Goal: Task Accomplishment & Management: Use online tool/utility

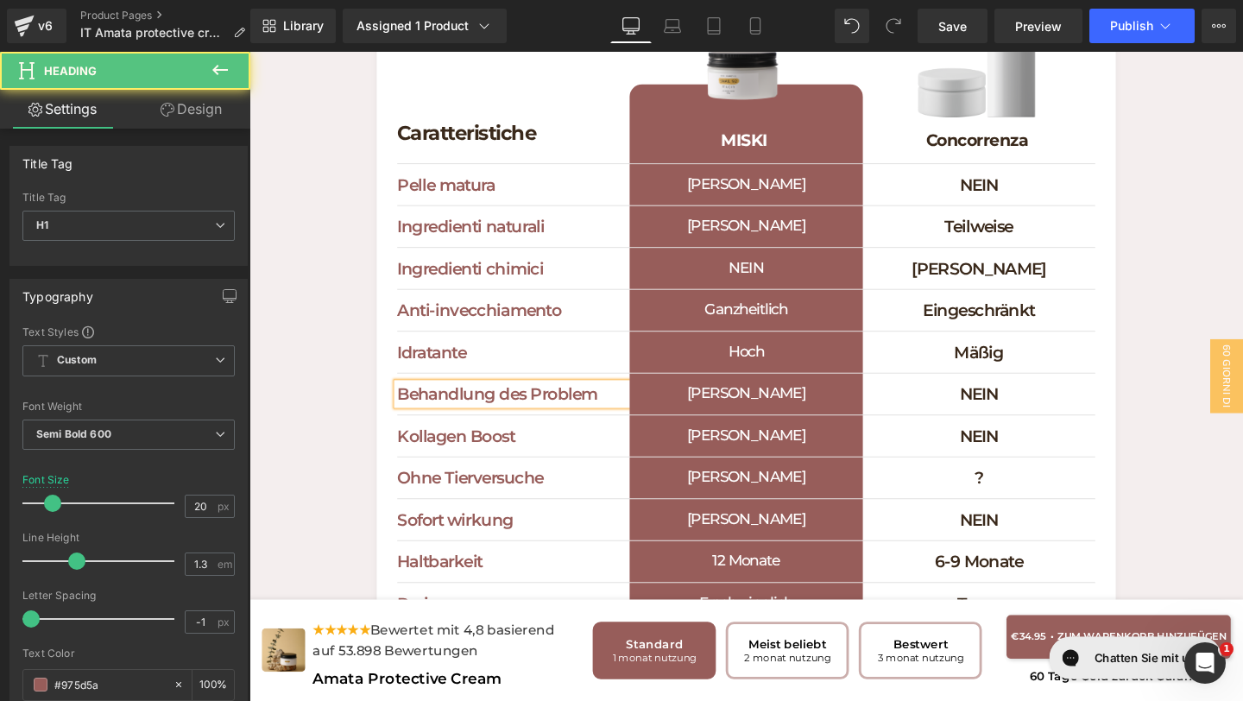
click at [567, 405] on h1 "Behandlung des Problem" at bounding box center [527, 411] width 244 height 22
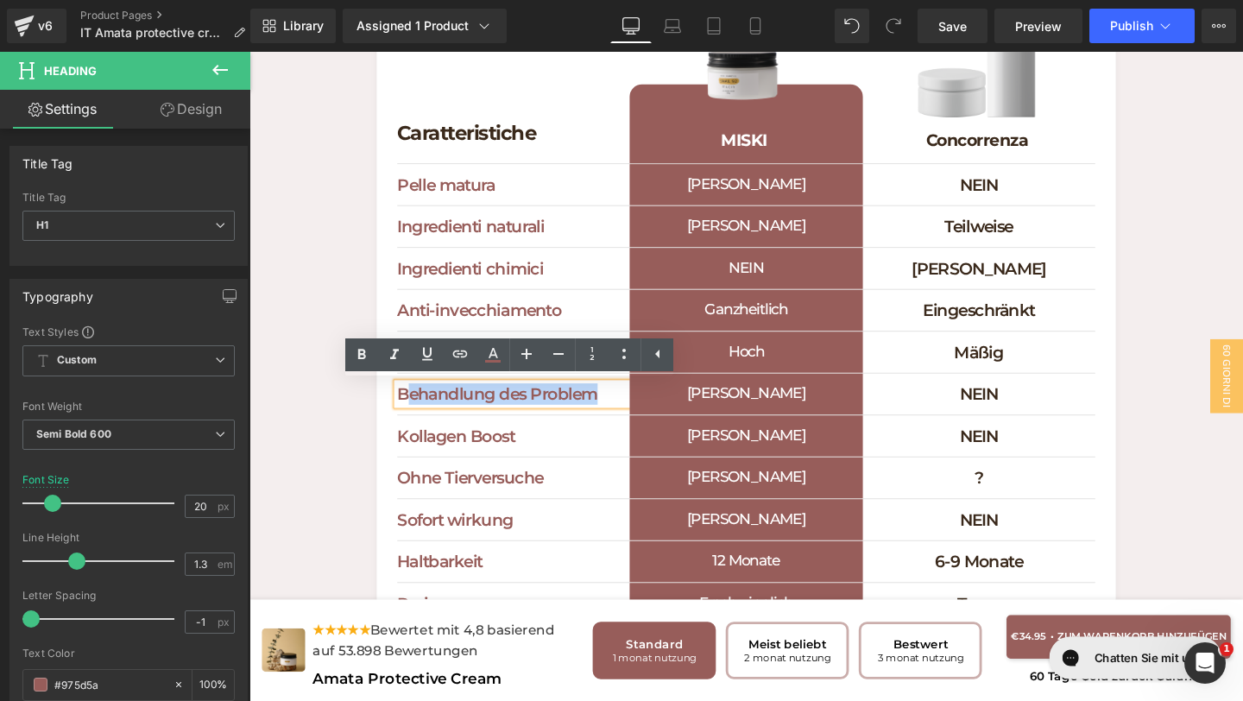
drag, startPoint x: 614, startPoint y: 411, endPoint x: 422, endPoint y: 403, distance: 192.6
click at [422, 401] on div "Behandlung des Problem Heading JA Heading NEIN Heading Row" at bounding box center [772, 412] width 734 height 44
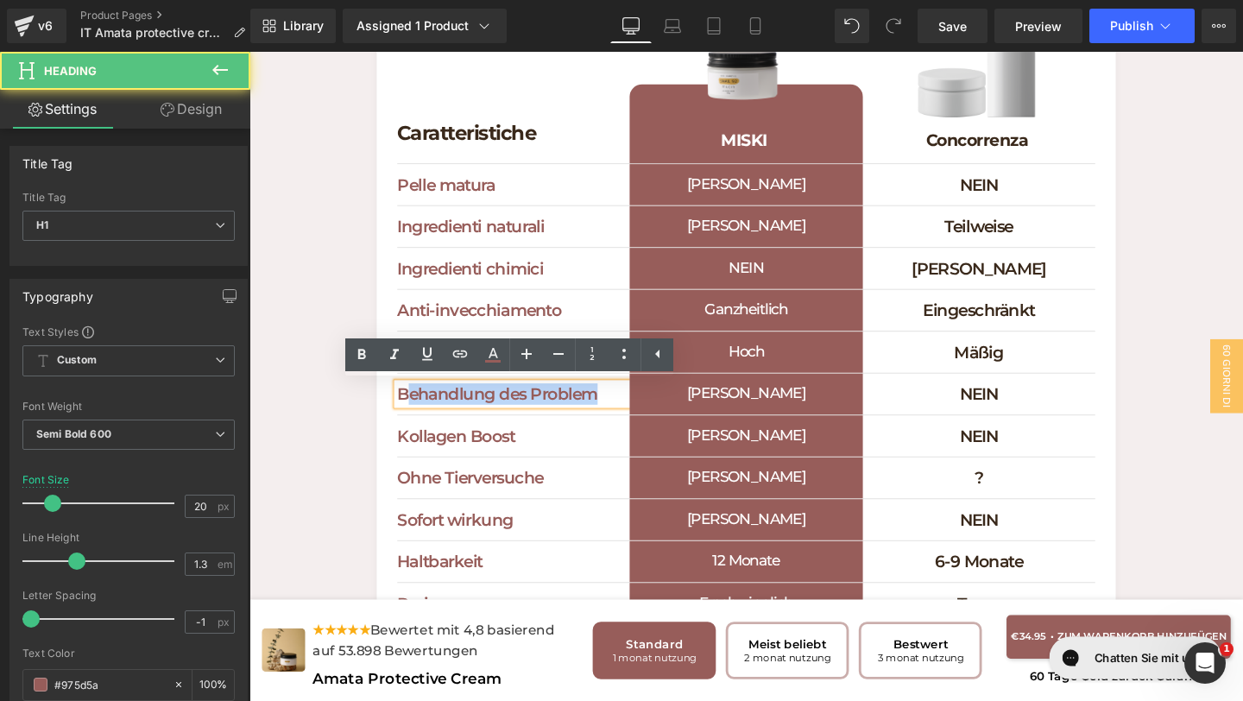
click at [405, 413] on div "Behandlung des Problem" at bounding box center [527, 411] width 244 height 22
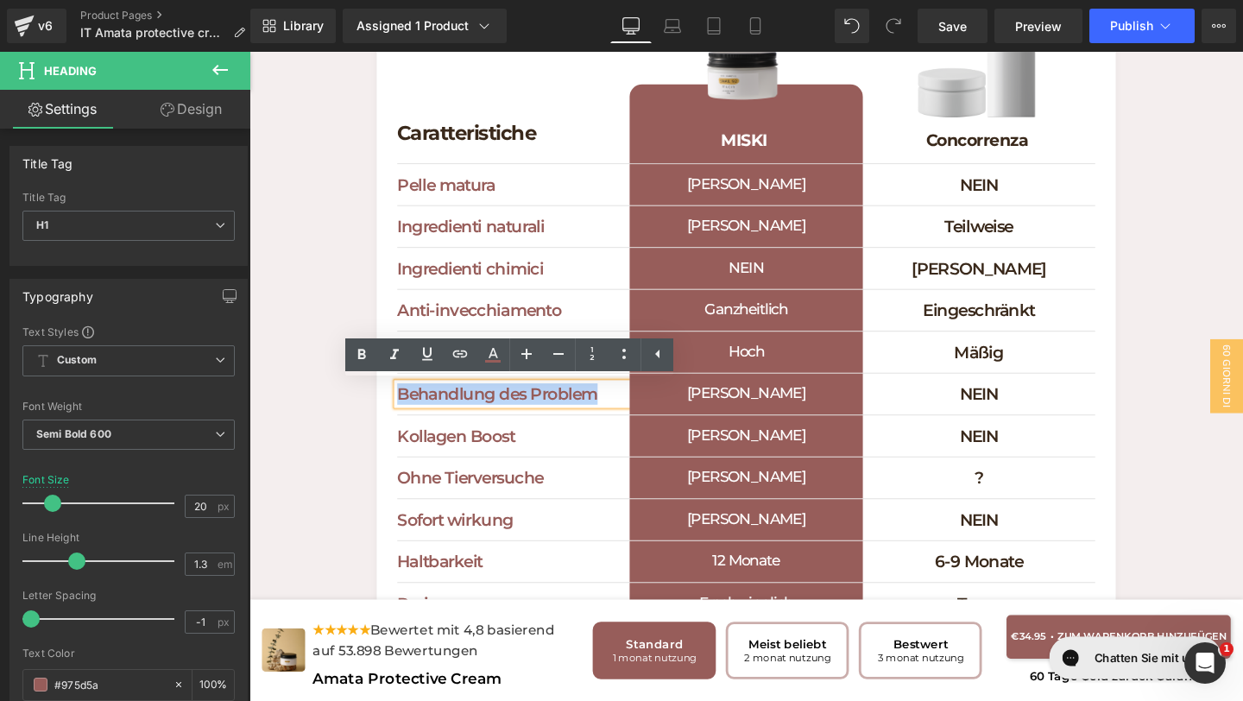
drag, startPoint x: 620, startPoint y: 408, endPoint x: 408, endPoint y: 409, distance: 211.4
click at [408, 409] on h1 "Behandlung des Problem" at bounding box center [527, 411] width 244 height 22
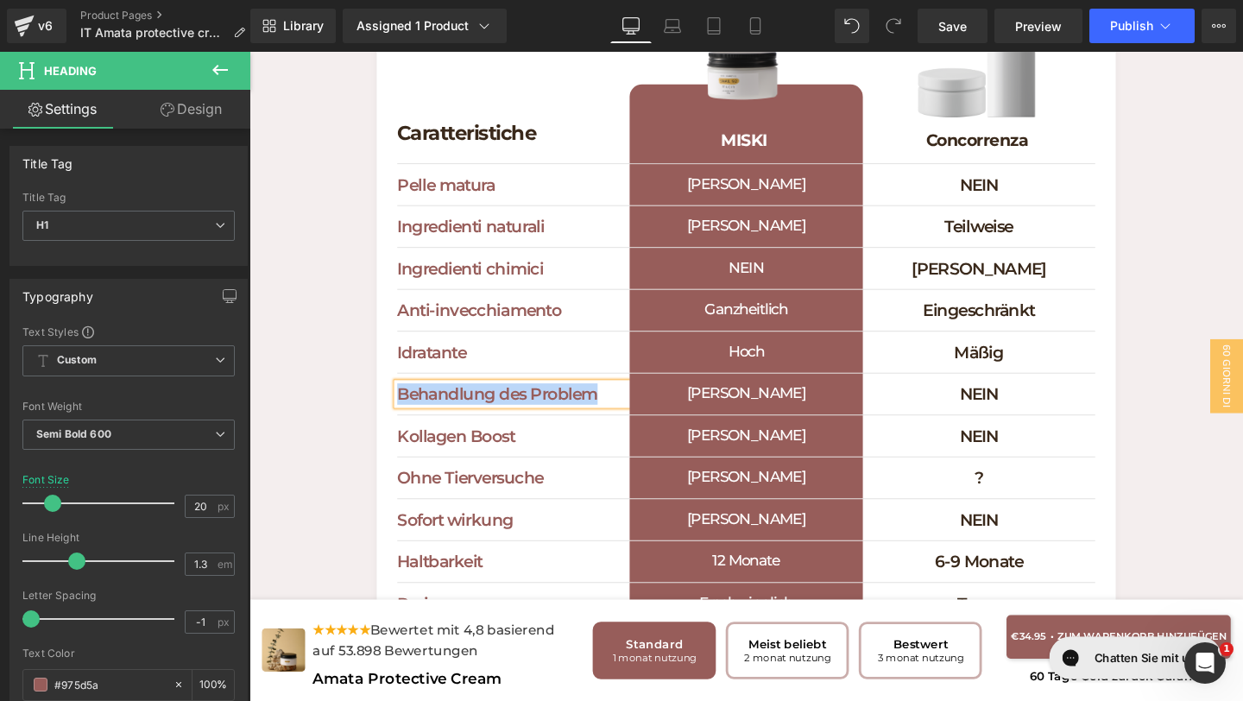
copy h1 "Behandlung des Problem"
paste div
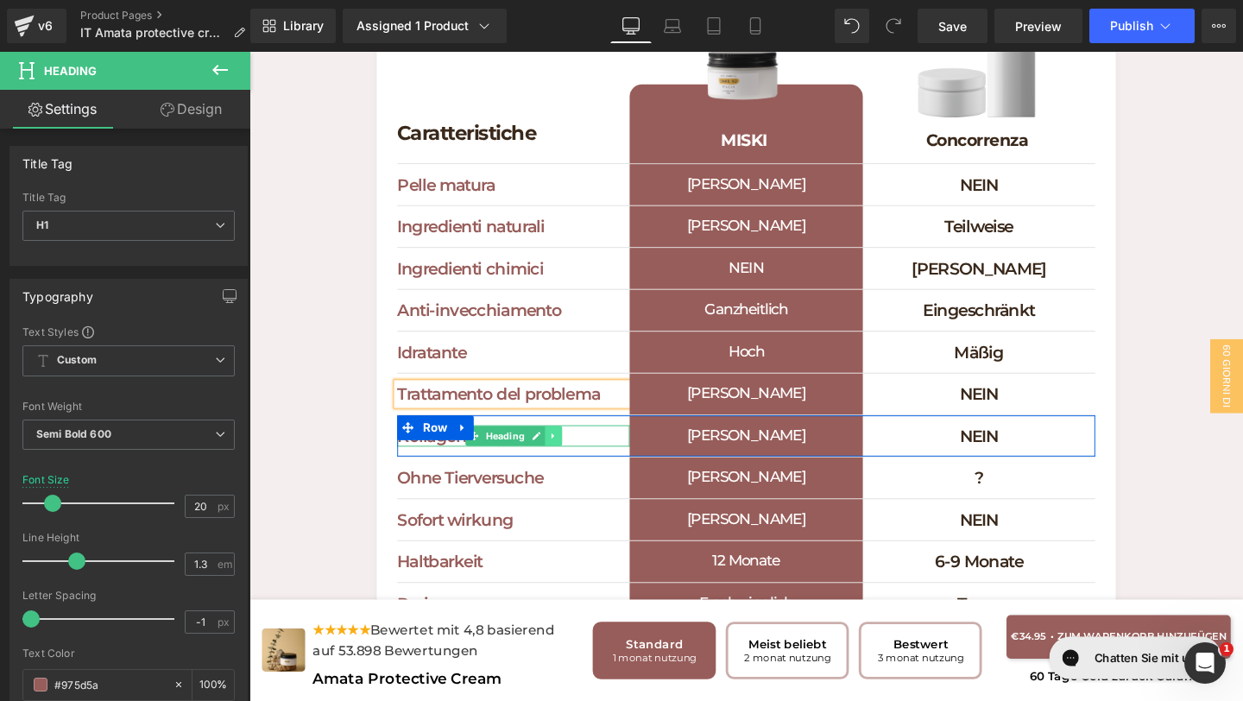
click at [573, 457] on icon at bounding box center [568, 456] width 9 height 10
click at [618, 457] on h1 "Kollagen Boost" at bounding box center [527, 455] width 244 height 22
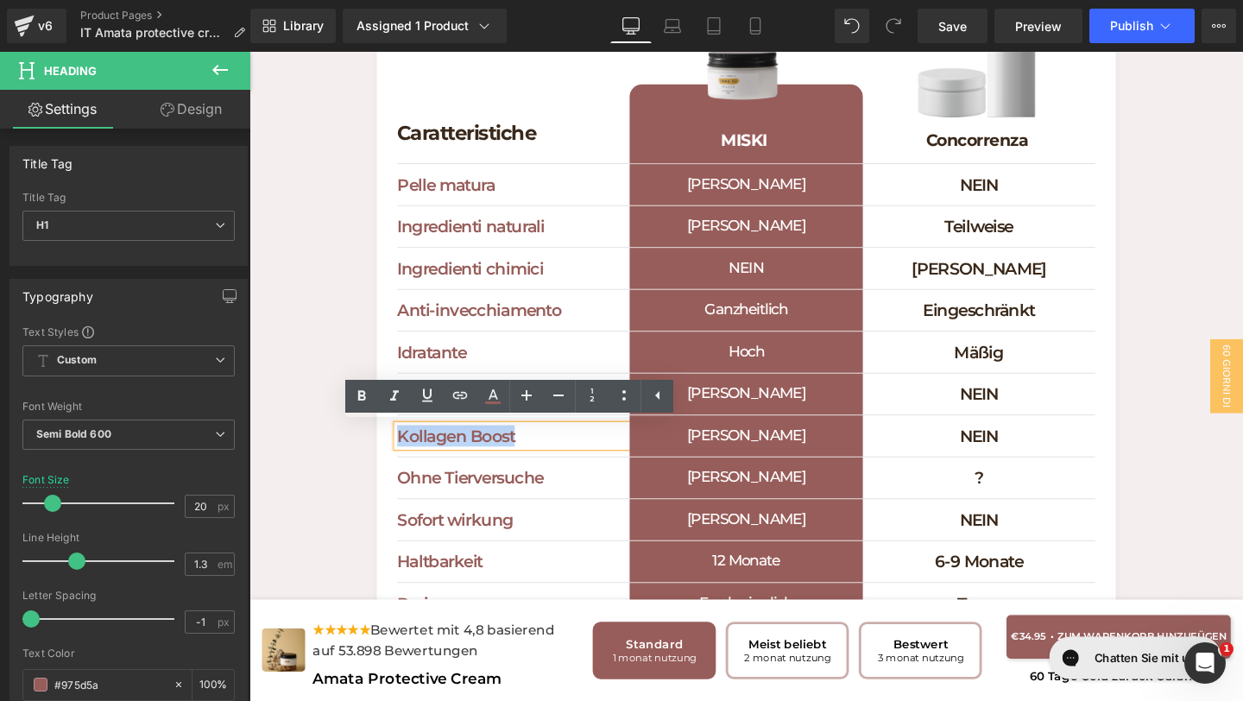
drag, startPoint x: 594, startPoint y: 459, endPoint x: 385, endPoint y: 452, distance: 209.0
click at [384, 452] on div "Caratteristiche Heading Separator Image MISKI Heading Row Image Concorrenza Hea…" at bounding box center [771, 326] width 777 height 751
copy h1 "Kollagen Boost"
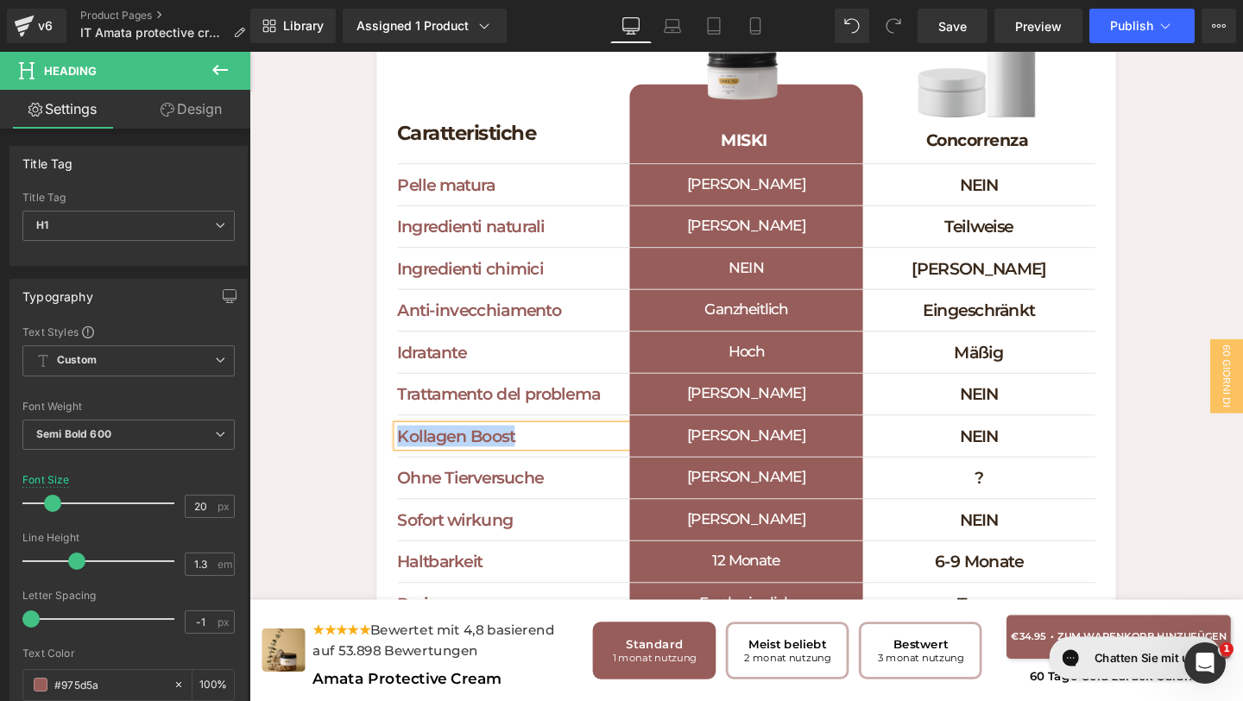
paste div
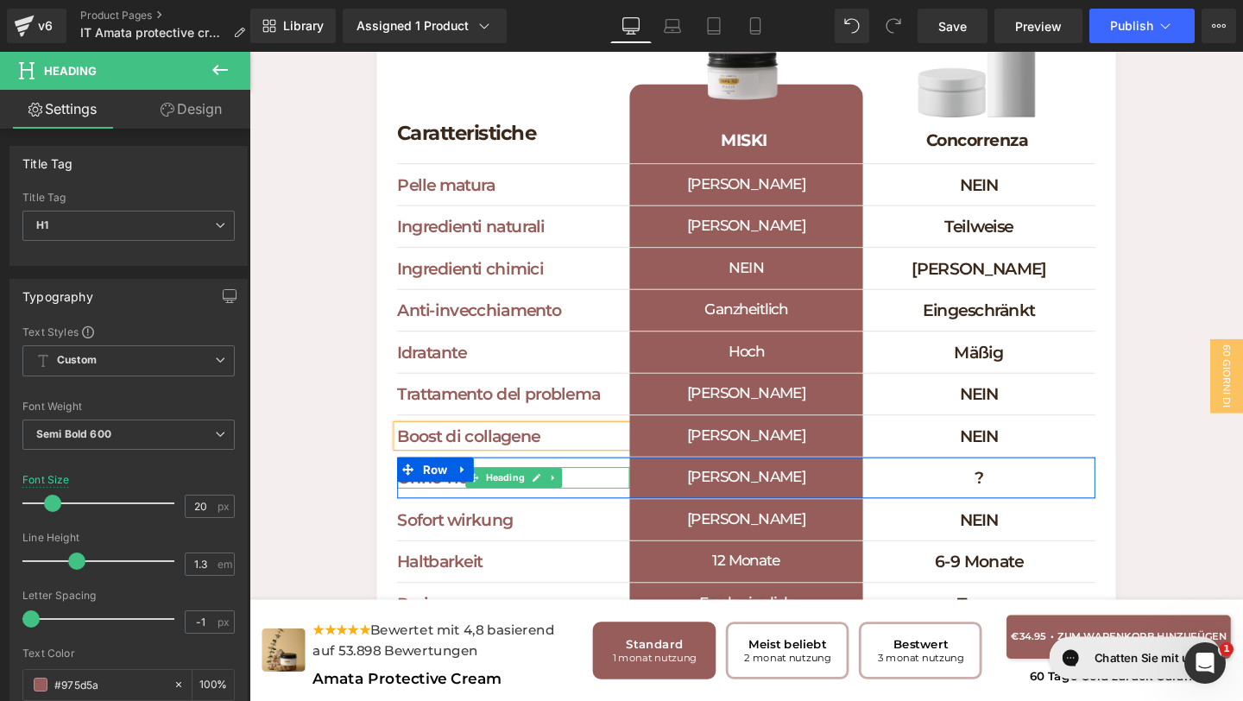
click at [605, 496] on h1 "Ohne Tierversuche" at bounding box center [527, 499] width 244 height 22
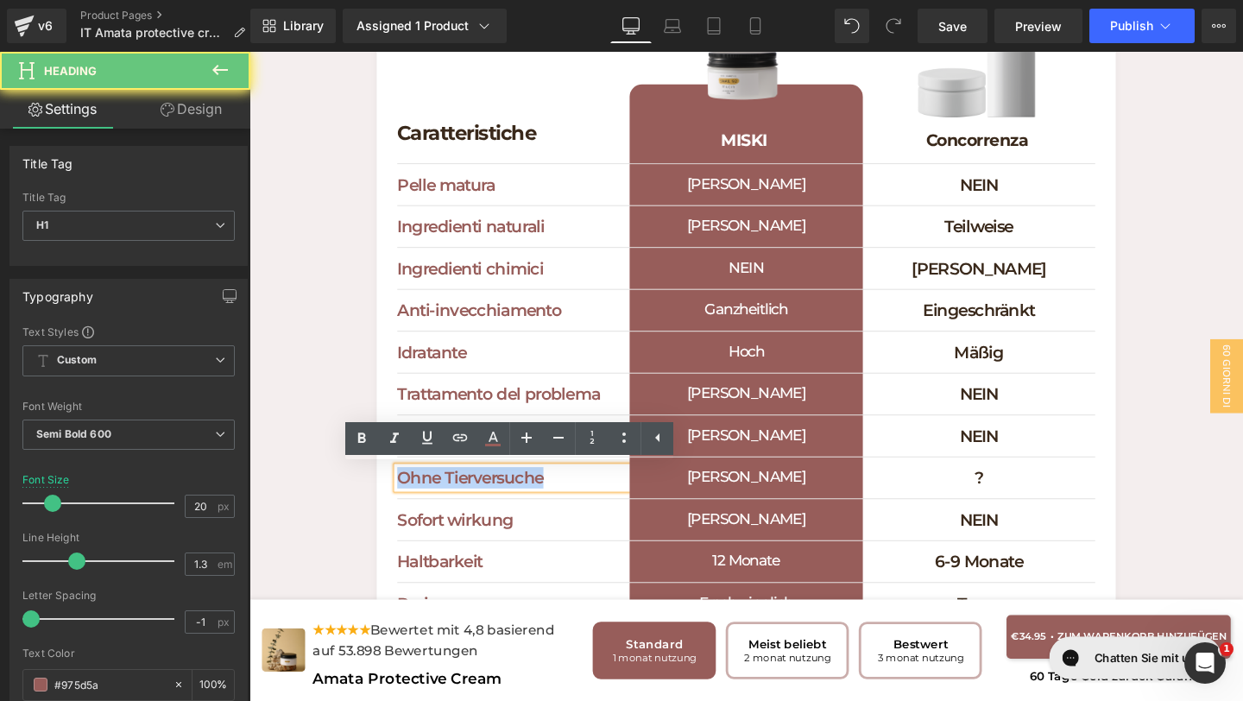
drag, startPoint x: 605, startPoint y: 497, endPoint x: 362, endPoint y: 490, distance: 243.5
click at [364, 493] on div "Cosa rende speciale Miski Cosmetics Heading Scopri perché dovresti scegliere Mi…" at bounding box center [771, 273] width 1044 height 857
copy h1 "Ohne Tierversuche"
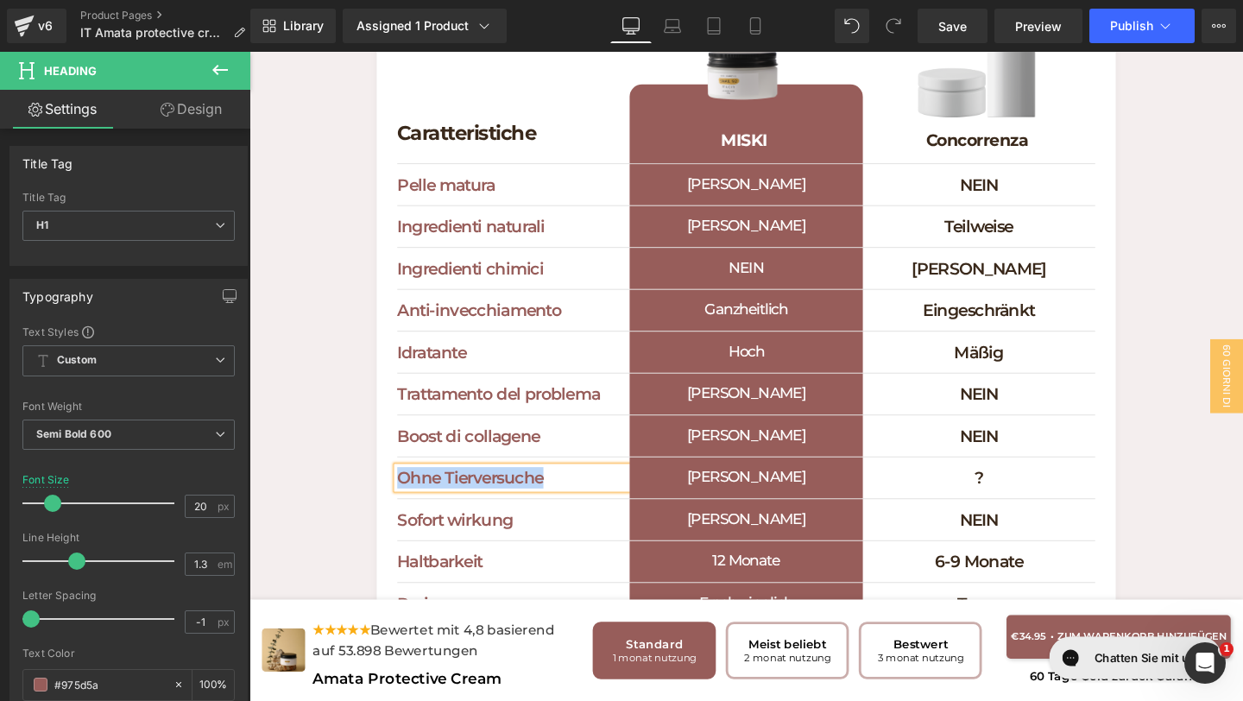
paste div
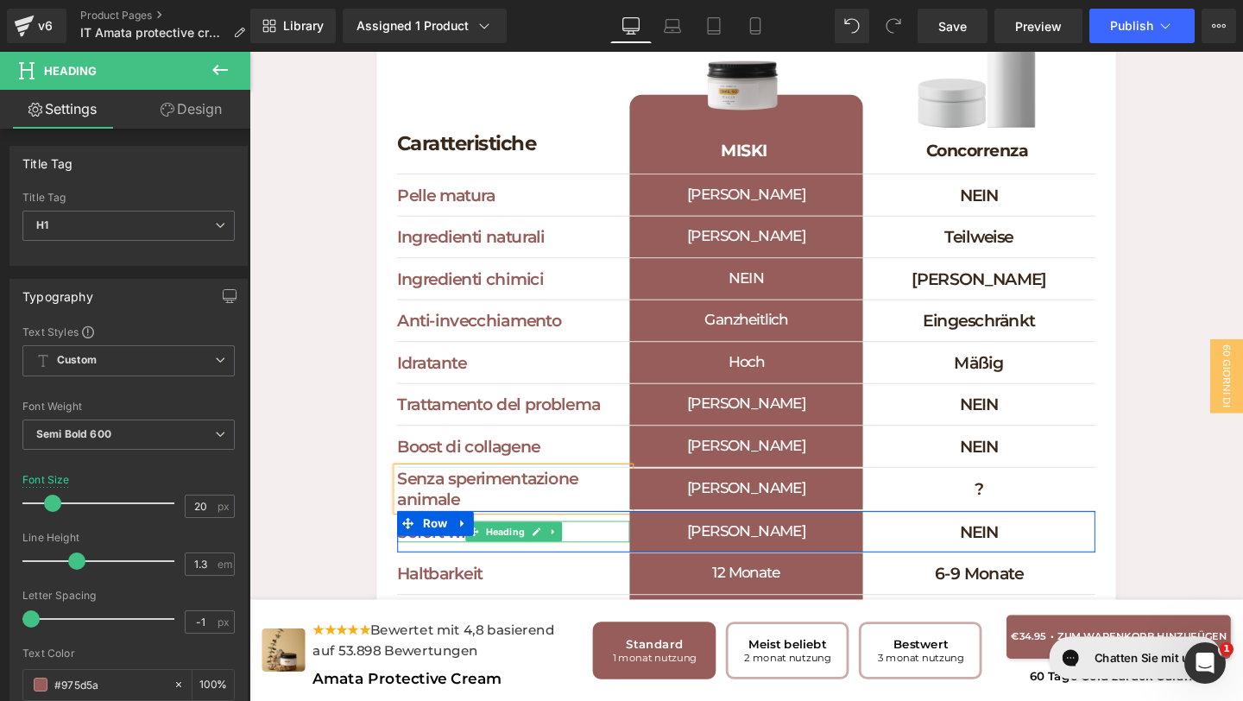
click at [618, 555] on h1 "Sofort wirkung" at bounding box center [527, 556] width 244 height 22
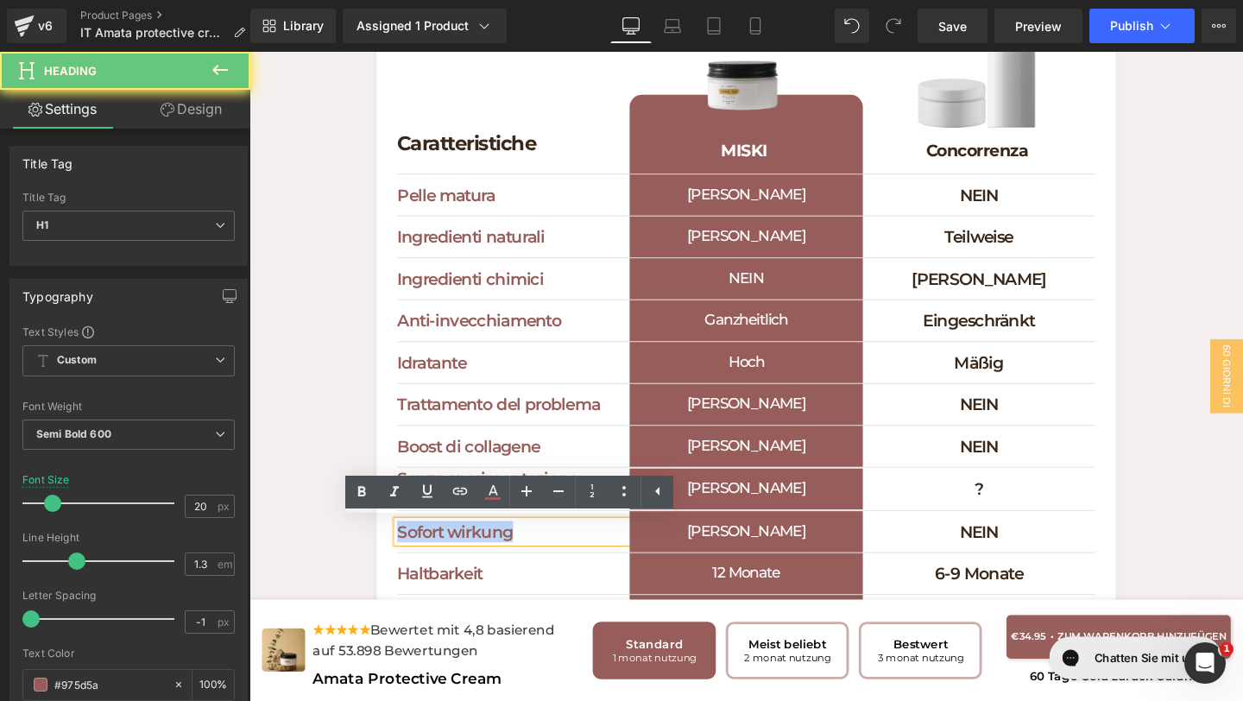
drag, startPoint x: 555, startPoint y: 551, endPoint x: 336, endPoint y: 526, distance: 220.6
click at [336, 527] on div "Cosa rende speciale Miski Cosmetics Heading Scopri perché dovresti scegliere Mi…" at bounding box center [771, 284] width 1044 height 859
copy h1 "Sofort wirkung"
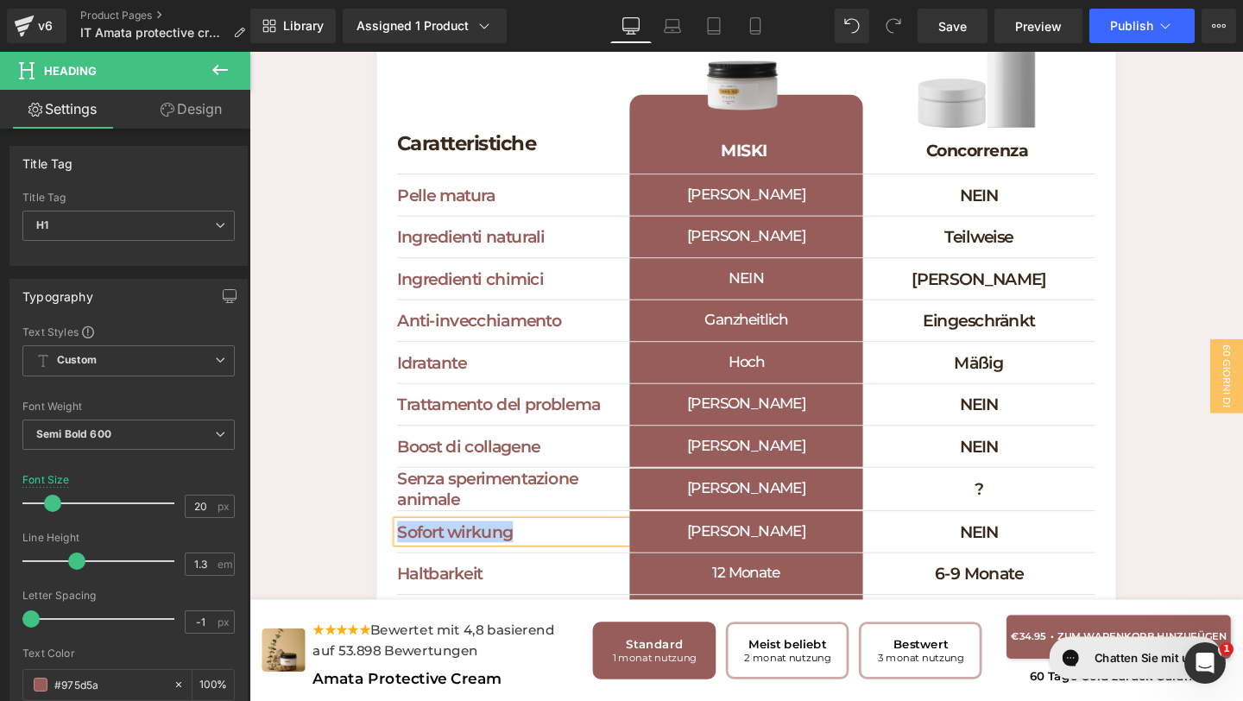
paste div
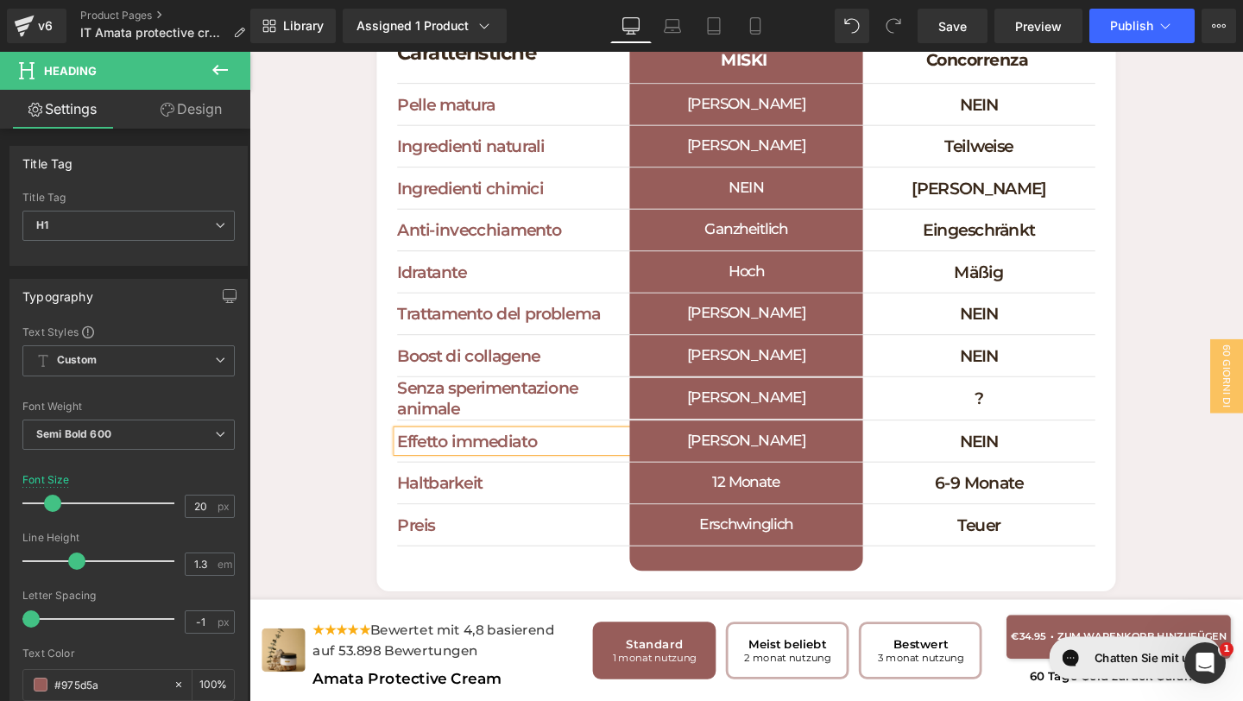
scroll to position [4934, 0]
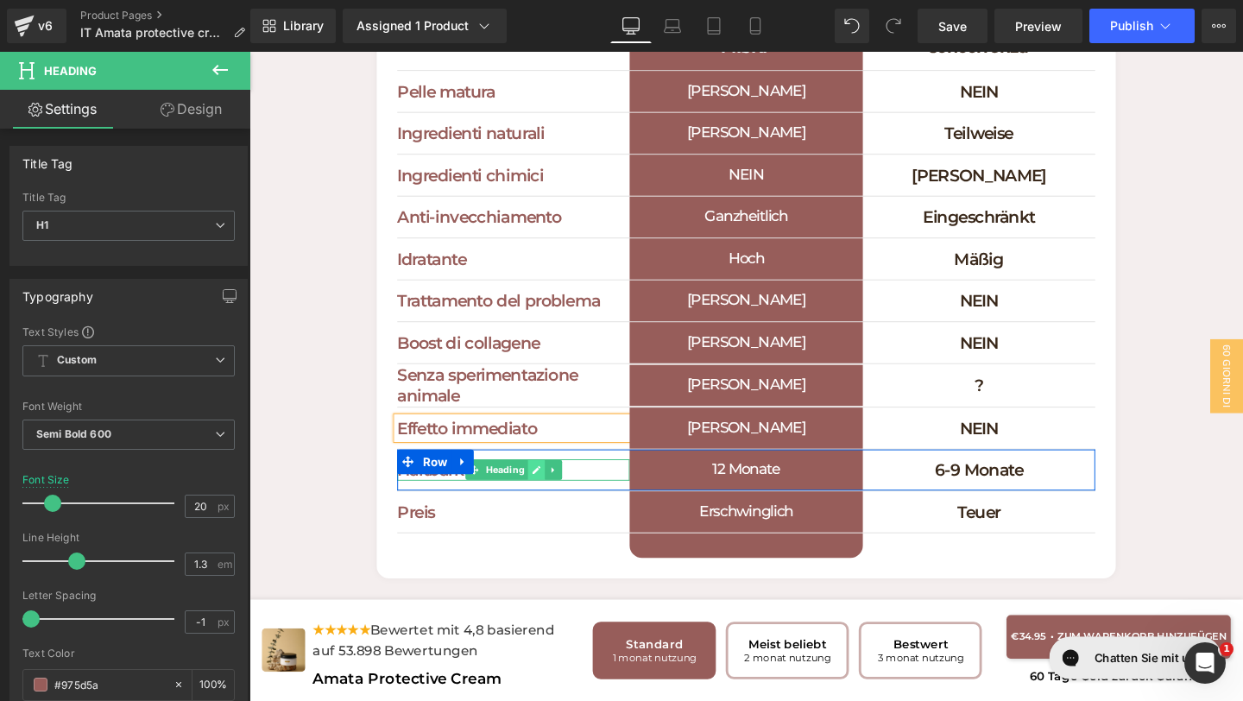
click at [558, 481] on link at bounding box center [551, 491] width 18 height 21
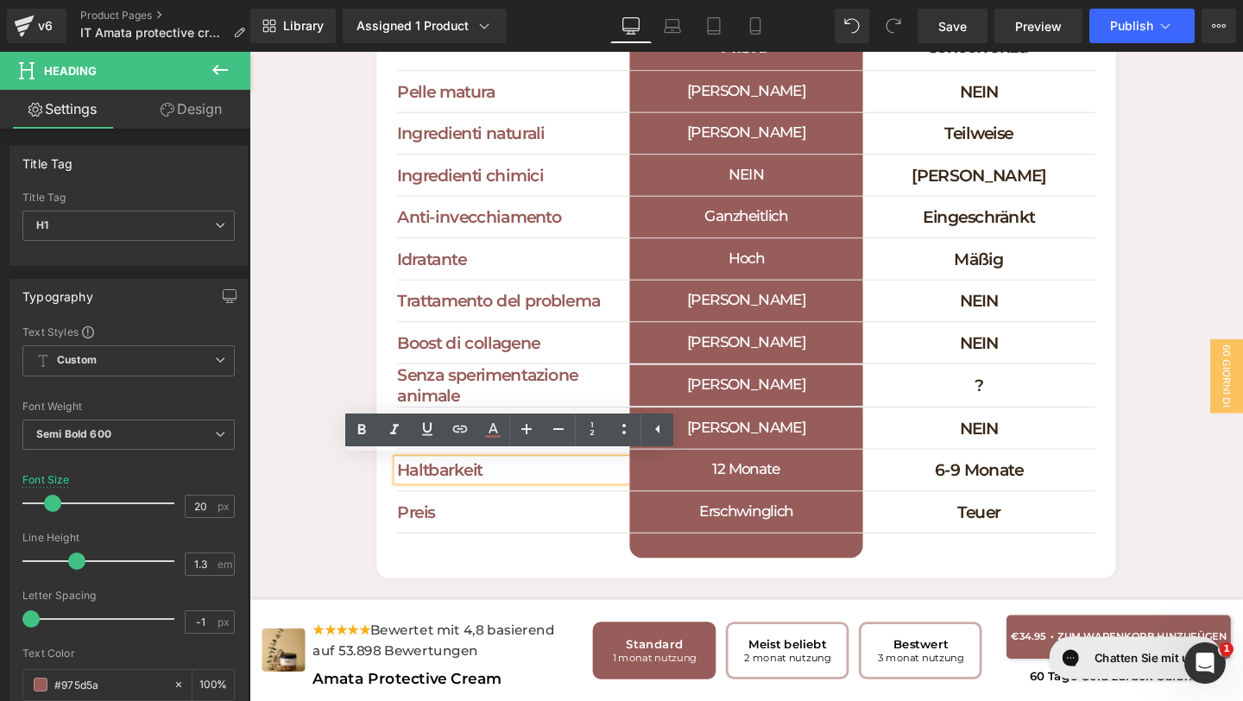
click at [628, 500] on h1 "Haltbarkeit" at bounding box center [527, 491] width 244 height 22
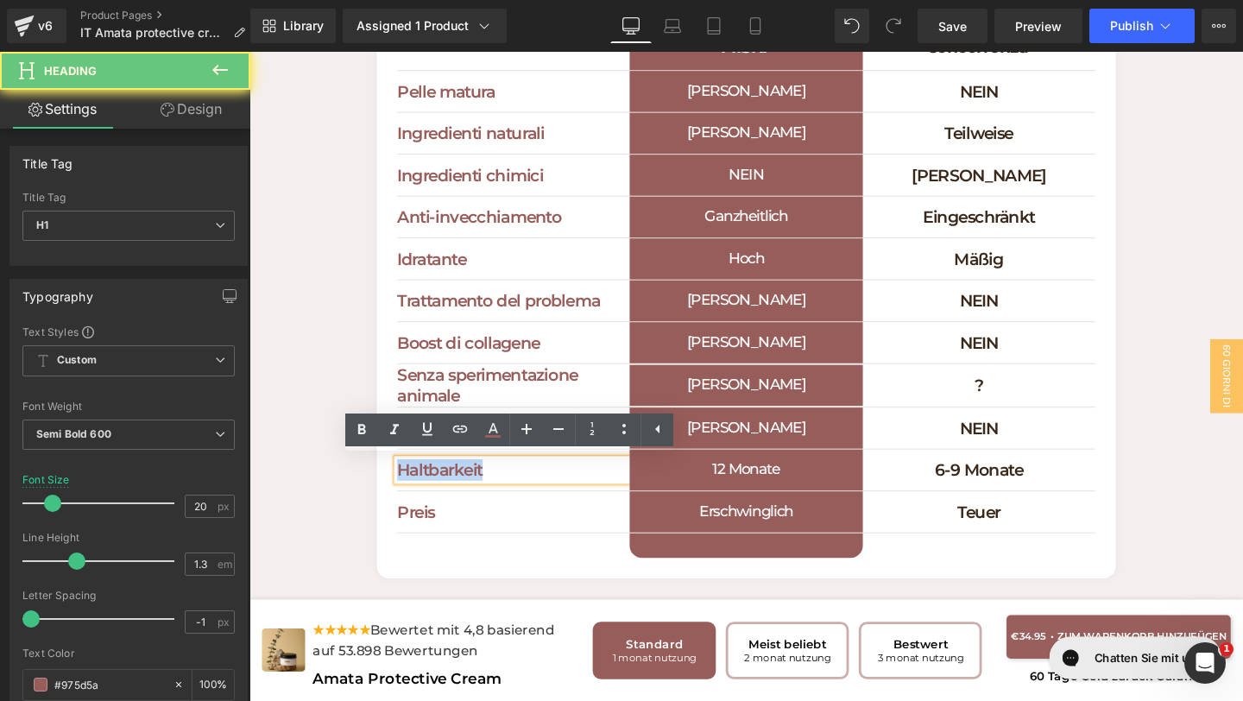
drag, startPoint x: 563, startPoint y: 499, endPoint x: 337, endPoint y: 468, distance: 228.2
click at [343, 469] on div "Cosa rende speciale Miski Cosmetics Heading Scopri perché dovresti scegliere Mi…" at bounding box center [771, 175] width 1044 height 859
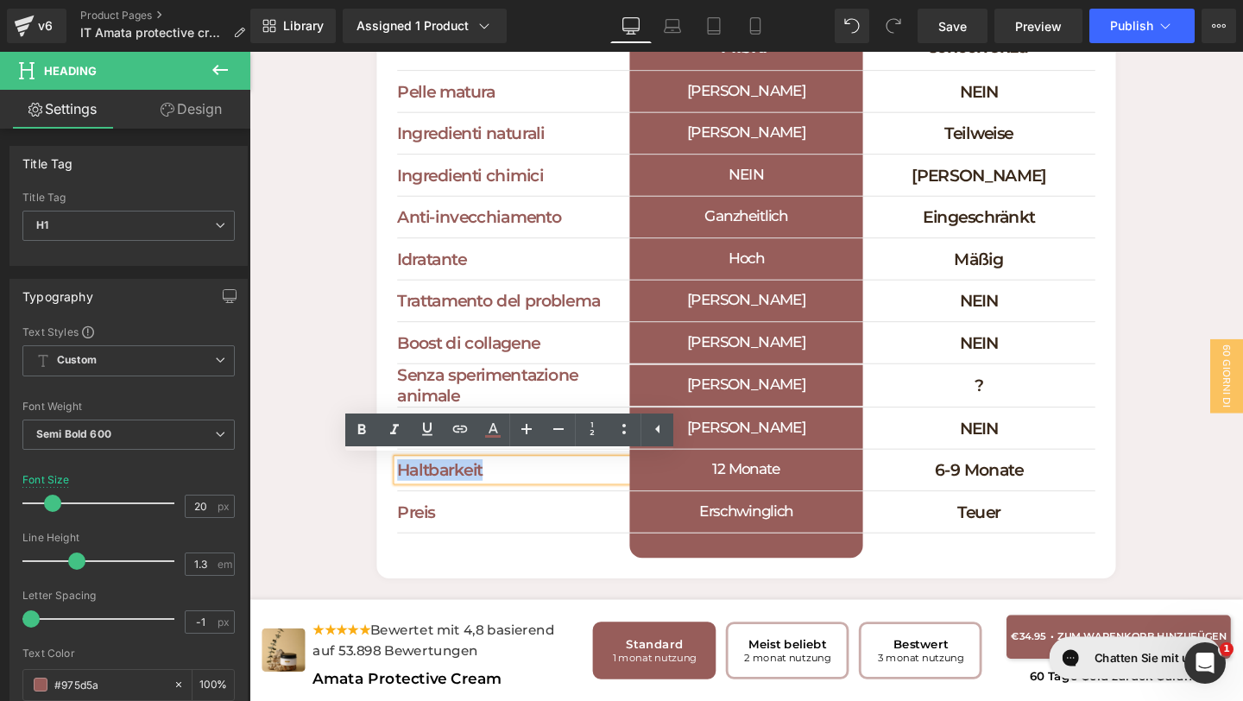
copy h1 "Haltbarkeit"
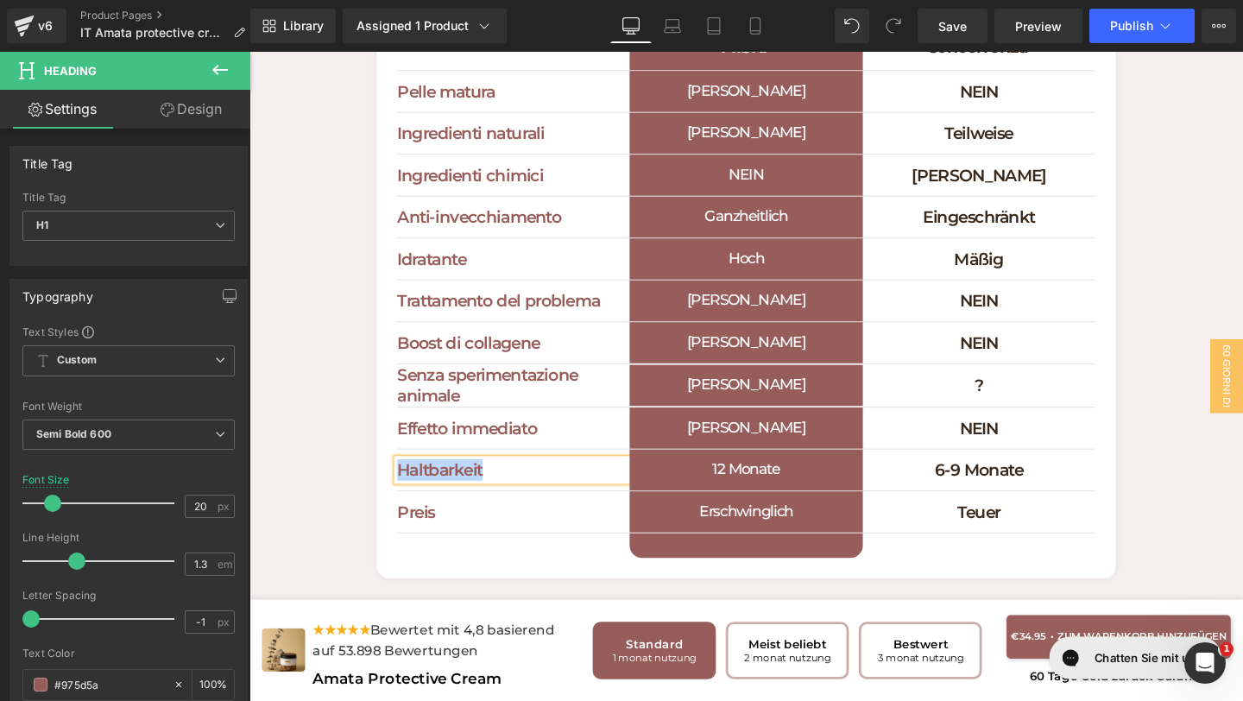
paste div
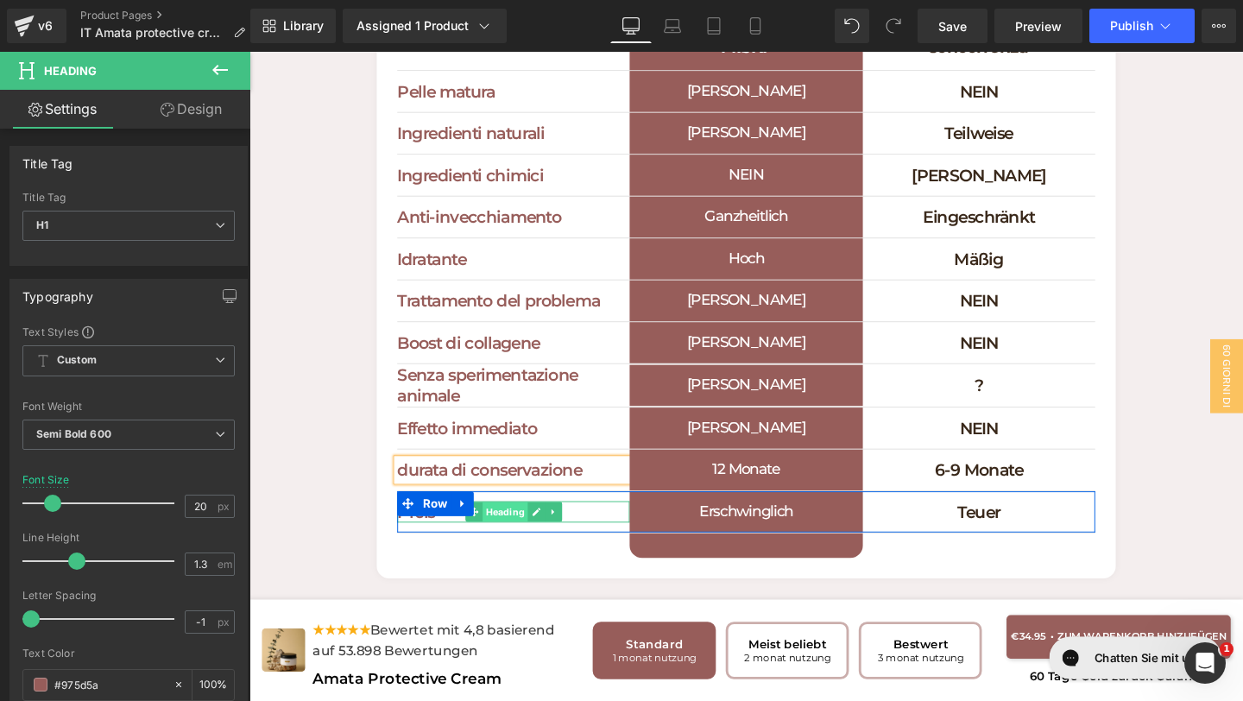
click at [539, 535] on span "Heading" at bounding box center [518, 535] width 47 height 21
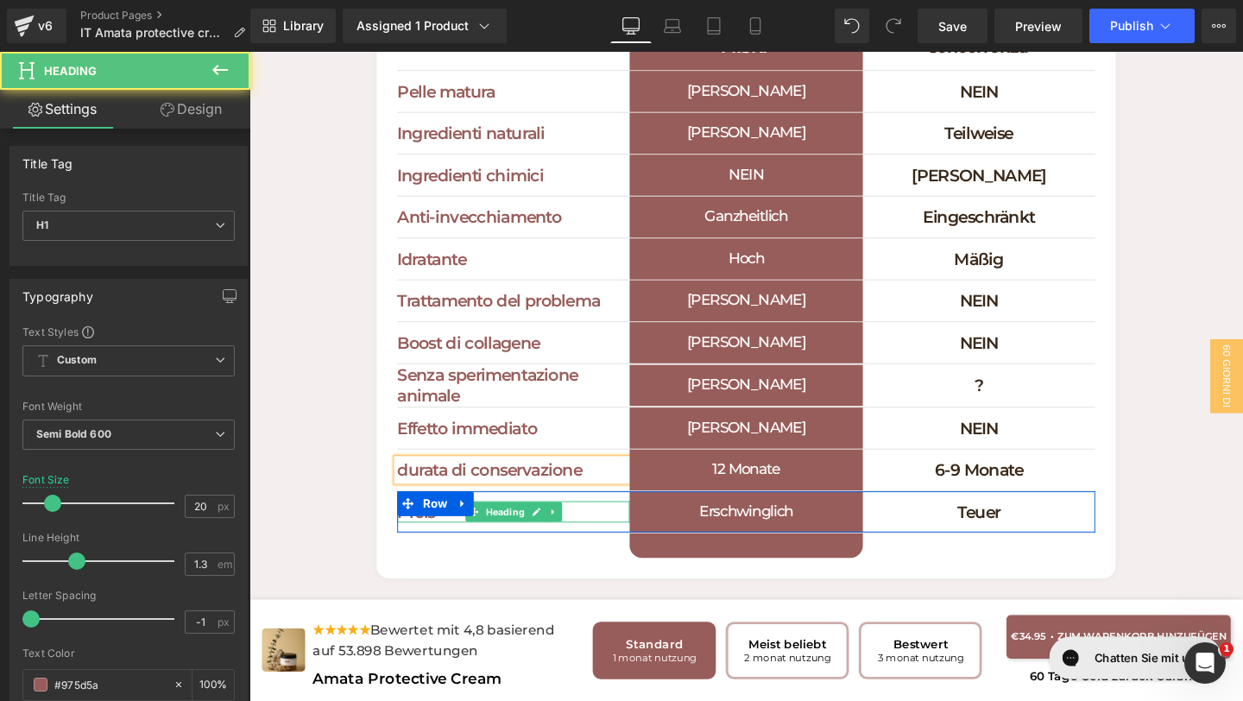
click at [616, 535] on h1 "Preis" at bounding box center [527, 535] width 244 height 22
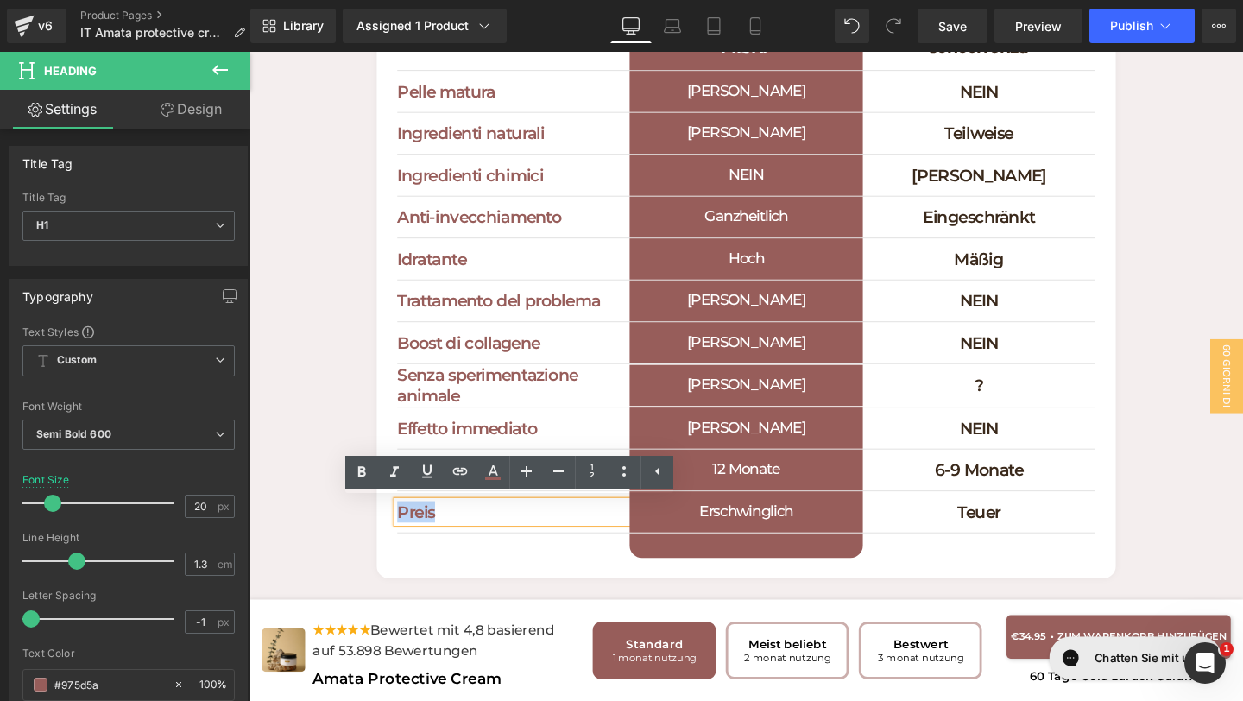
drag, startPoint x: 602, startPoint y: 536, endPoint x: 334, endPoint y: 495, distance: 271.6
click at [336, 495] on div "Cosa rende speciale Miski Cosmetics Heading Scopri perché dovresti scegliere Mi…" at bounding box center [771, 175] width 1044 height 859
copy h1 "Preis"
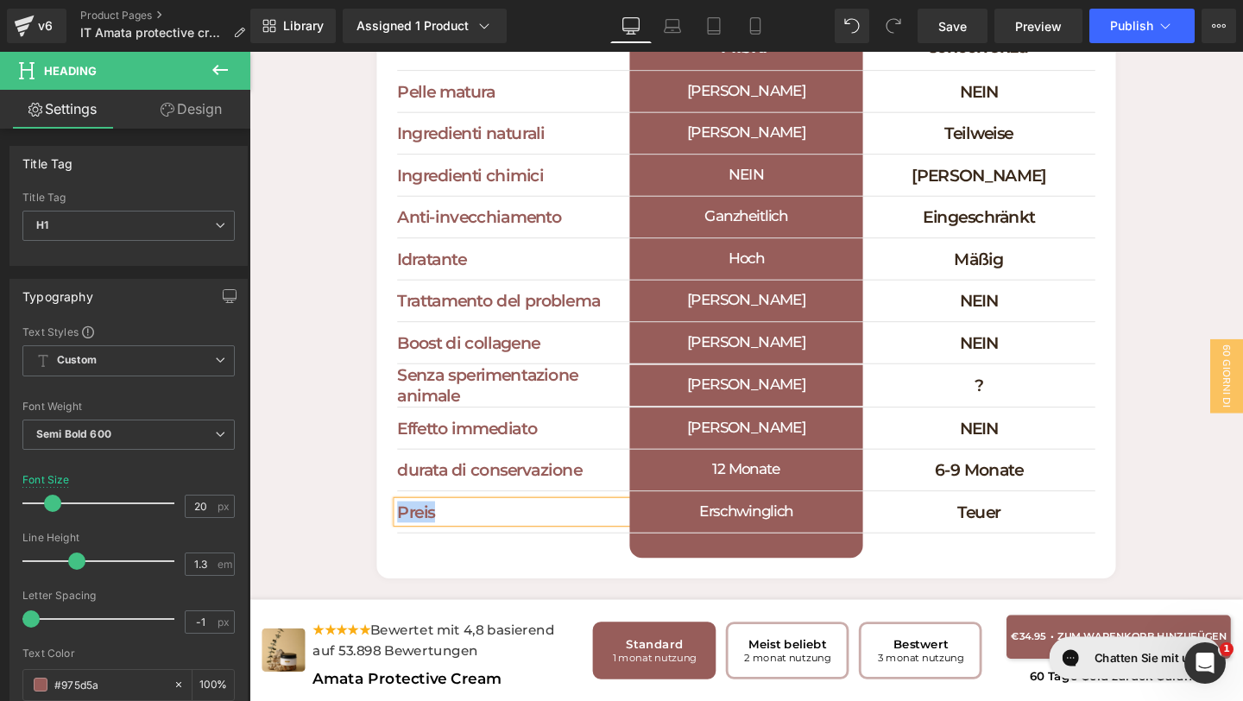
paste div
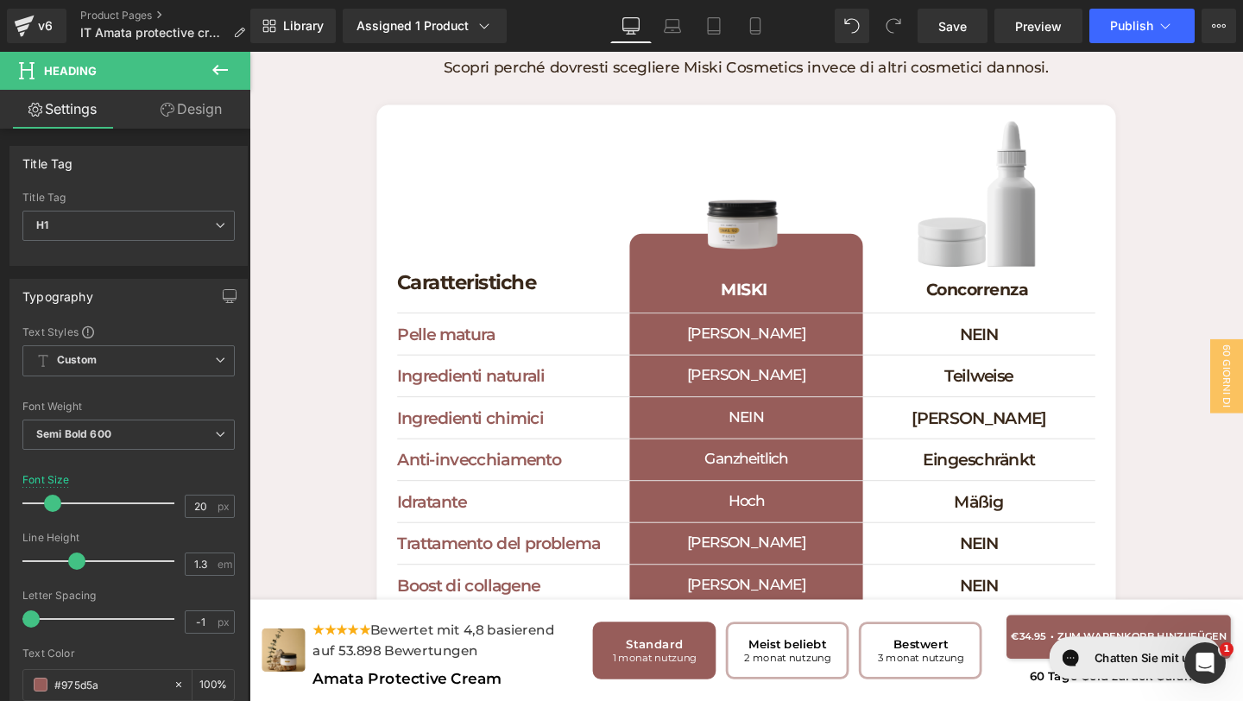
scroll to position [4676, 0]
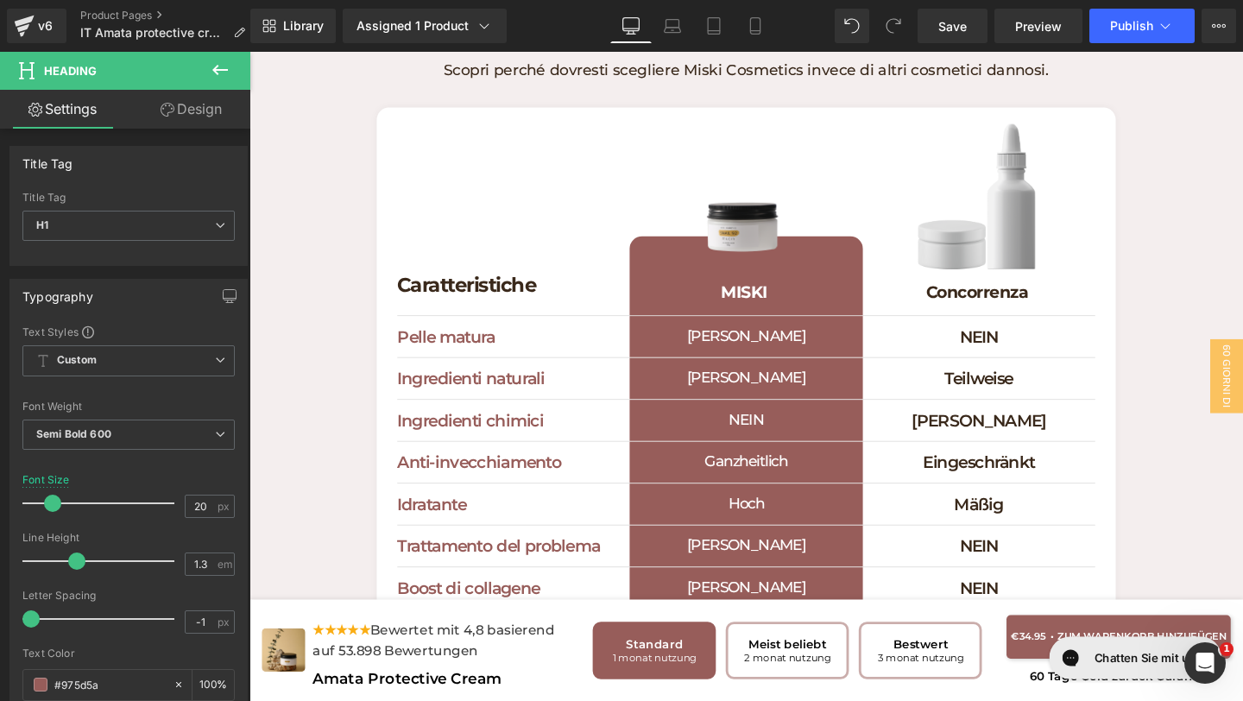
click at [816, 357] on div "JA Heading" at bounding box center [771, 351] width 244 height 43
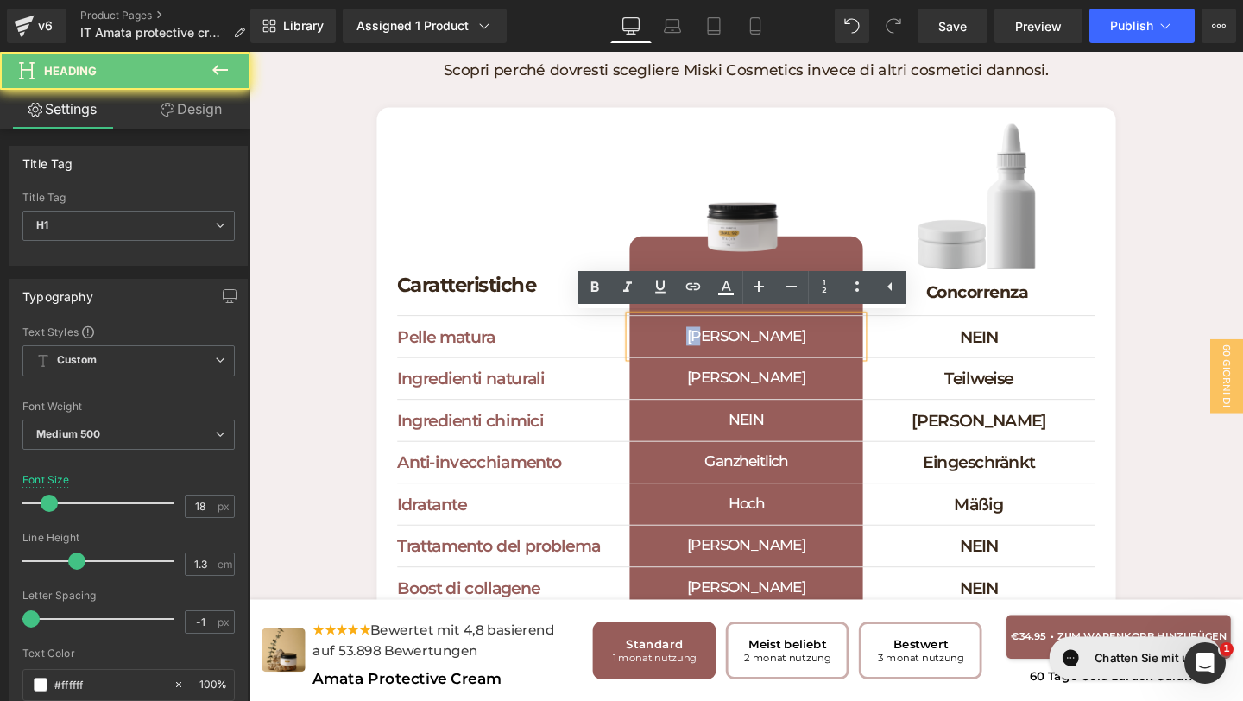
drag, startPoint x: 813, startPoint y: 354, endPoint x: 715, endPoint y: 341, distance: 99.2
click at [715, 341] on h1 "[PERSON_NAME]" at bounding box center [771, 351] width 244 height 43
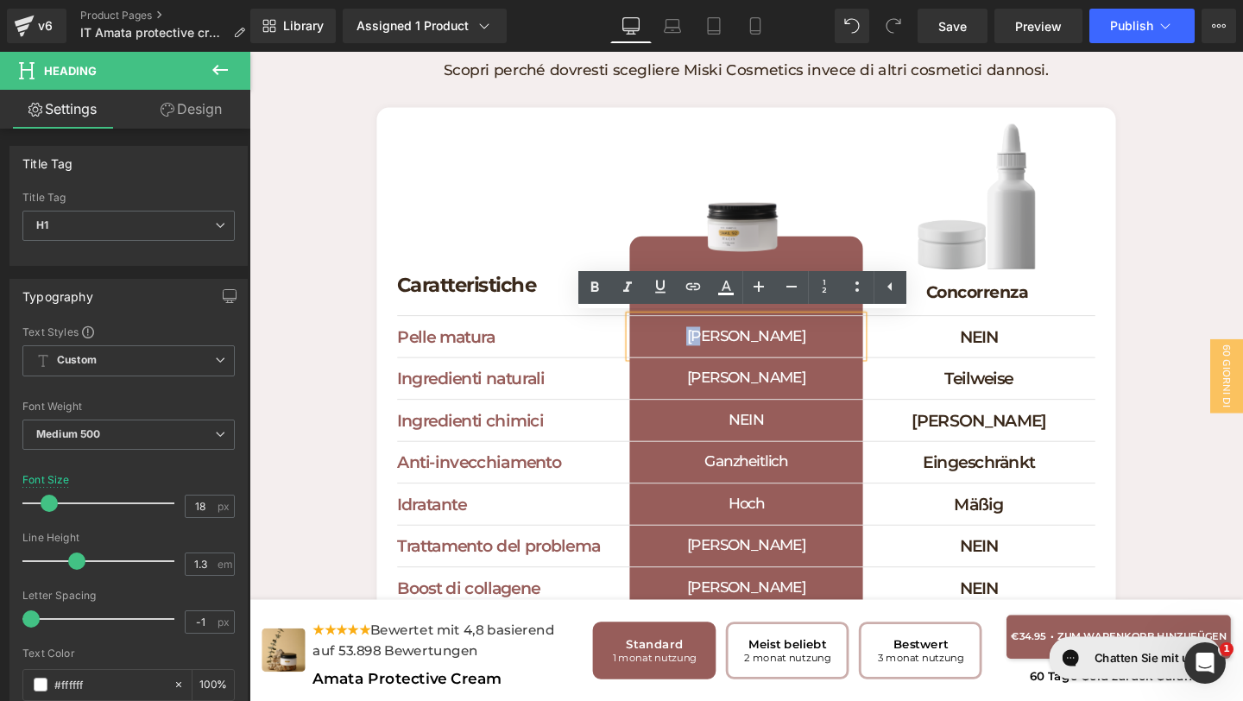
copy h1 "[PERSON_NAME]"
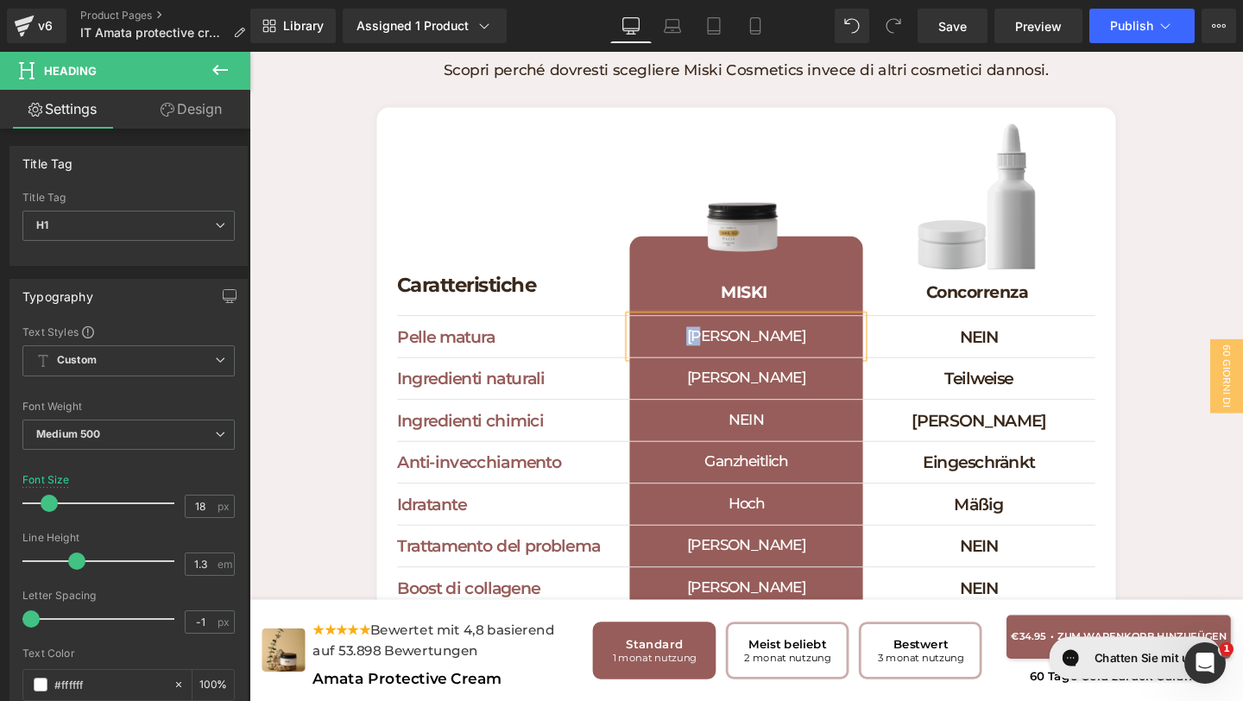
paste div
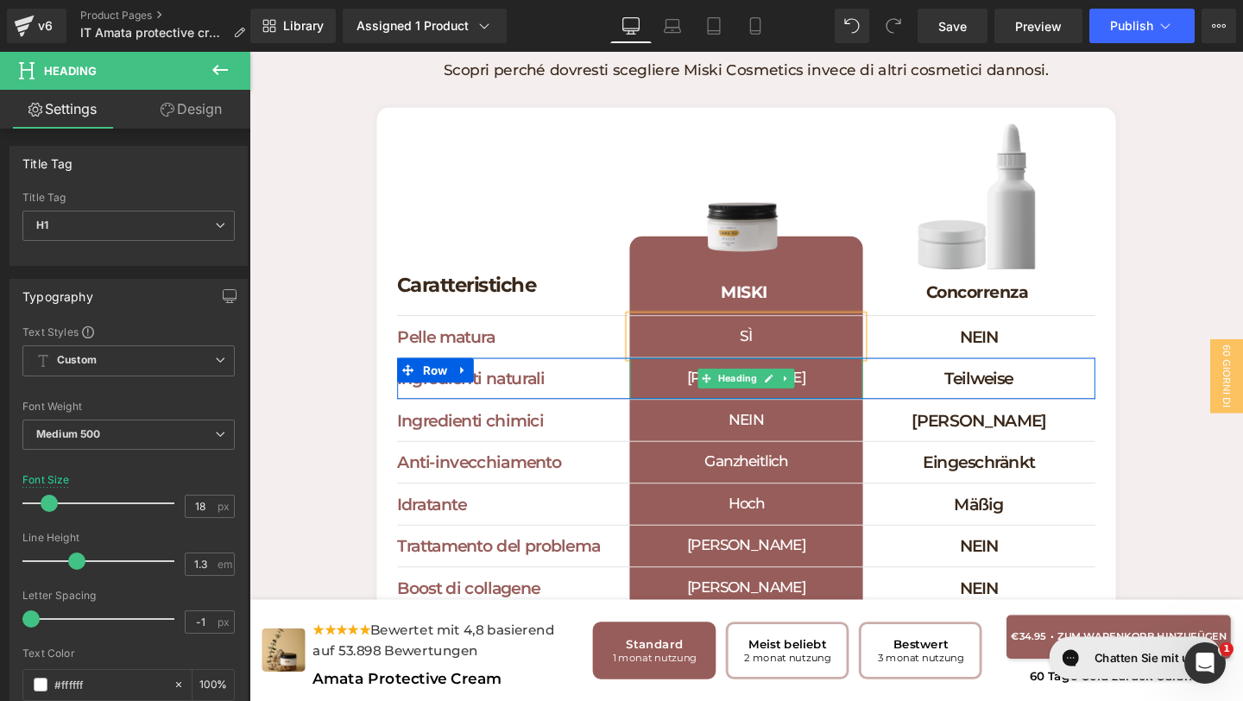
click at [856, 394] on h1 "[PERSON_NAME]" at bounding box center [771, 395] width 244 height 43
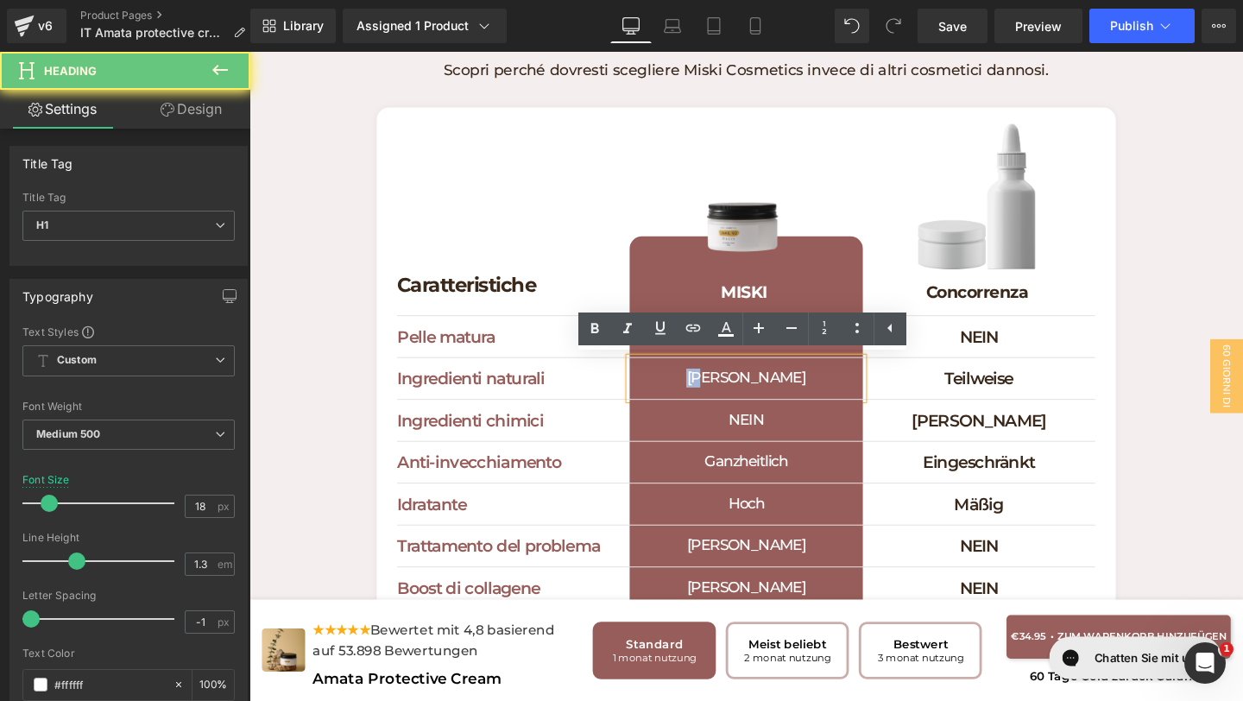
drag, startPoint x: 826, startPoint y: 393, endPoint x: 687, endPoint y: 378, distance: 139.7
click at [688, 378] on h1 "[PERSON_NAME]" at bounding box center [771, 395] width 244 height 43
paste div
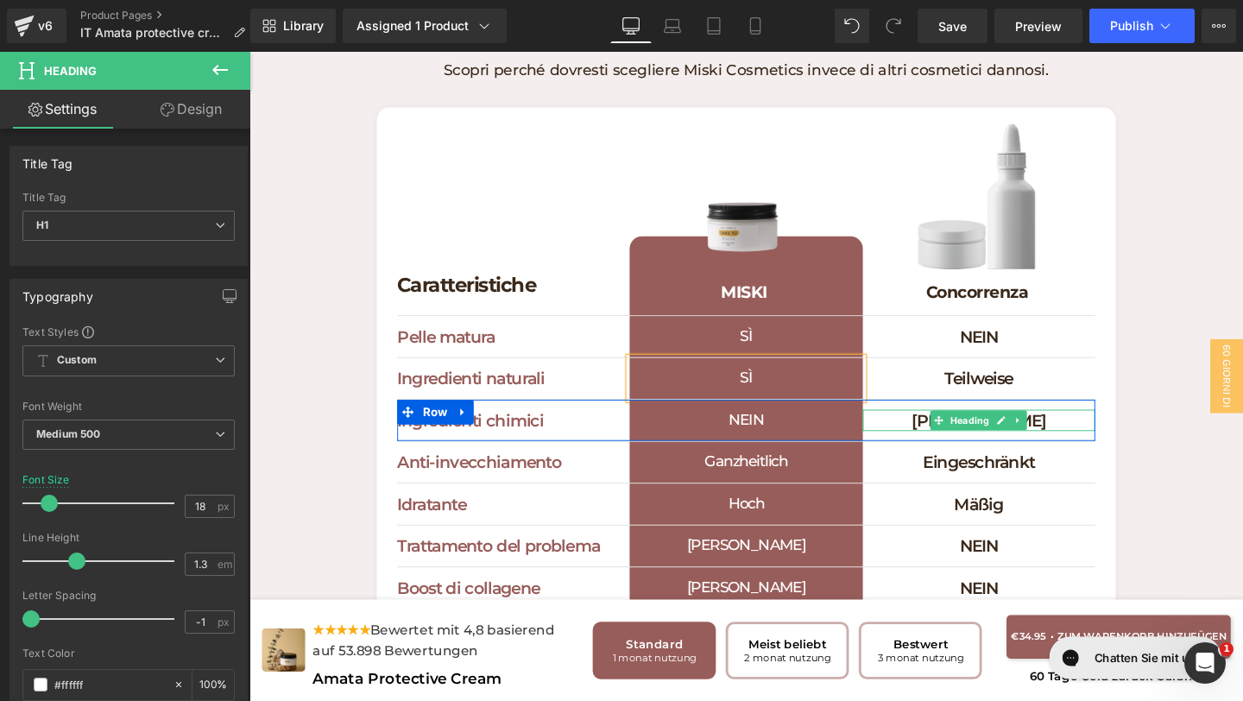
click at [1105, 446] on div "JA Heading" at bounding box center [1016, 439] width 244 height 22
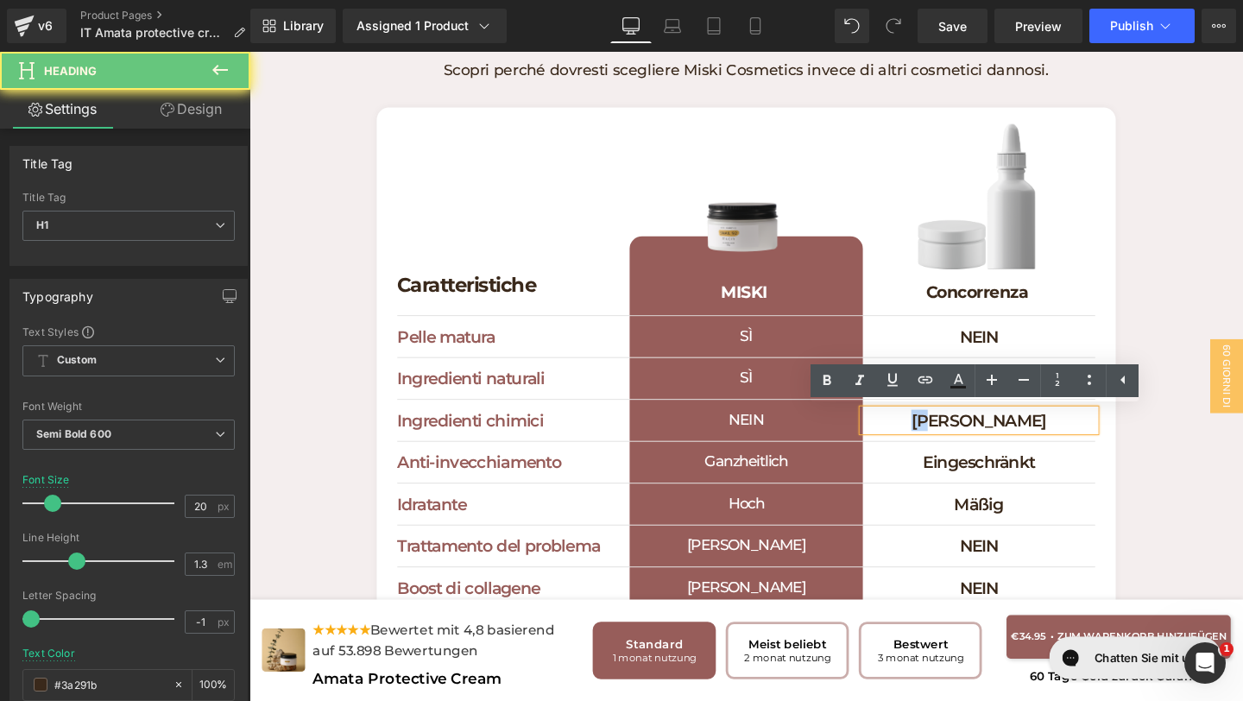
drag, startPoint x: 1097, startPoint y: 444, endPoint x: 929, endPoint y: 435, distance: 168.5
click at [929, 436] on h1 "[PERSON_NAME]" at bounding box center [1016, 439] width 244 height 22
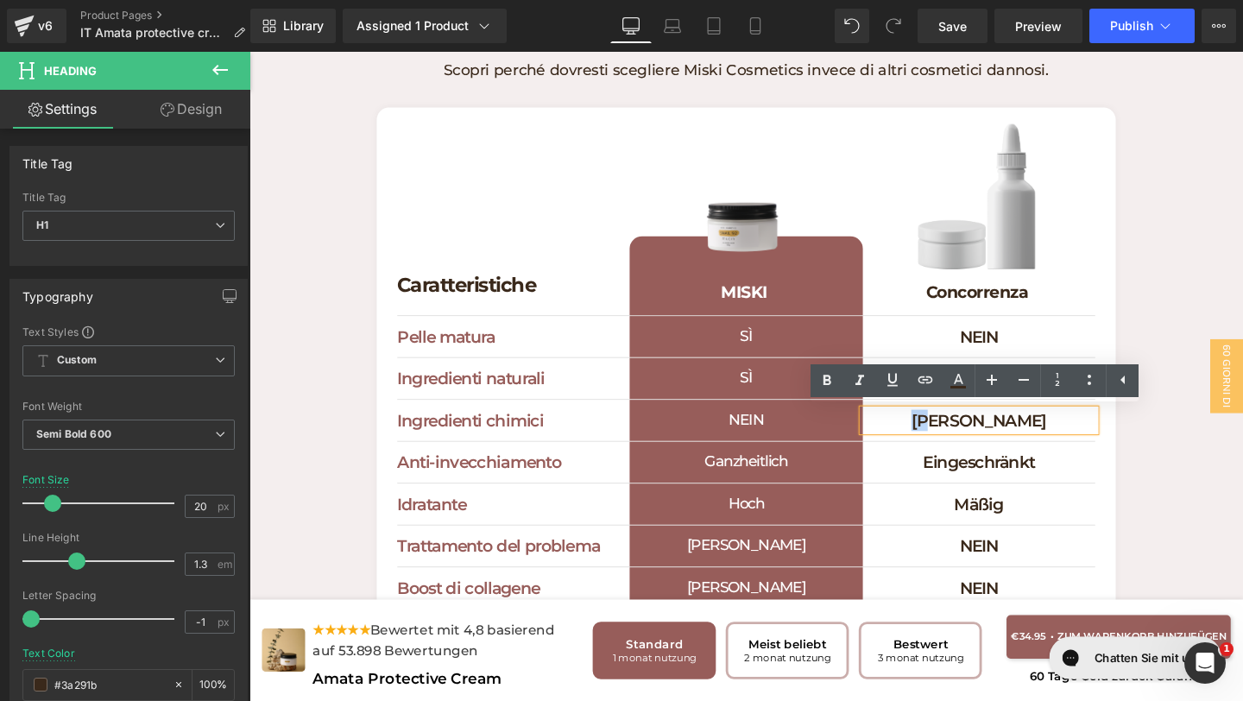
paste div
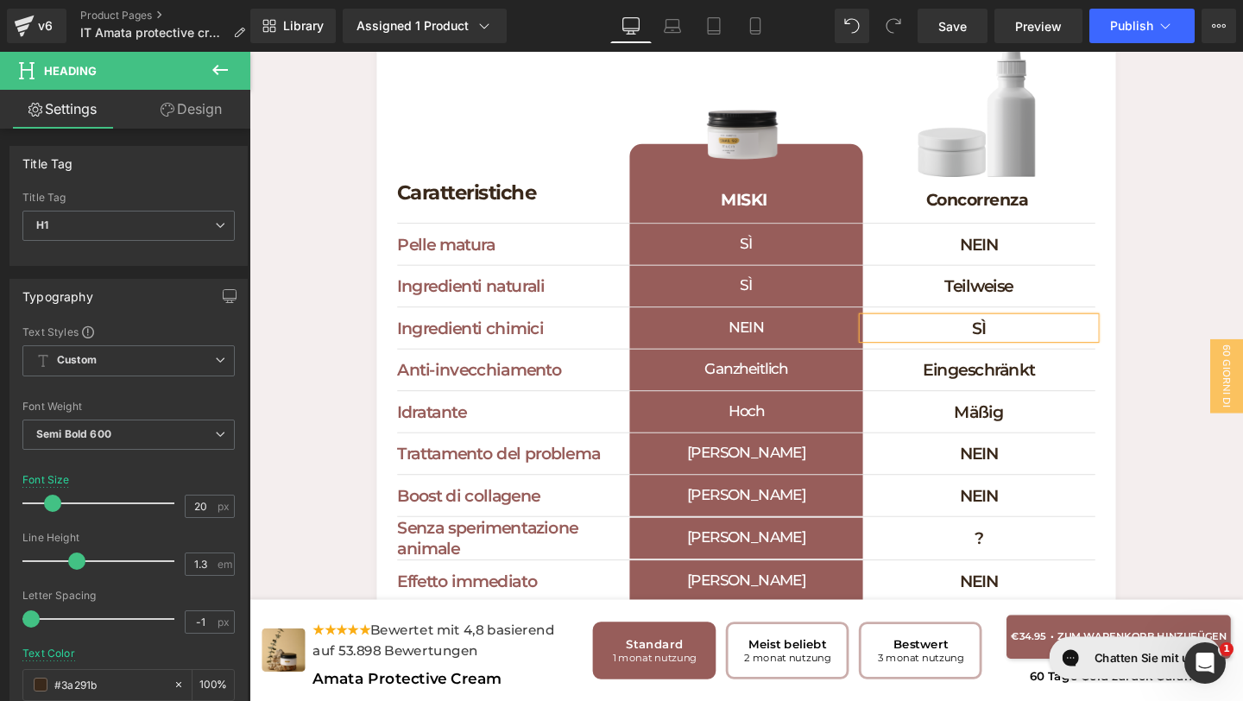
scroll to position [4809, 0]
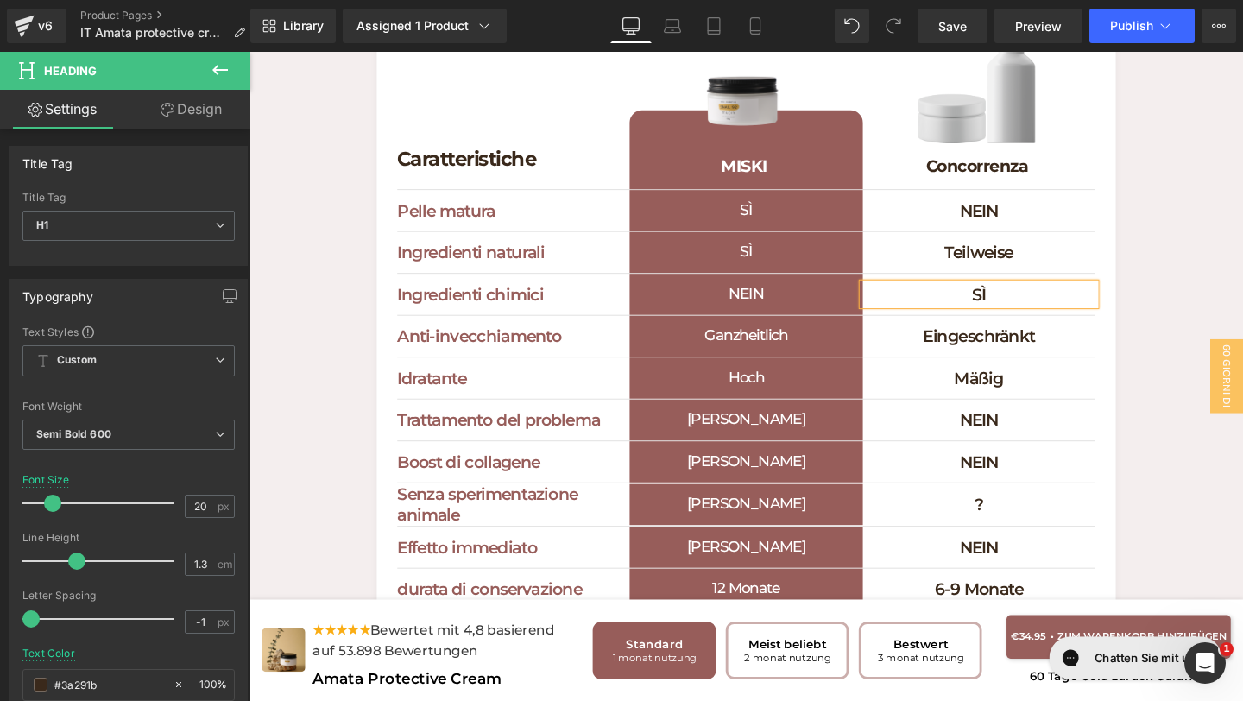
click at [832, 451] on h1 "[PERSON_NAME]" at bounding box center [771, 438] width 244 height 43
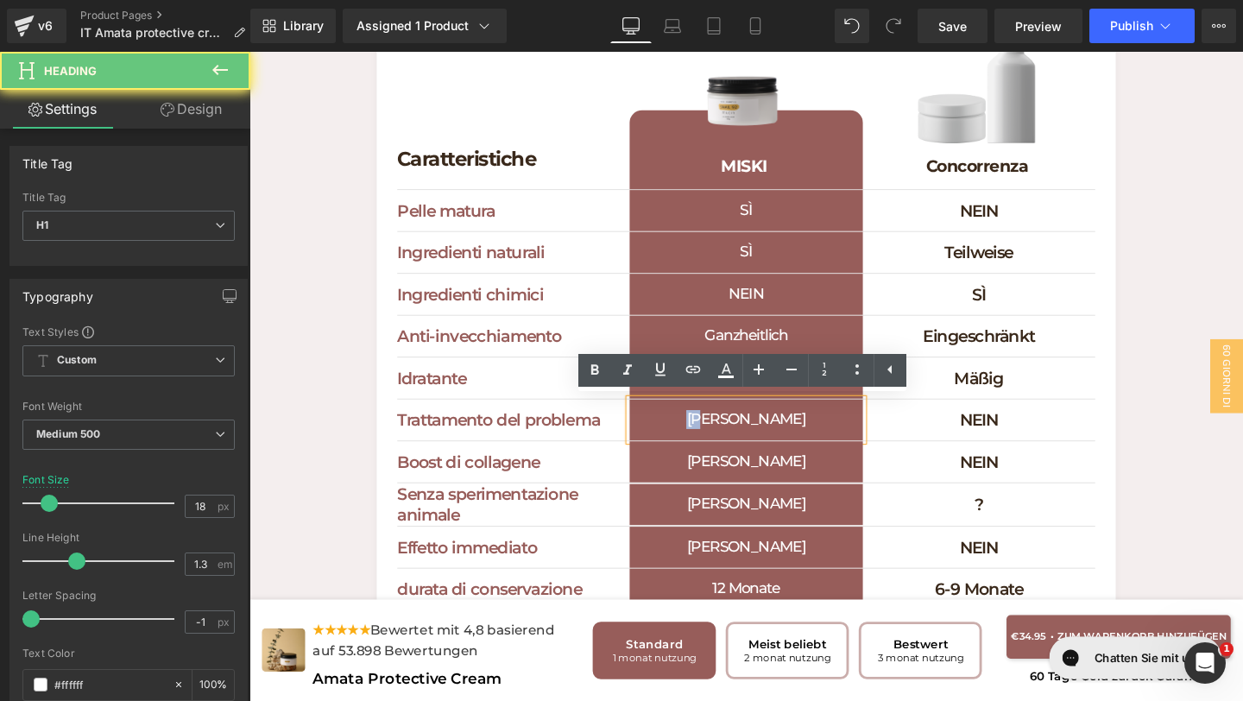
drag, startPoint x: 850, startPoint y: 436, endPoint x: 706, endPoint y: 405, distance: 147.4
click at [707, 406] on div "Caratteristiche Heading Separator Image MISKI Heading Row Image Concorrenza Hea…" at bounding box center [772, 386] width 734 height 645
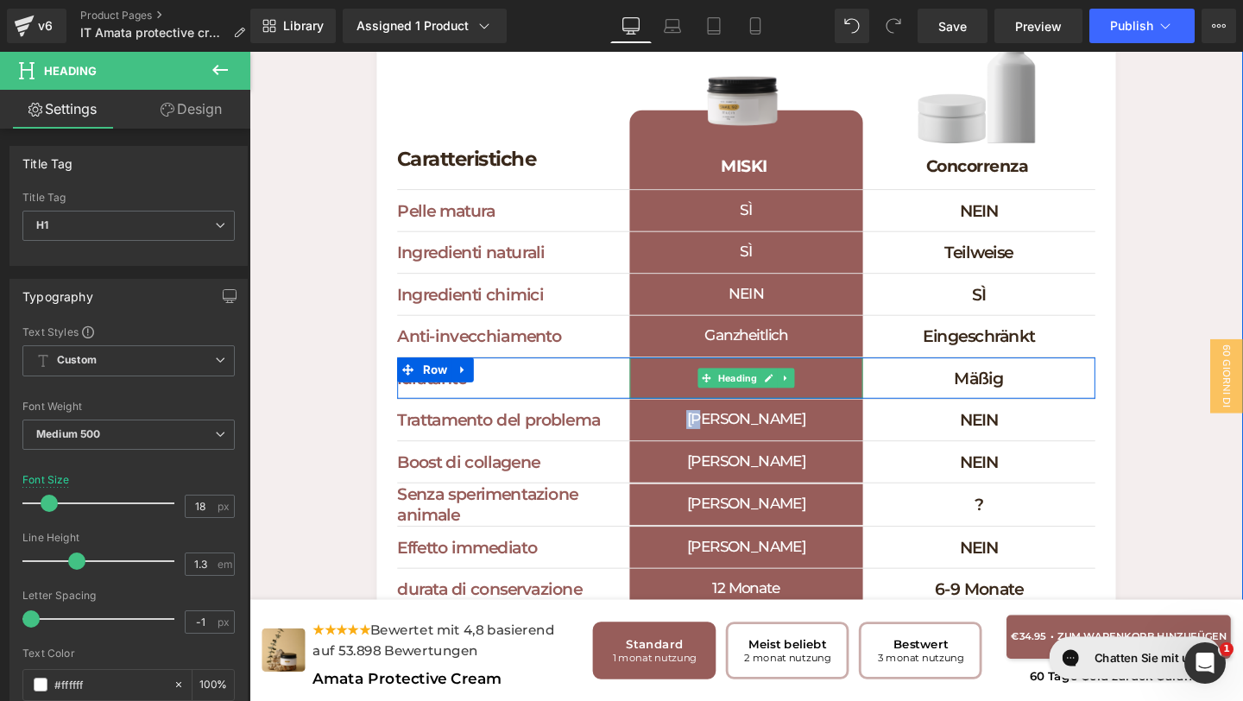
paste div
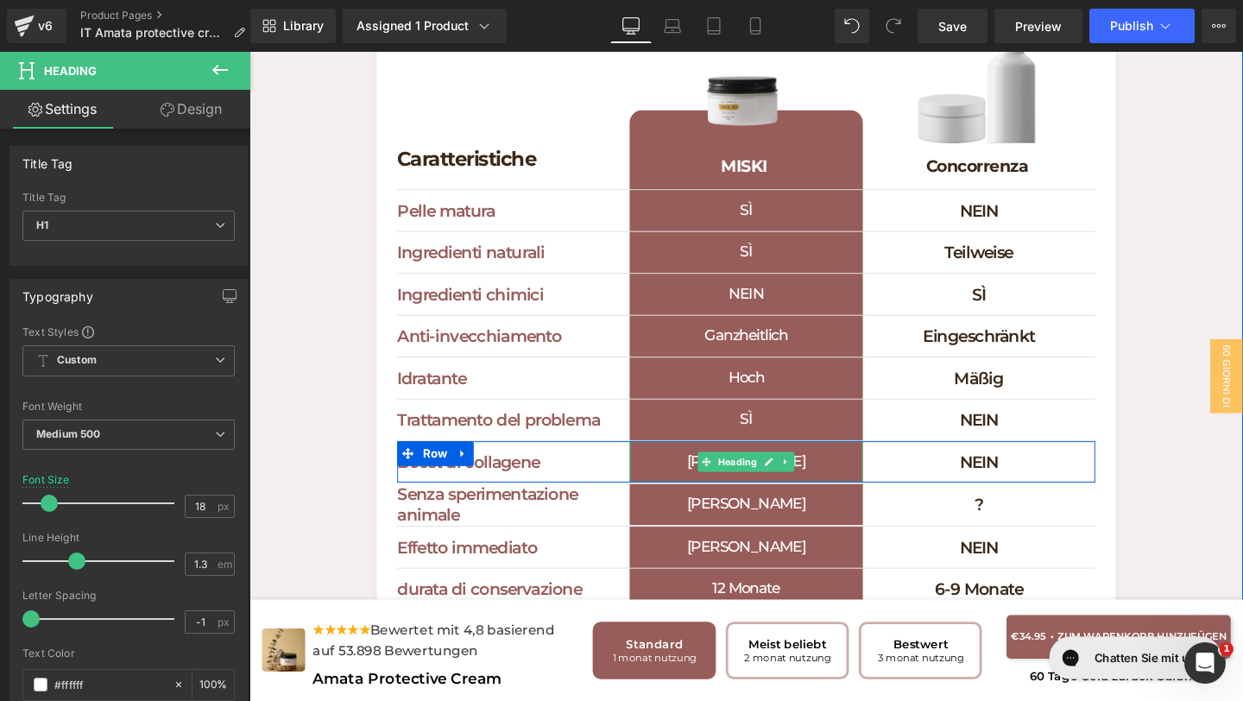
click at [840, 482] on h1 "[PERSON_NAME]" at bounding box center [771, 482] width 244 height 43
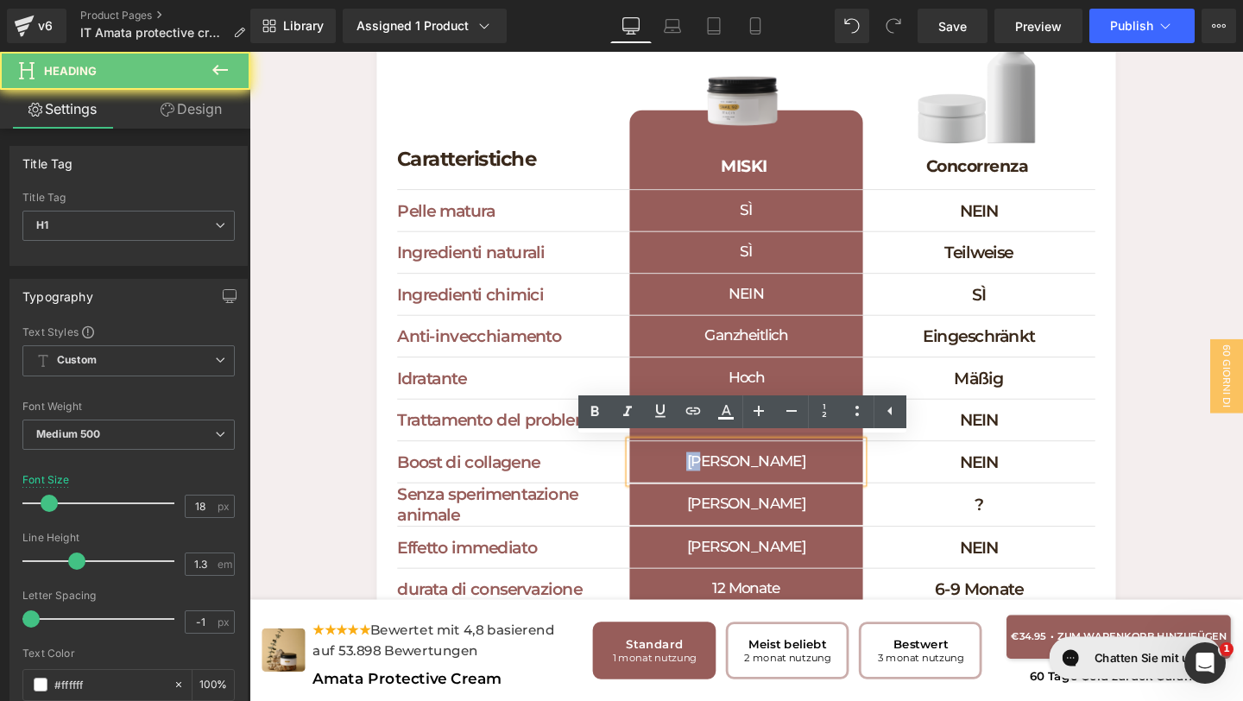
drag, startPoint x: 833, startPoint y: 479, endPoint x: 716, endPoint y: 468, distance: 117.0
click at [717, 468] on h1 "[PERSON_NAME]" at bounding box center [771, 482] width 244 height 43
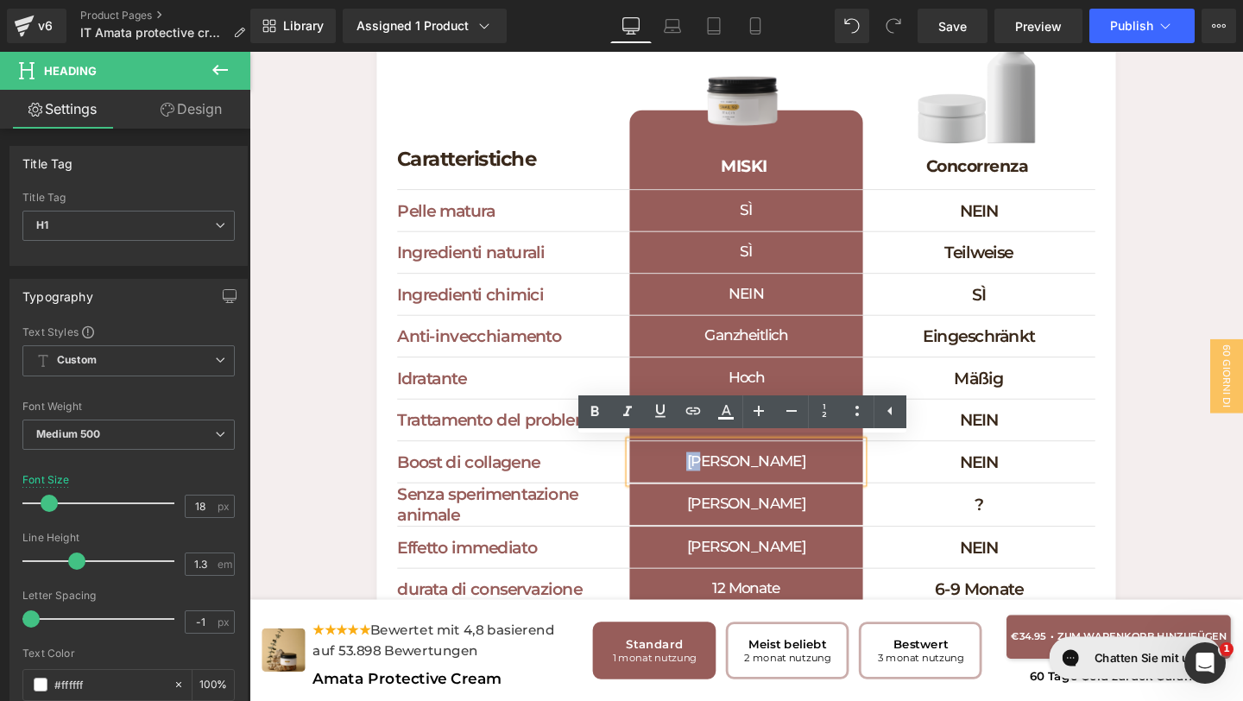
paste div
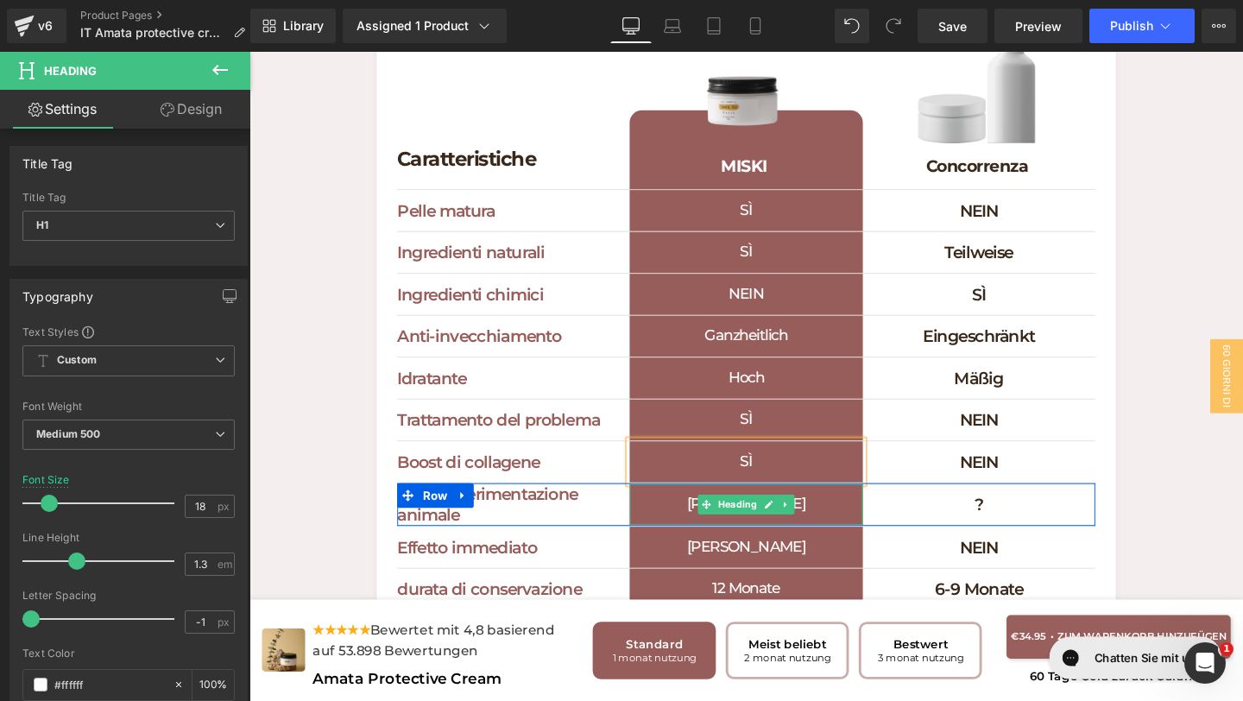
click at [835, 523] on h1 "[PERSON_NAME]" at bounding box center [771, 527] width 244 height 43
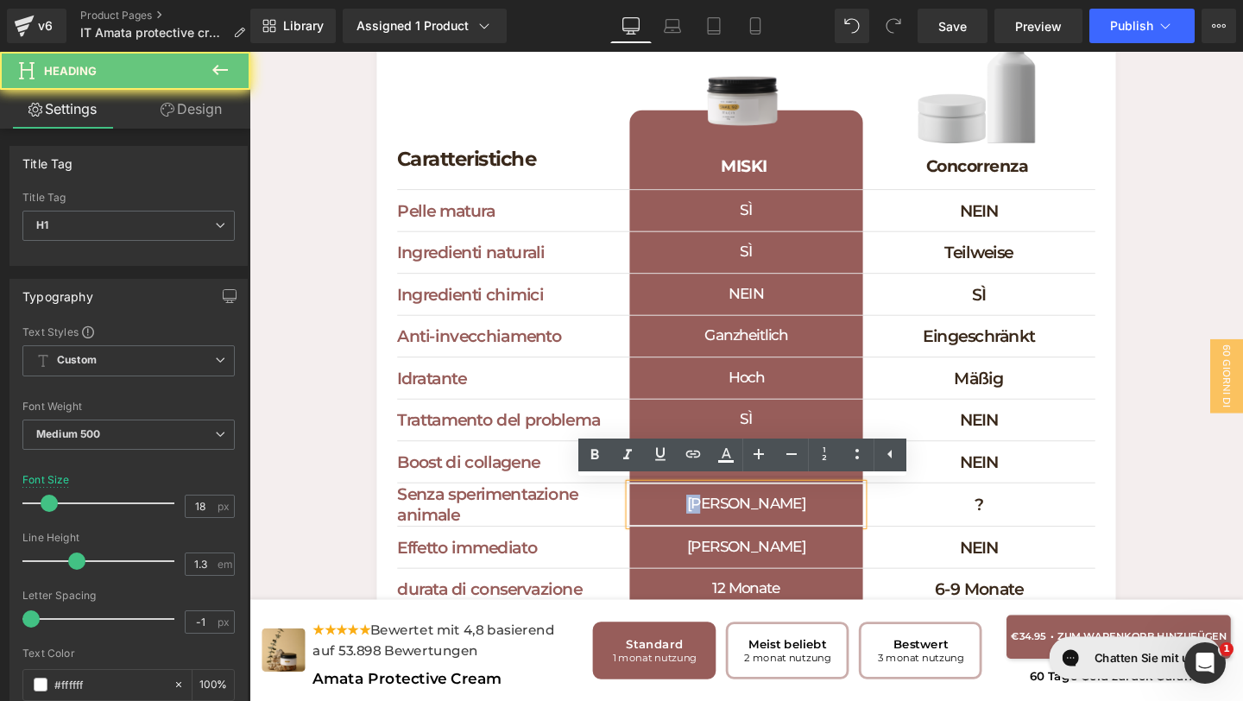
drag, startPoint x: 835, startPoint y: 523, endPoint x: 708, endPoint y: 520, distance: 126.9
click at [715, 520] on h1 "[PERSON_NAME]" at bounding box center [771, 527] width 244 height 43
paste div
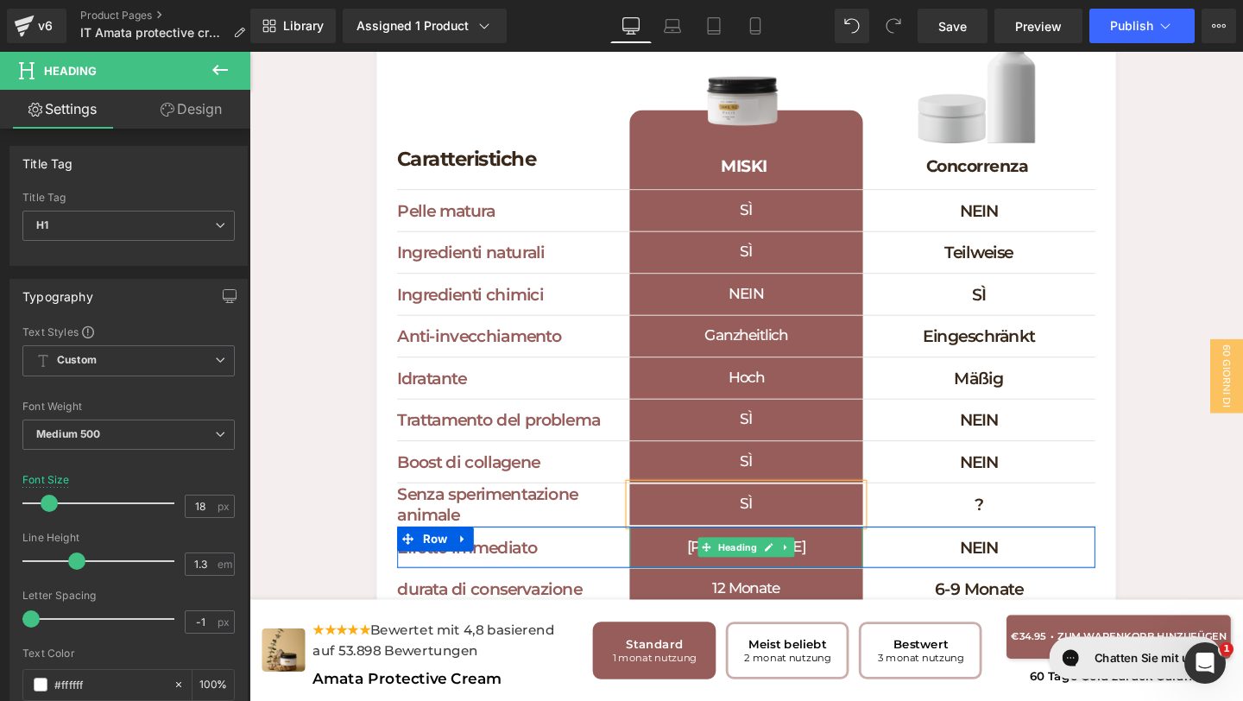
click at [849, 566] on h1 "[PERSON_NAME]" at bounding box center [771, 572] width 244 height 43
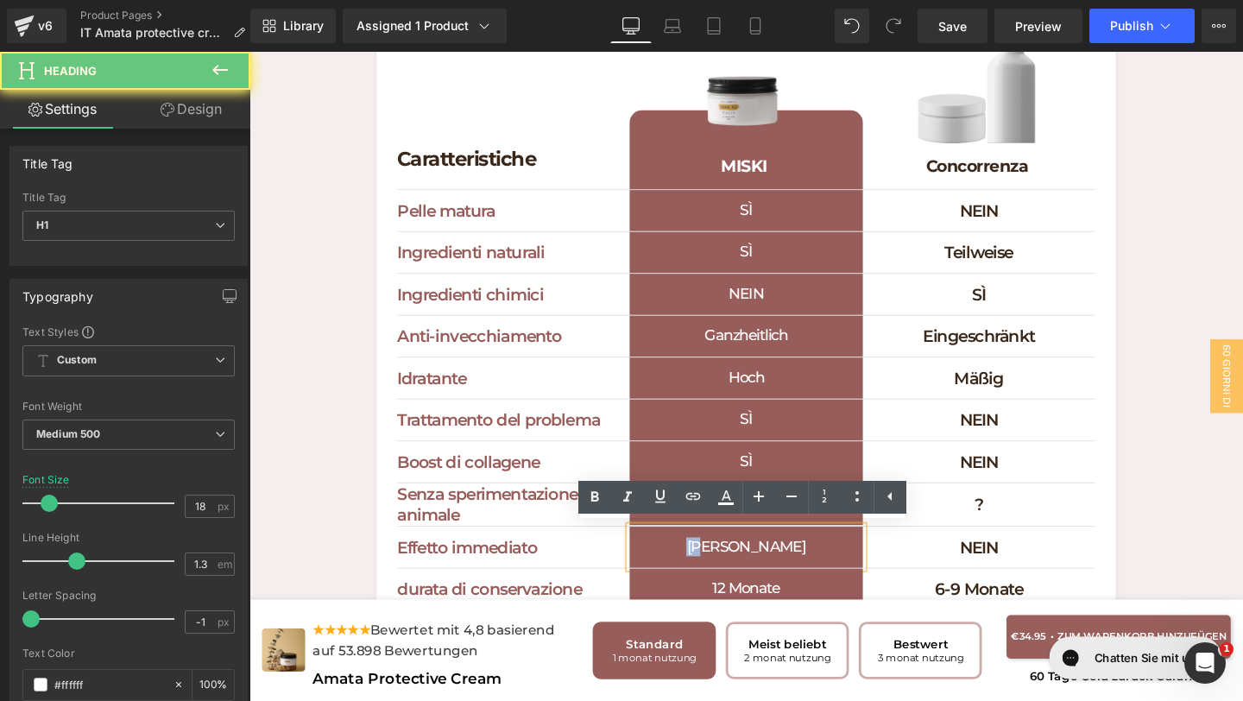
drag, startPoint x: 844, startPoint y: 565, endPoint x: 677, endPoint y: 549, distance: 167.4
click at [685, 551] on h1 "[PERSON_NAME]" at bounding box center [771, 572] width 244 height 43
paste div
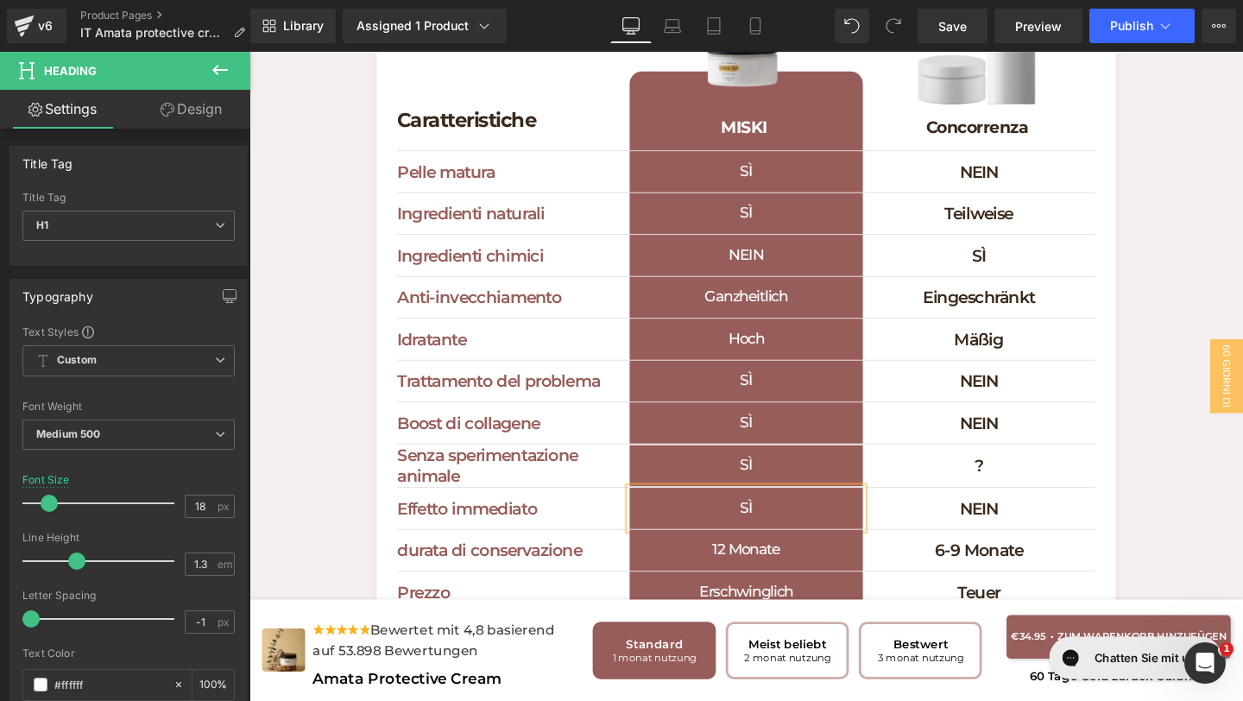
scroll to position [4830, 0]
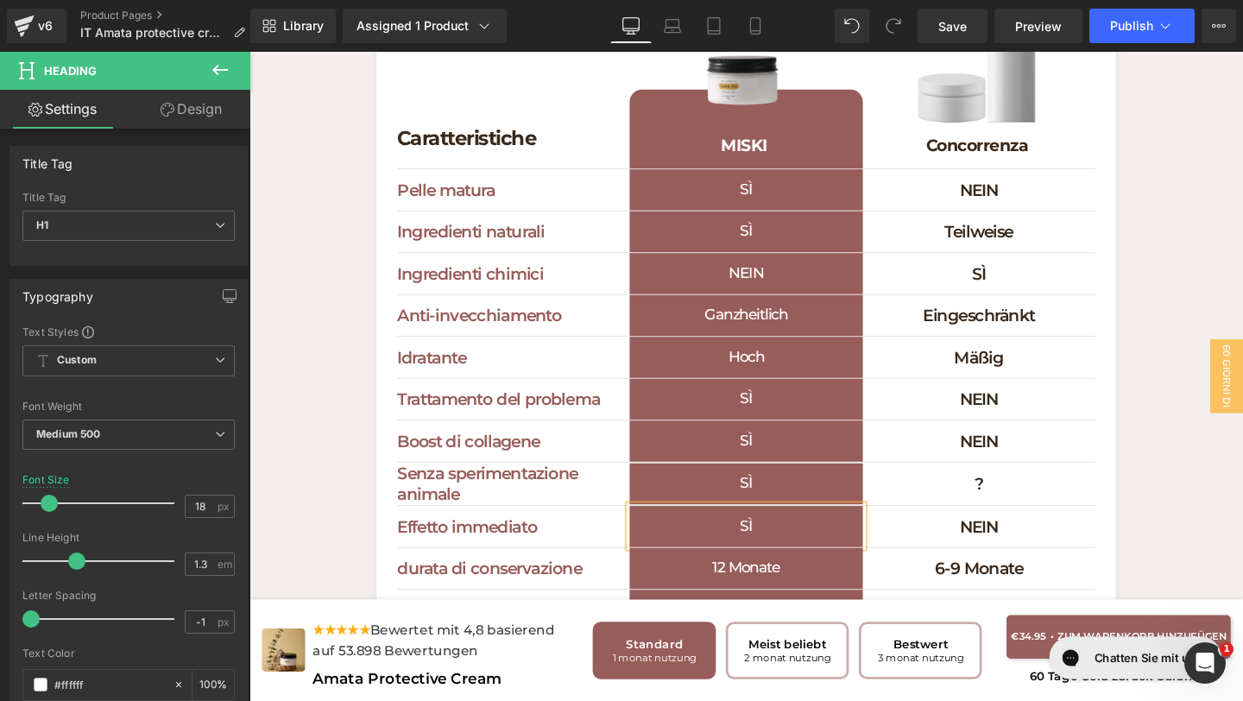
click at [834, 279] on h1 "NEIN" at bounding box center [771, 284] width 244 height 43
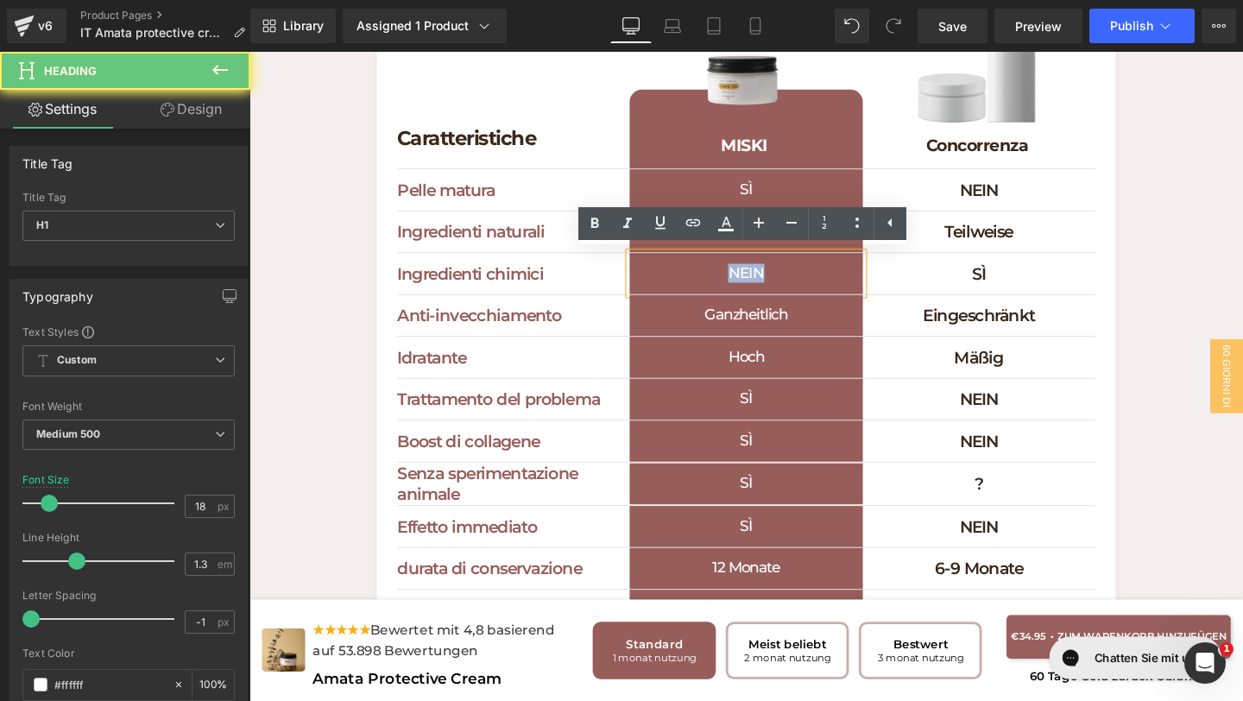
drag, startPoint x: 834, startPoint y: 279, endPoint x: 725, endPoint y: 279, distance: 108.7
click at [726, 279] on h1 "NEIN" at bounding box center [771, 284] width 244 height 43
paste div
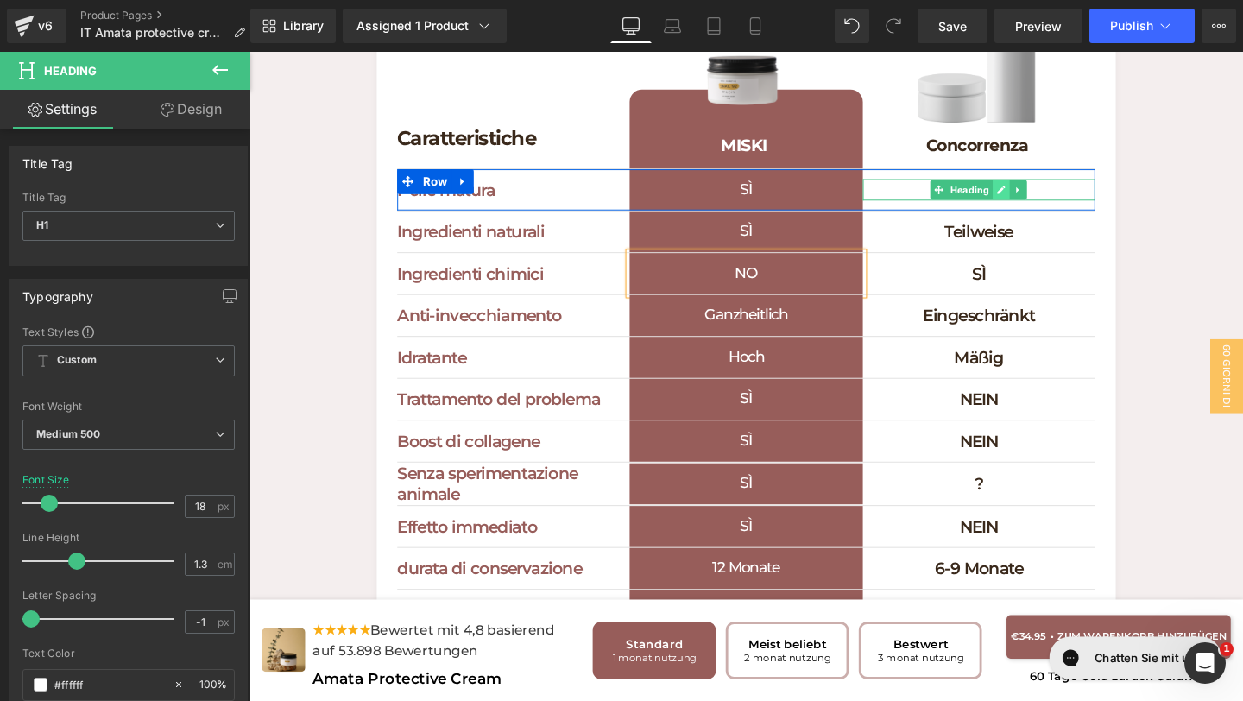
click at [1045, 196] on link at bounding box center [1040, 196] width 18 height 21
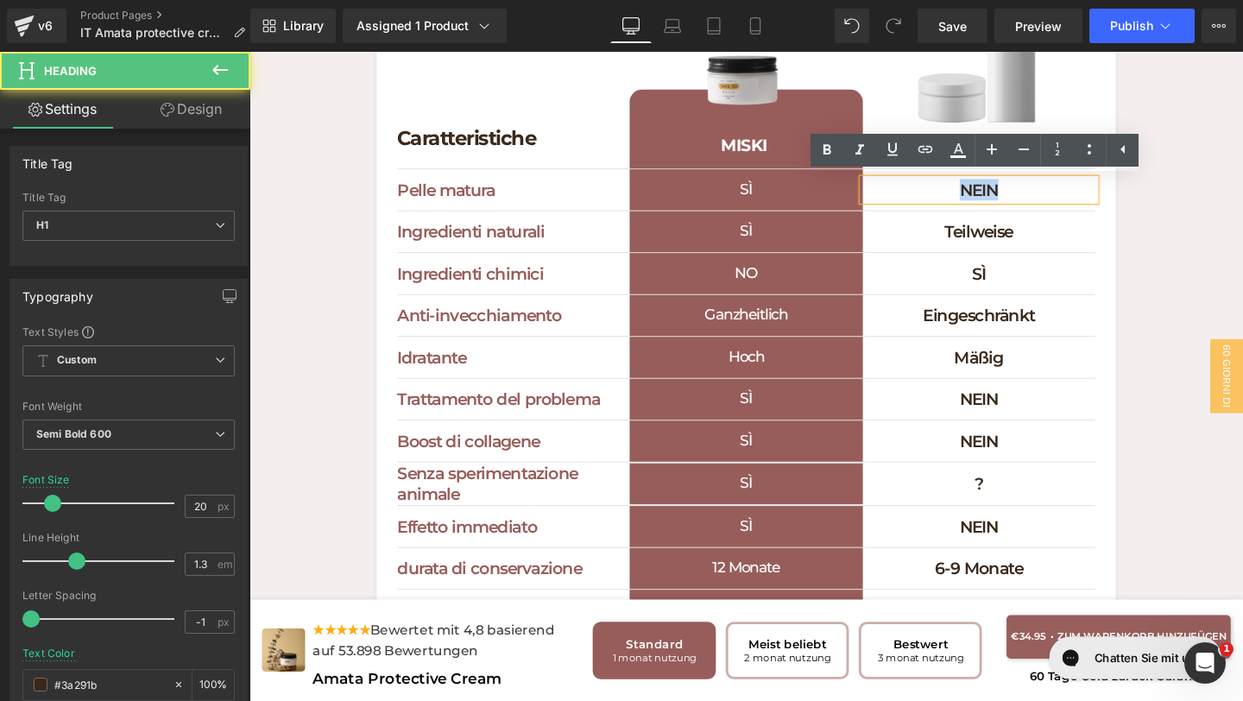
drag, startPoint x: 1075, startPoint y: 195, endPoint x: 961, endPoint y: 192, distance: 114.0
click at [962, 192] on h1 "NEIN" at bounding box center [1016, 197] width 244 height 22
paste div
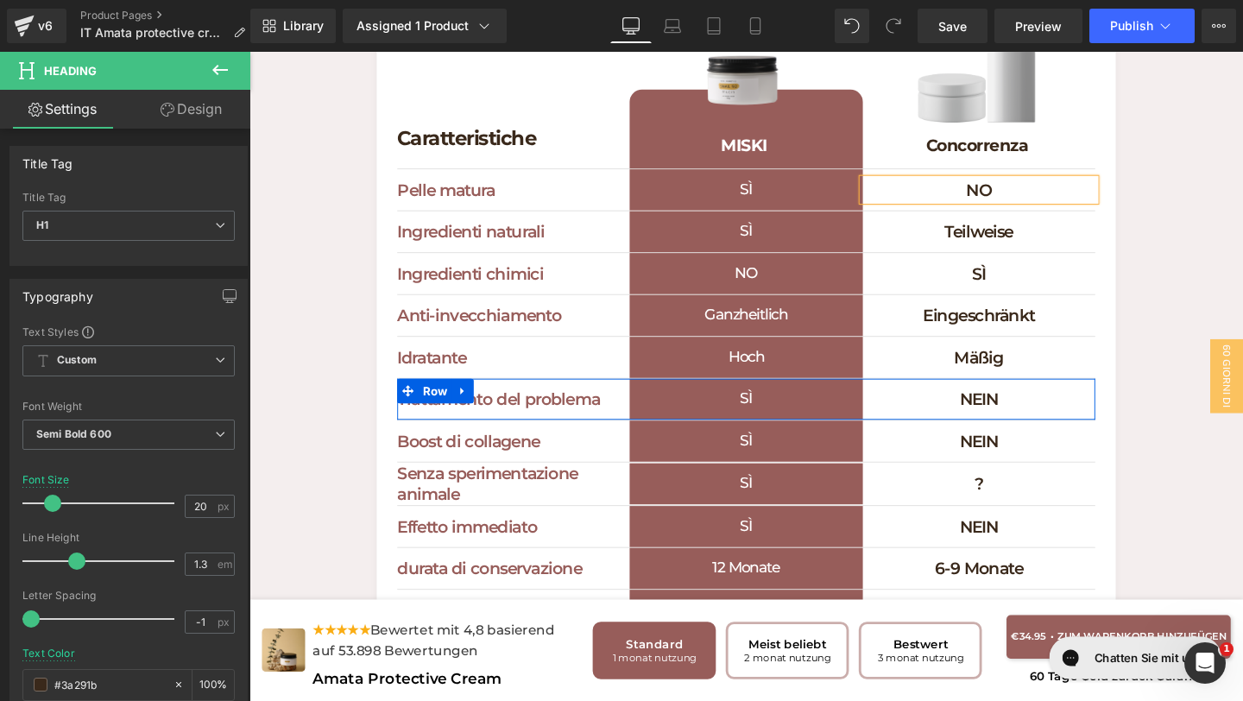
click at [1076, 407] on div "NEIN Heading" at bounding box center [1016, 417] width 244 height 22
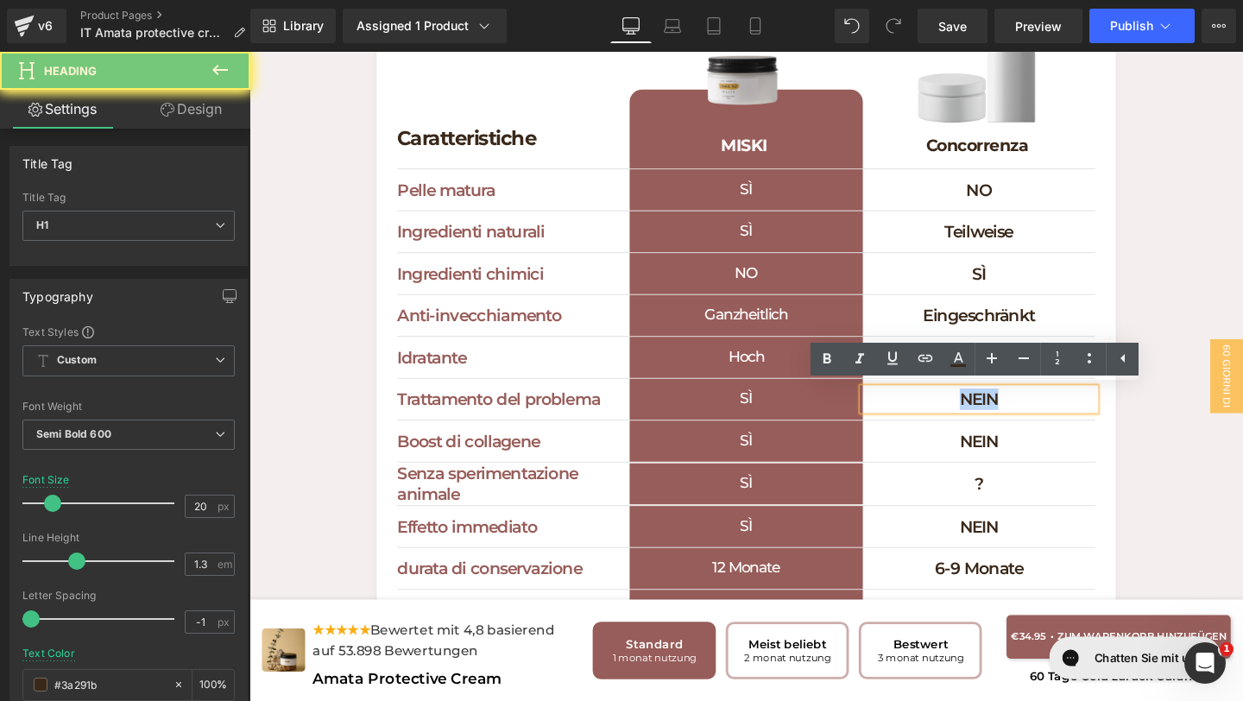
drag, startPoint x: 1076, startPoint y: 413, endPoint x: 926, endPoint y: 406, distance: 150.3
click at [930, 408] on h1 "NEIN" at bounding box center [1016, 417] width 244 height 22
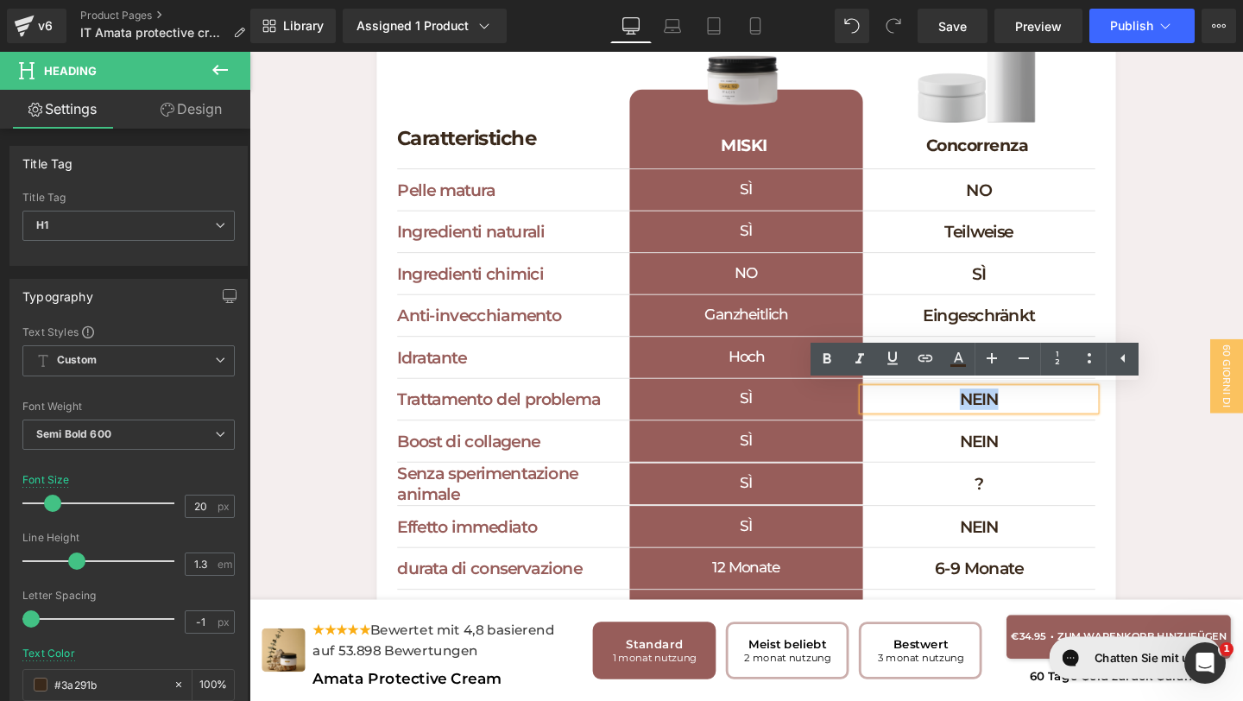
paste div
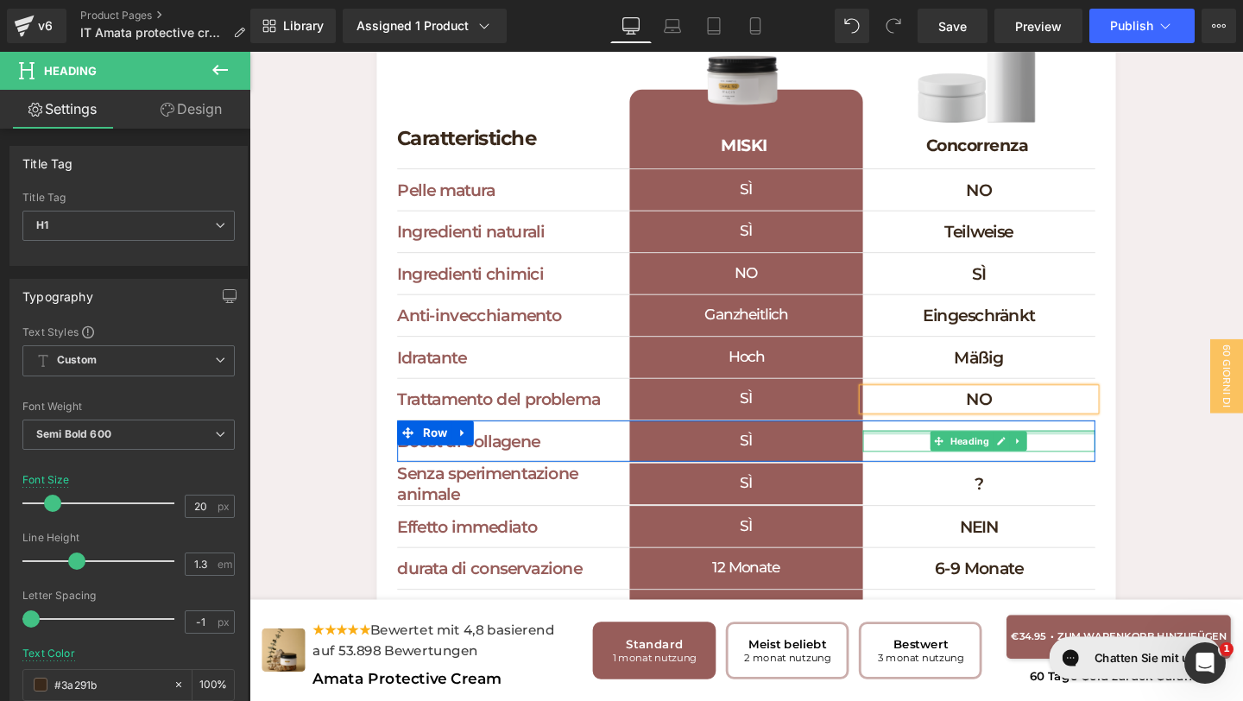
click at [1072, 451] on div at bounding box center [1016, 452] width 244 height 4
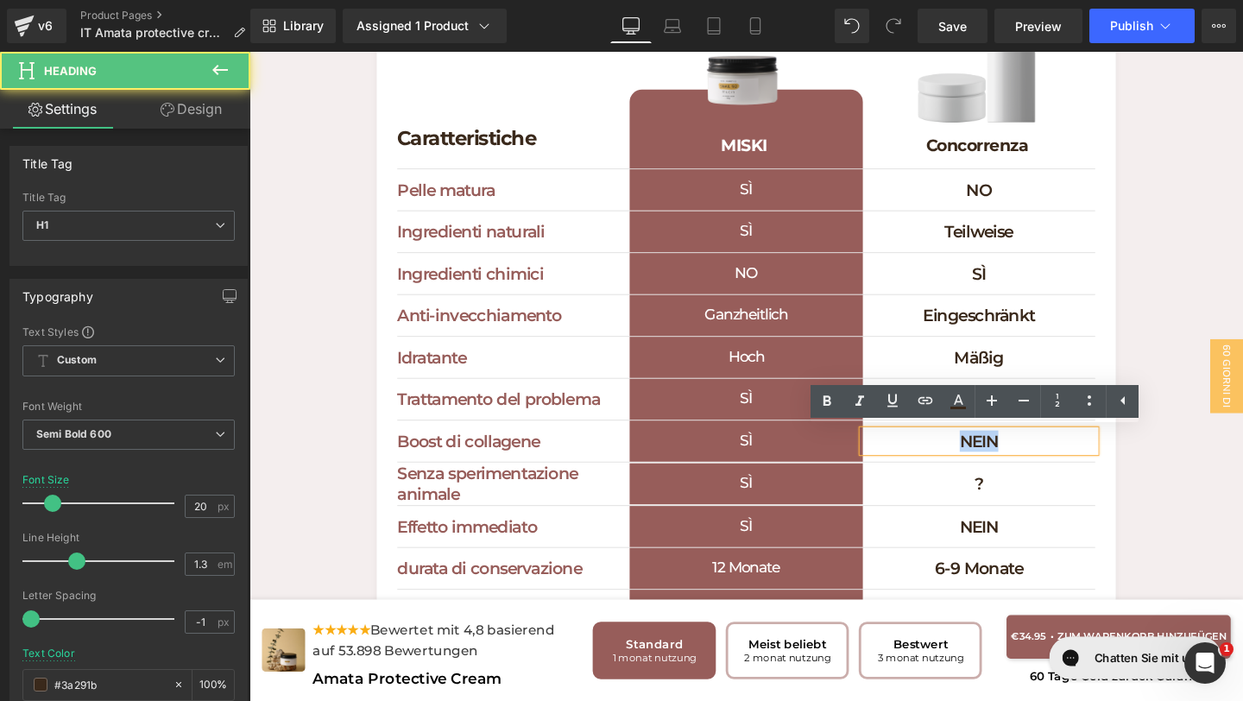
drag, startPoint x: 1063, startPoint y: 460, endPoint x: 912, endPoint y: 450, distance: 151.4
click at [916, 451] on h1 "NEIN" at bounding box center [1016, 461] width 244 height 22
paste div
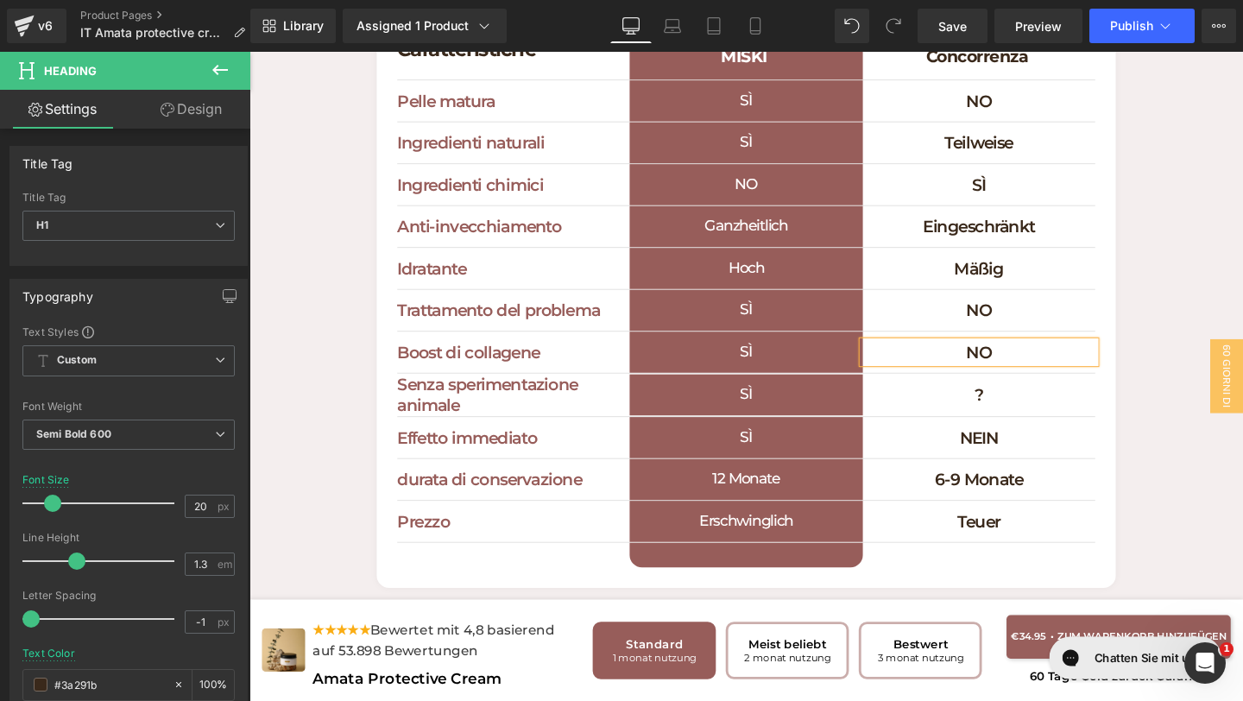
scroll to position [4940, 0]
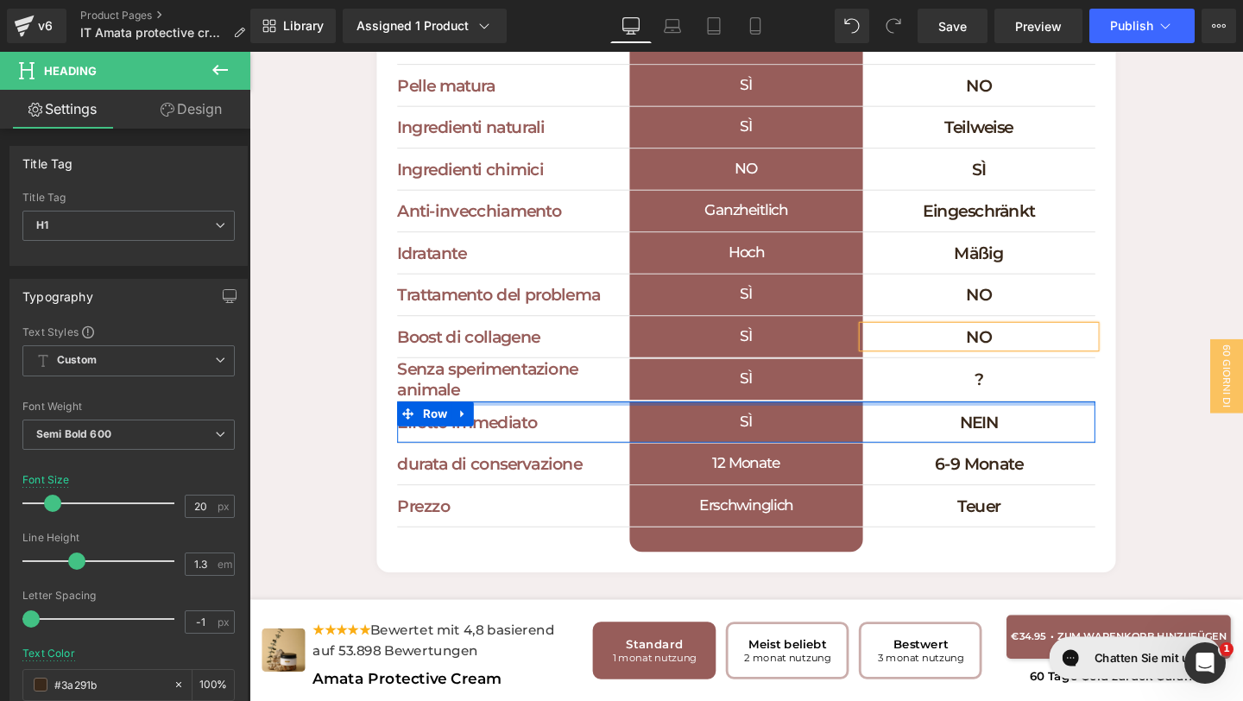
click at [1081, 421] on div "Effetto immediato Heading SÌ Heading NEIN Heading Row" at bounding box center [772, 441] width 734 height 44
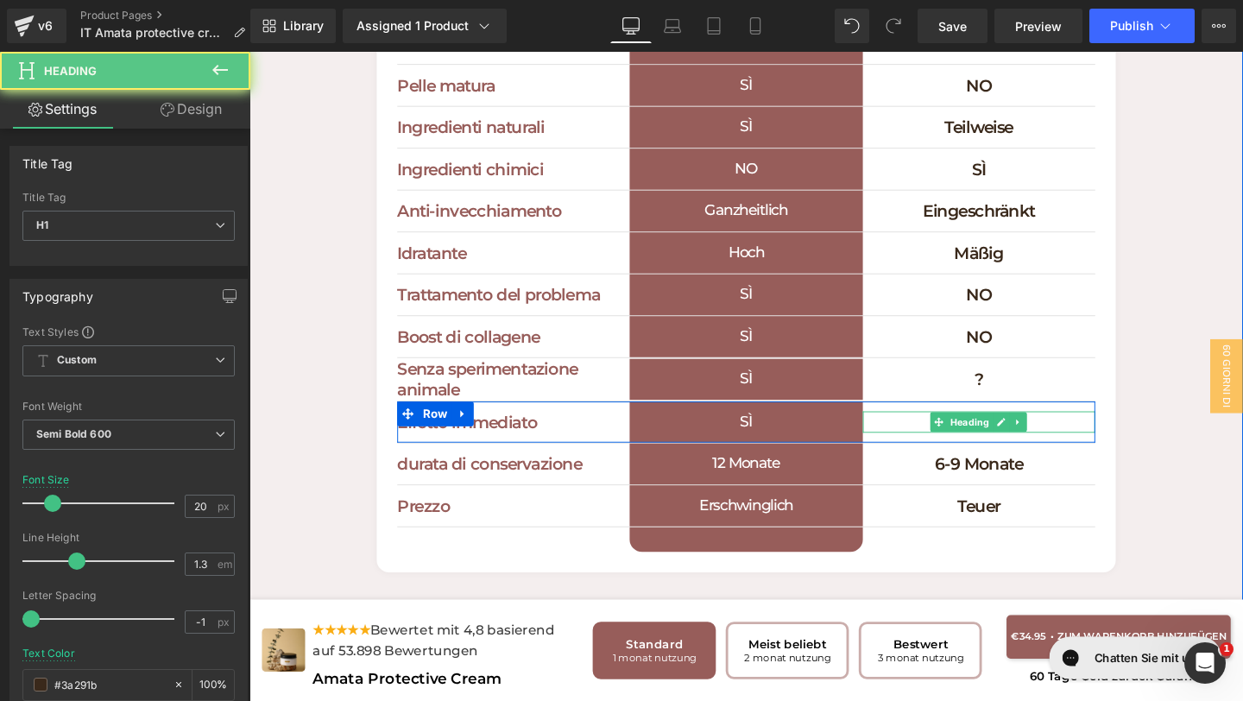
click at [1081, 438] on h1 "NEIN" at bounding box center [1016, 441] width 244 height 22
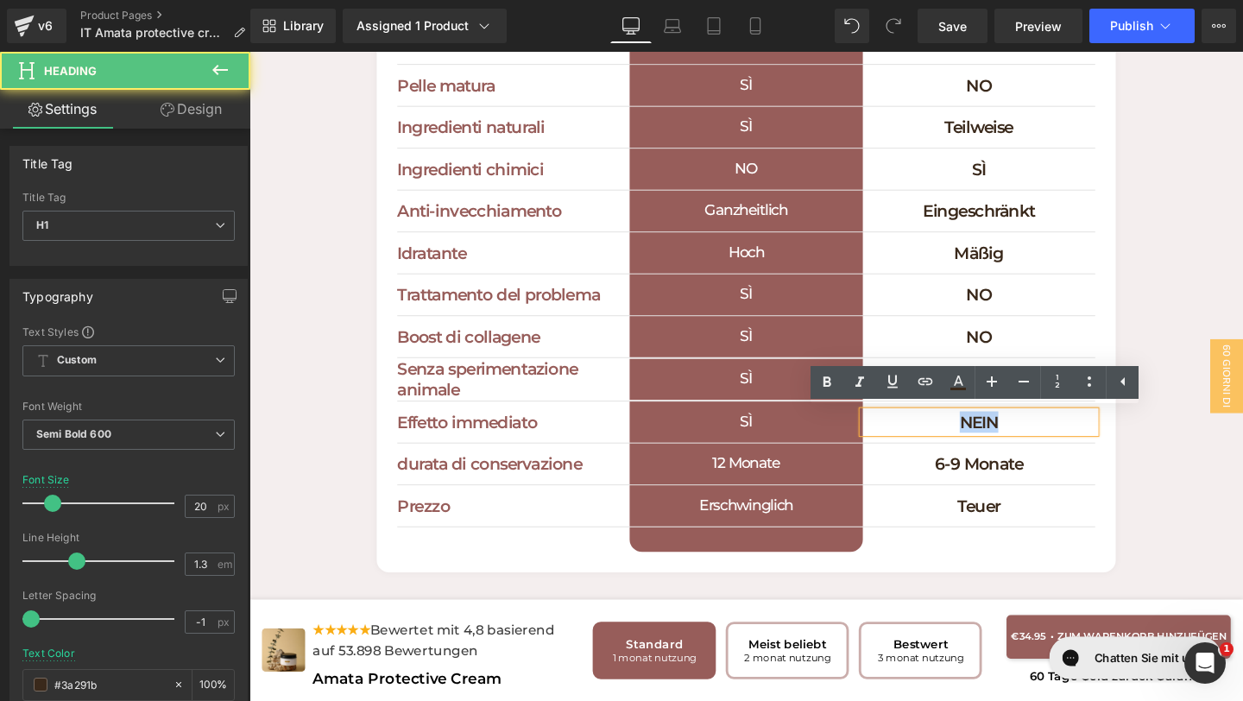
drag, startPoint x: 1081, startPoint y: 438, endPoint x: 842, endPoint y: 420, distance: 238.9
click at [849, 422] on div "Effetto immediato Heading SÌ Heading NEIN Heading Row" at bounding box center [772, 441] width 734 height 44
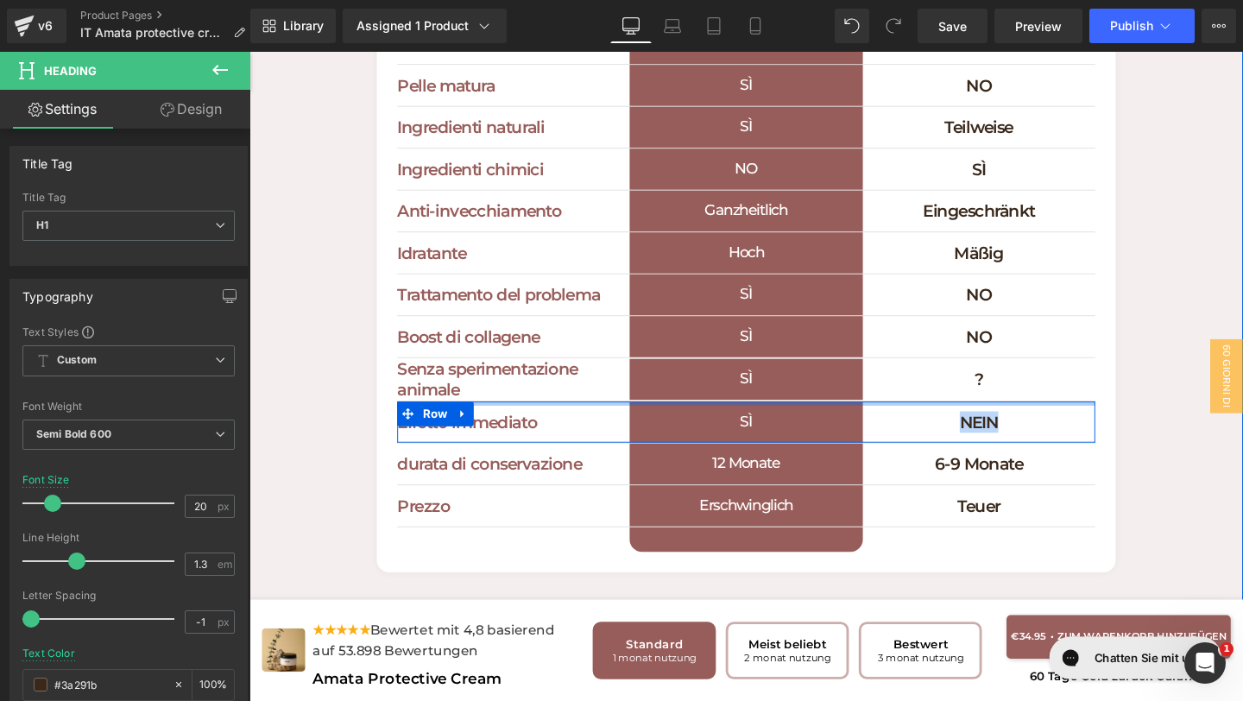
paste div
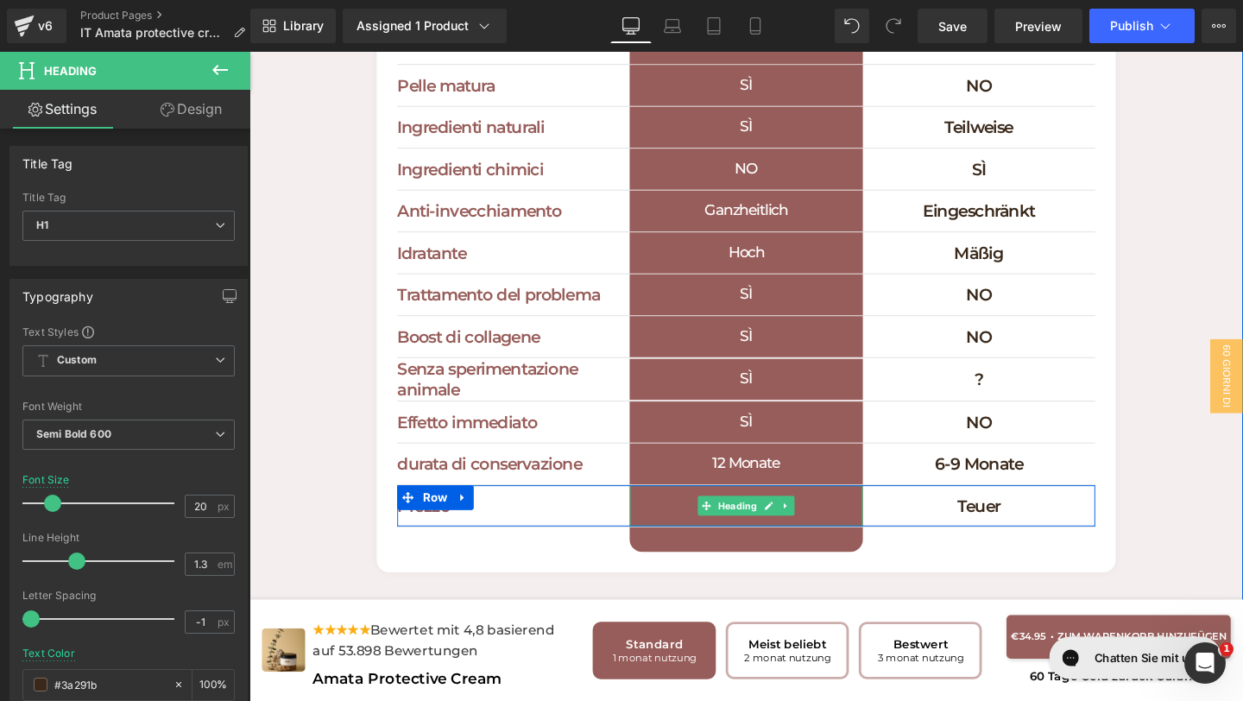
click at [858, 530] on h1 "Erschwinglich" at bounding box center [771, 528] width 244 height 43
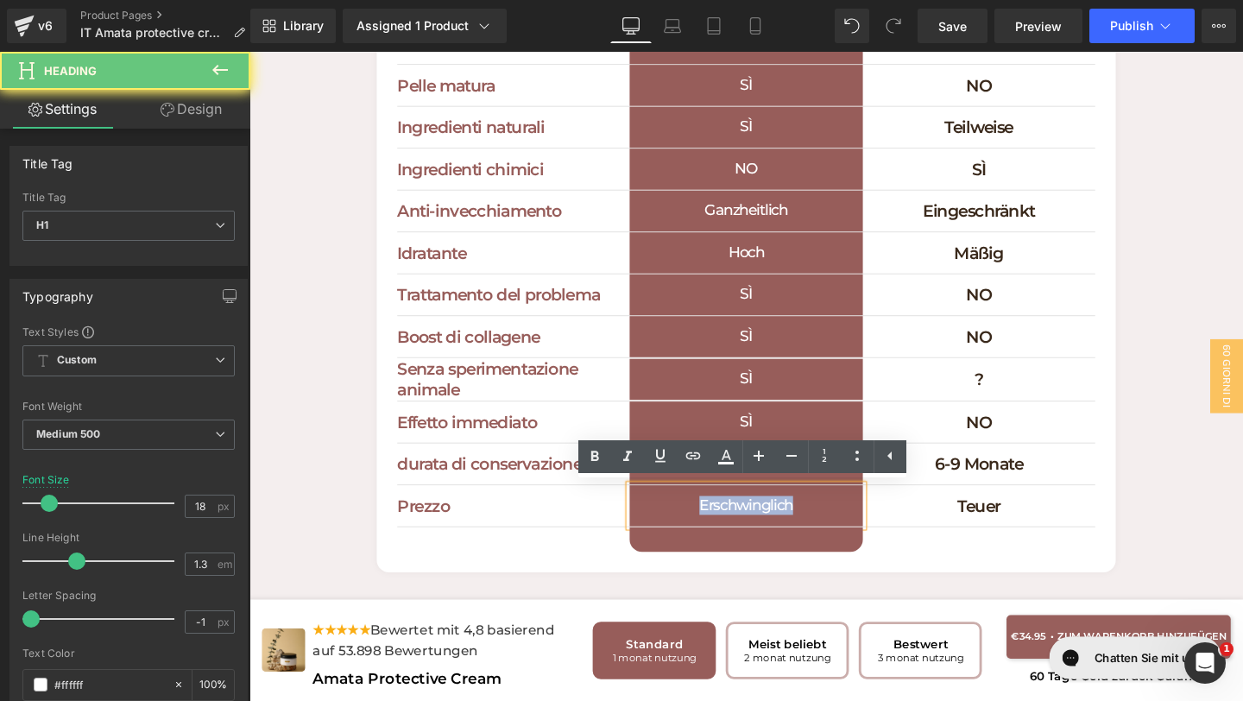
drag, startPoint x: 852, startPoint y: 530, endPoint x: 664, endPoint y: 526, distance: 188.2
click at [664, 526] on h1 "Erschwinglich" at bounding box center [771, 528] width 244 height 43
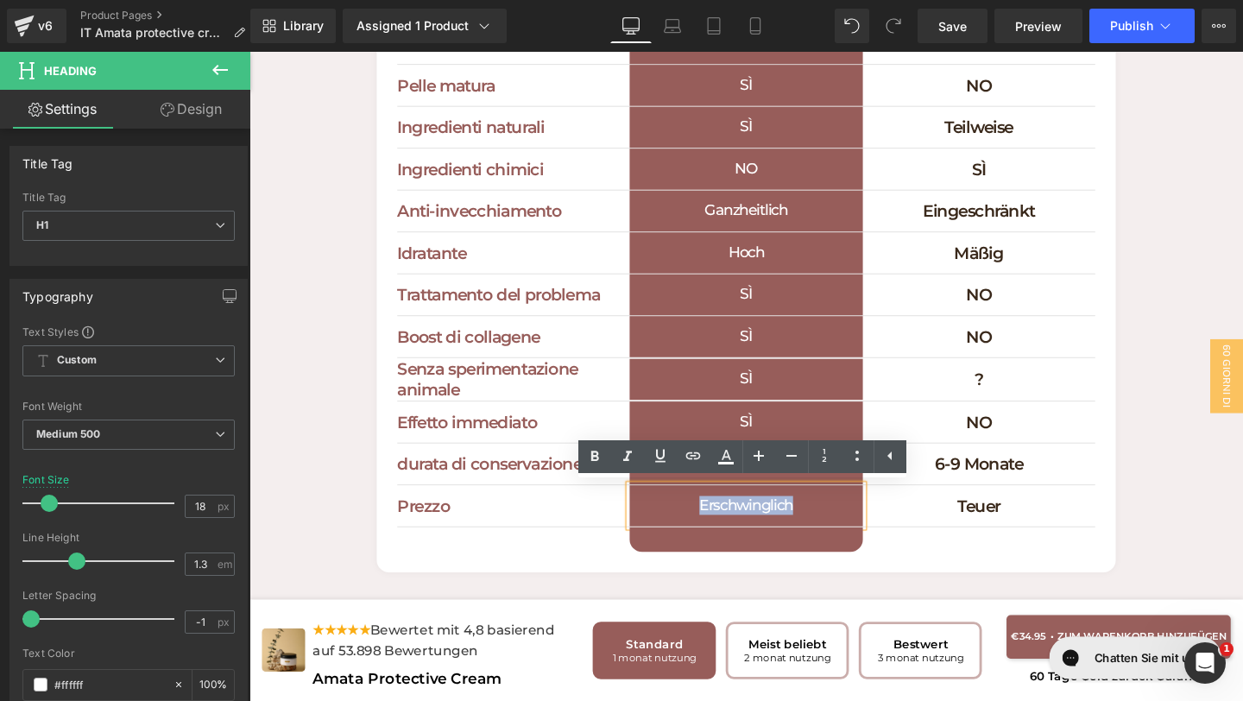
copy h1 "Erschwinglich"
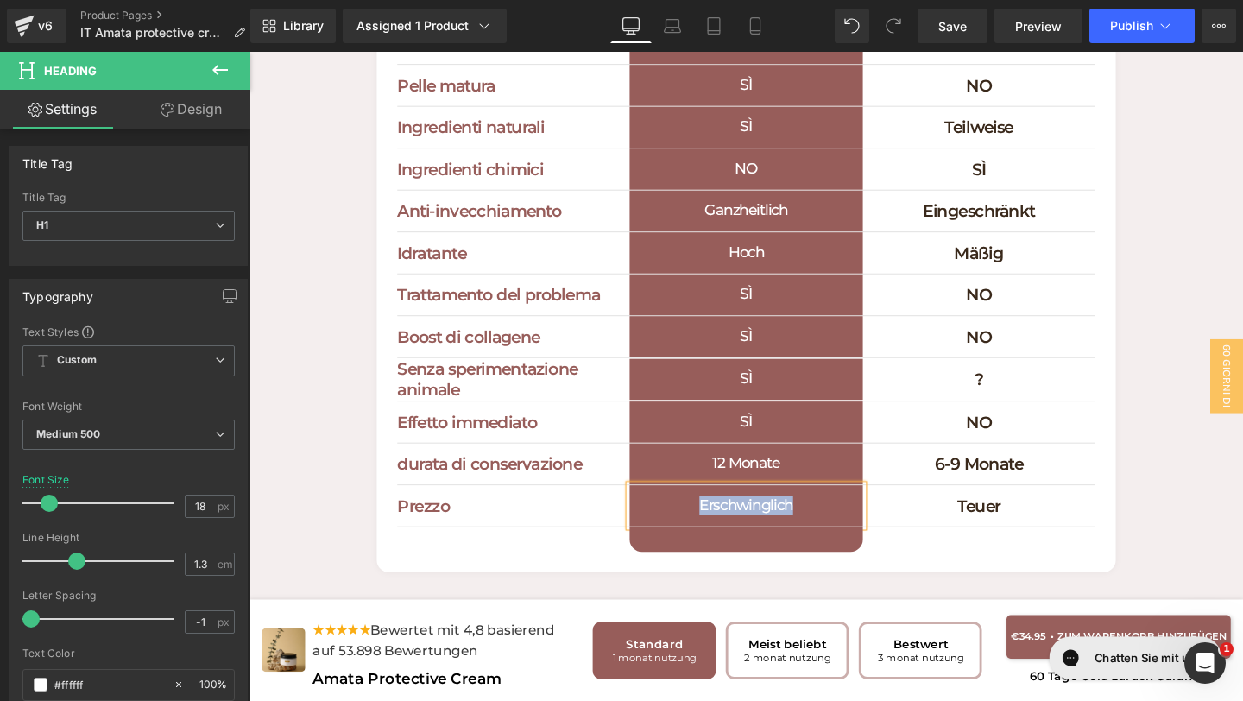
paste div
click at [1051, 532] on link at bounding box center [1058, 529] width 18 height 21
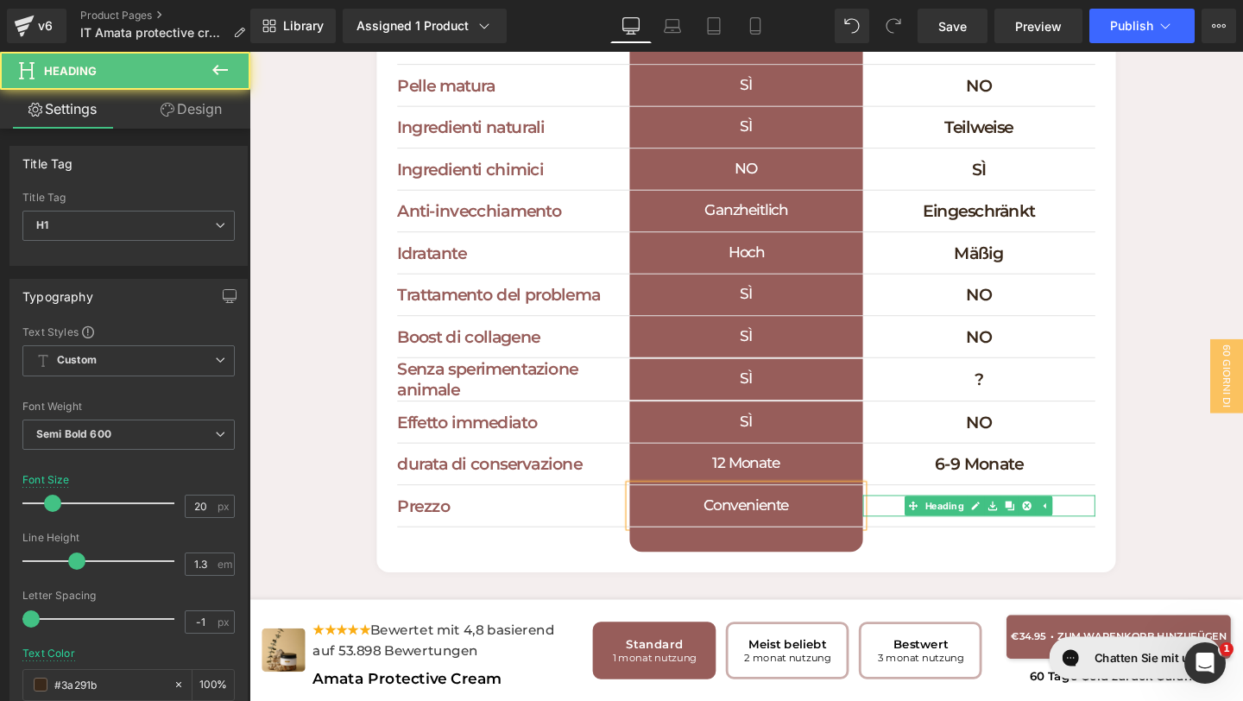
click at [1114, 526] on h1 "Teuer" at bounding box center [1016, 529] width 244 height 22
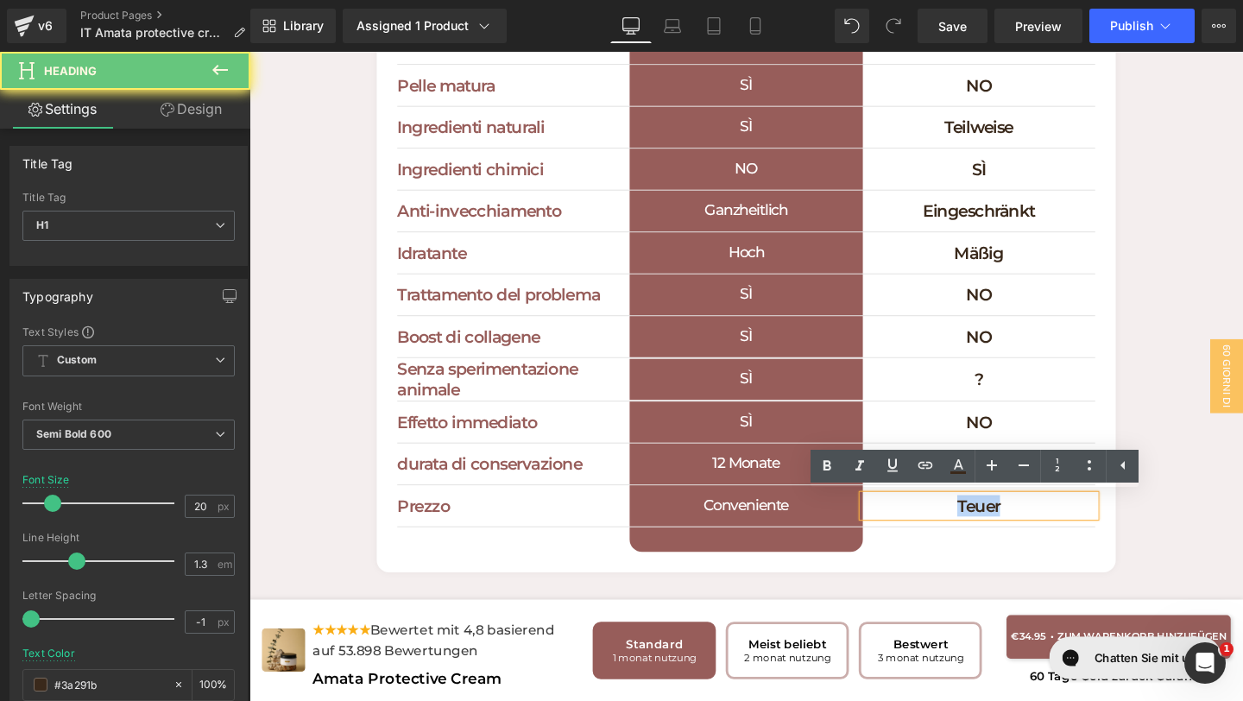
drag, startPoint x: 1093, startPoint y: 529, endPoint x: 788, endPoint y: 505, distance: 306.5
click at [795, 507] on div "Prezzo Heading Conveniente Heading Teuer Heading Row" at bounding box center [772, 529] width 734 height 44
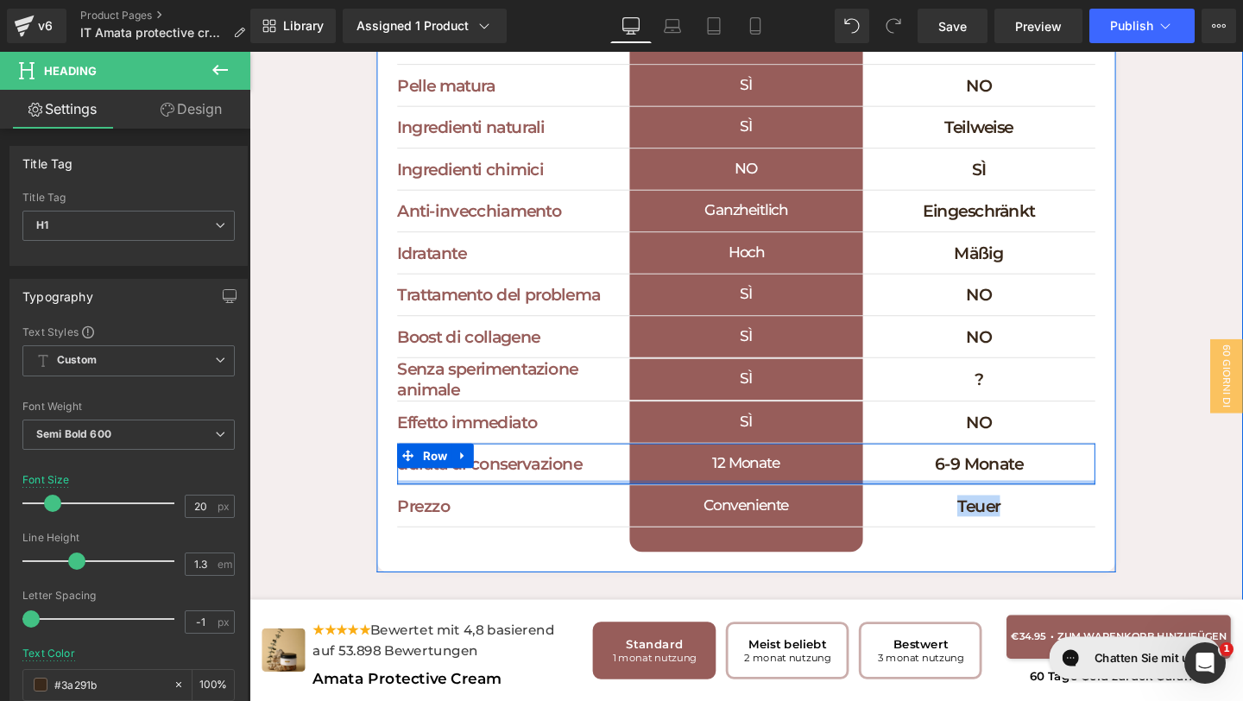
copy h1 "Teuer"
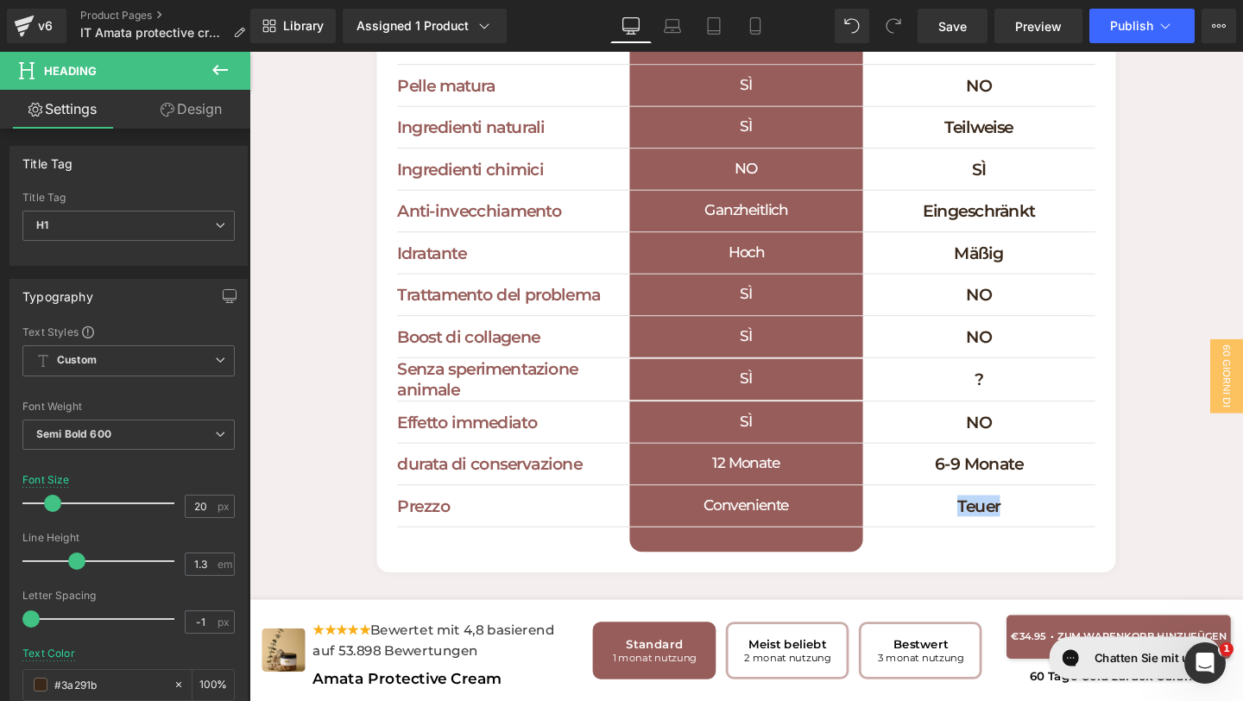
paste div
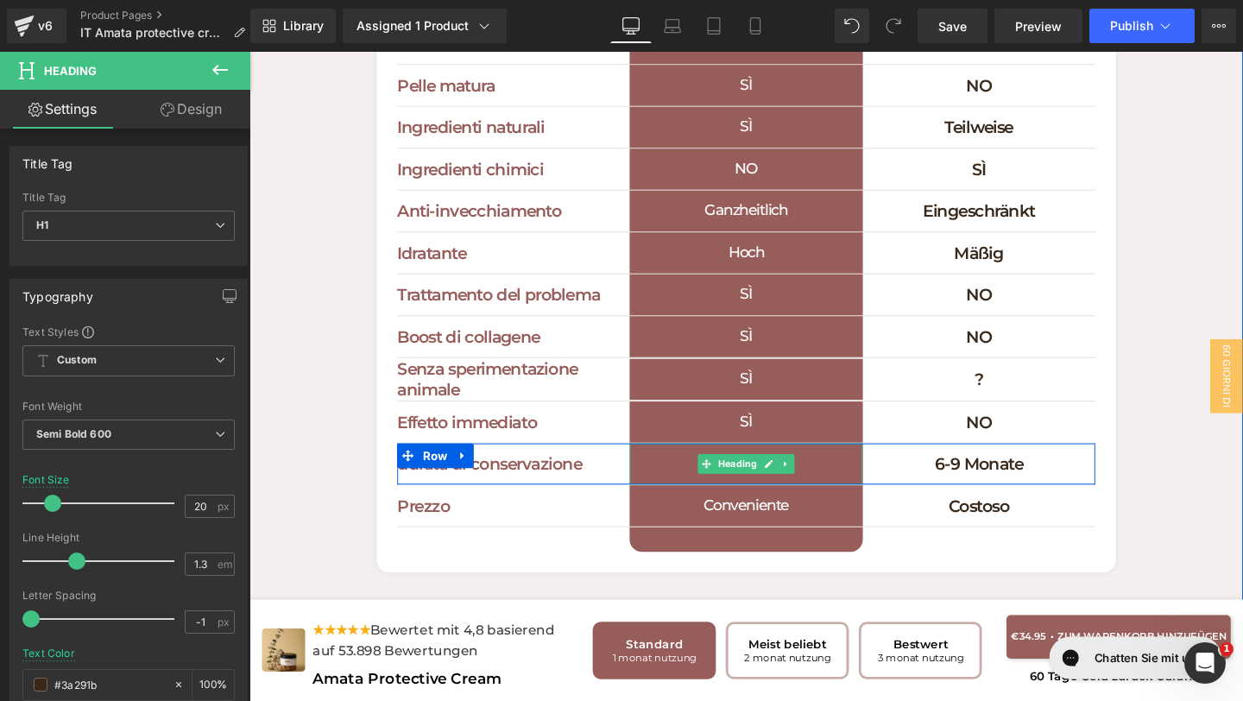
click at [841, 482] on h1 "12 Monate" at bounding box center [771, 484] width 244 height 43
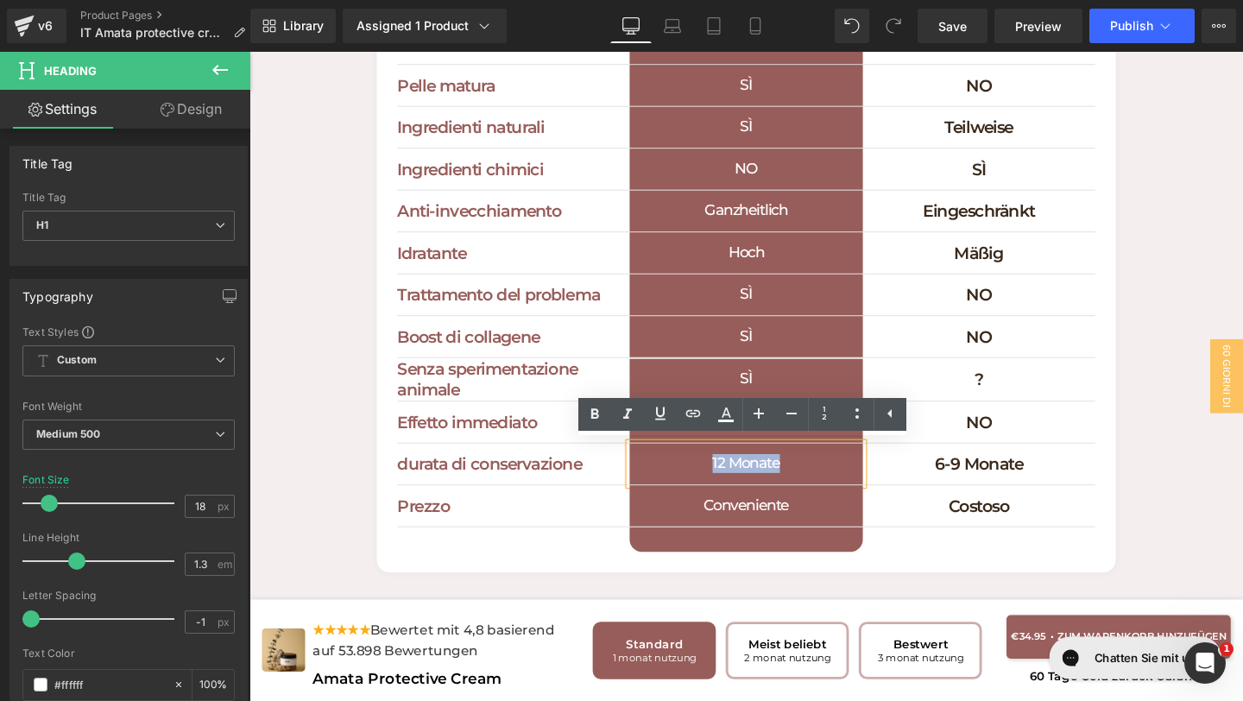
drag, startPoint x: 841, startPoint y: 482, endPoint x: 731, endPoint y: 488, distance: 110.6
click at [731, 488] on h1 "12 Monate" at bounding box center [771, 484] width 244 height 43
copy h1 "12 Monate"
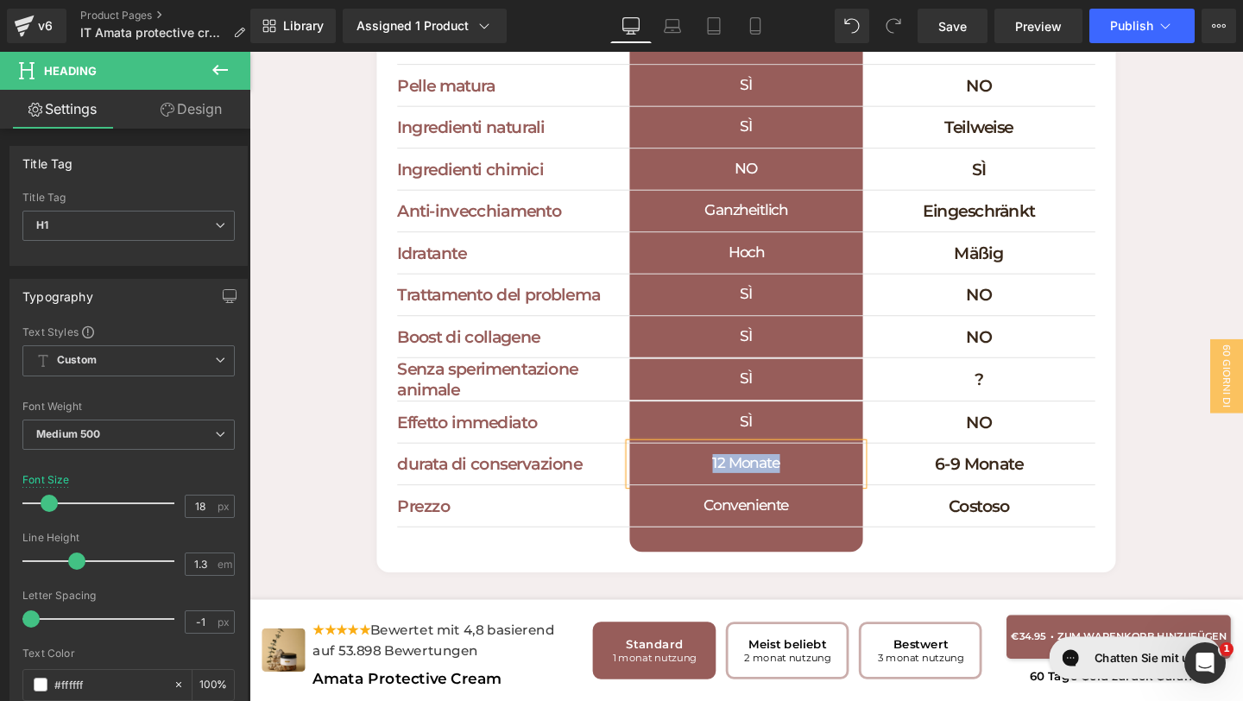
paste div
click at [775, 486] on h1 "12 mesi" at bounding box center [771, 484] width 244 height 43
click at [1095, 476] on div at bounding box center [1016, 476] width 244 height 4
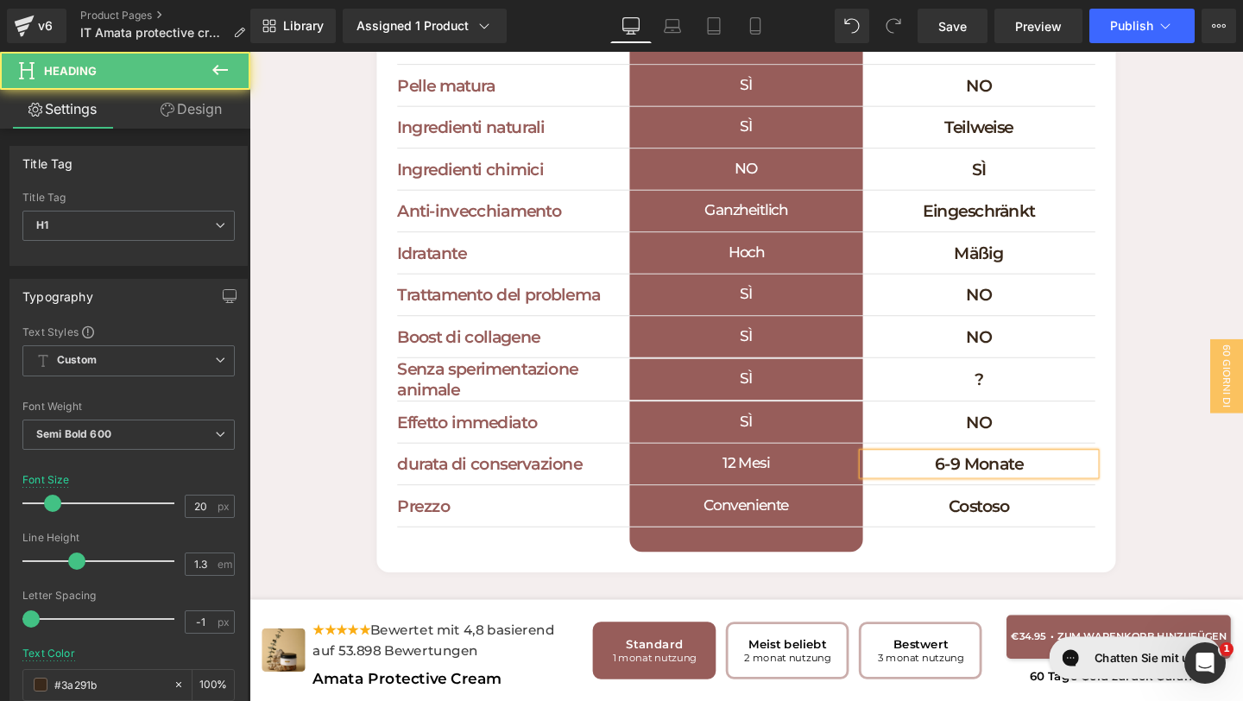
click at [1120, 491] on h1 "6-9 Monate" at bounding box center [1016, 485] width 244 height 22
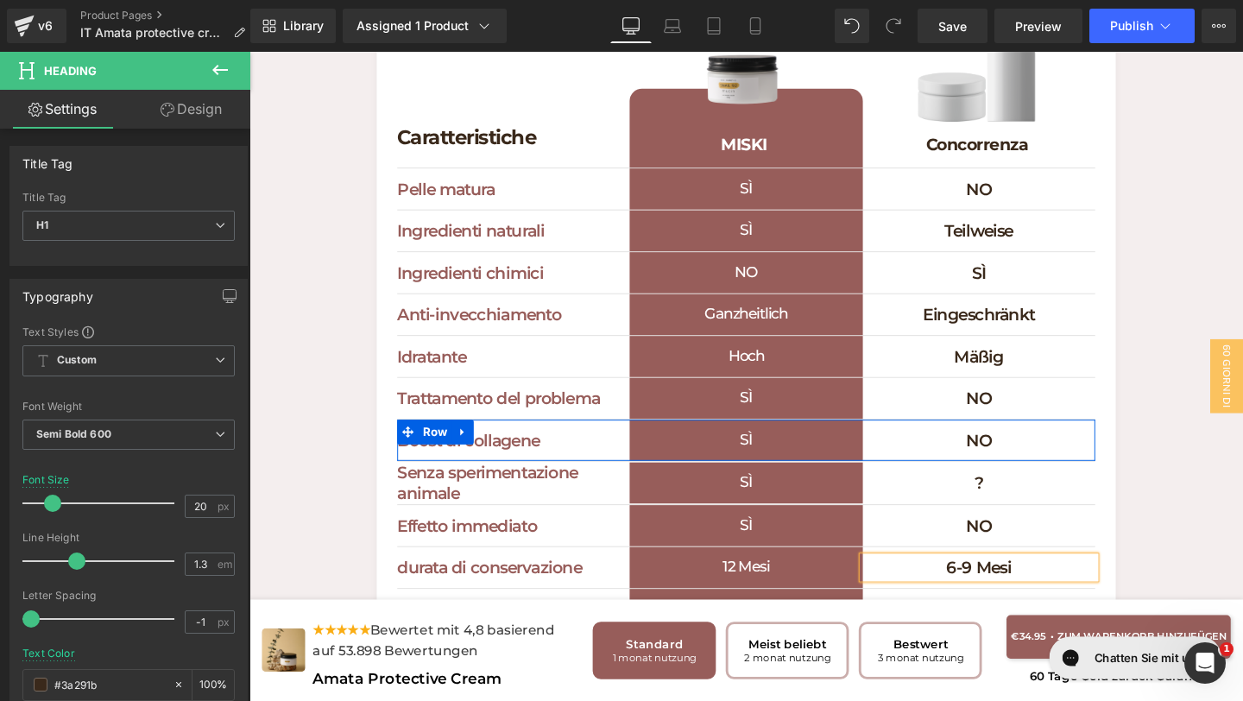
scroll to position [4776, 0]
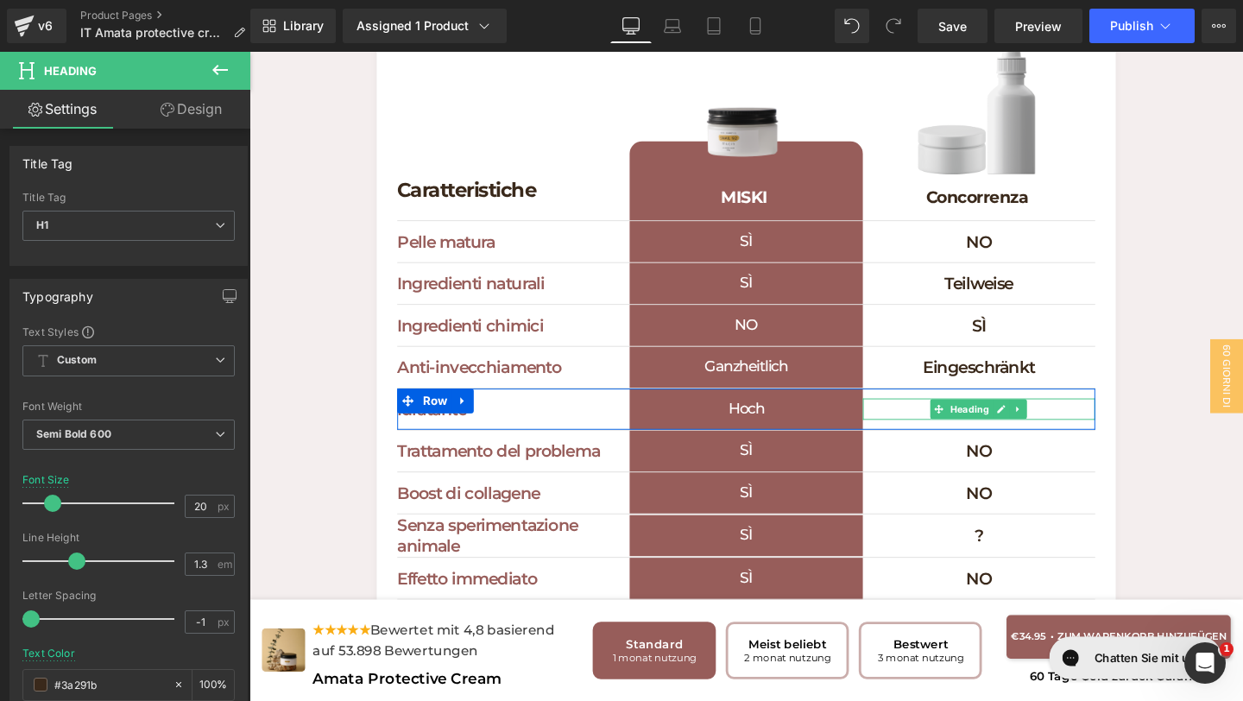
click at [1080, 430] on h1 "Mäßig" at bounding box center [1016, 427] width 244 height 22
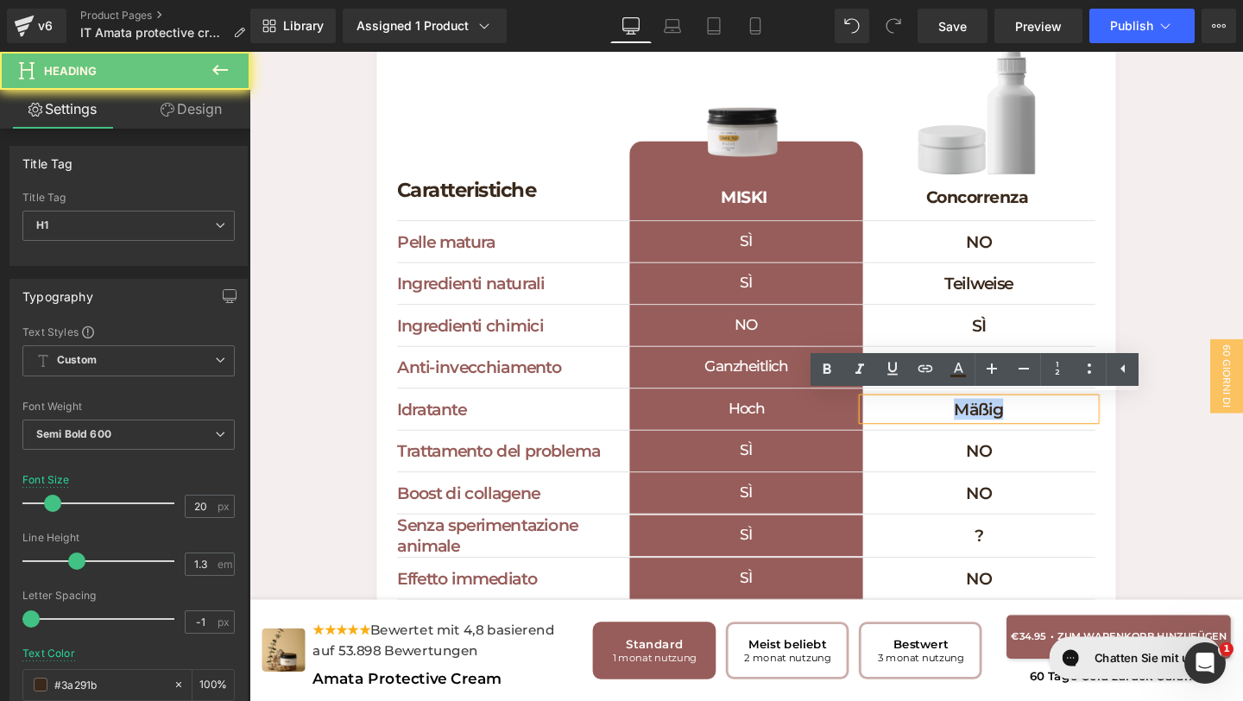
drag, startPoint x: 1081, startPoint y: 430, endPoint x: 931, endPoint y: 423, distance: 149.5
click at [932, 423] on h1 "Mäßig" at bounding box center [1016, 427] width 244 height 22
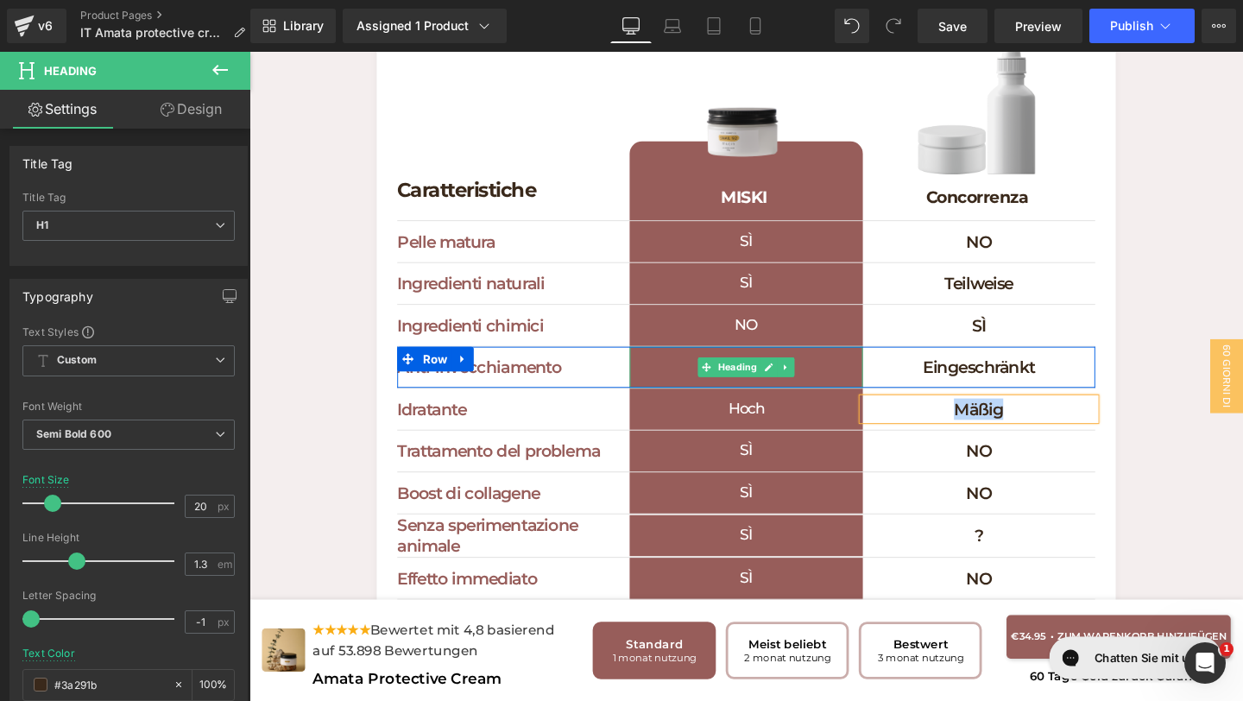
paste div
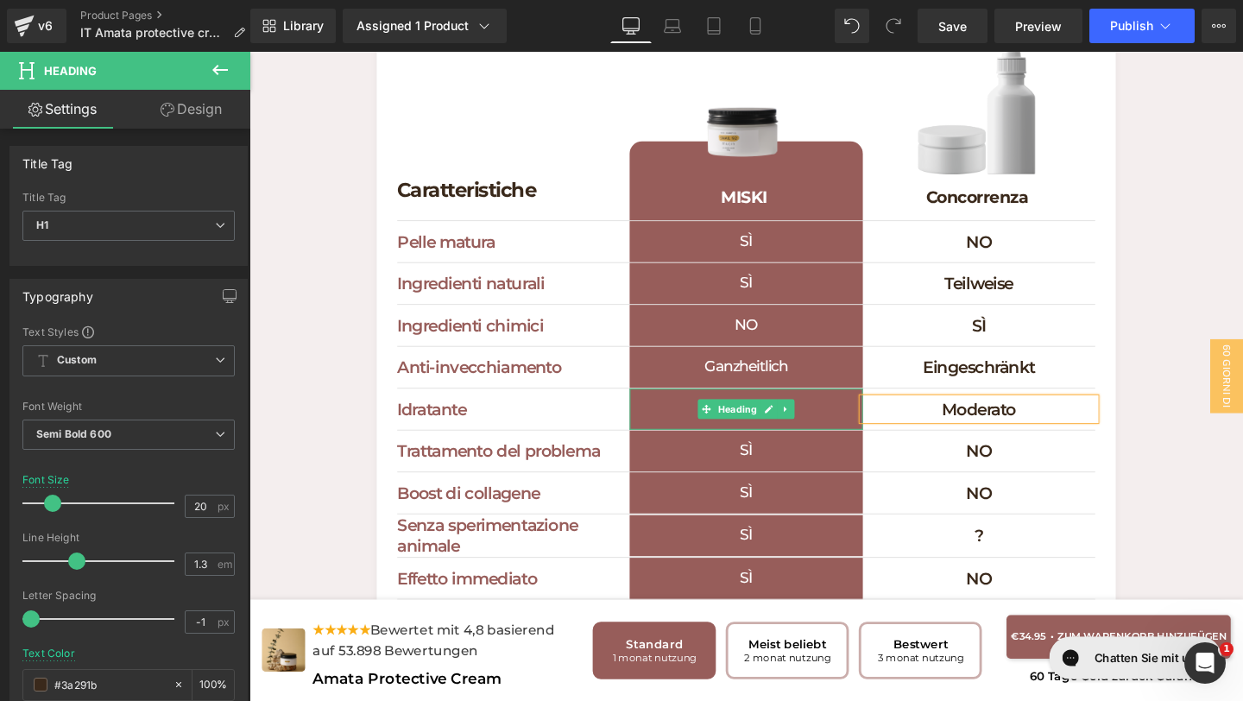
click at [834, 424] on h1 "Hoch" at bounding box center [771, 427] width 244 height 43
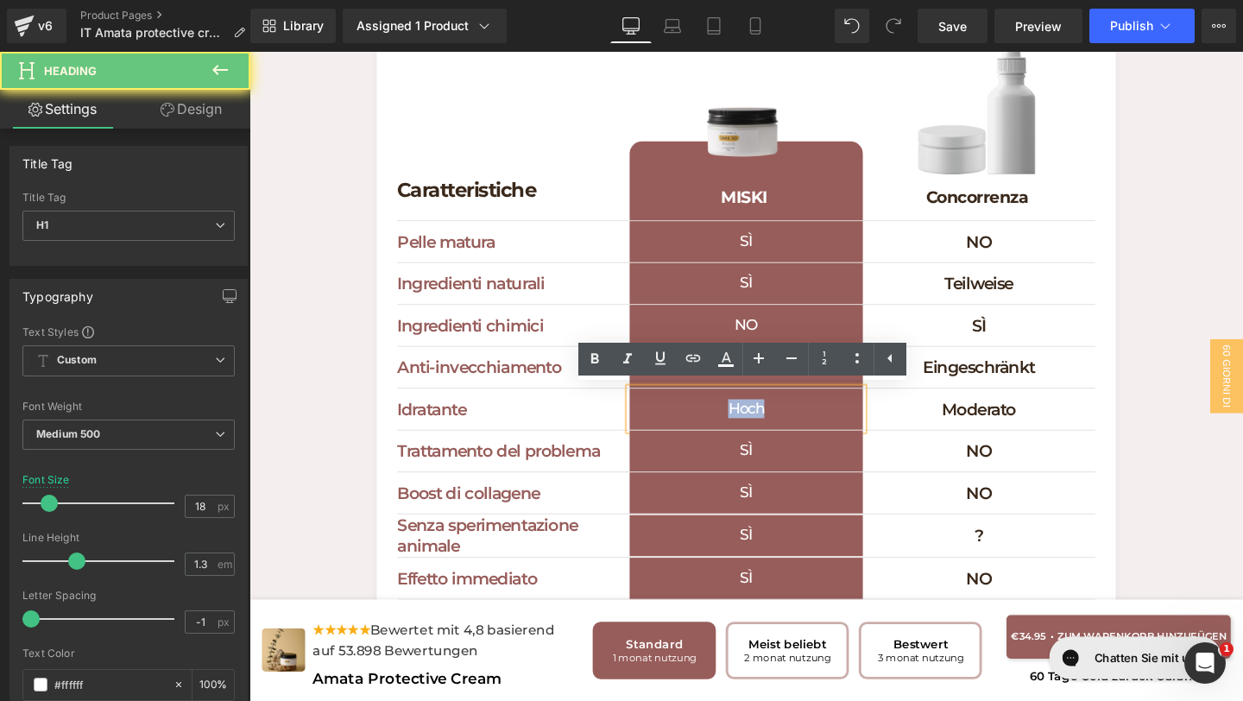
drag, startPoint x: 829, startPoint y: 425, endPoint x: 669, endPoint y: 417, distance: 160.8
click at [671, 420] on h1 "Hoch" at bounding box center [771, 427] width 244 height 43
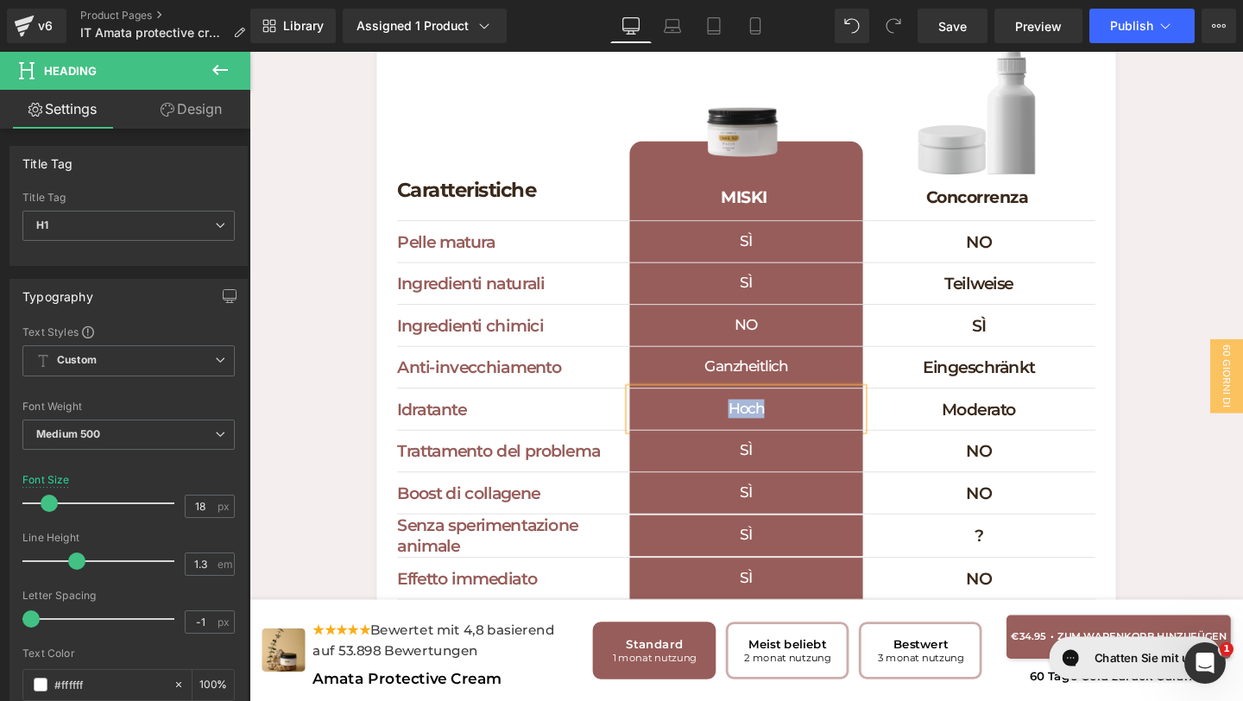
paste div
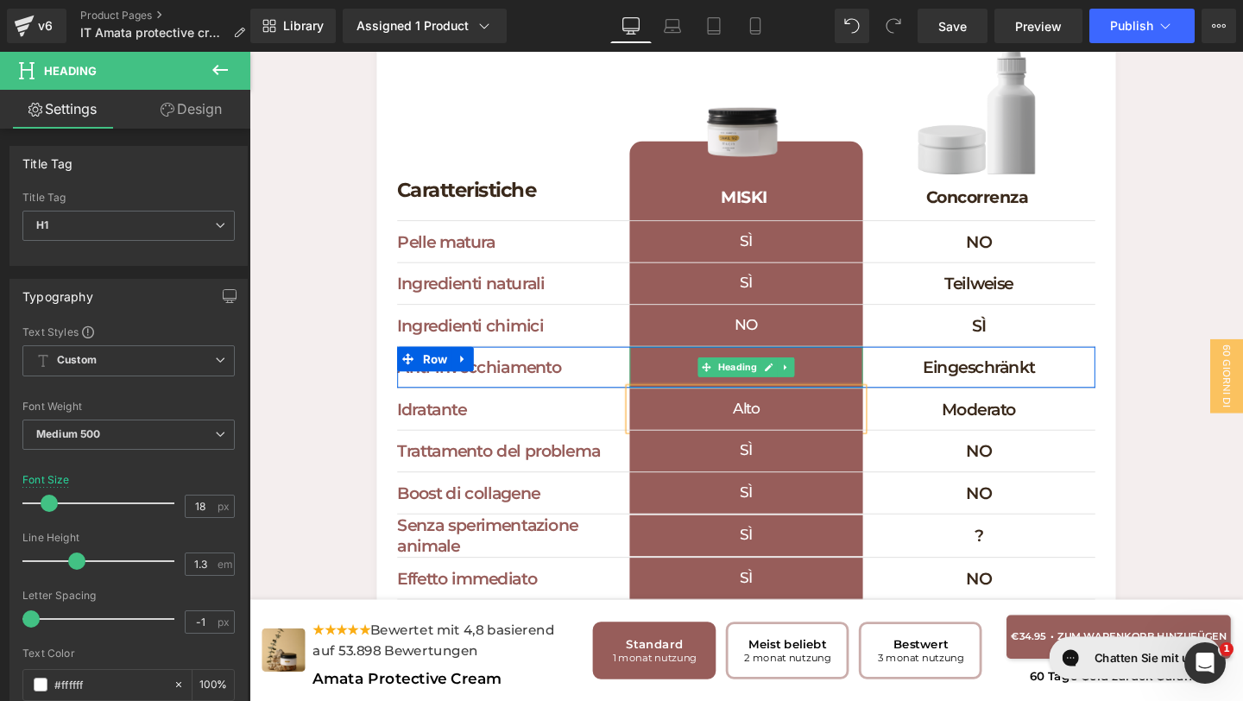
click at [868, 380] on h1 "Ganzheitlich" at bounding box center [771, 383] width 244 height 43
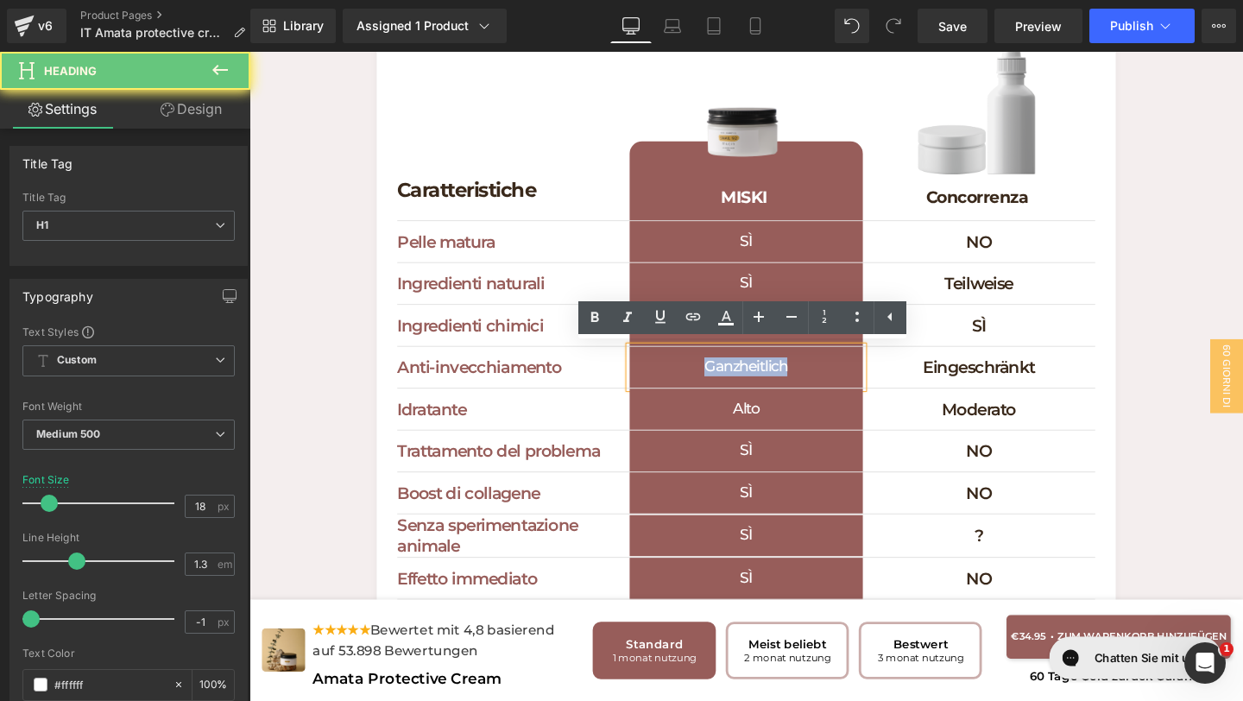
drag, startPoint x: 850, startPoint y: 375, endPoint x: 589, endPoint y: 365, distance: 260.8
click at [594, 365] on div "Anti-invecchiamento Heading Ganzheitlich Heading Eingeschränkt Heading Row" at bounding box center [772, 384] width 734 height 44
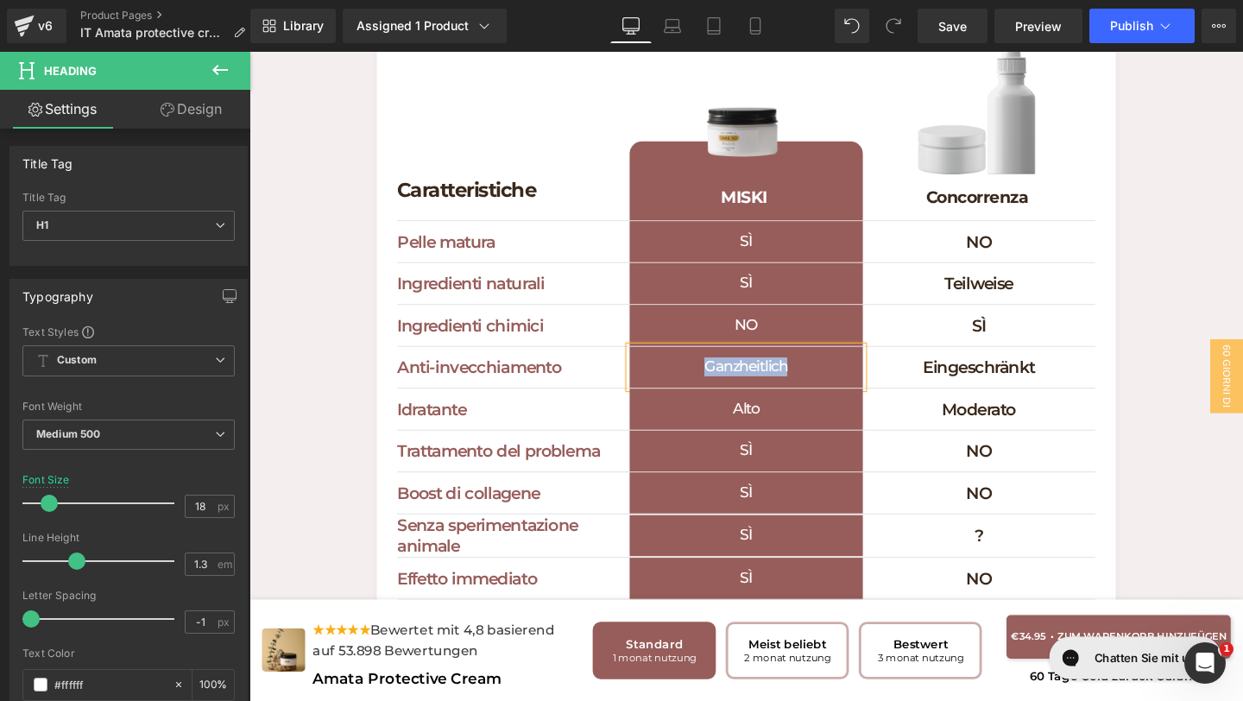
paste div
click at [1088, 379] on h1 "Eingeschränkt" at bounding box center [1016, 383] width 244 height 22
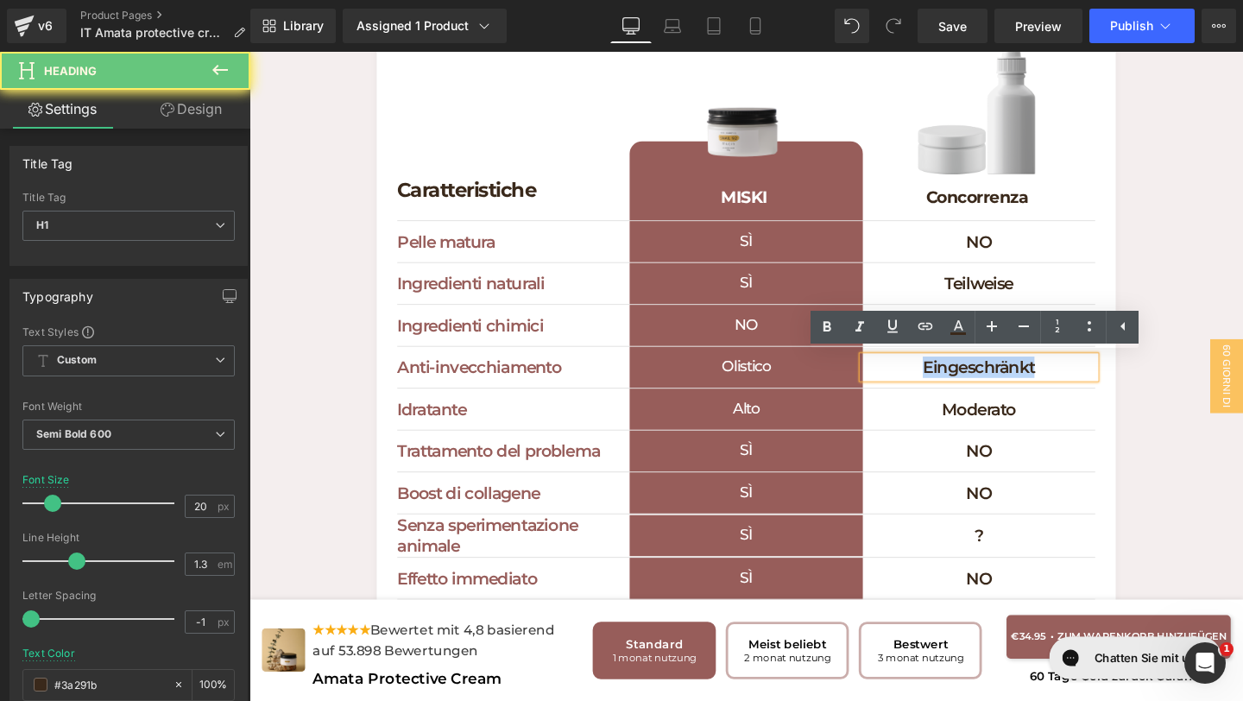
drag, startPoint x: 1089, startPoint y: 380, endPoint x: 876, endPoint y: 372, distance: 213.3
click at [877, 374] on div "Anti-invecchiamento Heading Olistico Heading Eingeschränkt Heading Row" at bounding box center [772, 384] width 734 height 44
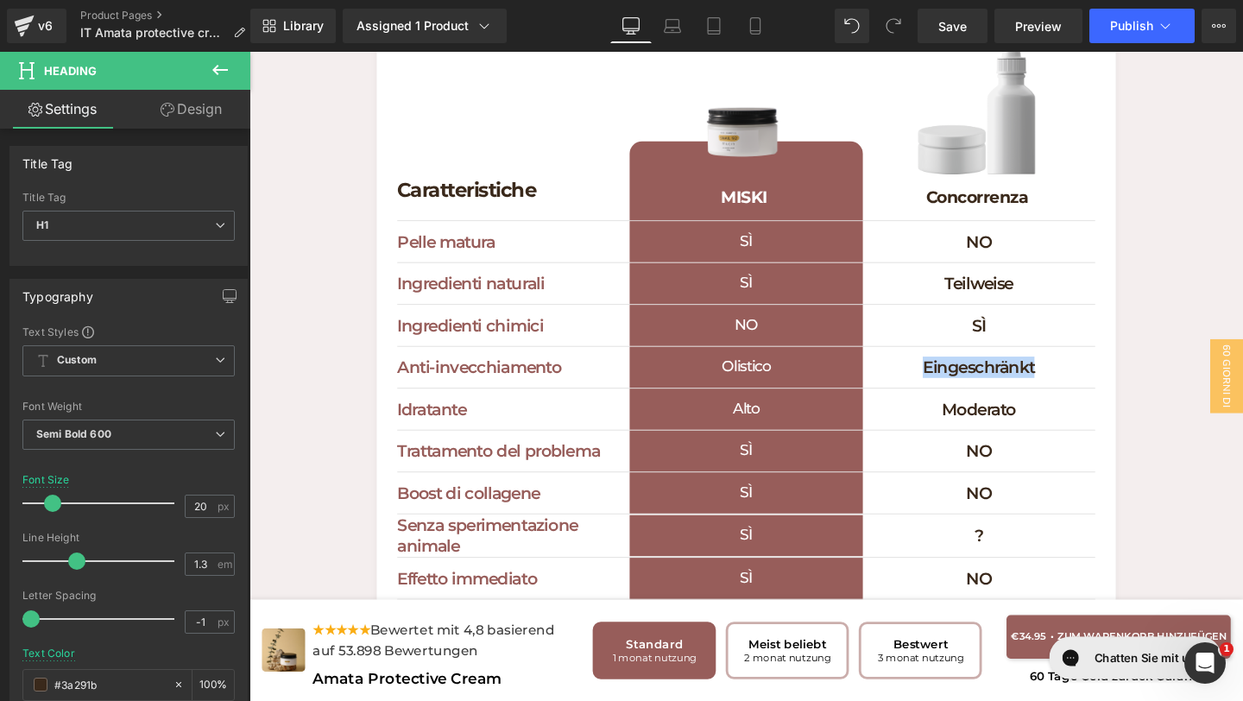
paste div
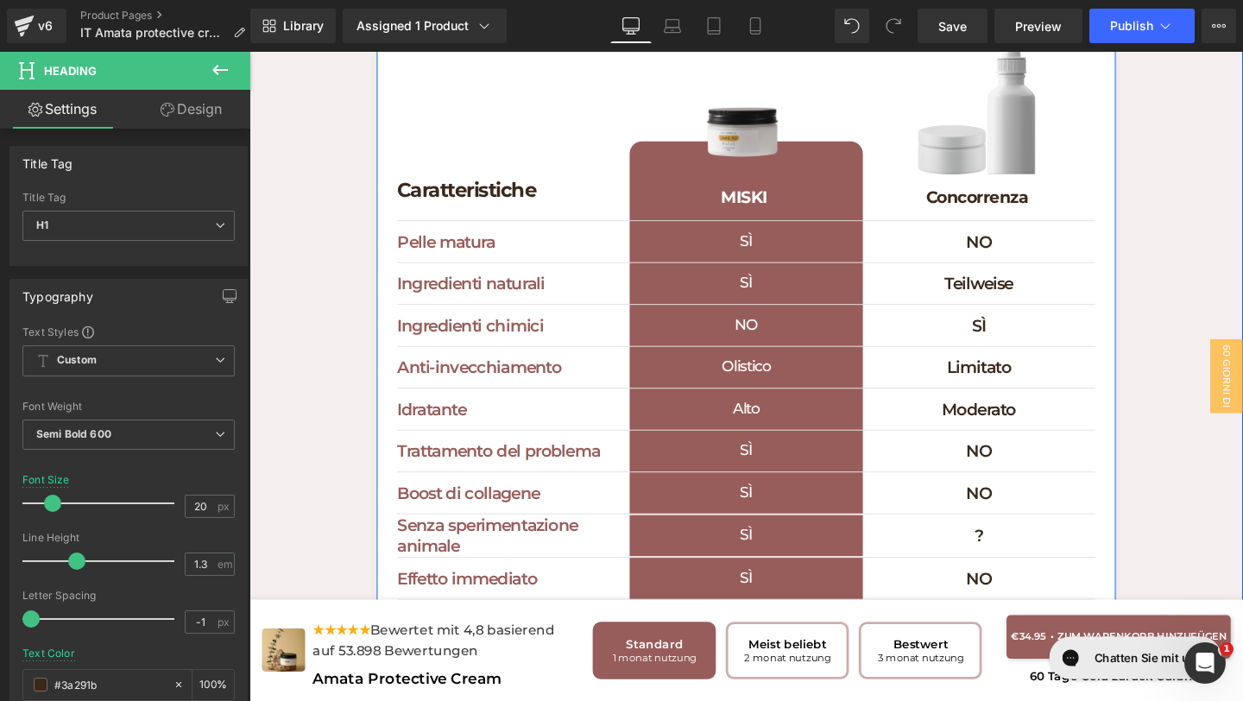
click at [1093, 298] on h1 "Teilweise" at bounding box center [1016, 295] width 244 height 22
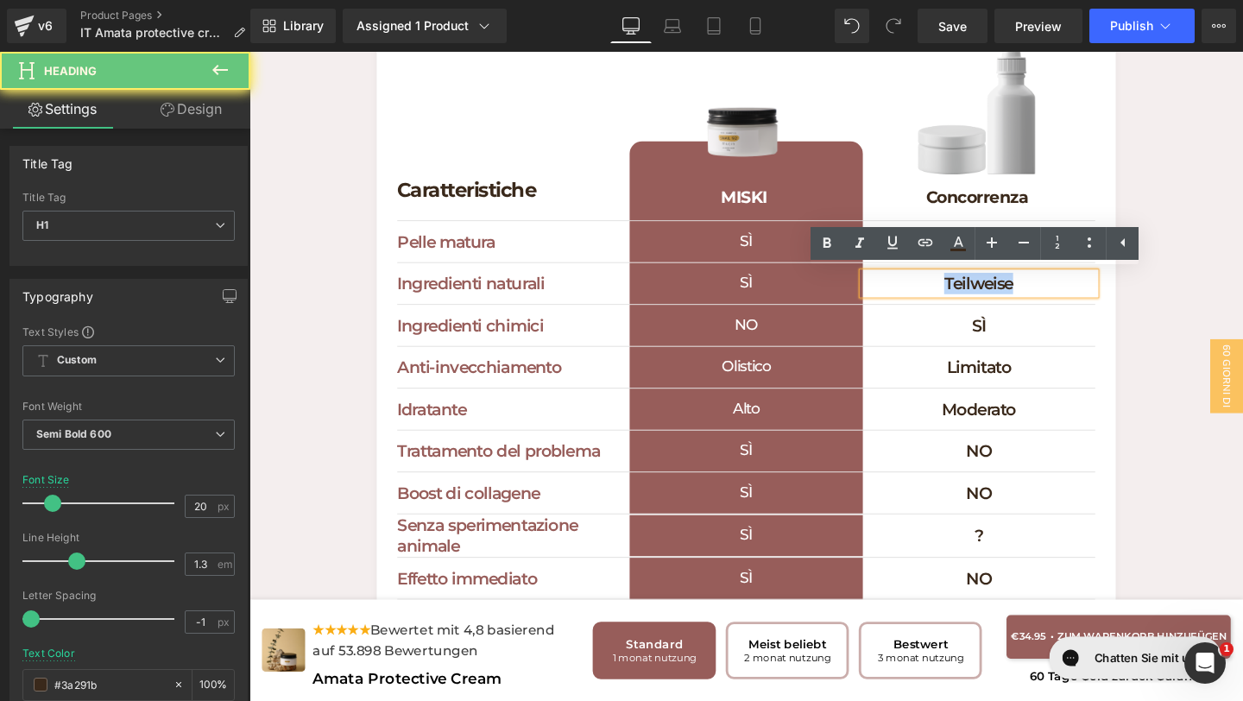
drag, startPoint x: 1093, startPoint y: 298, endPoint x: 873, endPoint y: 293, distance: 219.3
click at [879, 294] on div "Ingredienti naturali Heading SÌ Heading Teilweise Heading Row" at bounding box center [772, 296] width 734 height 44
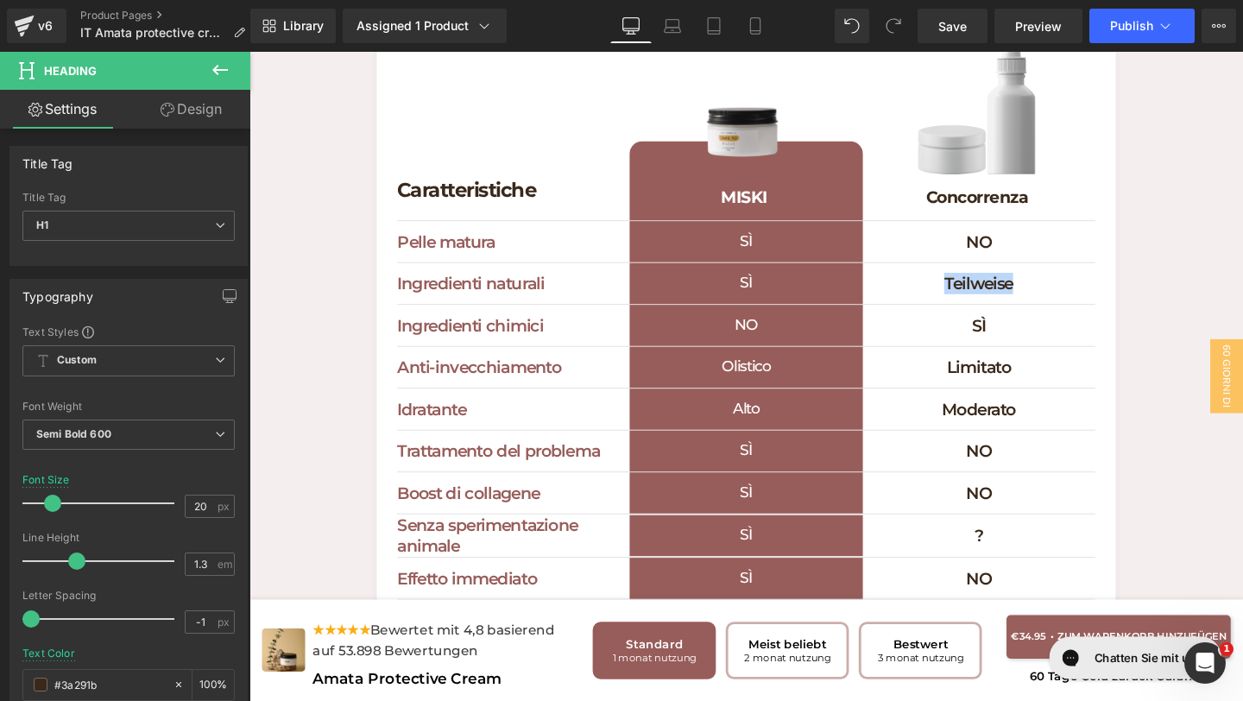
paste div
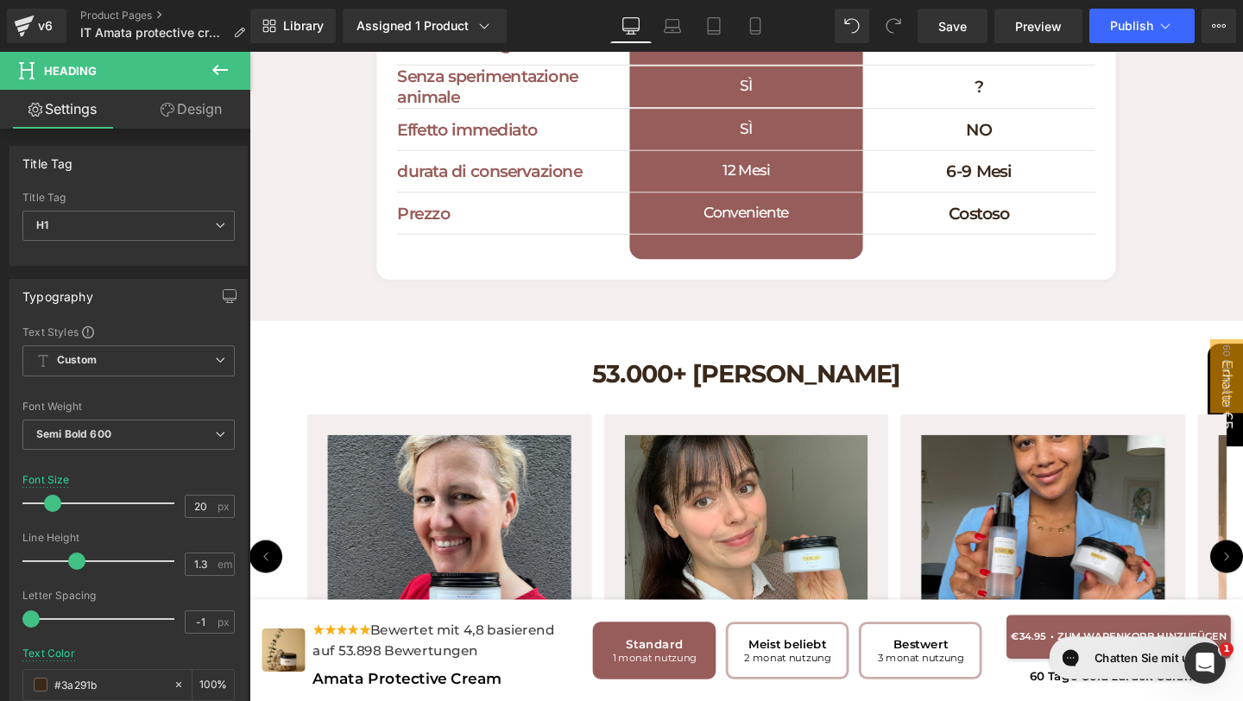
scroll to position [5240, 0]
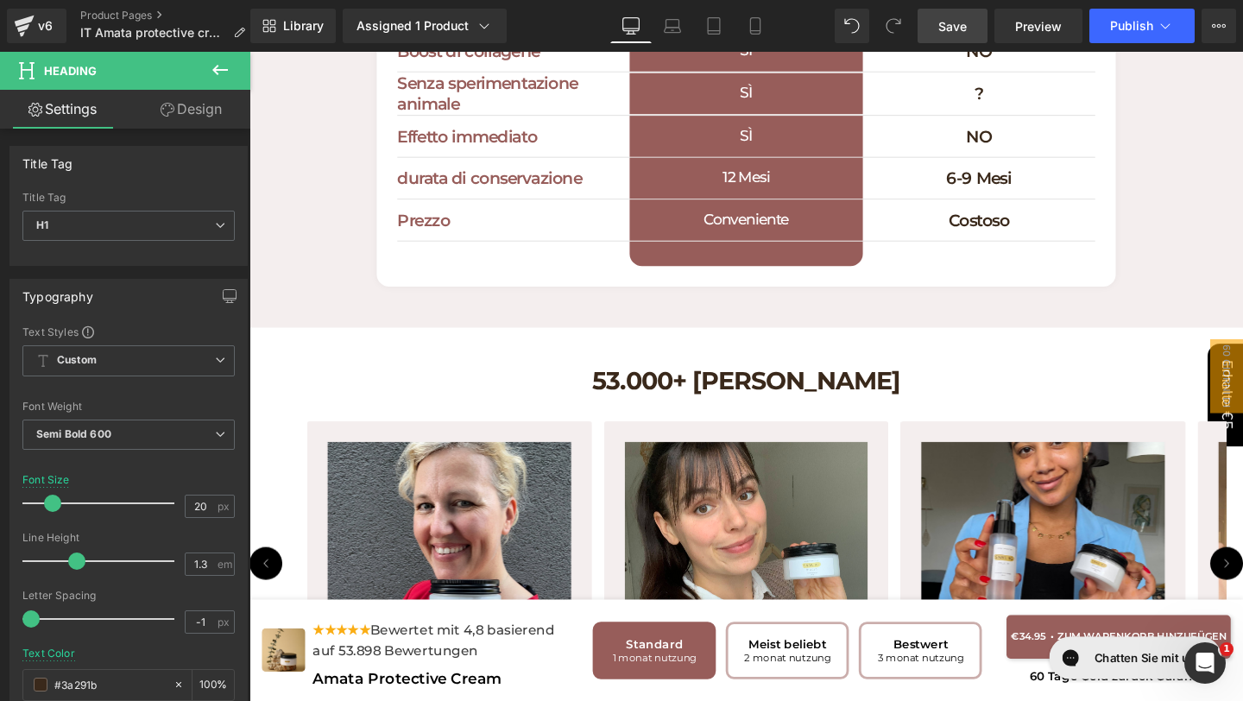
click at [948, 42] on link "Save" at bounding box center [952, 26] width 70 height 35
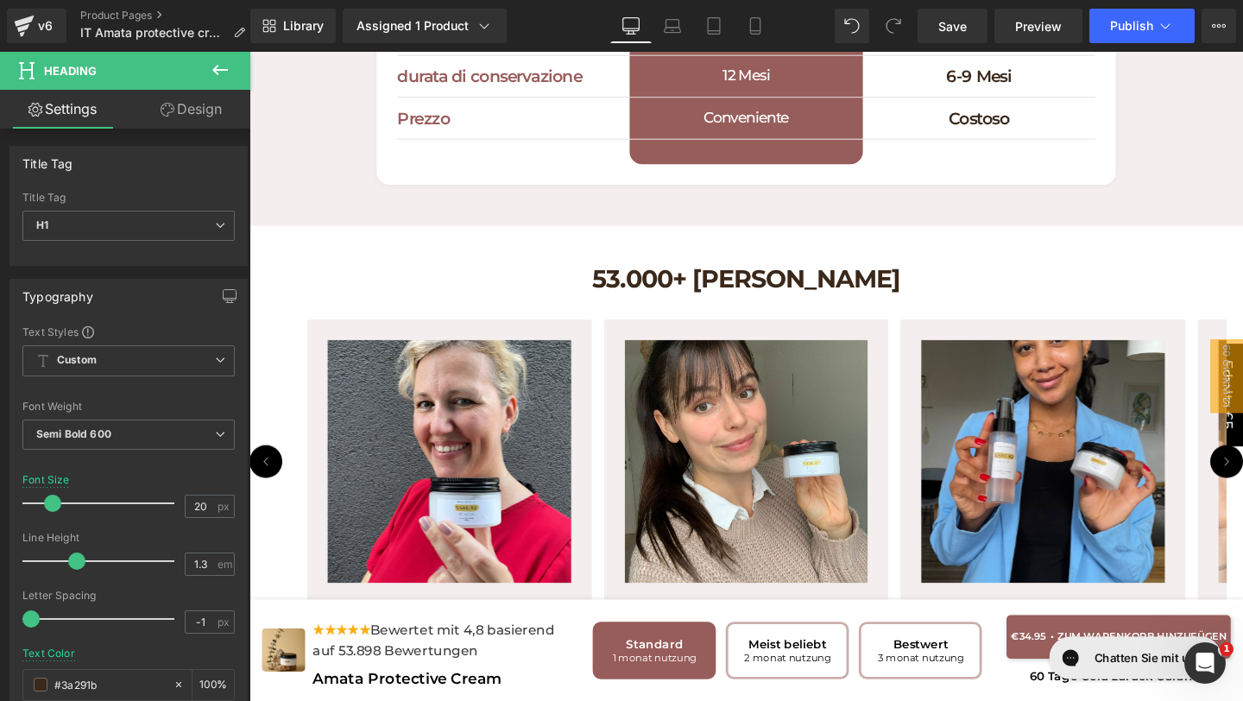
scroll to position [5354, 0]
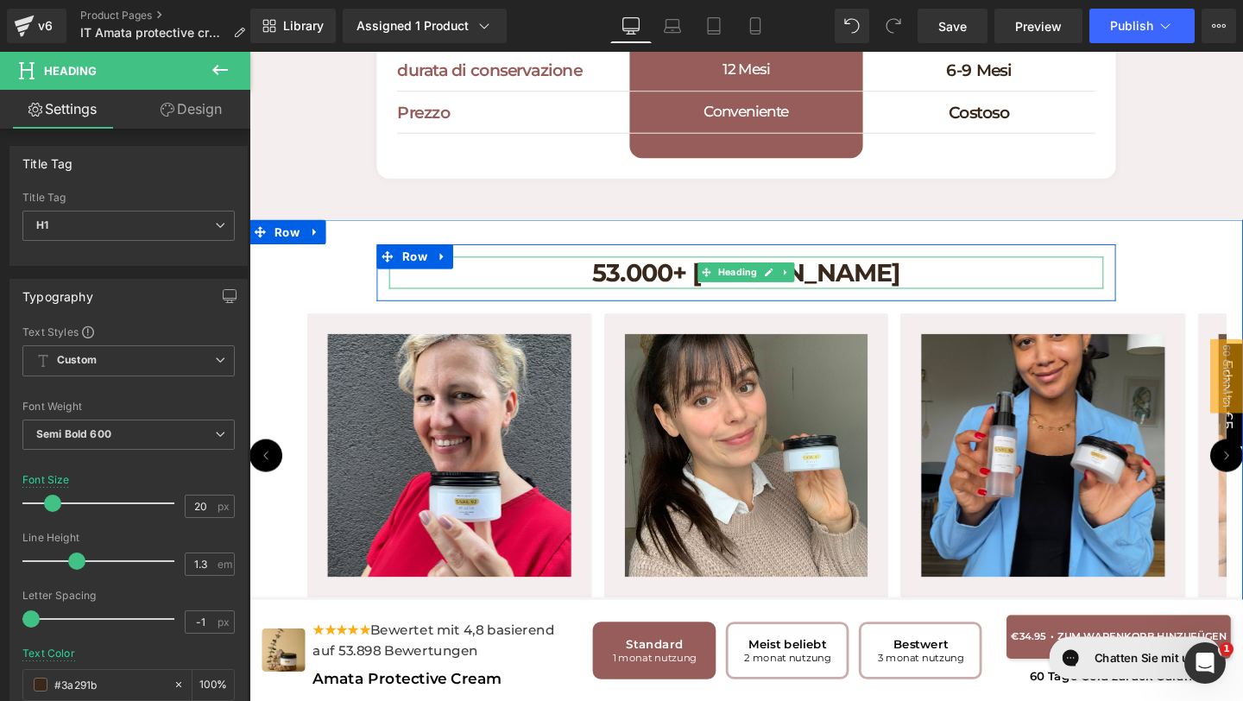
click at [974, 283] on h1 "53.000+ [PERSON_NAME]" at bounding box center [771, 284] width 751 height 34
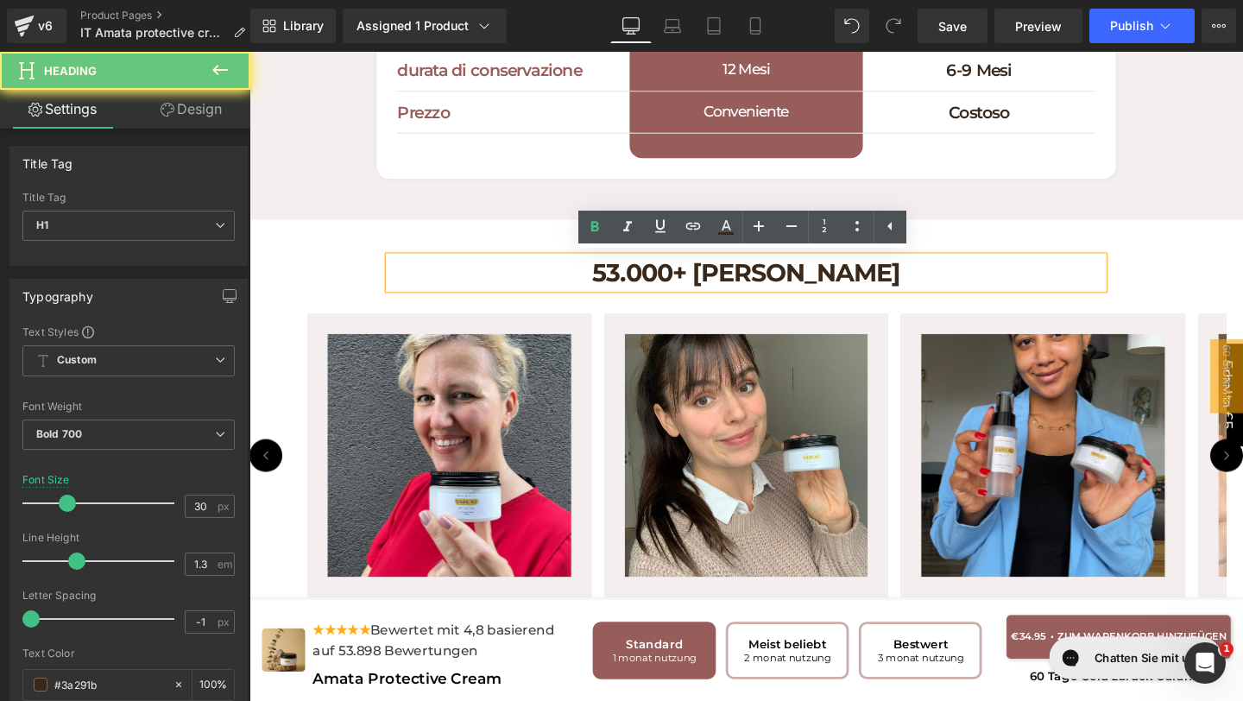
drag, startPoint x: 974, startPoint y: 283, endPoint x: 726, endPoint y: 275, distance: 248.7
click at [730, 275] on h1 "53.000+ [PERSON_NAME]" at bounding box center [771, 284] width 751 height 34
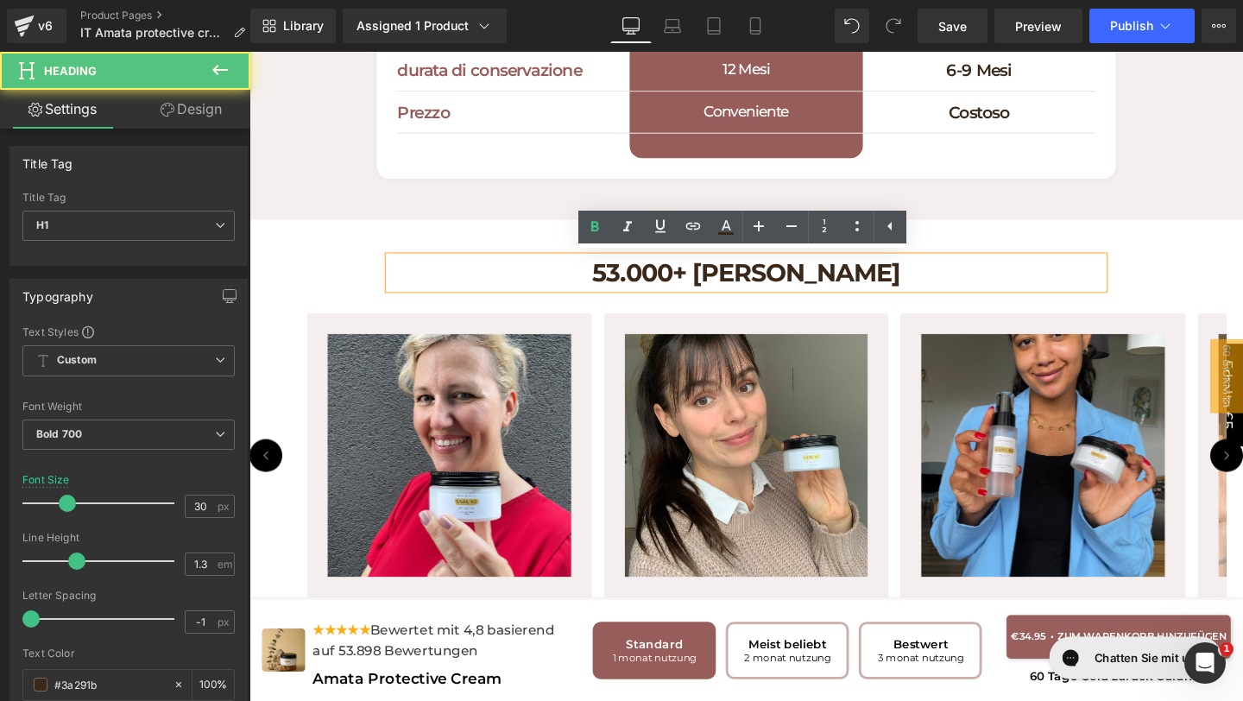
drag, startPoint x: 596, startPoint y: 287, endPoint x: 958, endPoint y: 318, distance: 362.9
click at [957, 318] on div "53.000+ [PERSON_NAME] Heading Row Image Image Image" at bounding box center [771, 446] width 1044 height 385
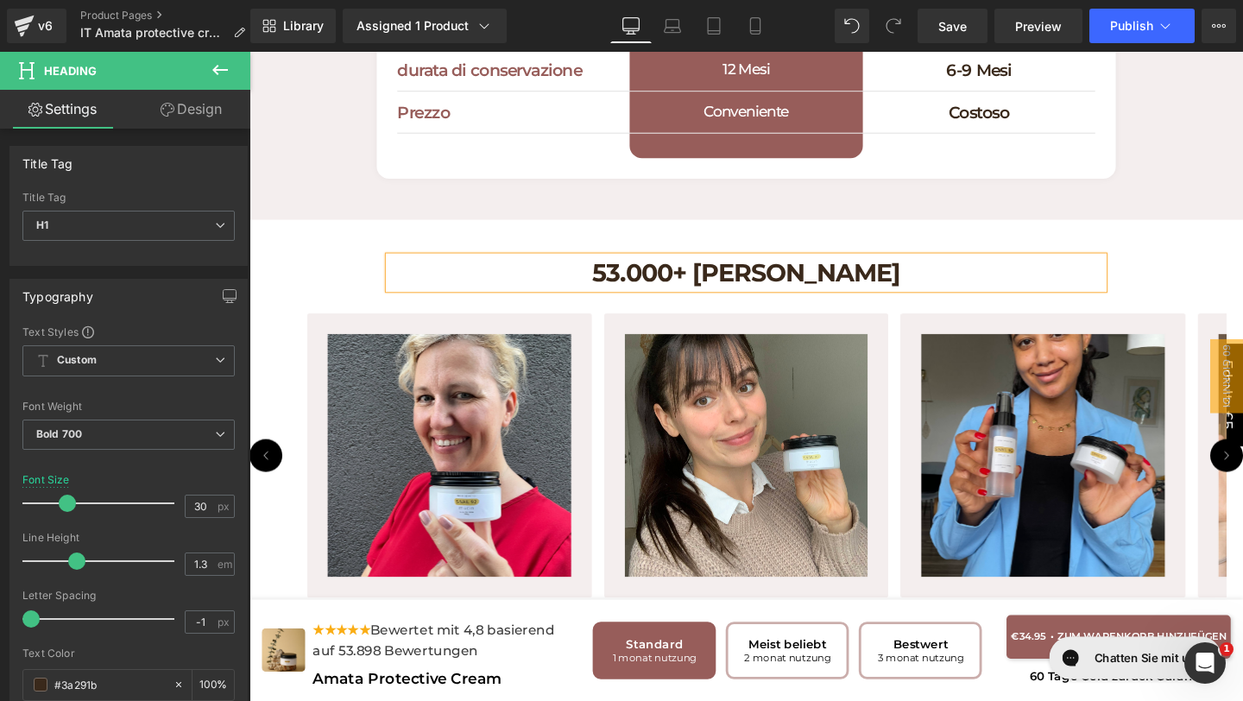
paste div
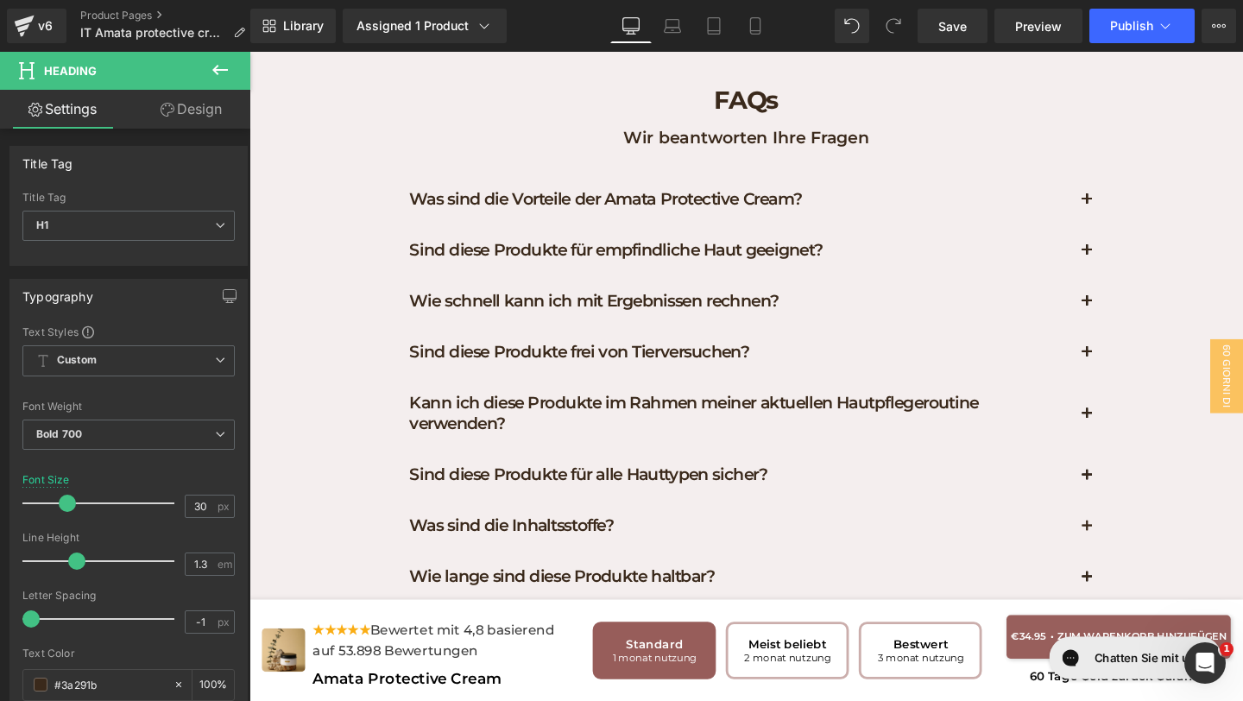
scroll to position [5965, 0]
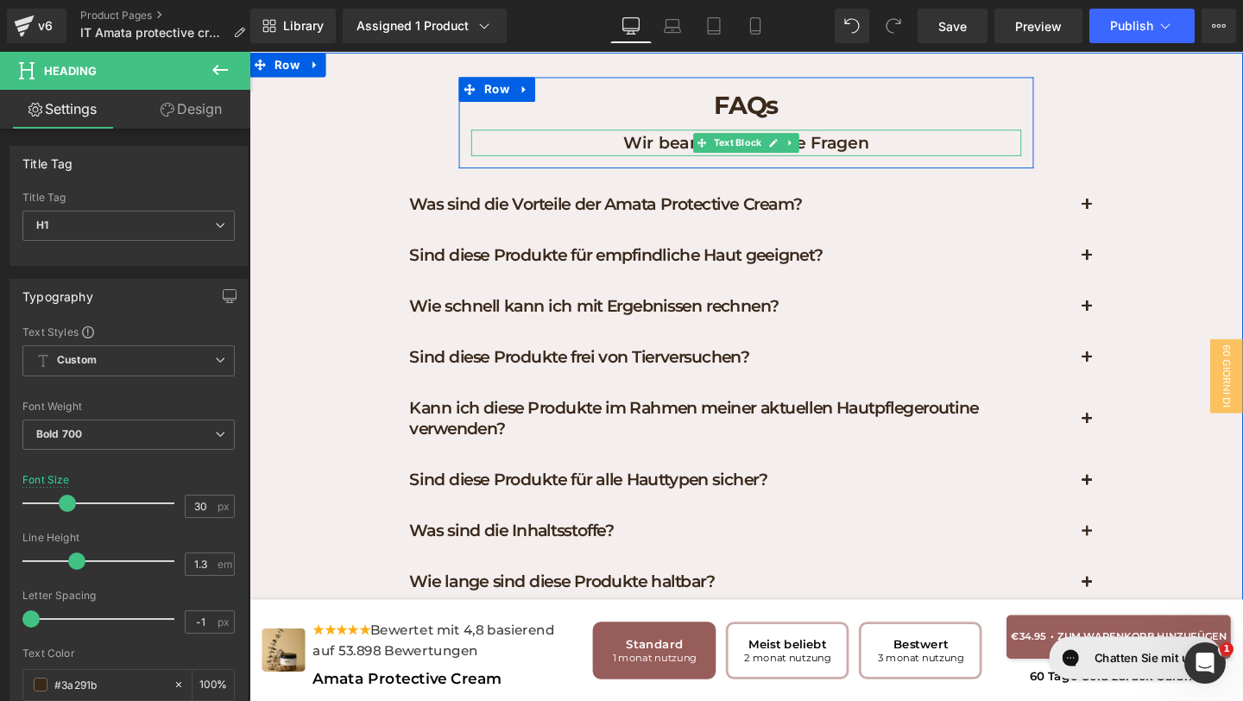
click at [968, 153] on p "Wir beantworten Ihre Fragen" at bounding box center [771, 148] width 578 height 28
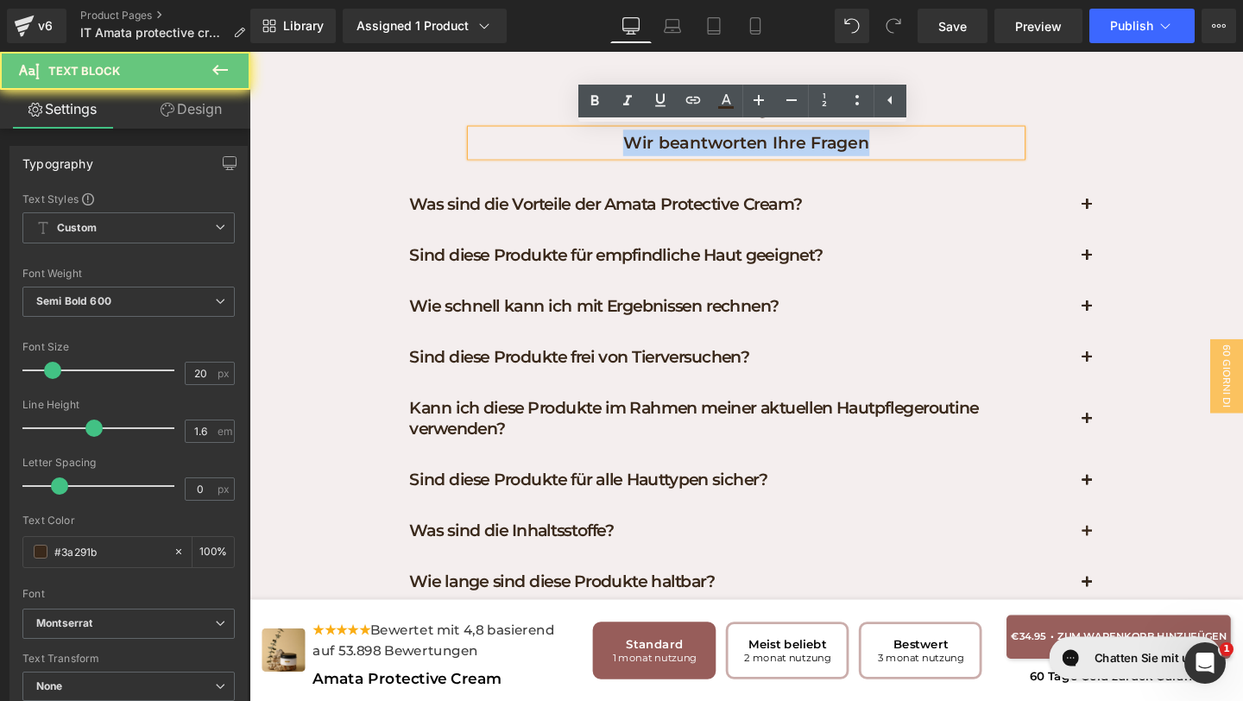
drag, startPoint x: 953, startPoint y: 154, endPoint x: 597, endPoint y: 139, distance: 355.9
click at [599, 140] on p "Wir beantworten Ihre Fragen" at bounding box center [771, 148] width 578 height 28
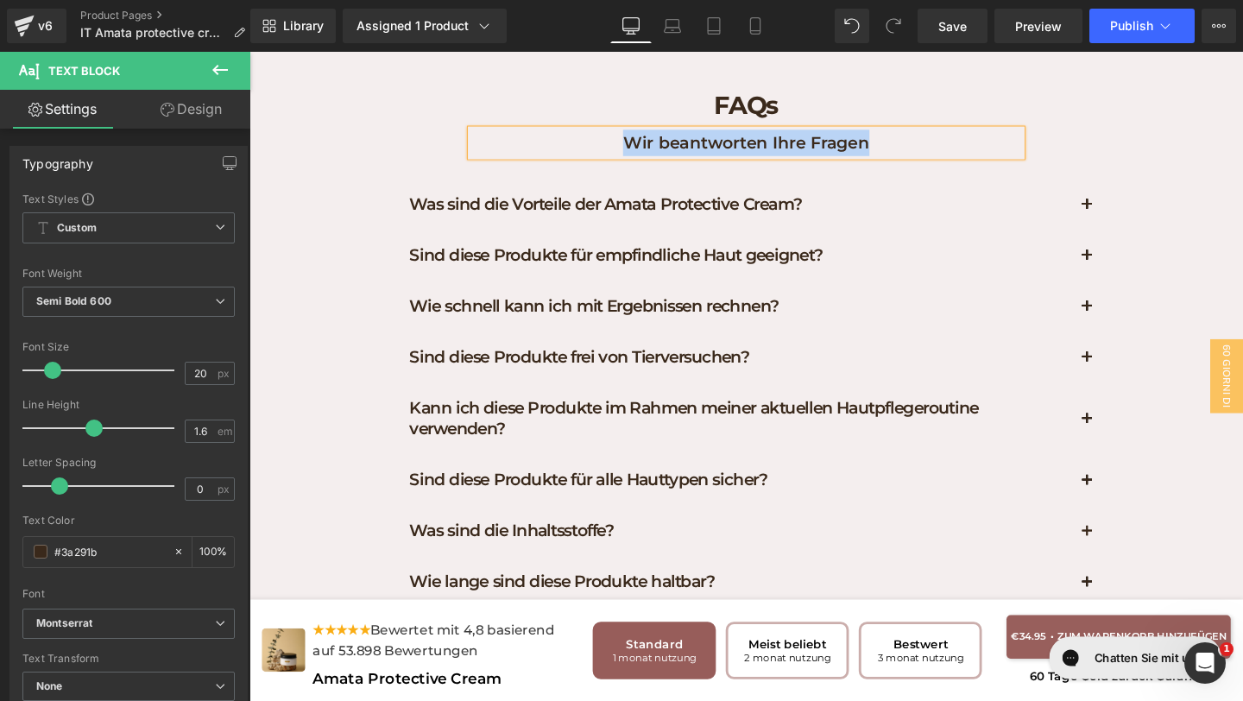
paste div
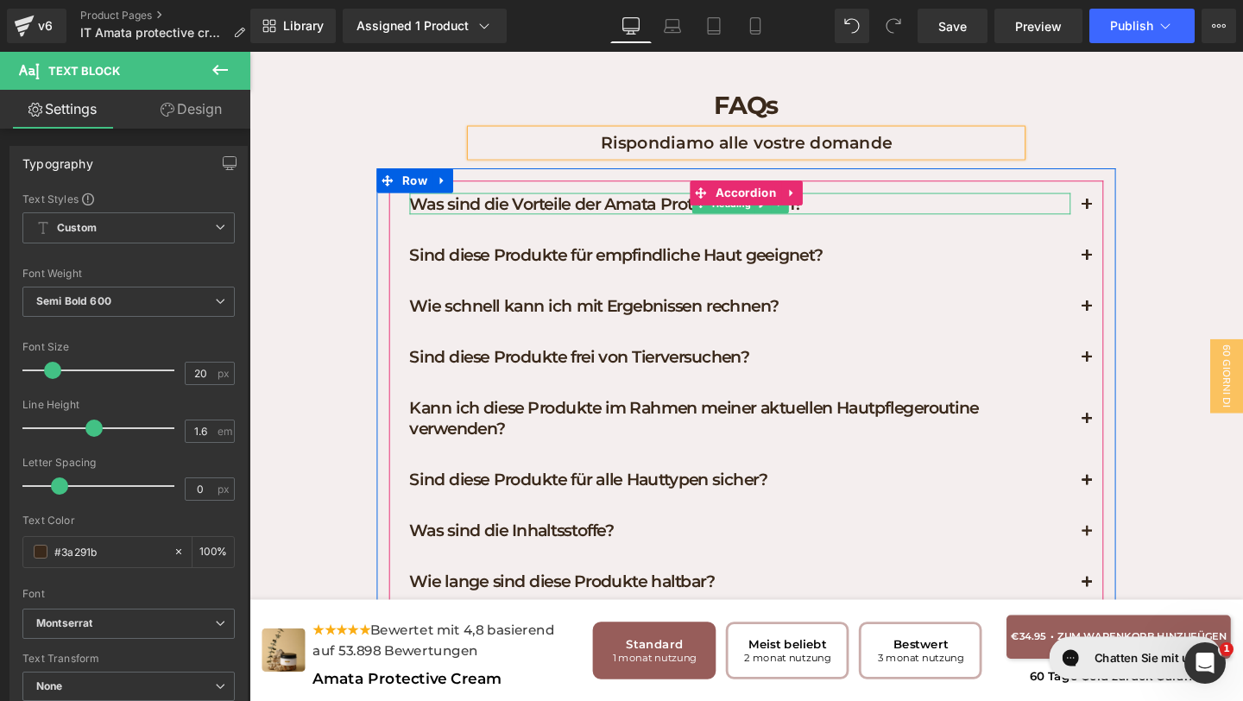
click at [893, 205] on h1 "Was sind die Vorteile der Amata Protective Cream?" at bounding box center [765, 211] width 695 height 22
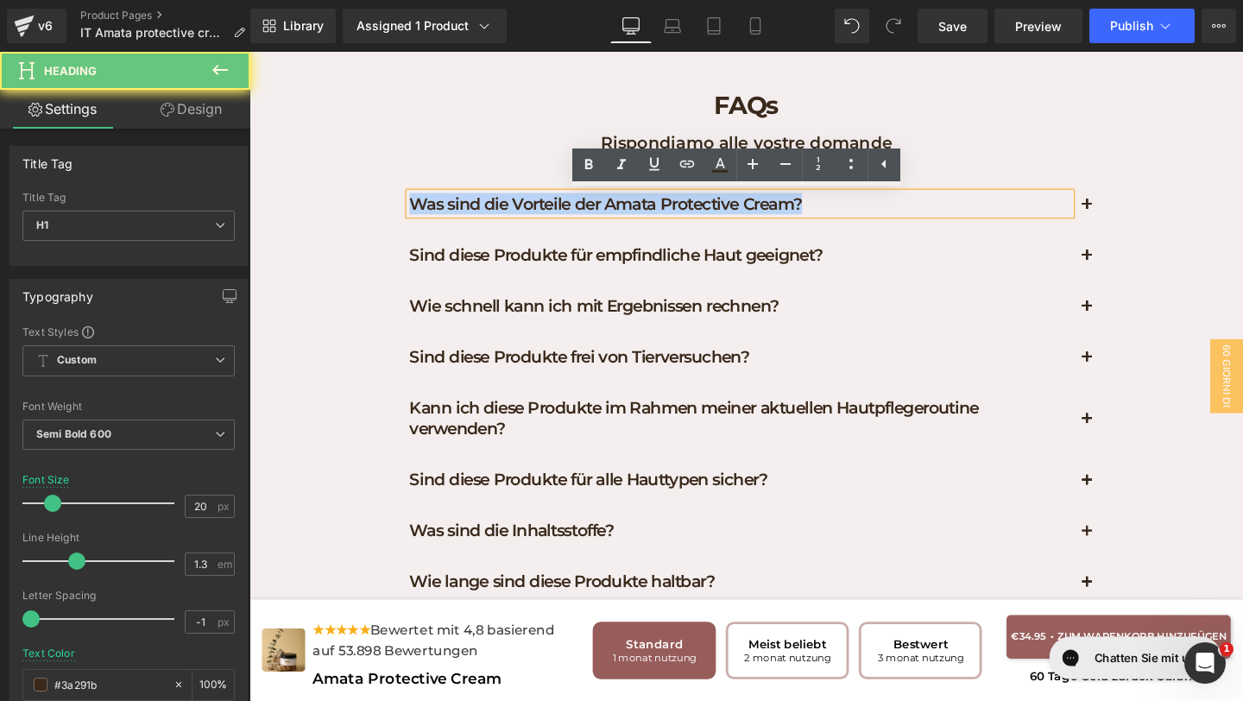
drag, startPoint x: 894, startPoint y: 205, endPoint x: 344, endPoint y: 148, distance: 552.7
click at [344, 147] on div "FAQs Heading Rispondiamo alle vostre domande Text Block Row Was sind die Vortei…" at bounding box center [771, 365] width 1044 height 572
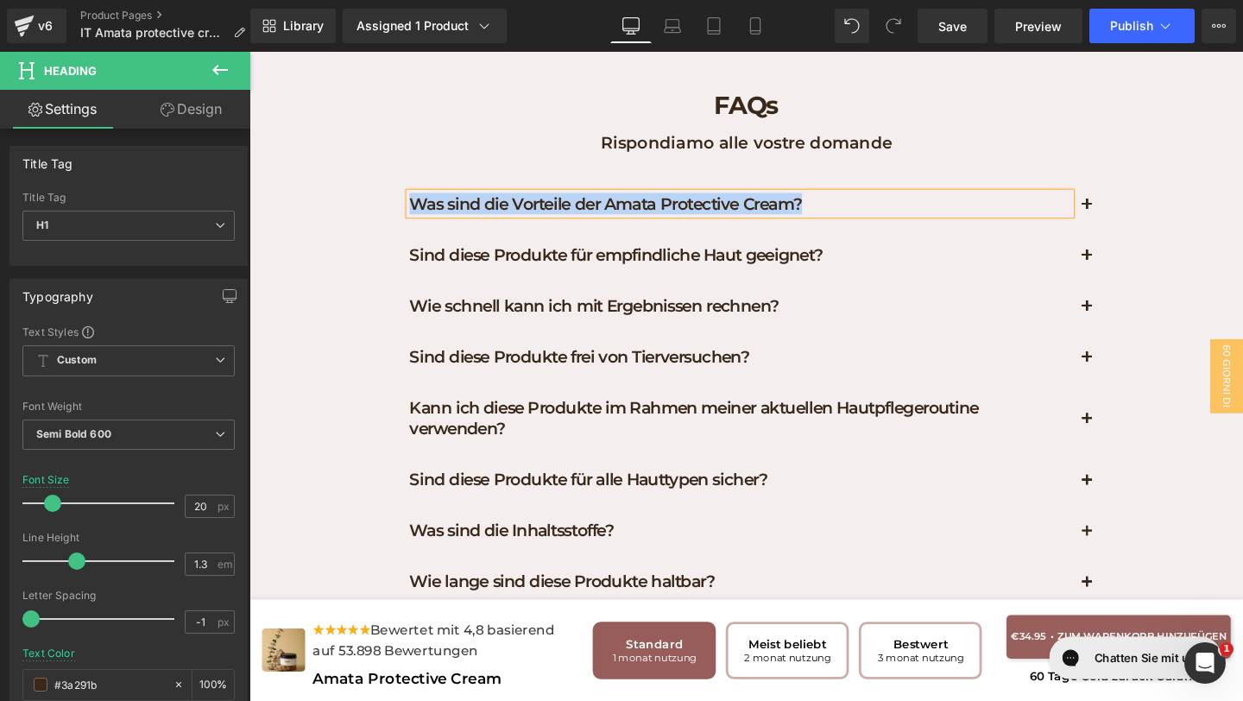
paste div
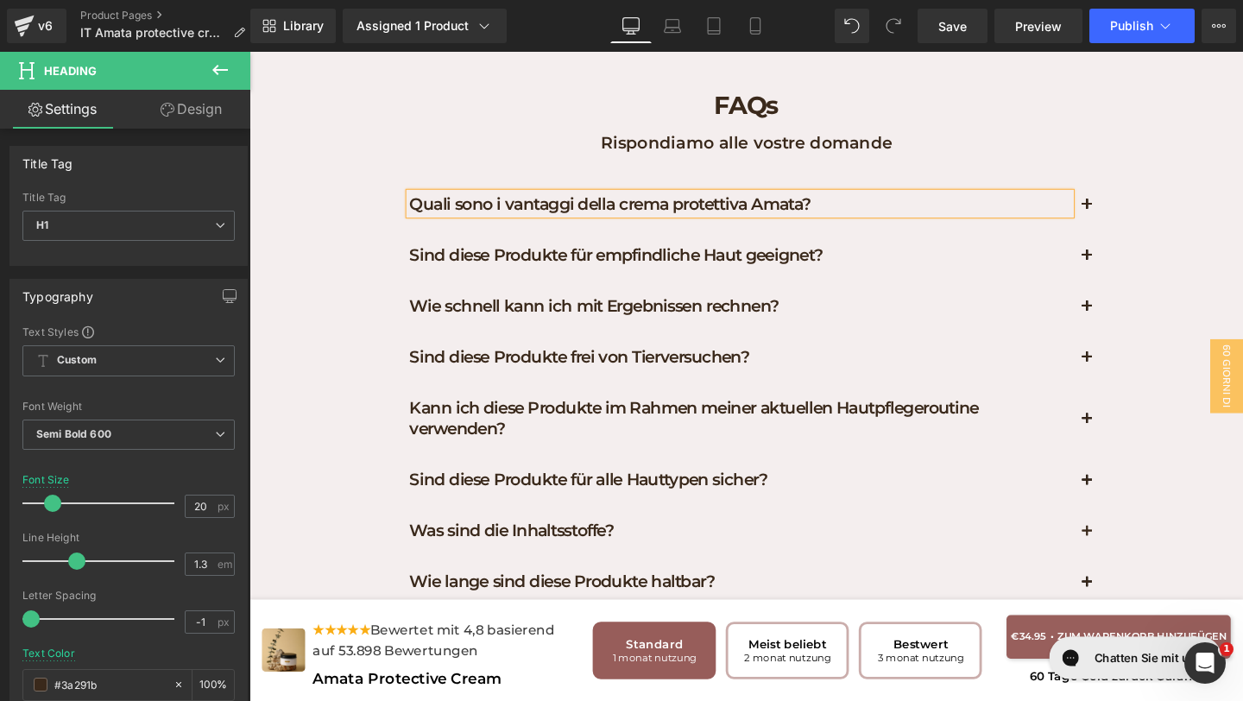
click at [1137, 214] on button "button" at bounding box center [1129, 213] width 35 height 53
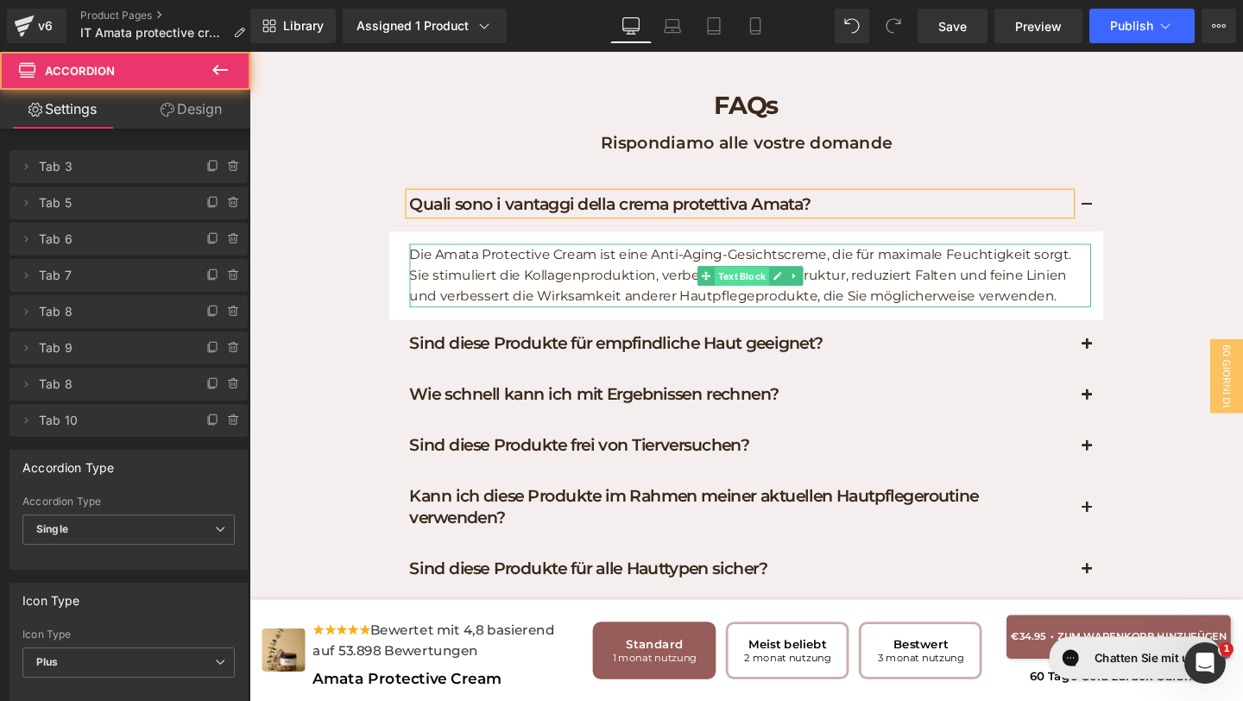
click at [766, 295] on span "Text Block" at bounding box center [766, 287] width 57 height 21
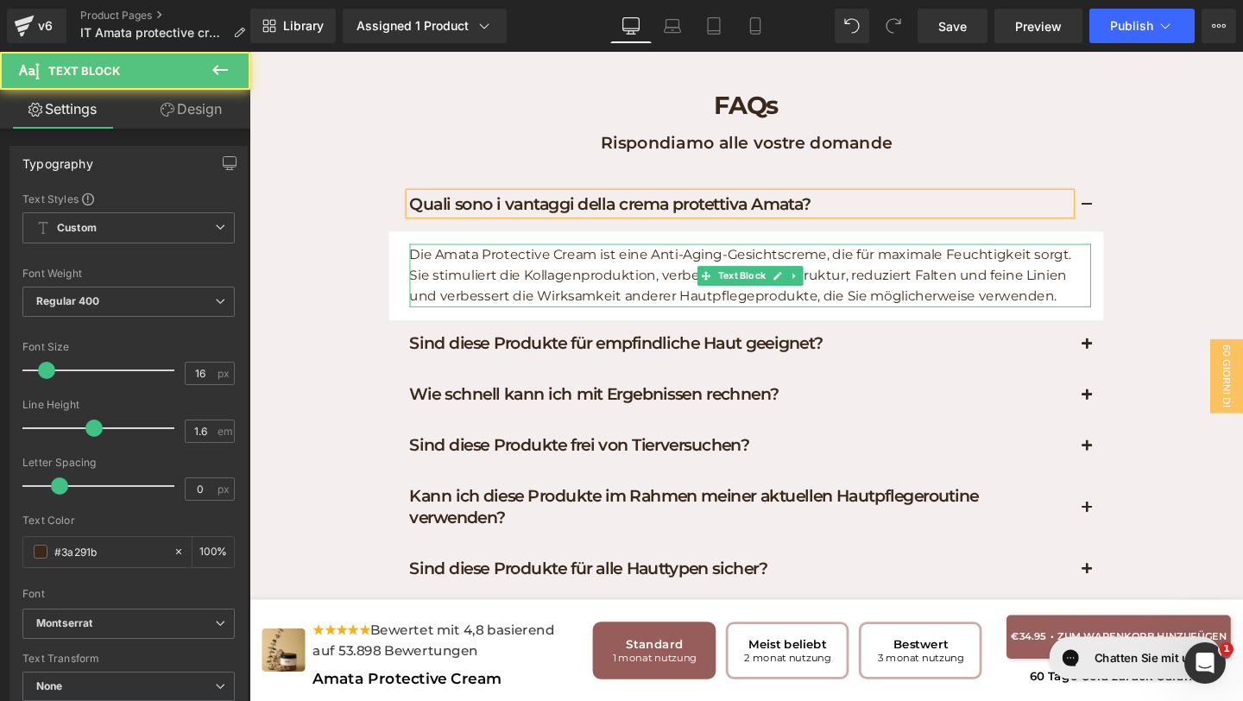
click at [766, 304] on p "Die Amata Protective Cream ist eine Anti-Aging-Gesichtscreme, die für maximale …" at bounding box center [776, 287] width 716 height 66
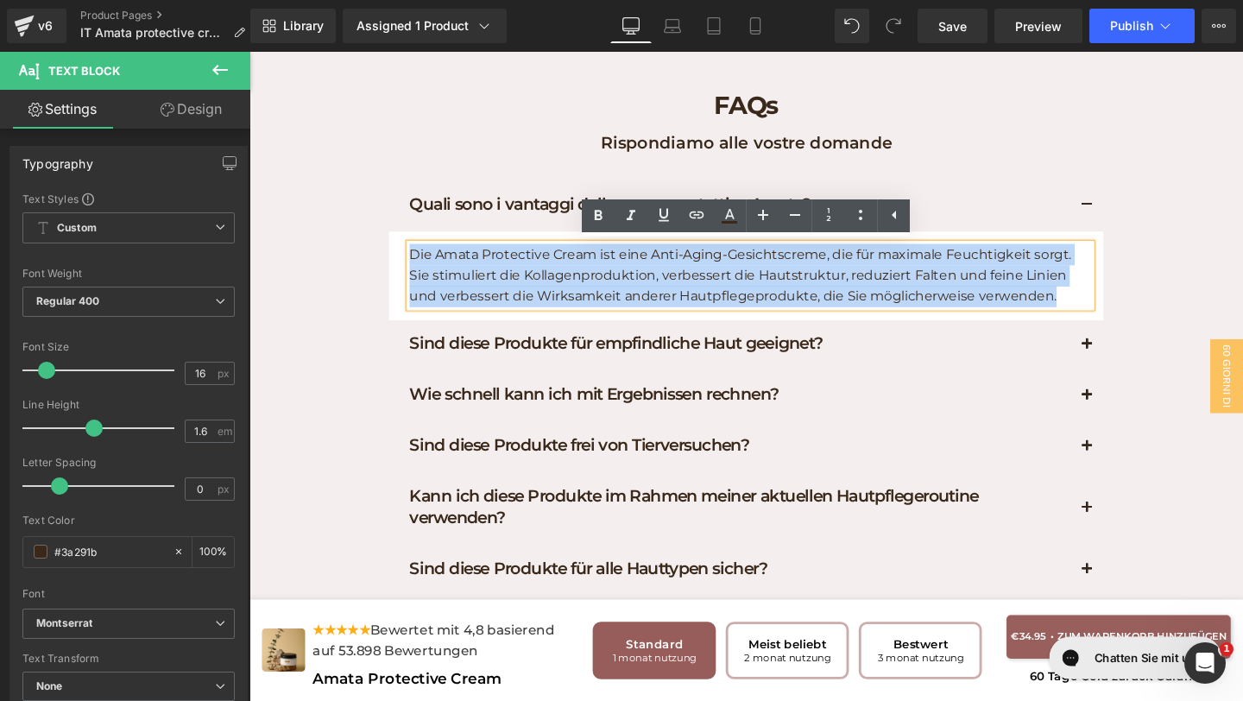
drag, startPoint x: 1111, startPoint y: 313, endPoint x: 385, endPoint y: 248, distance: 728.8
click at [385, 248] on div "Quali sono i vantaggi della crema protettiva Amata? Heading Die Amata Protectiv…" at bounding box center [771, 459] width 777 height 544
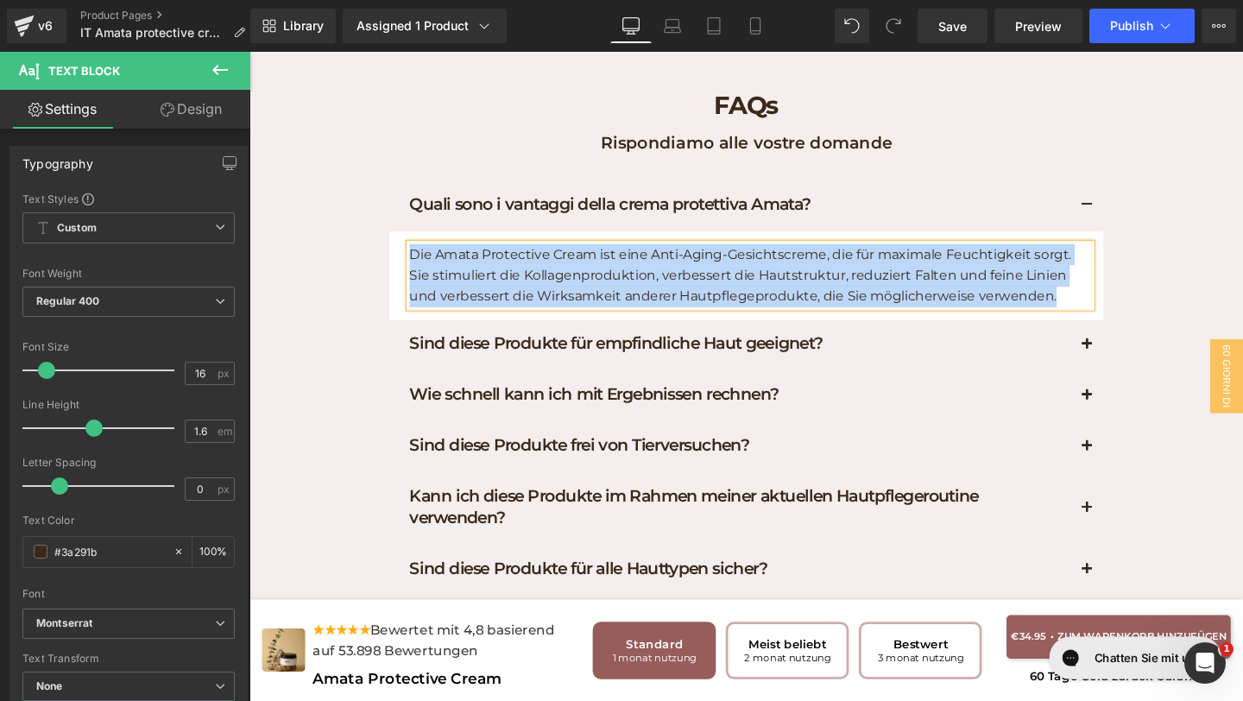
paste div
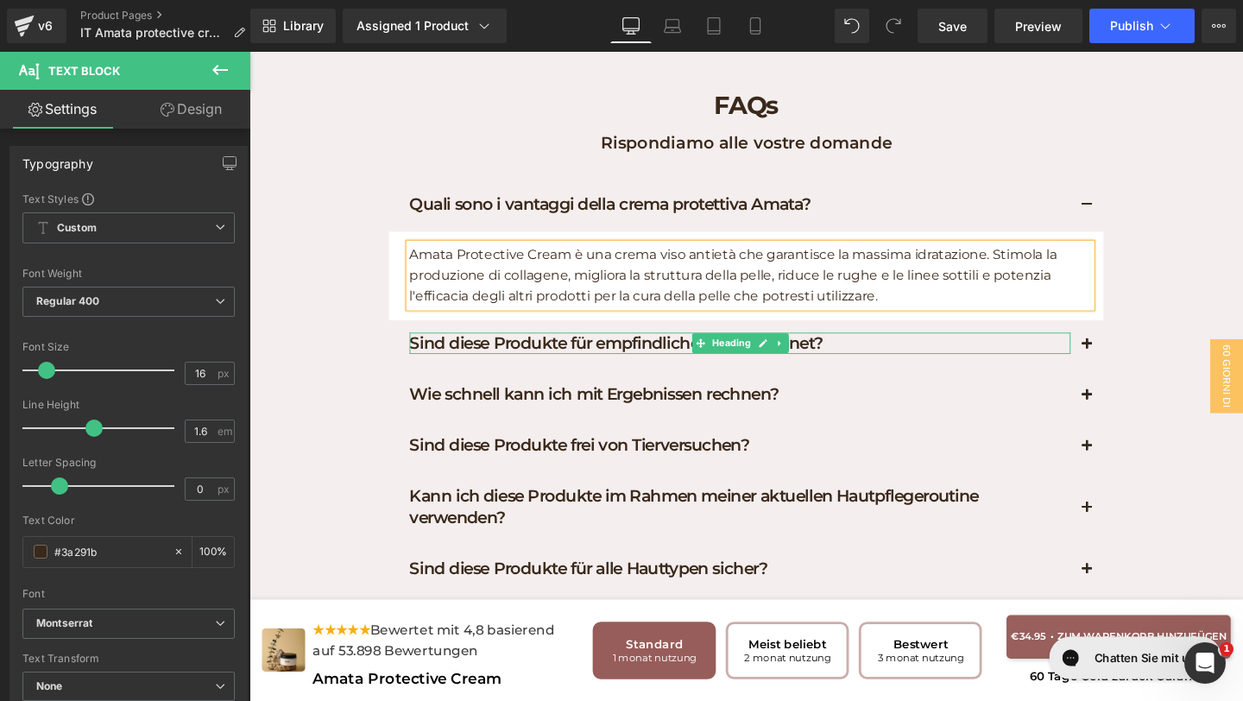
click at [902, 357] on h1 "Sind diese Produkte für empfindliche Haut geeignet?" at bounding box center [765, 358] width 695 height 22
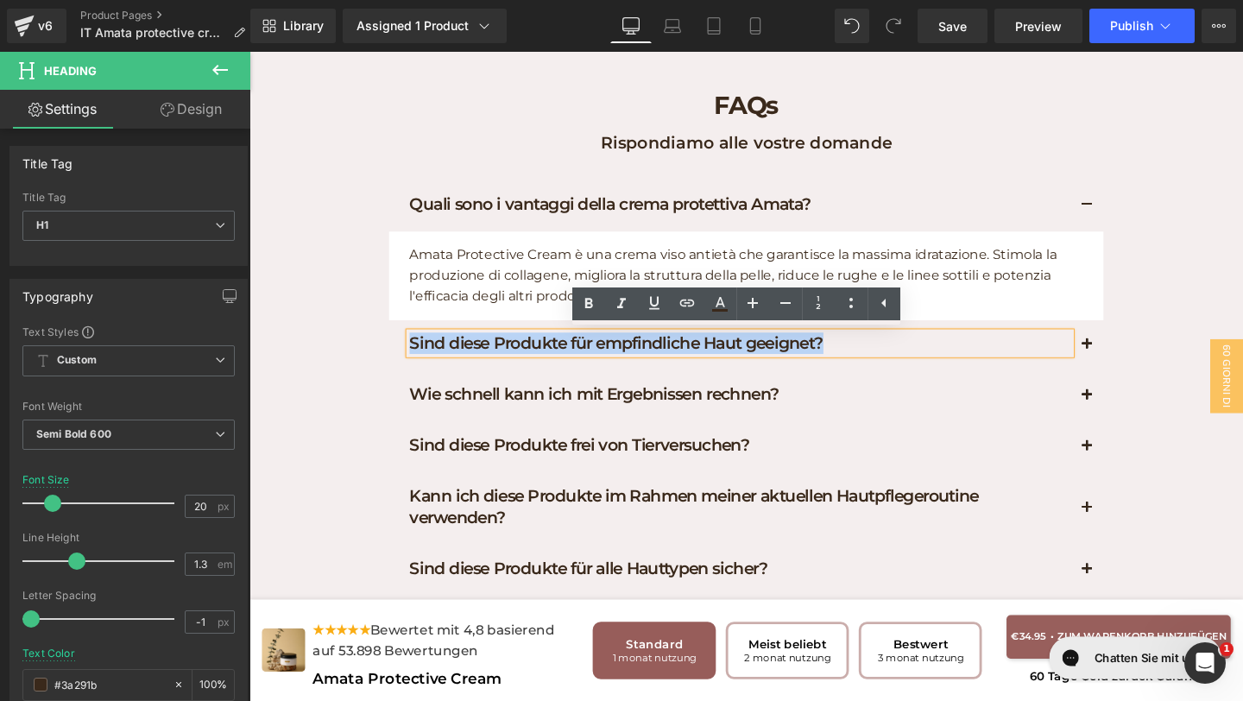
drag, startPoint x: 902, startPoint y: 357, endPoint x: 419, endPoint y: 364, distance: 482.5
click at [419, 365] on h1 "Sind diese Produkte für empfindliche Haut geeignet?" at bounding box center [765, 358] width 695 height 22
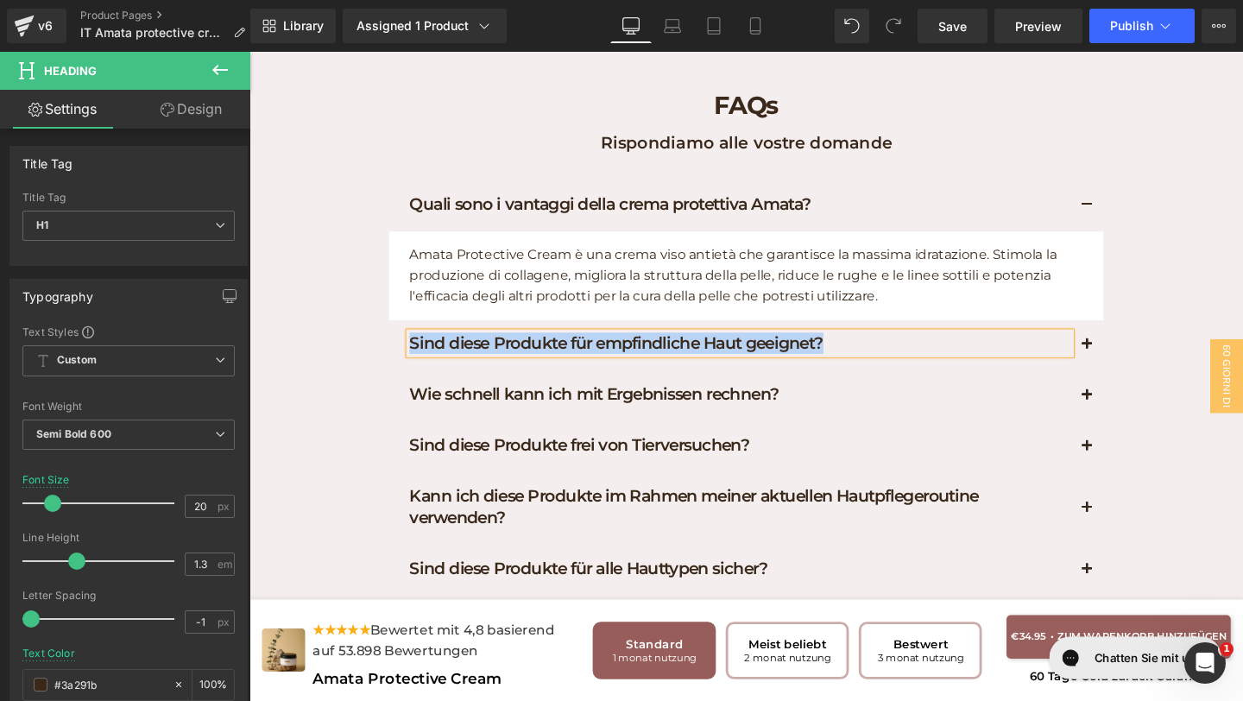
paste div
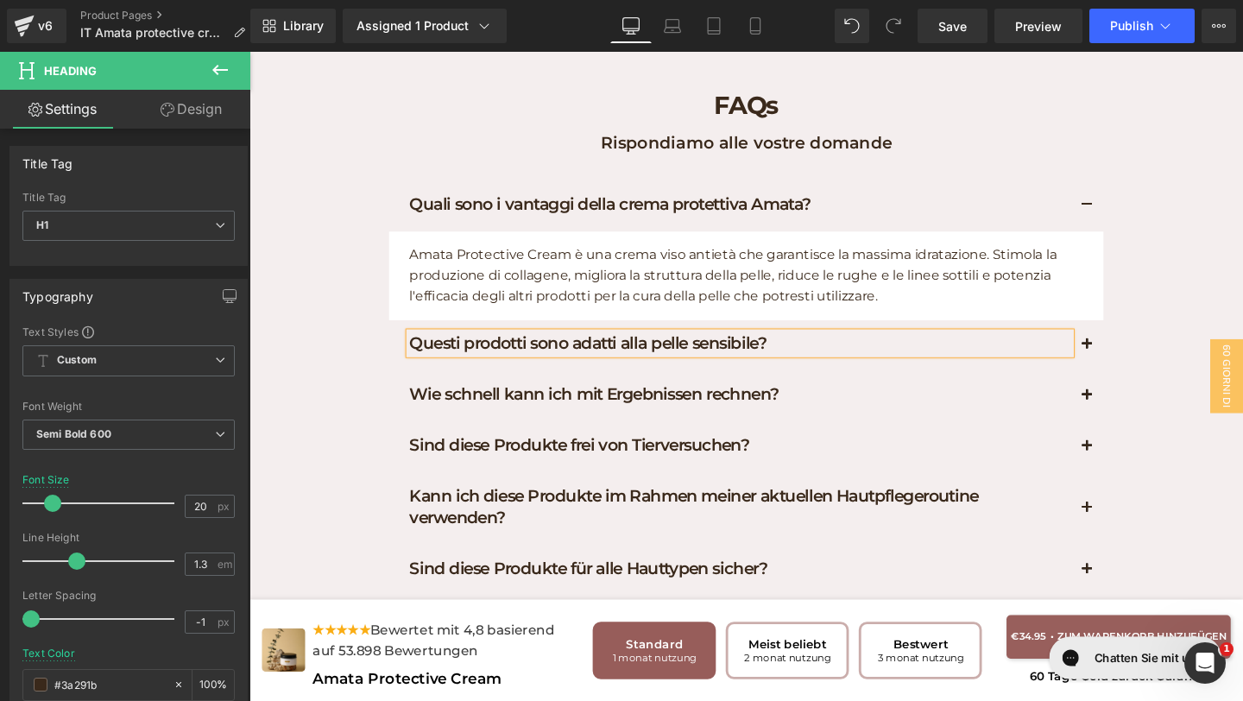
click at [1120, 358] on button "button" at bounding box center [1129, 360] width 35 height 53
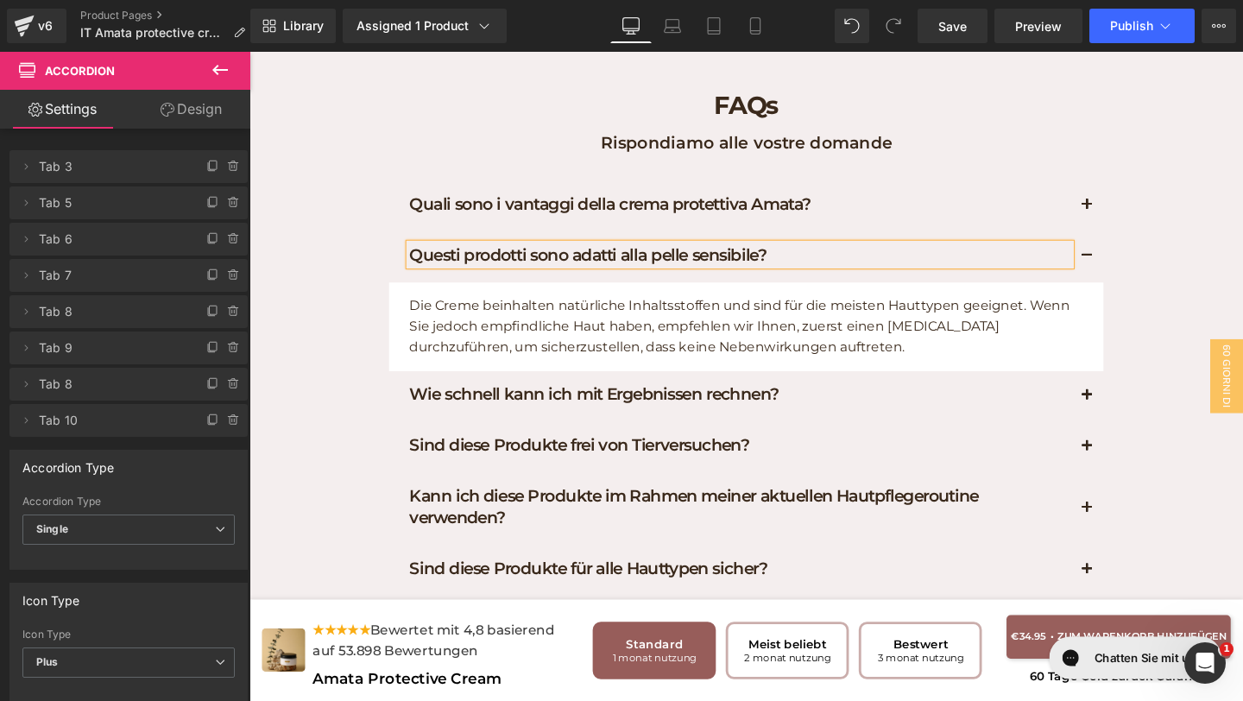
click at [727, 362] on p "Die Creme beinhalten natürliche Inhaltsstoffen und sind für die meisten Hauttyp…" at bounding box center [776, 340] width 716 height 66
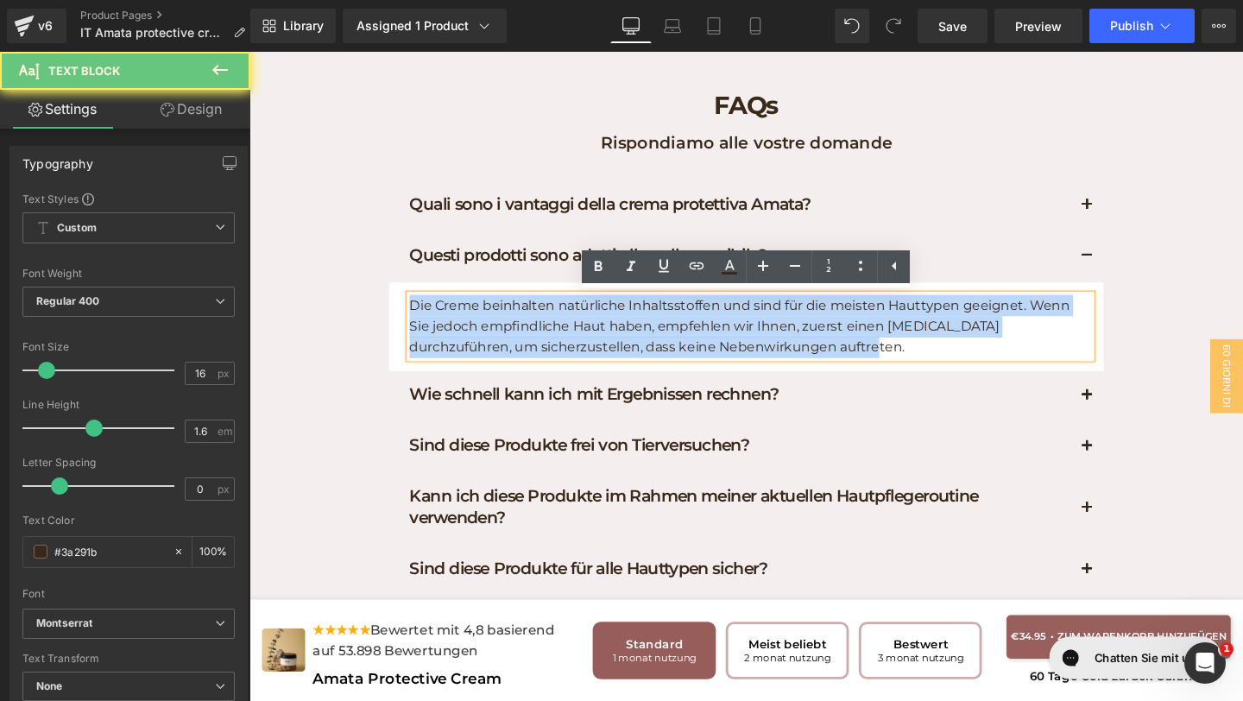
drag, startPoint x: 845, startPoint y: 364, endPoint x: 406, endPoint y: 305, distance: 443.3
click at [406, 305] on article "Die Creme beinhalten natürliche Inhaltsstoffen und sind für die meisten Hauttyp…" at bounding box center [771, 340] width 751 height 93
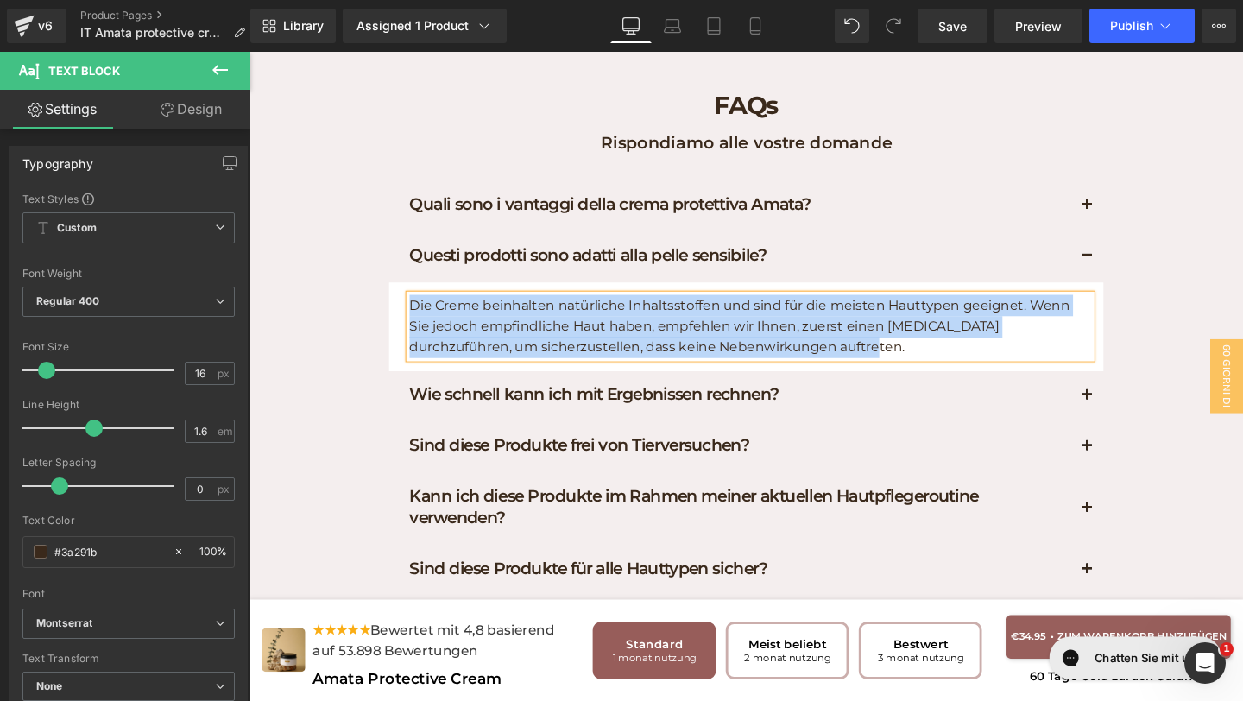
paste div
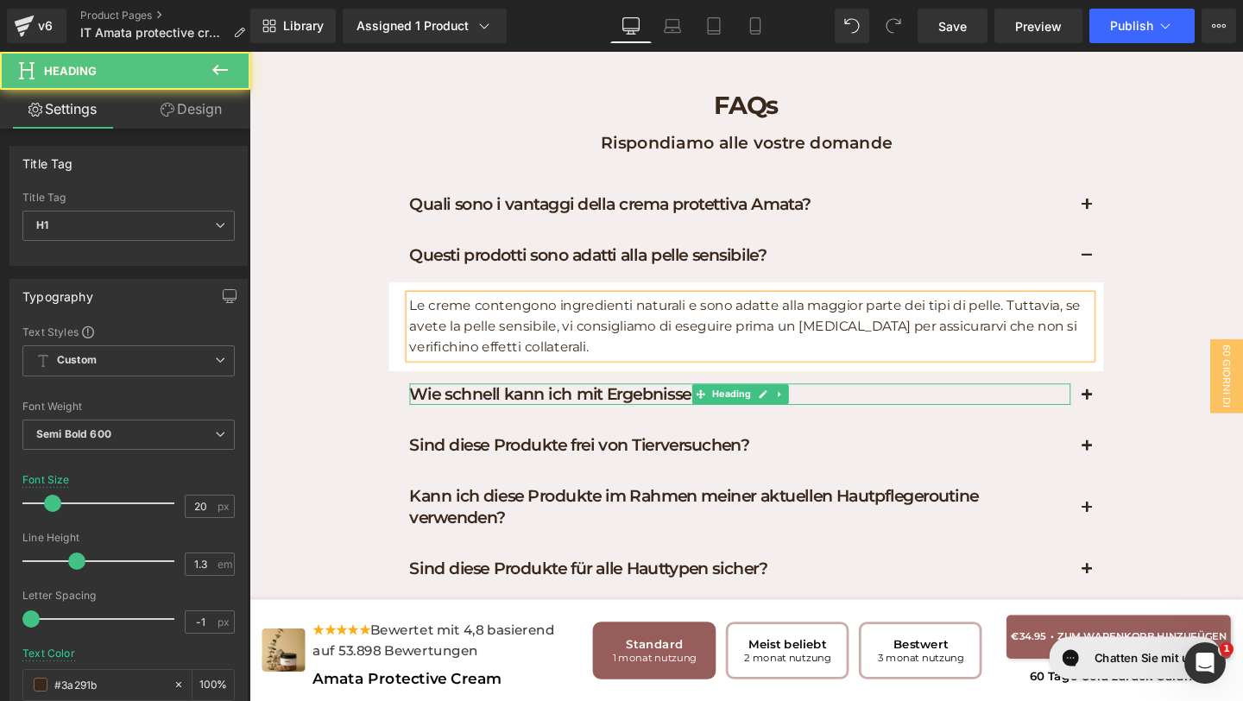
click at [834, 409] on h1 "Wie schnell kann ich mit Ergebnissen rechnen?" at bounding box center [765, 411] width 695 height 22
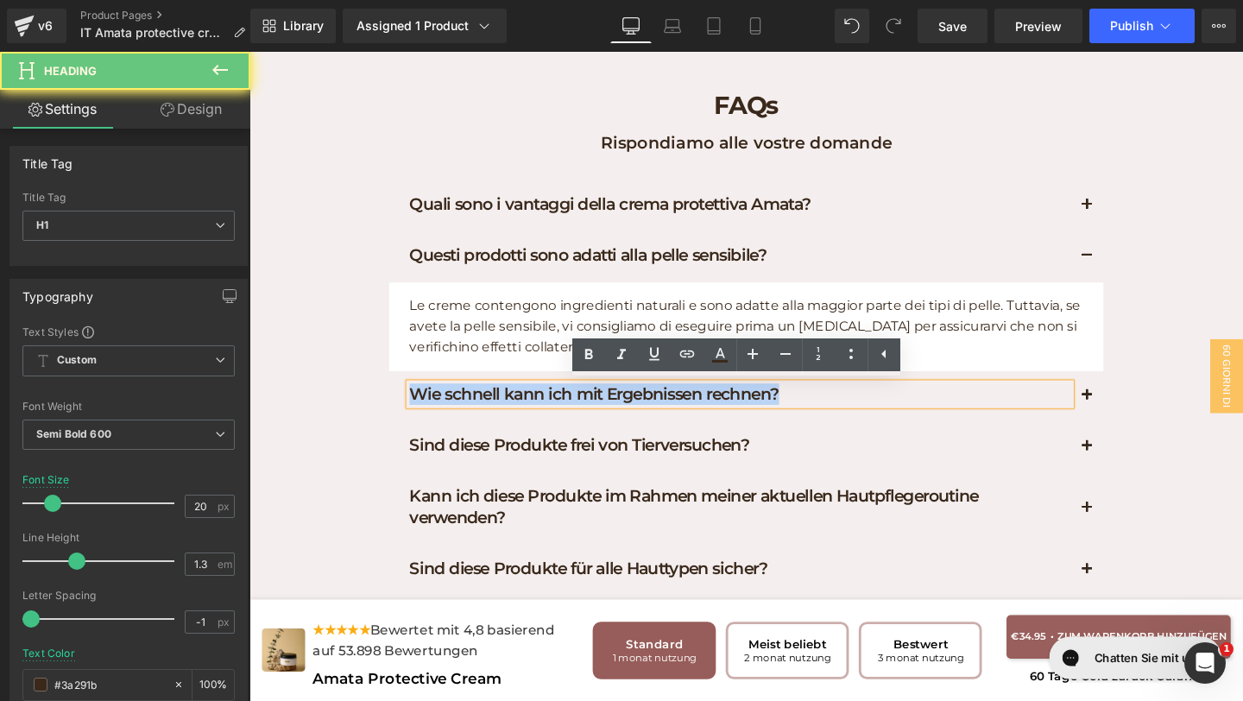
drag, startPoint x: 834, startPoint y: 409, endPoint x: 393, endPoint y: 386, distance: 441.6
click at [394, 387] on div "Quali sono i vantaggi della crema protettiva Amata? Heading Amata Protective Cr…" at bounding box center [771, 459] width 777 height 544
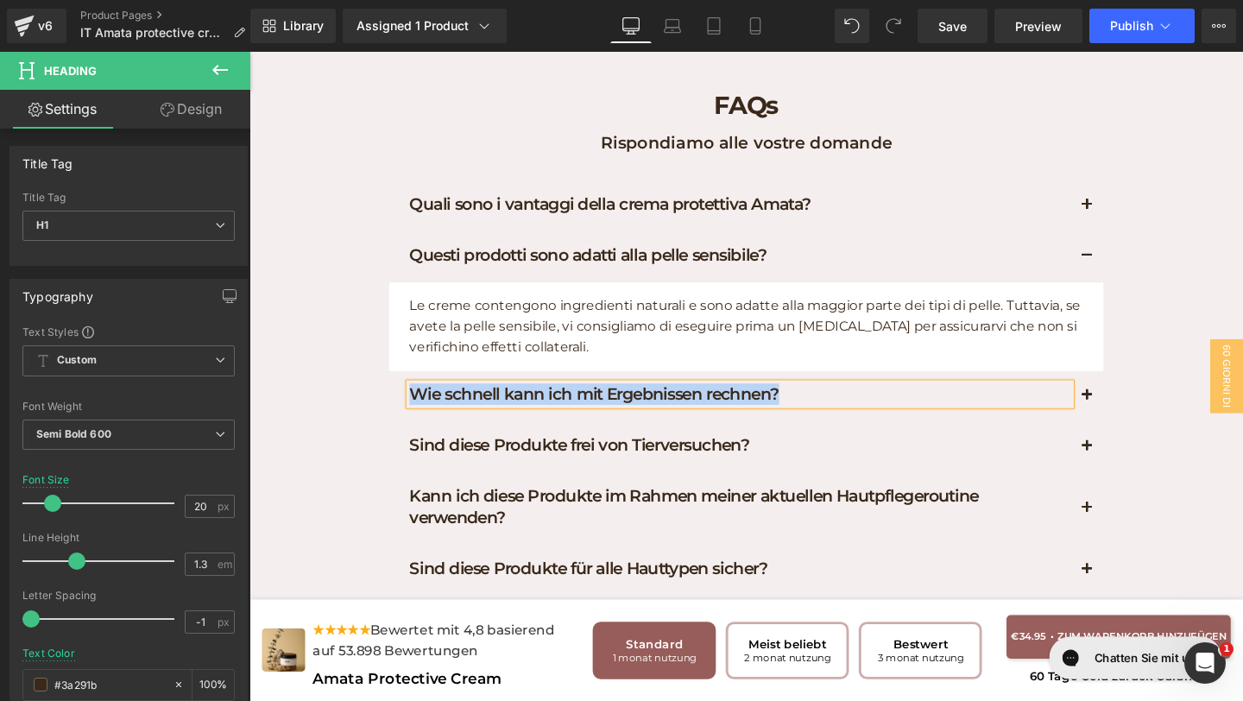
paste div
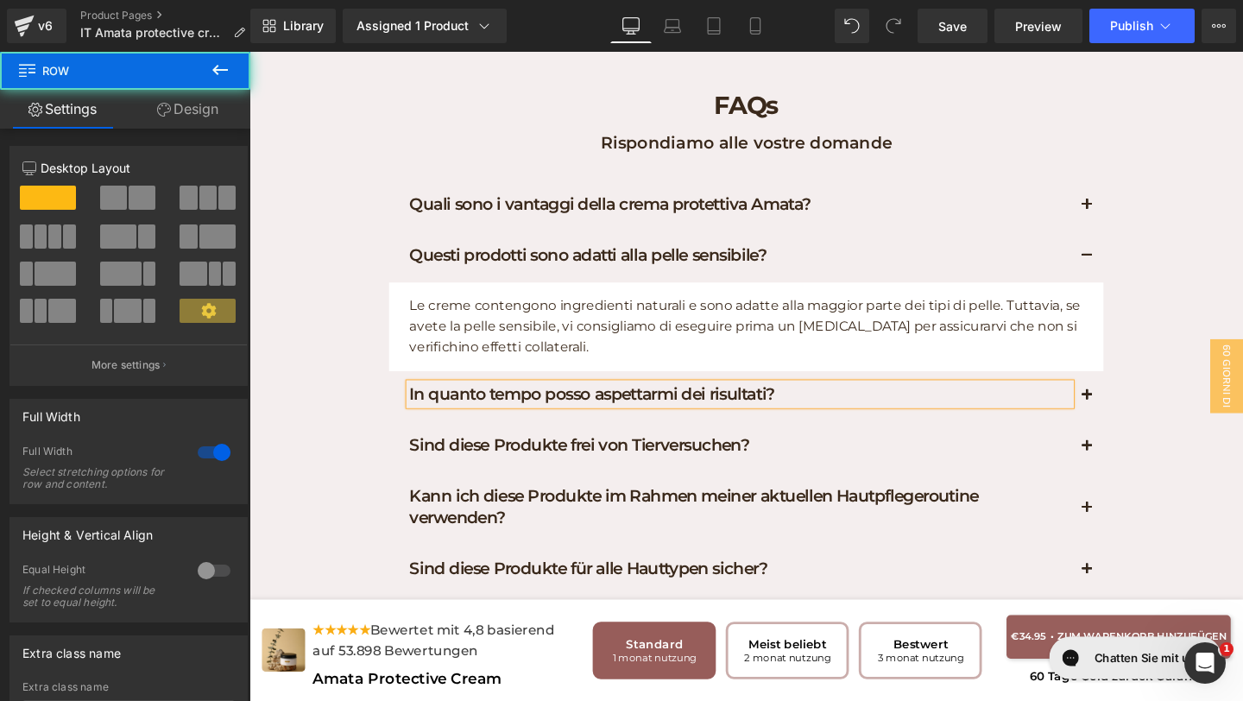
click at [1156, 416] on div "FAQs Heading Rispondiamo alle vostre domande Text Block Row Quali sono i vantag…" at bounding box center [771, 411] width 1044 height 665
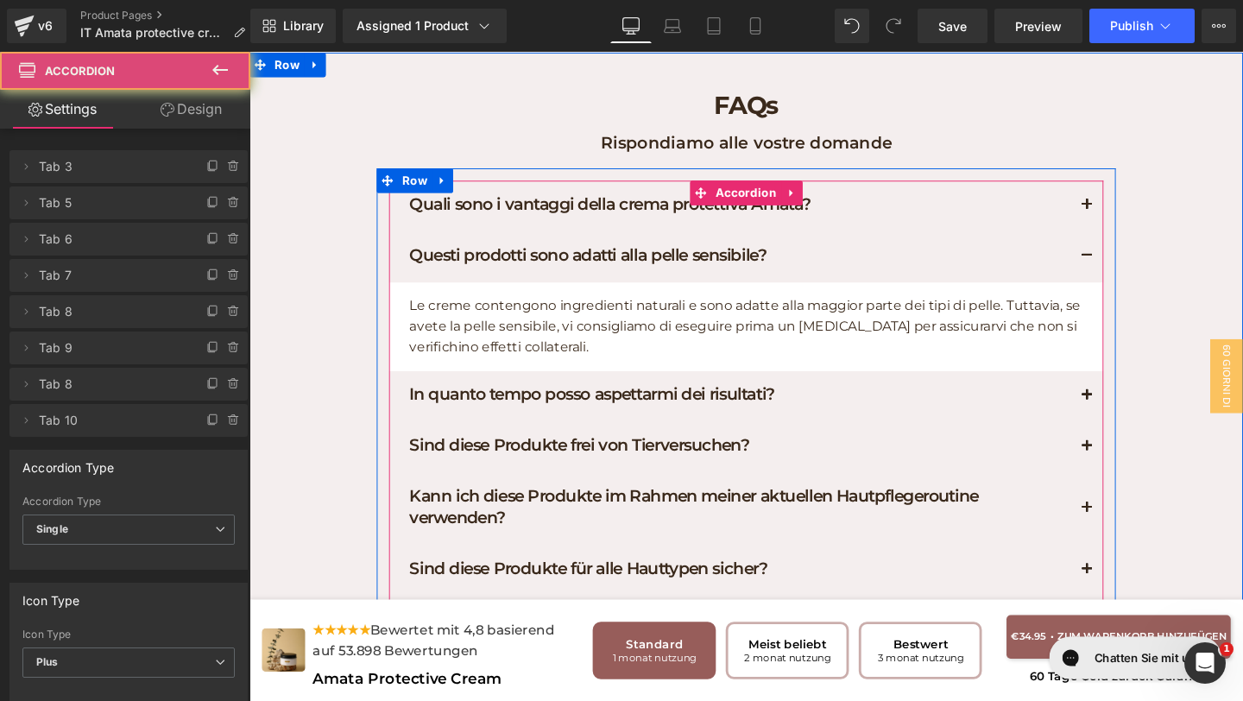
click at [1124, 413] on button "button" at bounding box center [1129, 414] width 35 height 53
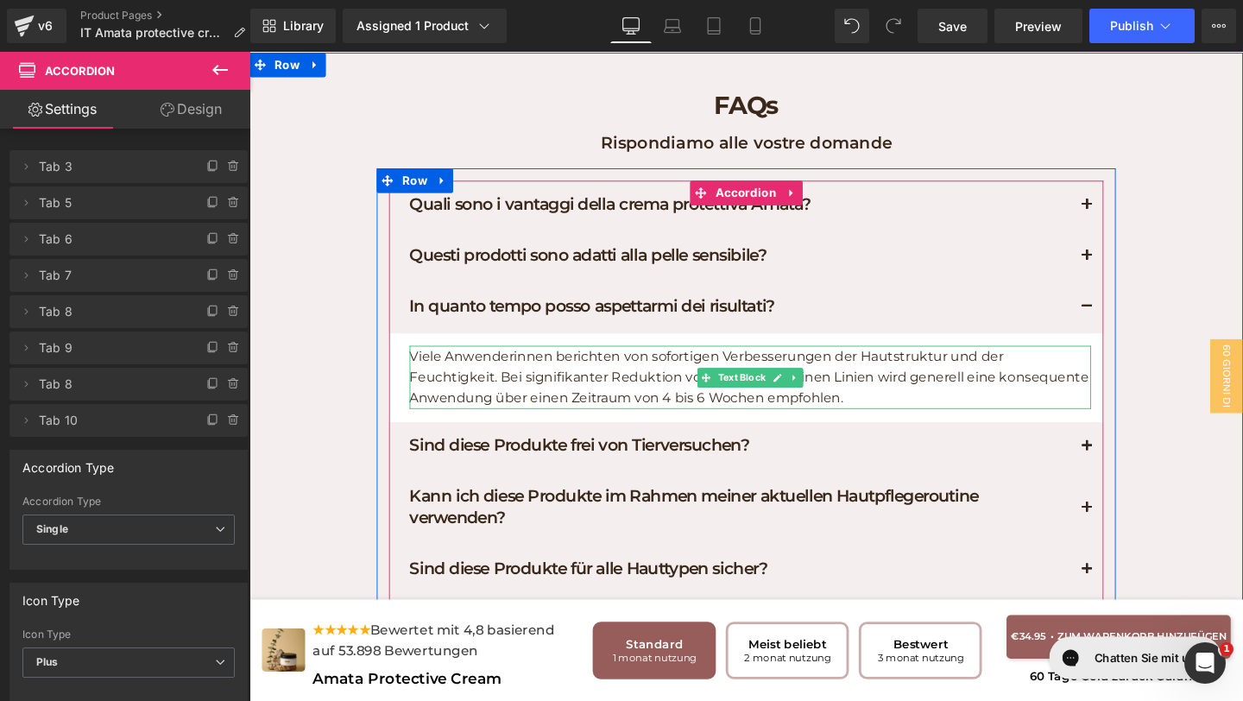
click at [857, 411] on p "Viele Anwenderinnen berichten von sofortigen Verbesserungen der Hautstruktur un…" at bounding box center [776, 394] width 716 height 66
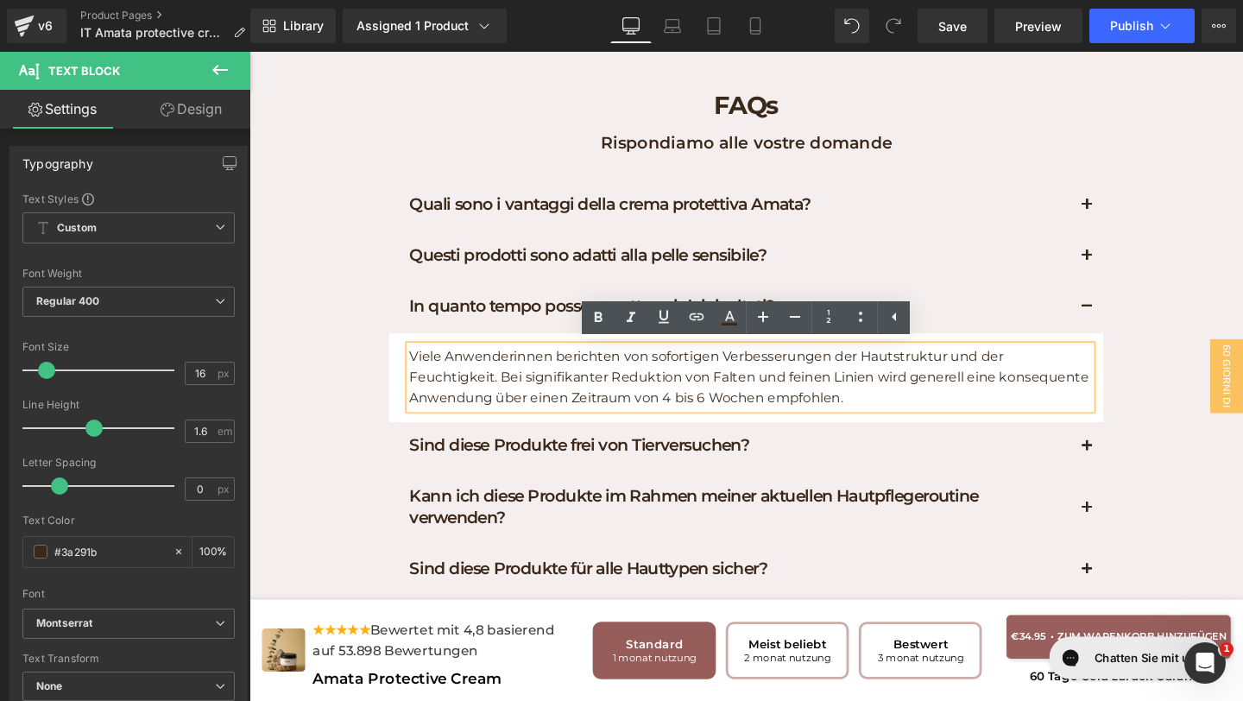
drag, startPoint x: 856, startPoint y: 411, endPoint x: 414, endPoint y: 378, distance: 443.1
click at [418, 378] on div "Viele Anwenderinnen berichten von sofortigen Verbesserungen der Hautstruktur un…" at bounding box center [776, 394] width 716 height 66
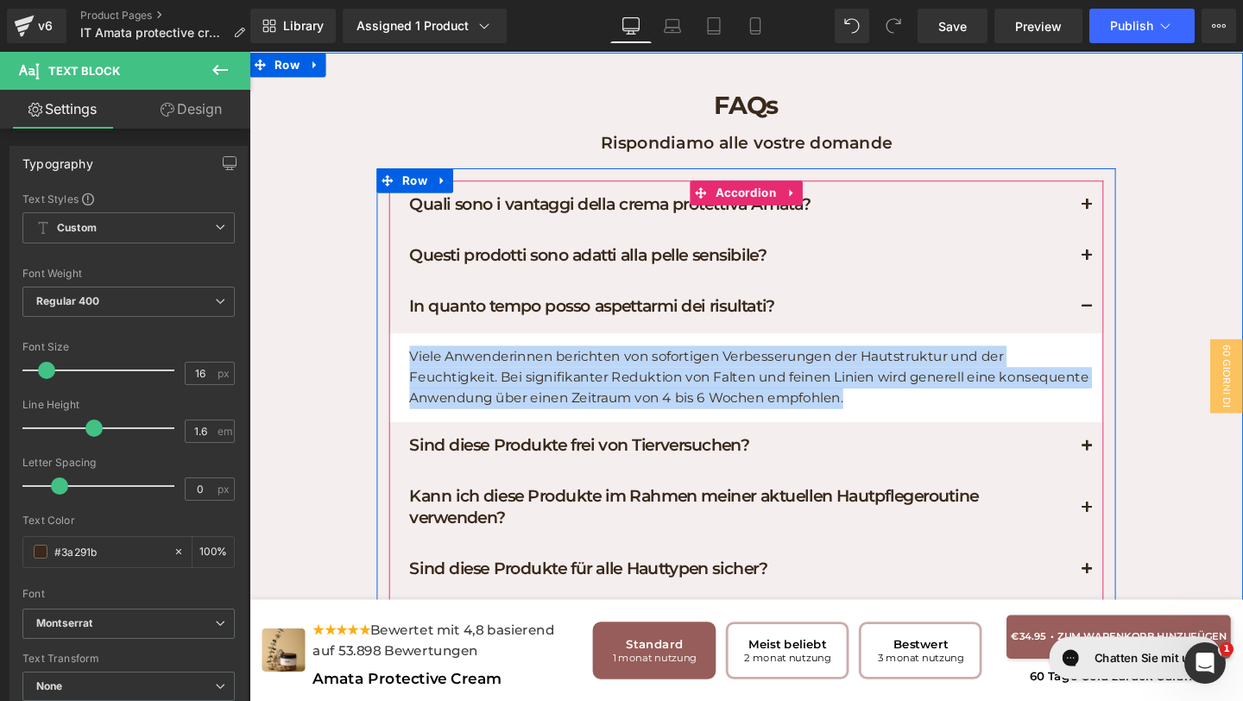
drag, startPoint x: 787, startPoint y: 414, endPoint x: 414, endPoint y: 366, distance: 376.0
click at [412, 364] on article "Viele Anwenderinnen berichten von sofortigen Verbesserungen der Hautstruktur un…" at bounding box center [771, 394] width 751 height 93
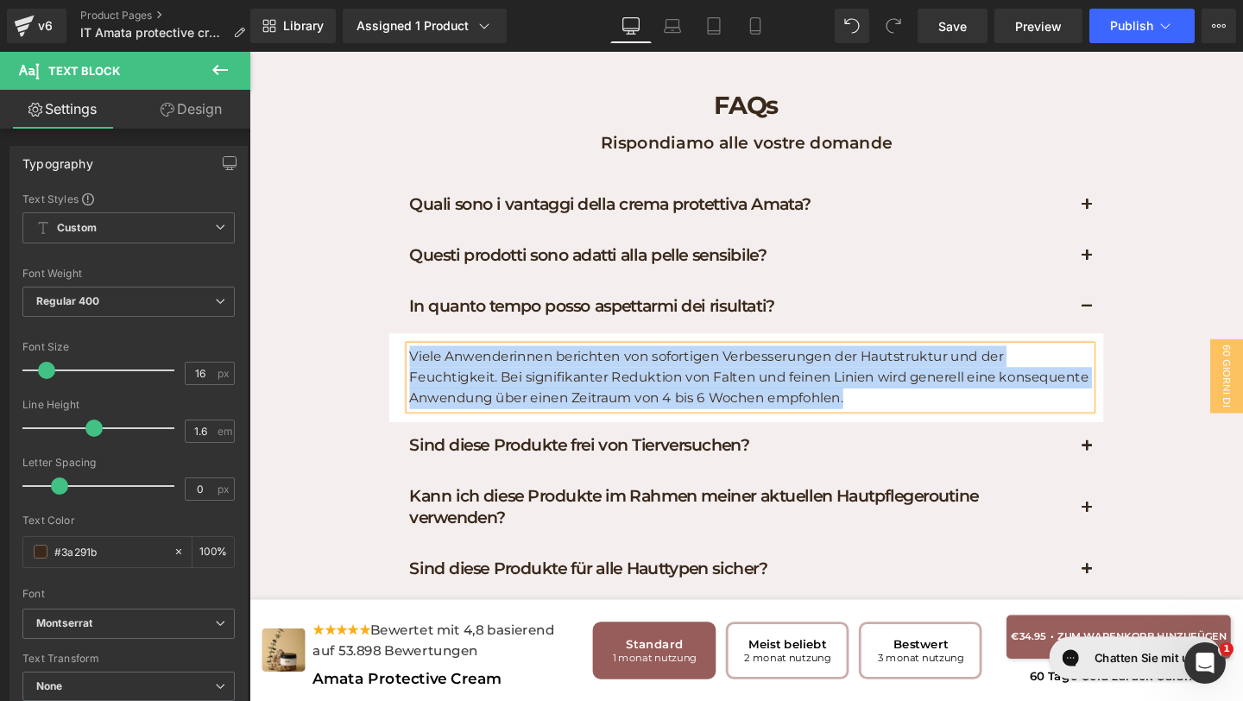
paste div
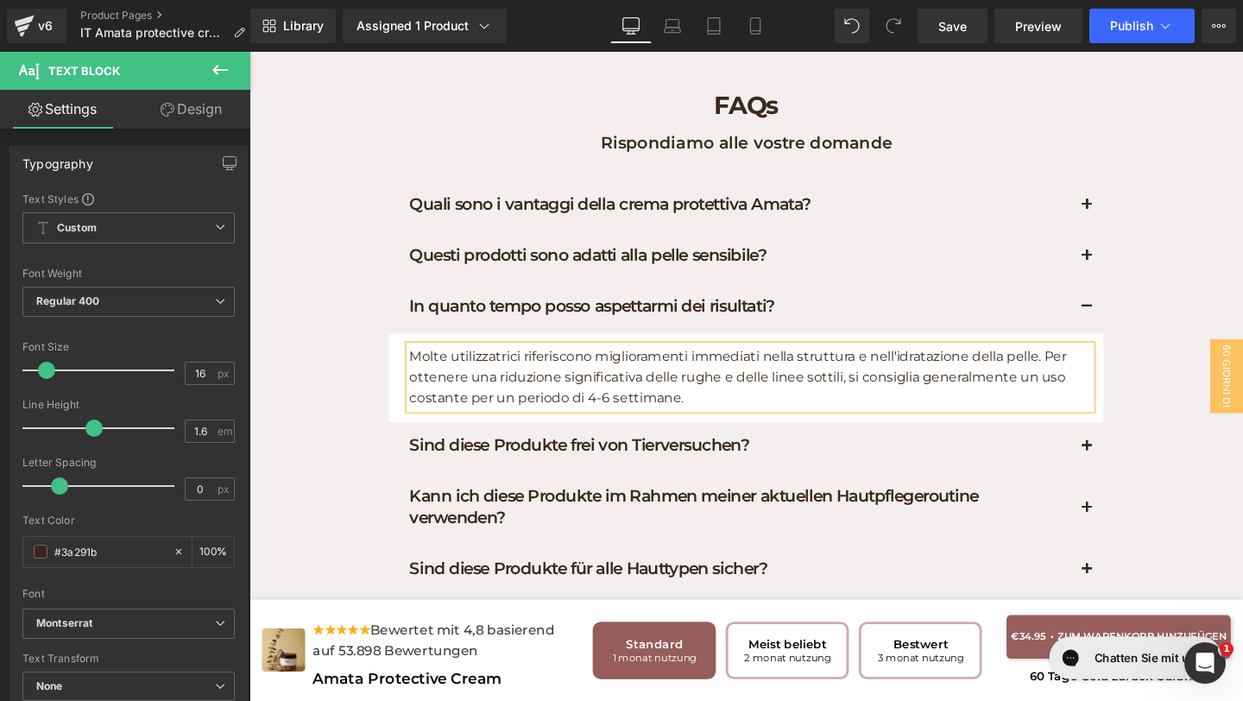
click at [1122, 329] on button "button" at bounding box center [1129, 320] width 35 height 53
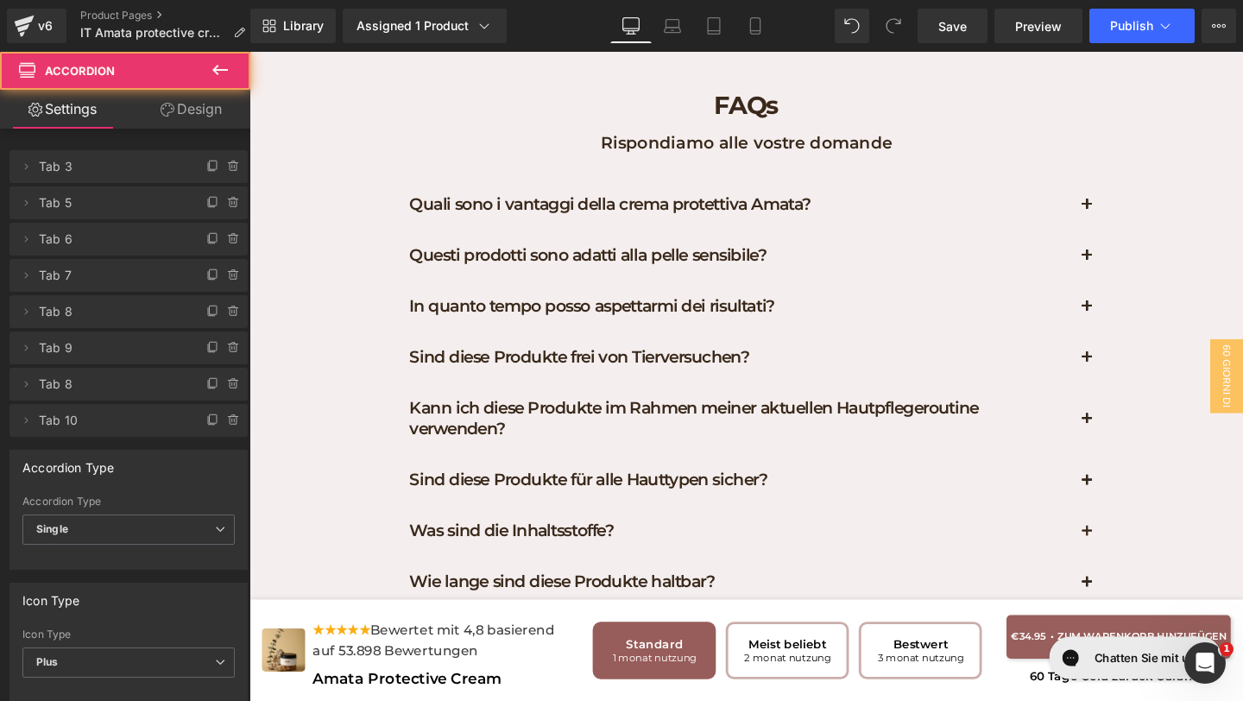
click at [901, 386] on div "Sind diese Produkte frei von Tierversuchen? Heading" at bounding box center [771, 375] width 751 height 54
click at [872, 363] on div "Sind diese Produkte frei von Tierversuchen? Heading" at bounding box center [765, 372] width 695 height 22
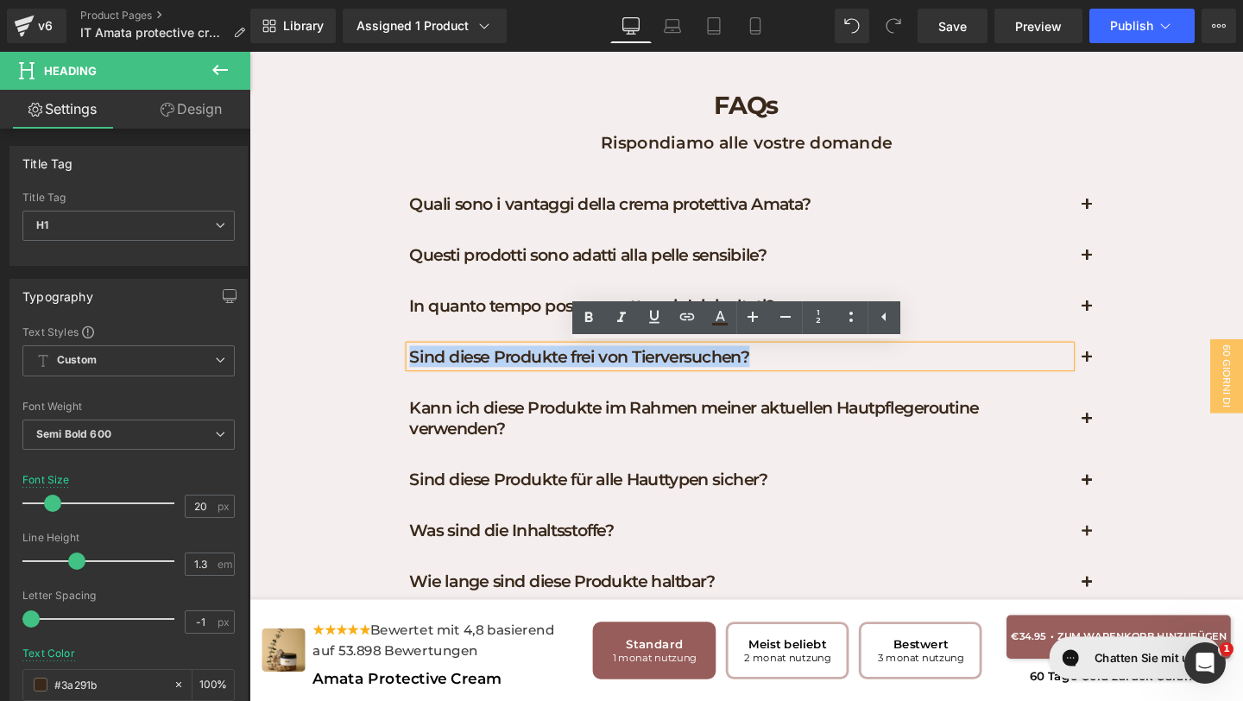
drag, startPoint x: 872, startPoint y: 363, endPoint x: 363, endPoint y: 309, distance: 511.2
click at [362, 309] on div "FAQs Heading Rispondiamo alle vostre domande Text Block Row Quali sono i vantag…" at bounding box center [771, 365] width 1044 height 572
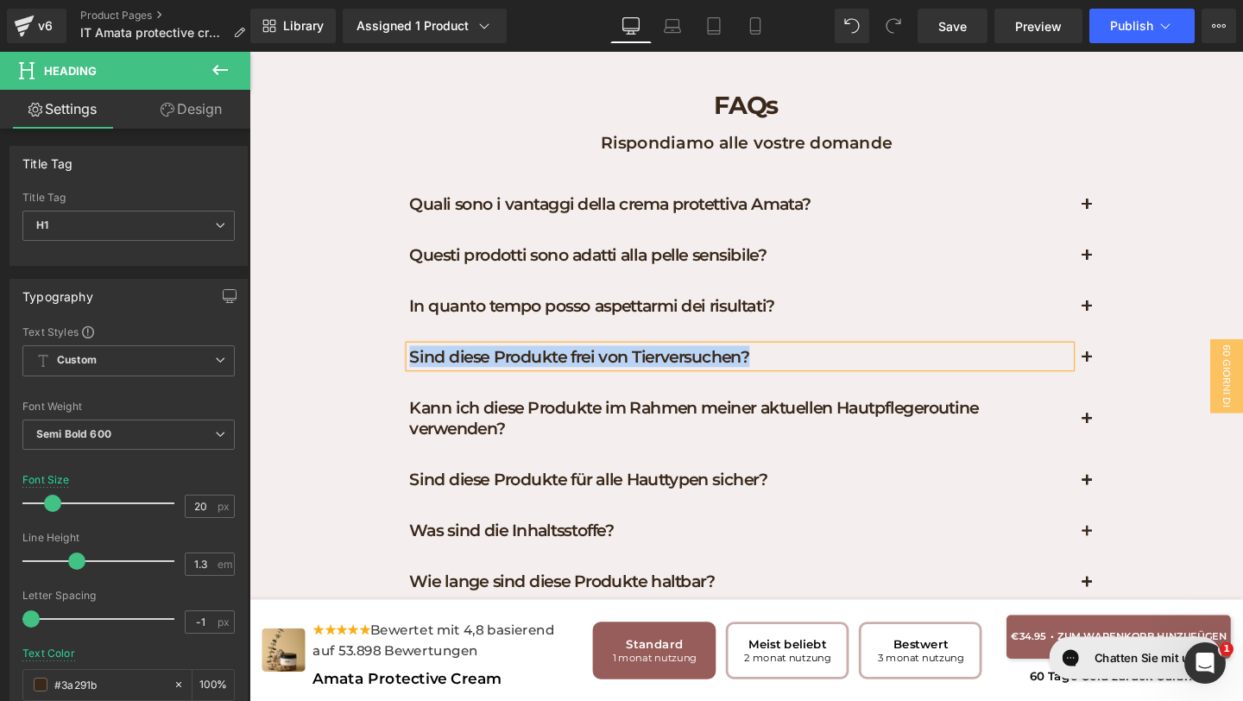
click at [1120, 307] on button "button" at bounding box center [1129, 320] width 35 height 53
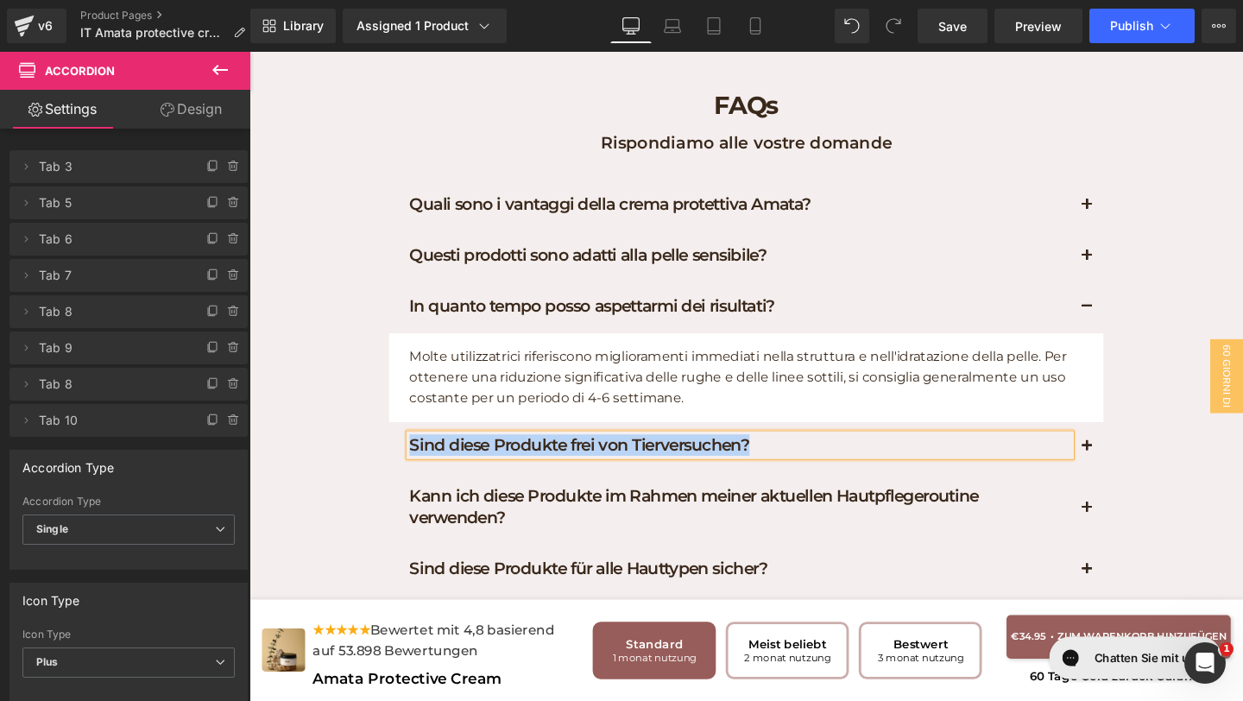
click at [1133, 317] on button "button" at bounding box center [1129, 320] width 35 height 53
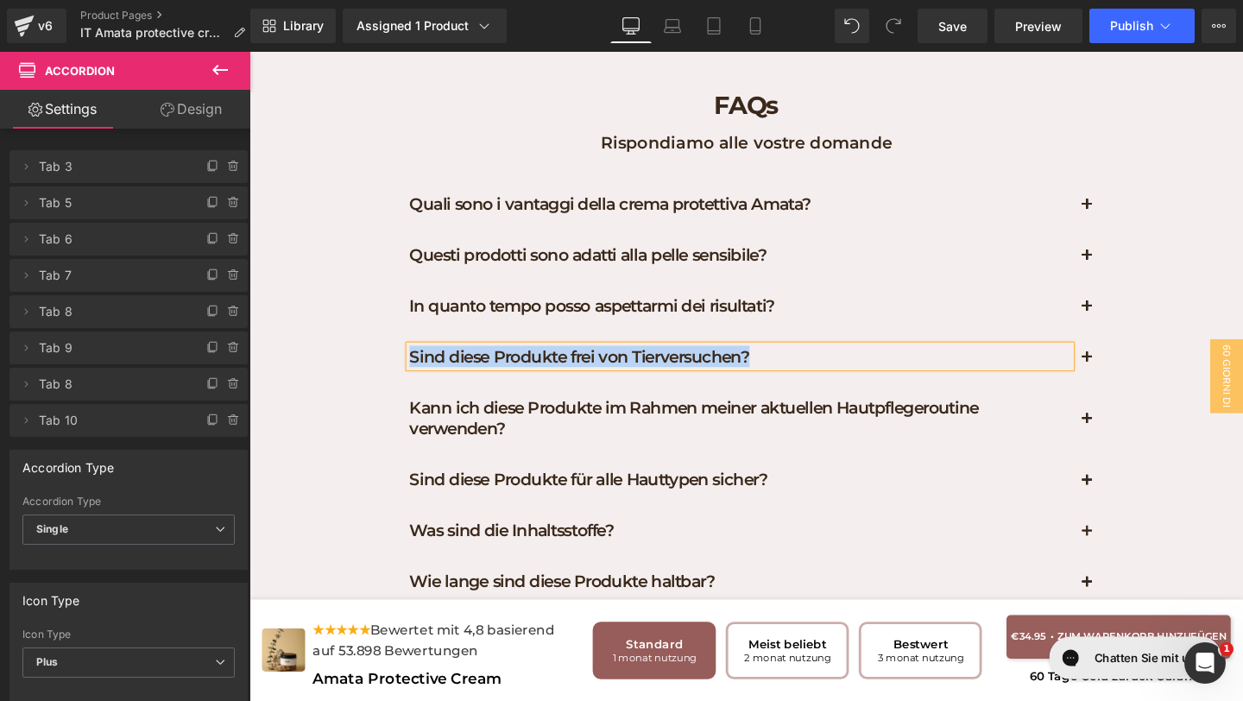
paste div
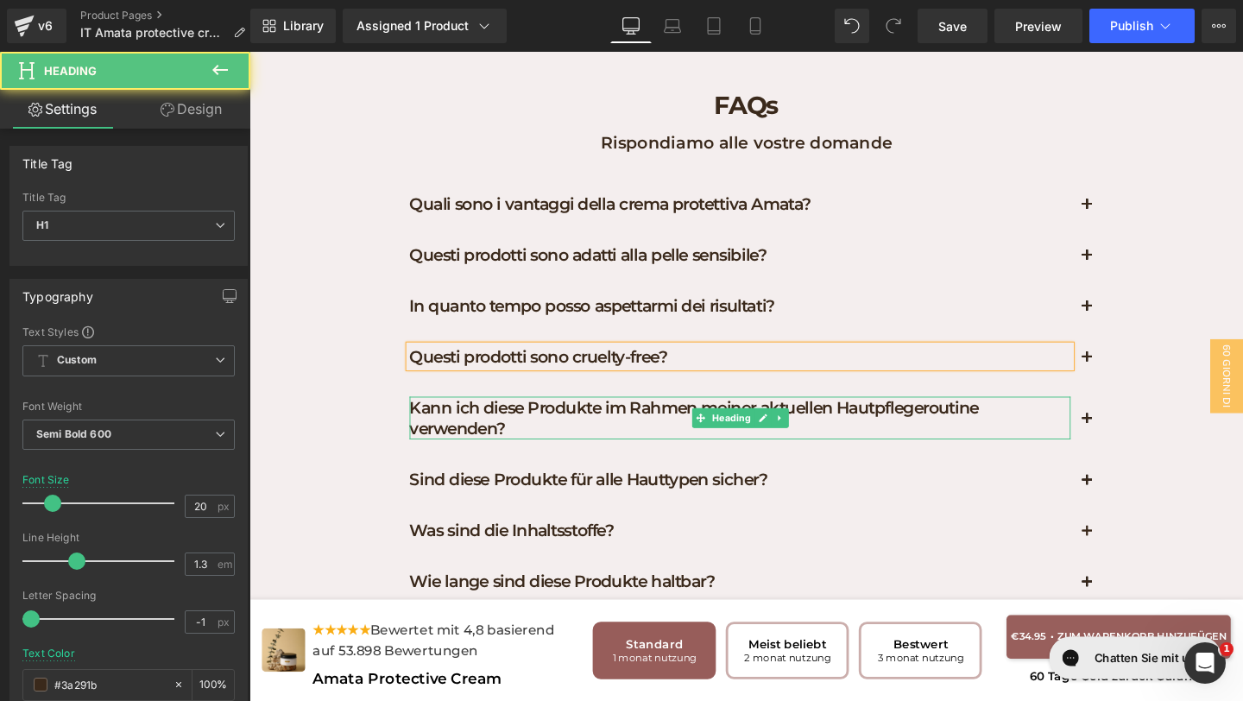
click at [944, 429] on h1 "Kann ich diese Produkte im Rahmen meiner aktuellen Hautpflegeroutine verwenden?" at bounding box center [765, 436] width 695 height 45
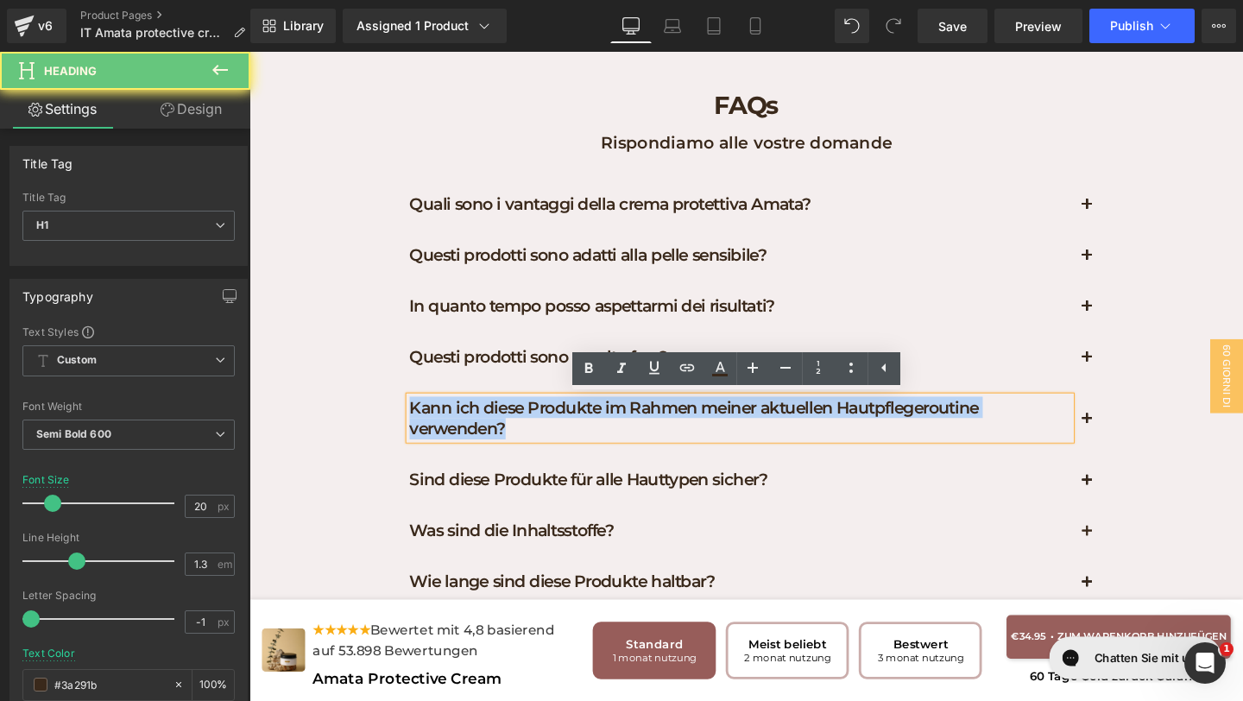
drag, startPoint x: 542, startPoint y: 445, endPoint x: 393, endPoint y: 394, distance: 157.7
click at [394, 398] on div "Quali sono i vantaggi della crema protettiva Amata? Heading Amata Protective Cr…" at bounding box center [771, 412] width 777 height 451
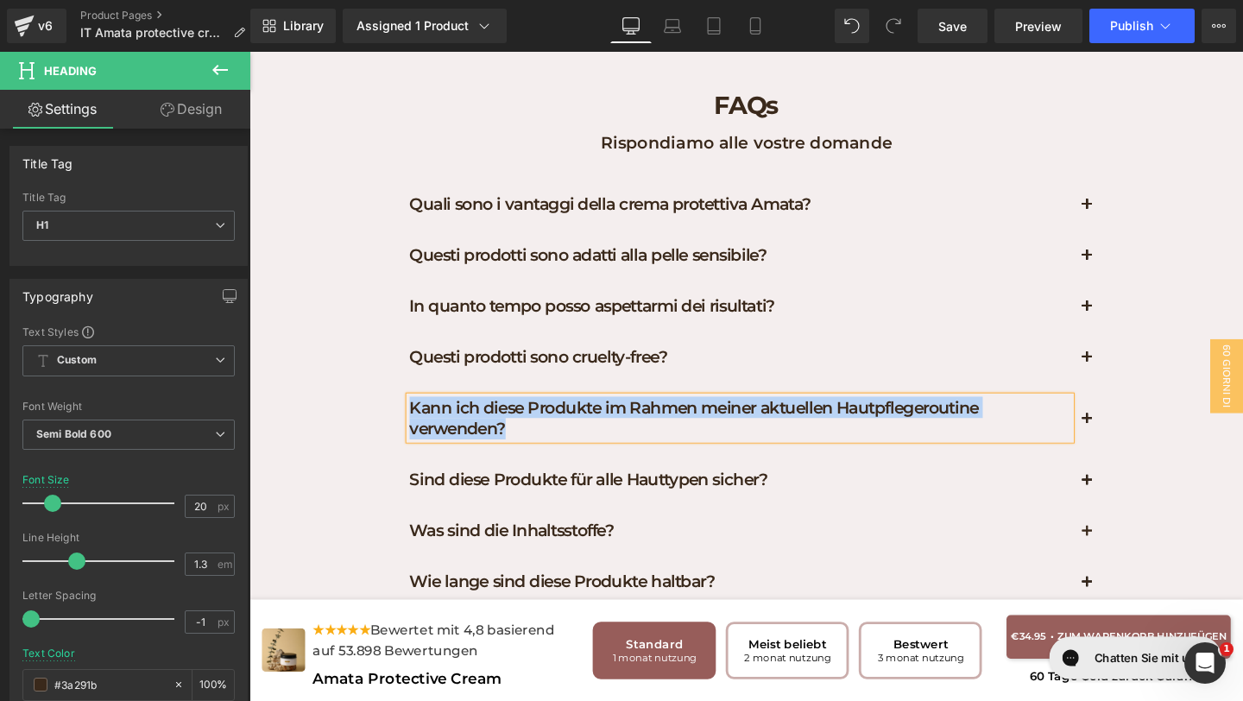
paste div
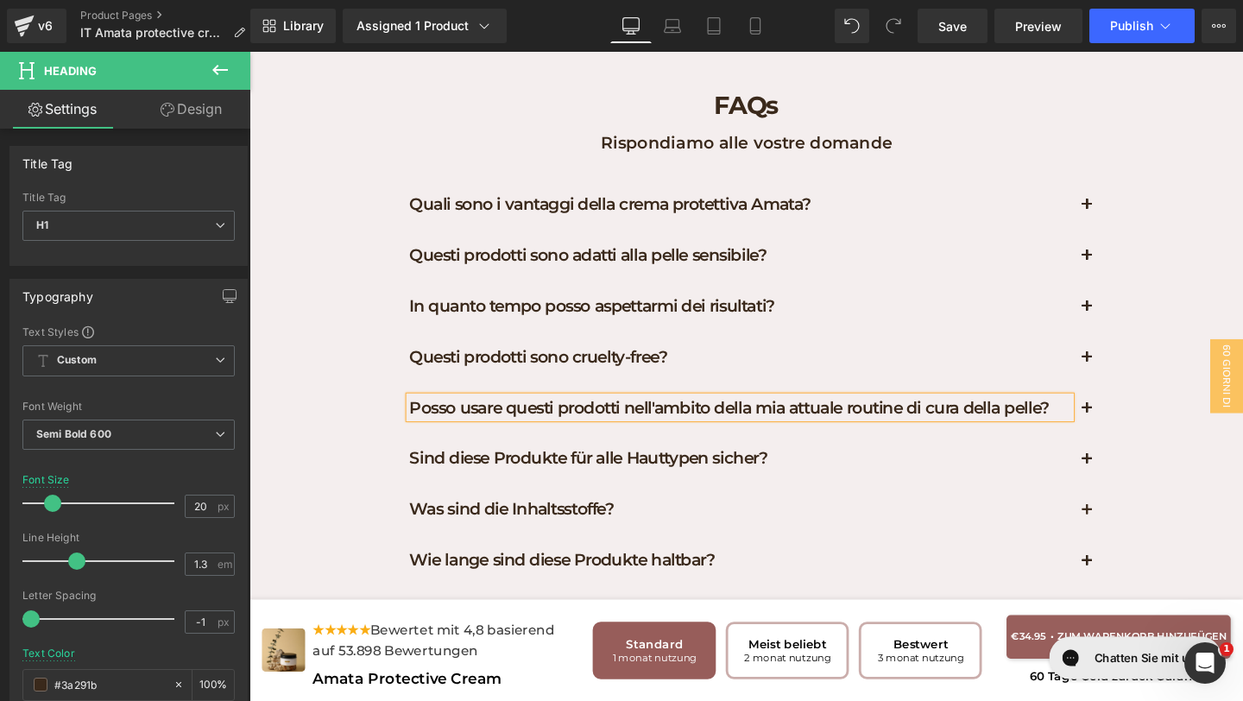
click at [1146, 428] on button "button" at bounding box center [1129, 427] width 35 height 53
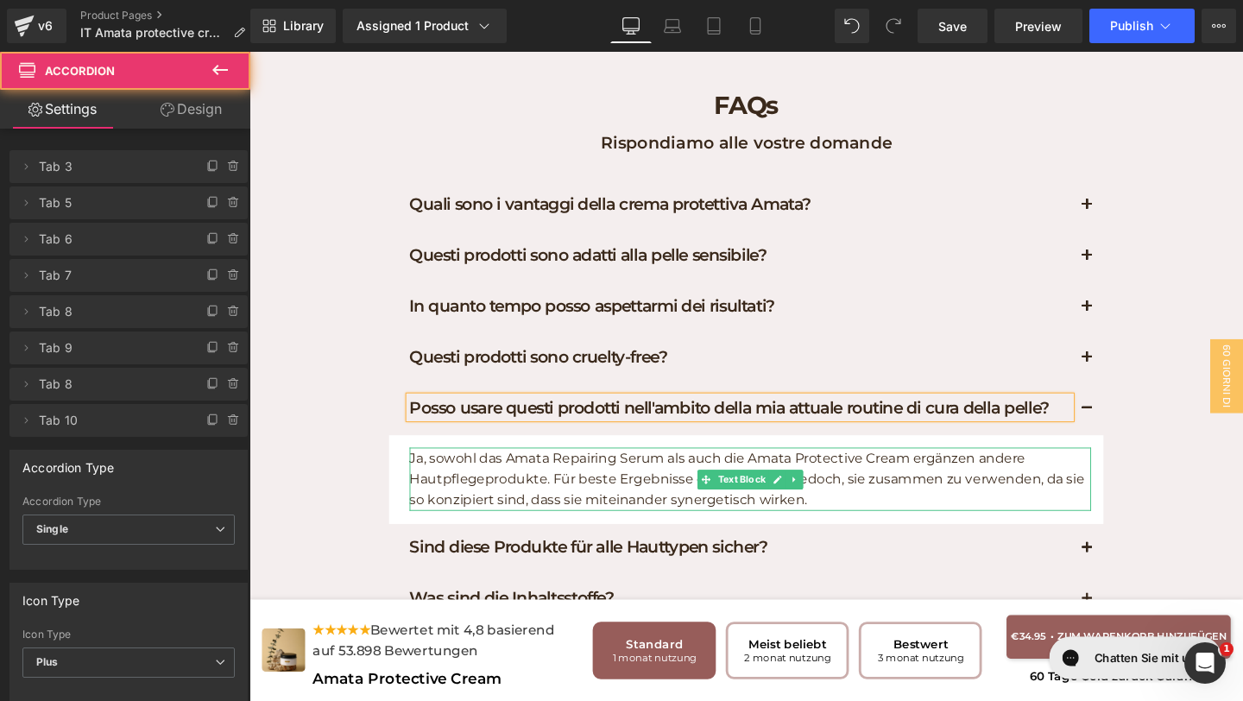
click at [651, 495] on p "Ja, sowohl das Amata Repairing Serum als auch die Amata Protective Cream ergänz…" at bounding box center [776, 501] width 716 height 66
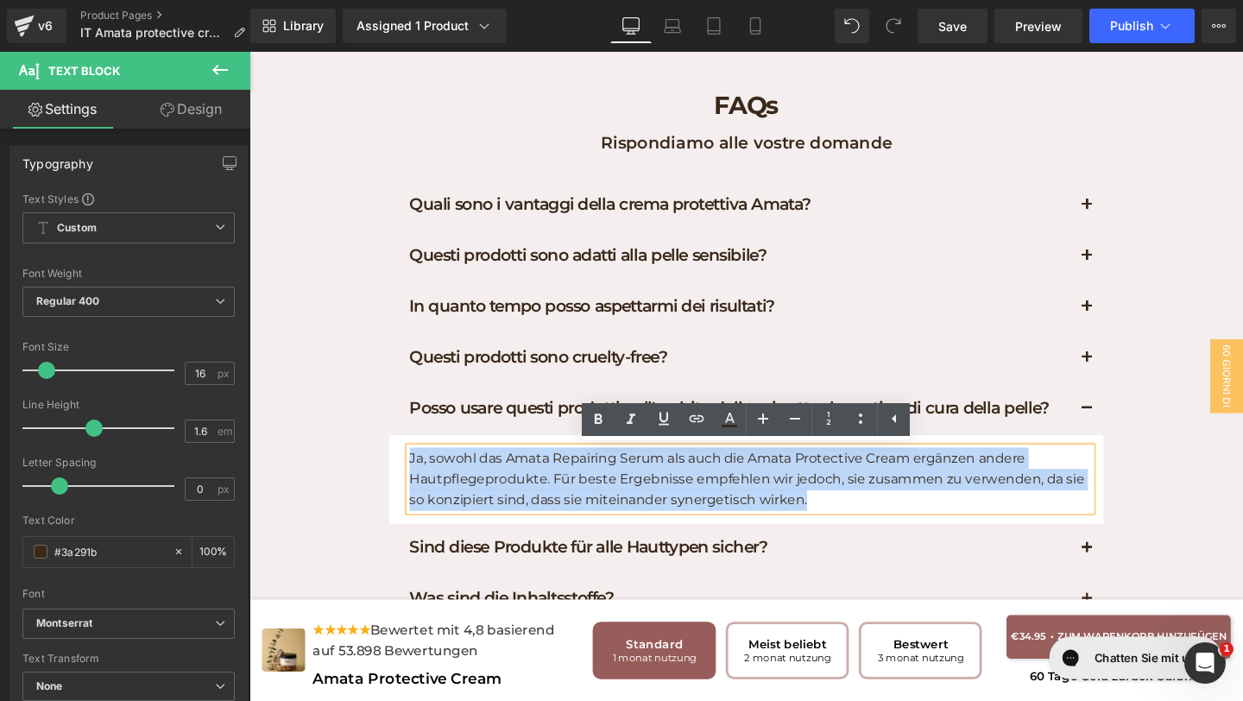
drag, startPoint x: 841, startPoint y: 520, endPoint x: 378, endPoint y: 438, distance: 469.9
click at [378, 438] on div "FAQs Heading Rispondiamo alle vostre domande Text Block Row Quali sono i vantag…" at bounding box center [771, 400] width 1044 height 643
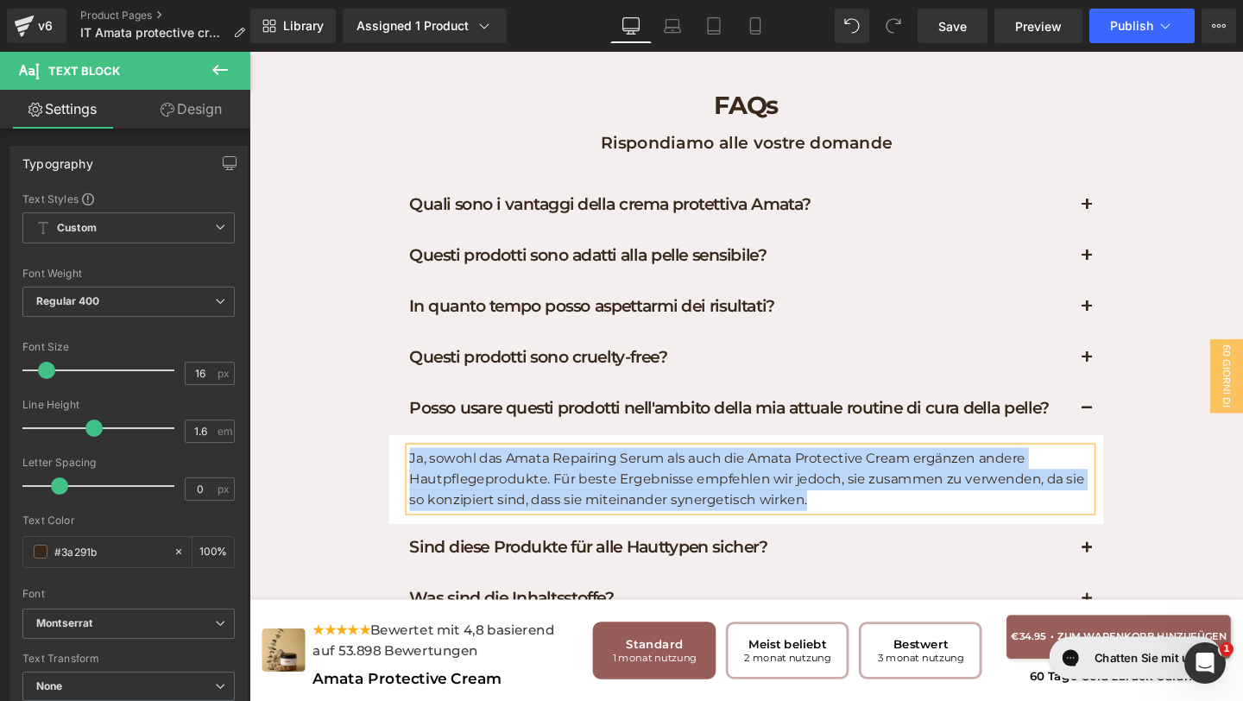
paste div
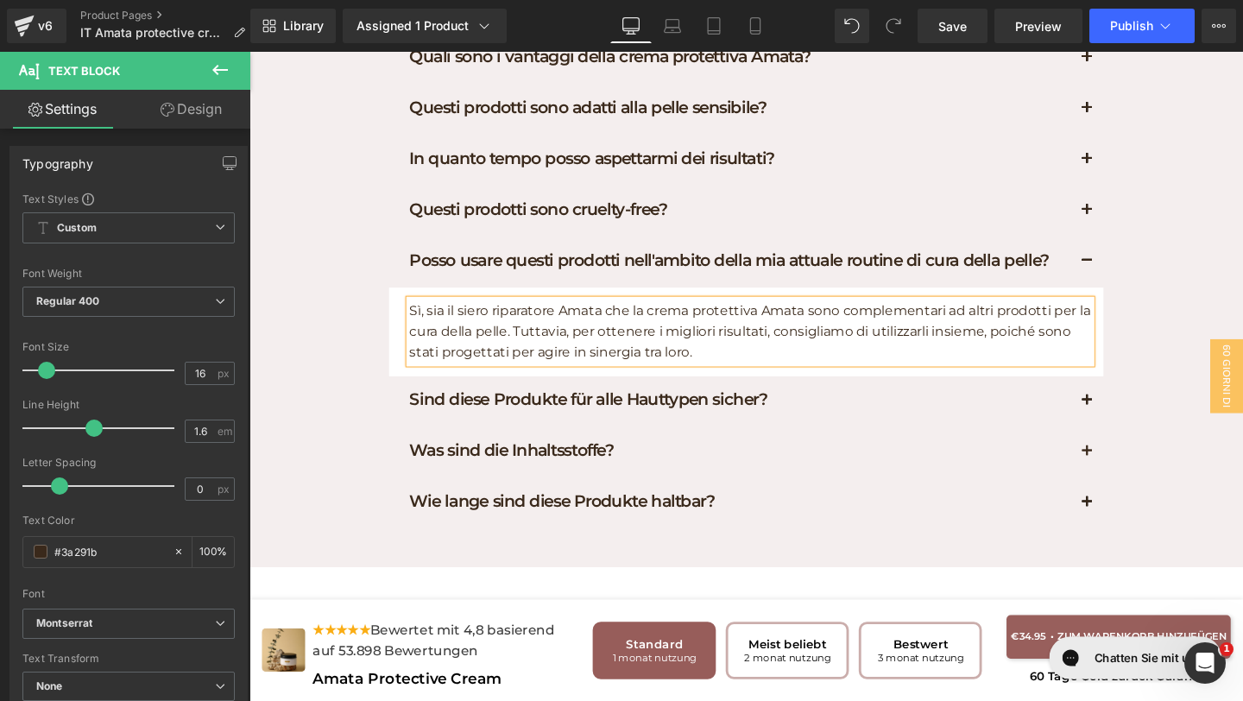
scroll to position [6150, 0]
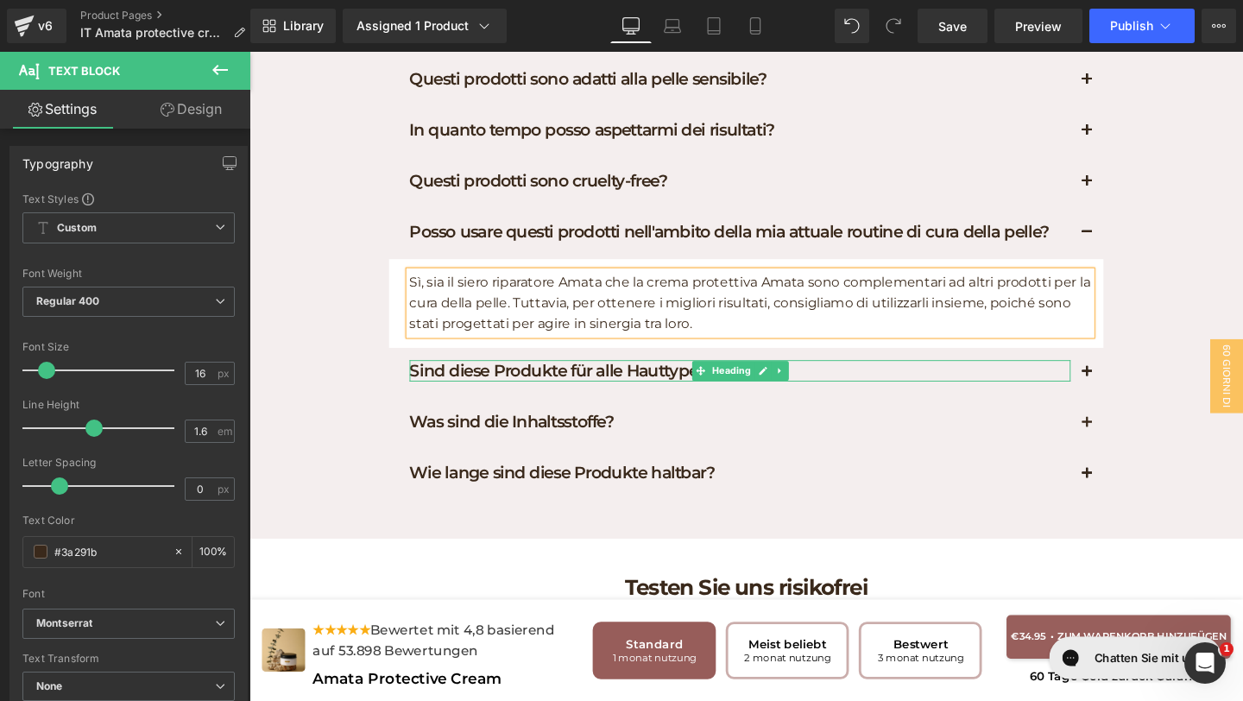
click at [846, 389] on h1 "Sind diese Produkte für alle Hauttypen sicher?" at bounding box center [765, 387] width 695 height 22
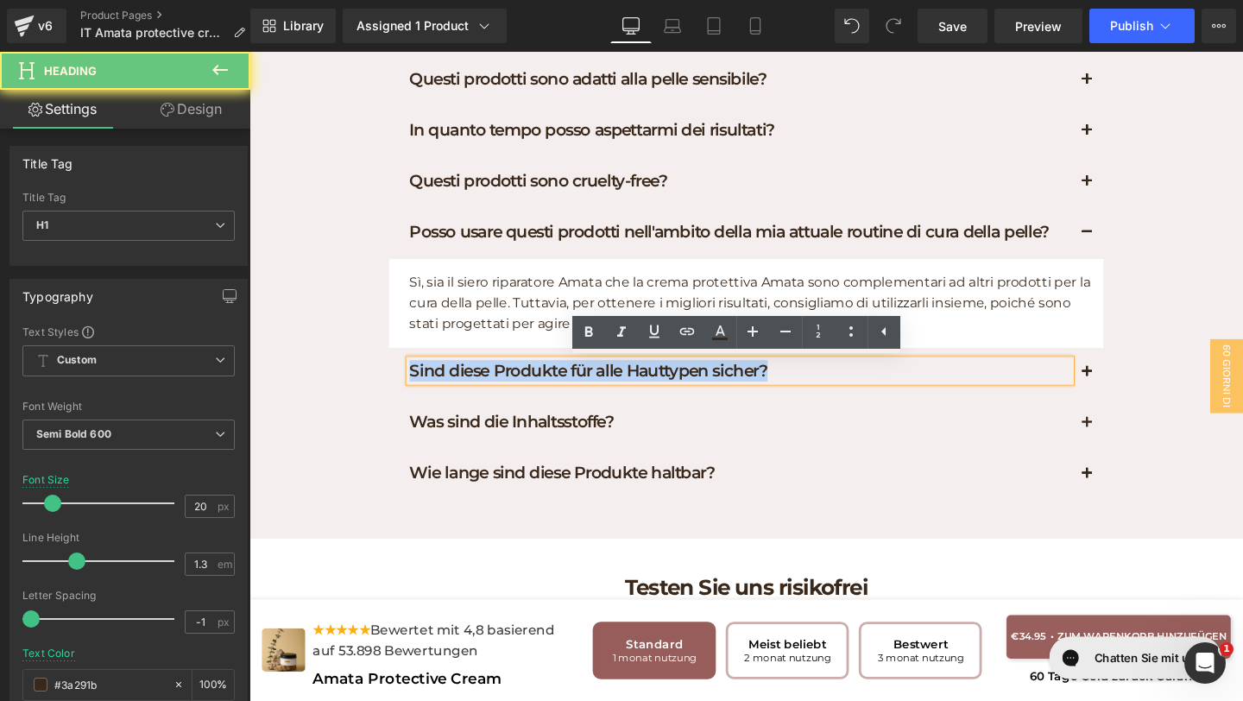
drag, startPoint x: 846, startPoint y: 389, endPoint x: 414, endPoint y: 361, distance: 432.5
click at [415, 362] on div "Quali sono i vantaggi della crema protettiva Amata? Heading Amata Protective Cr…" at bounding box center [771, 263] width 751 height 521
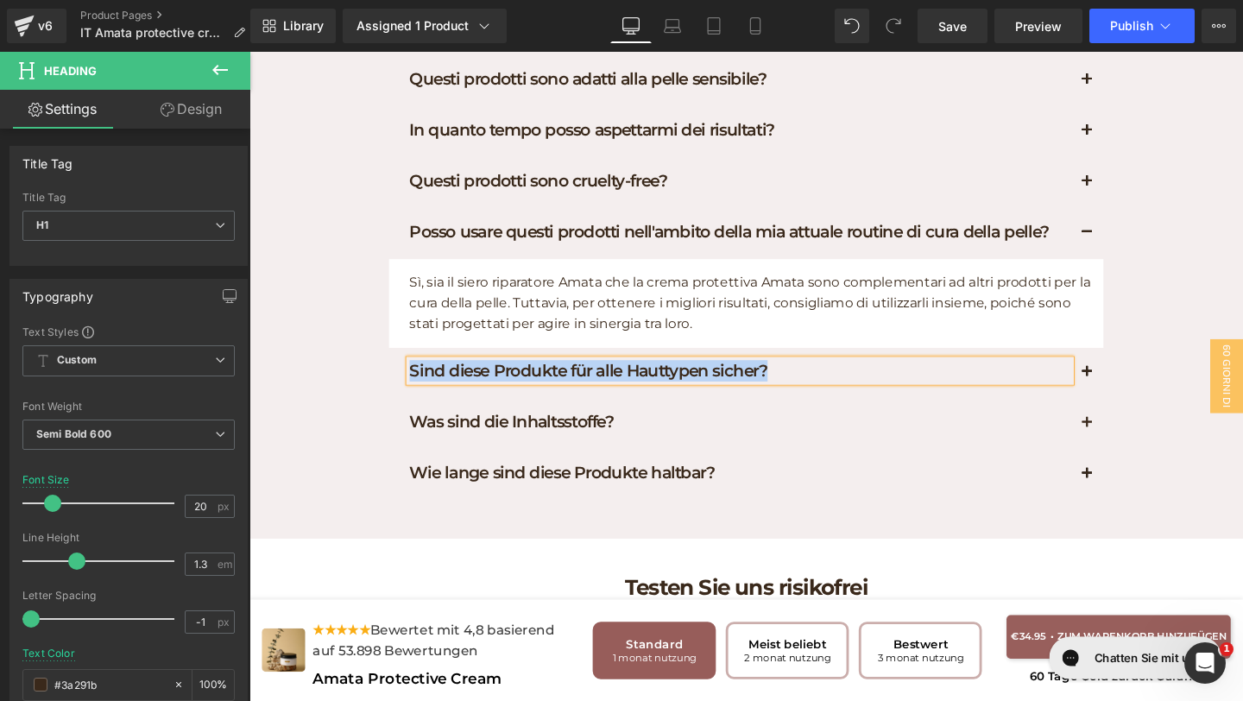
paste div
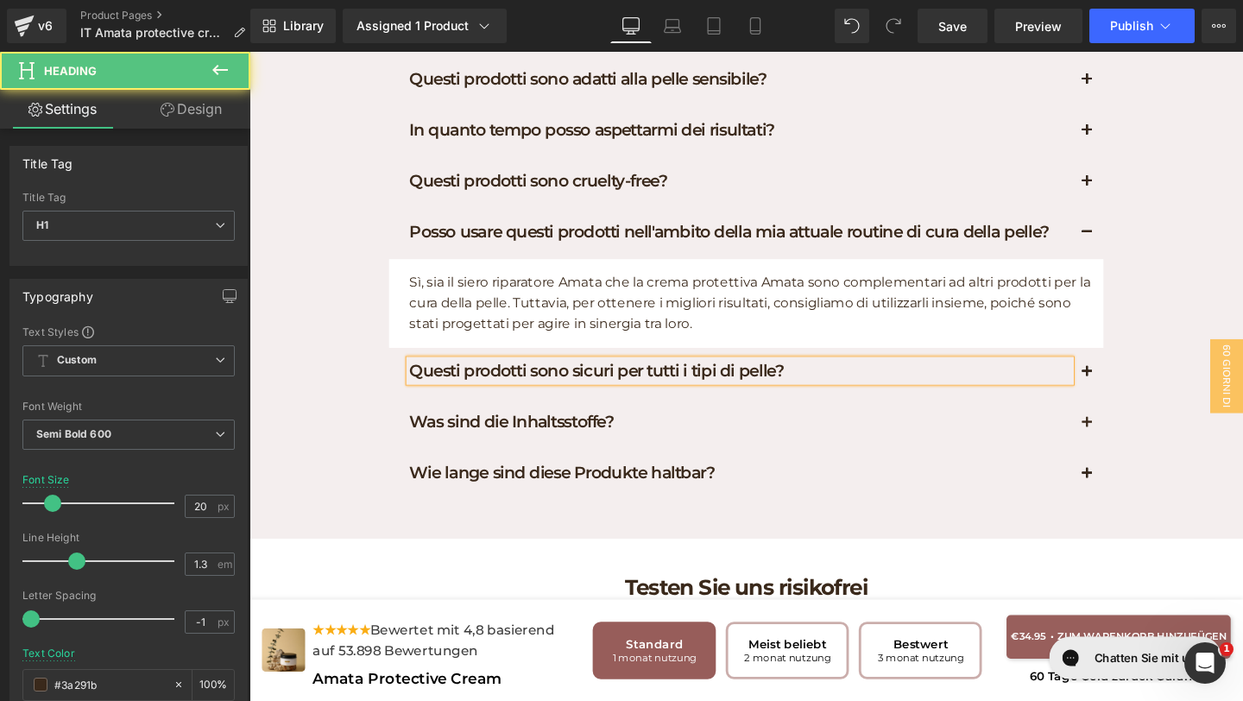
click at [1112, 395] on div "Questi prodotti sono sicuri per tutti i tipi di pelle?" at bounding box center [765, 387] width 695 height 22
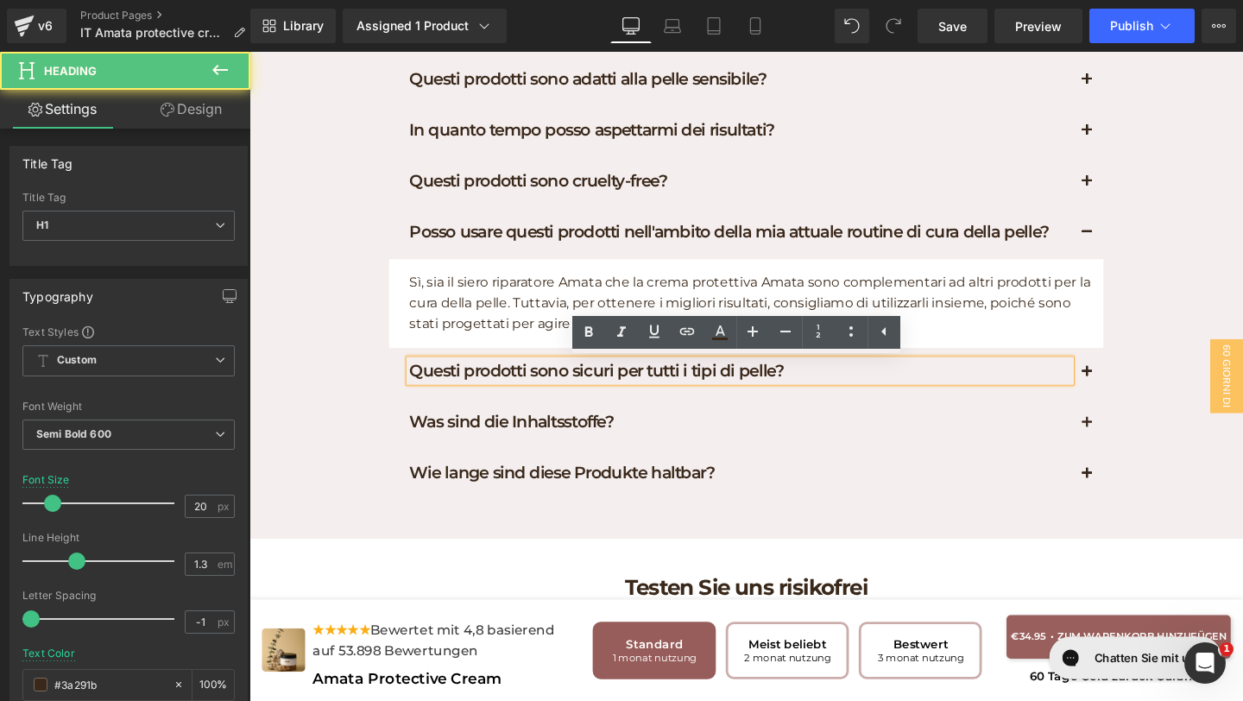
click at [1117, 394] on div "Questi prodotti sono sicuri per tutti i tipi di pelle? Heading" at bounding box center [771, 390] width 751 height 54
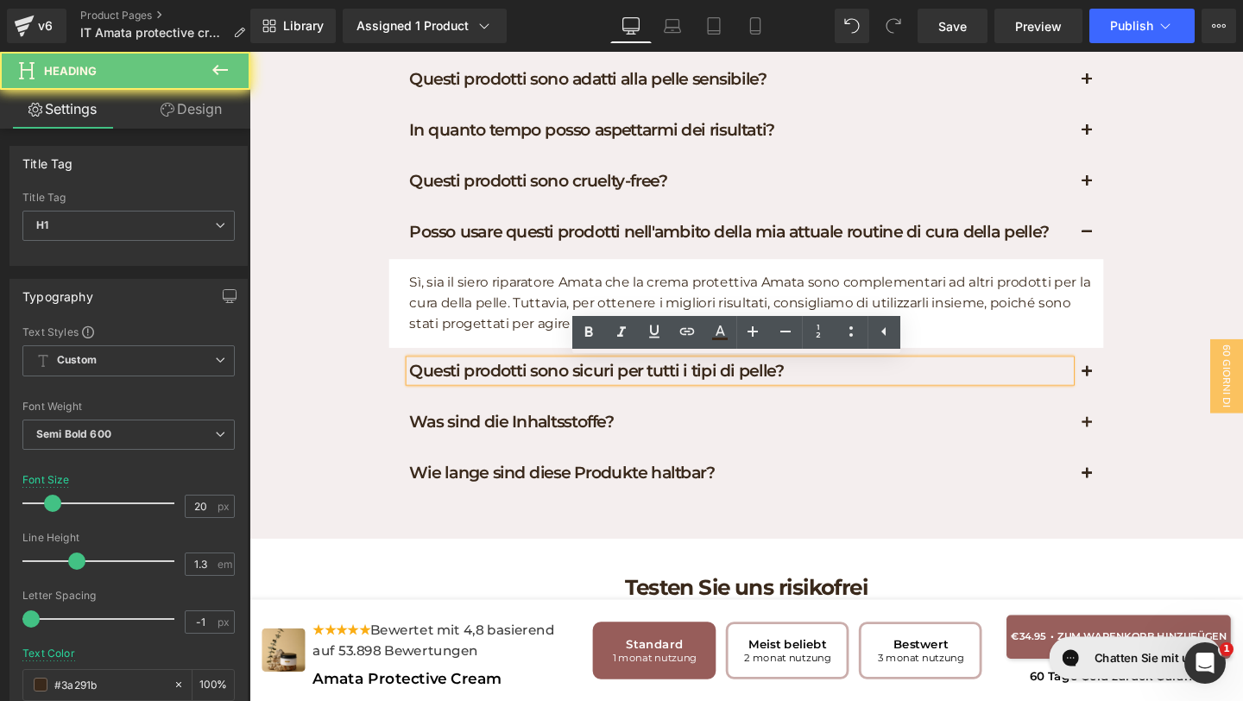
click at [1135, 388] on button "button" at bounding box center [1129, 389] width 35 height 53
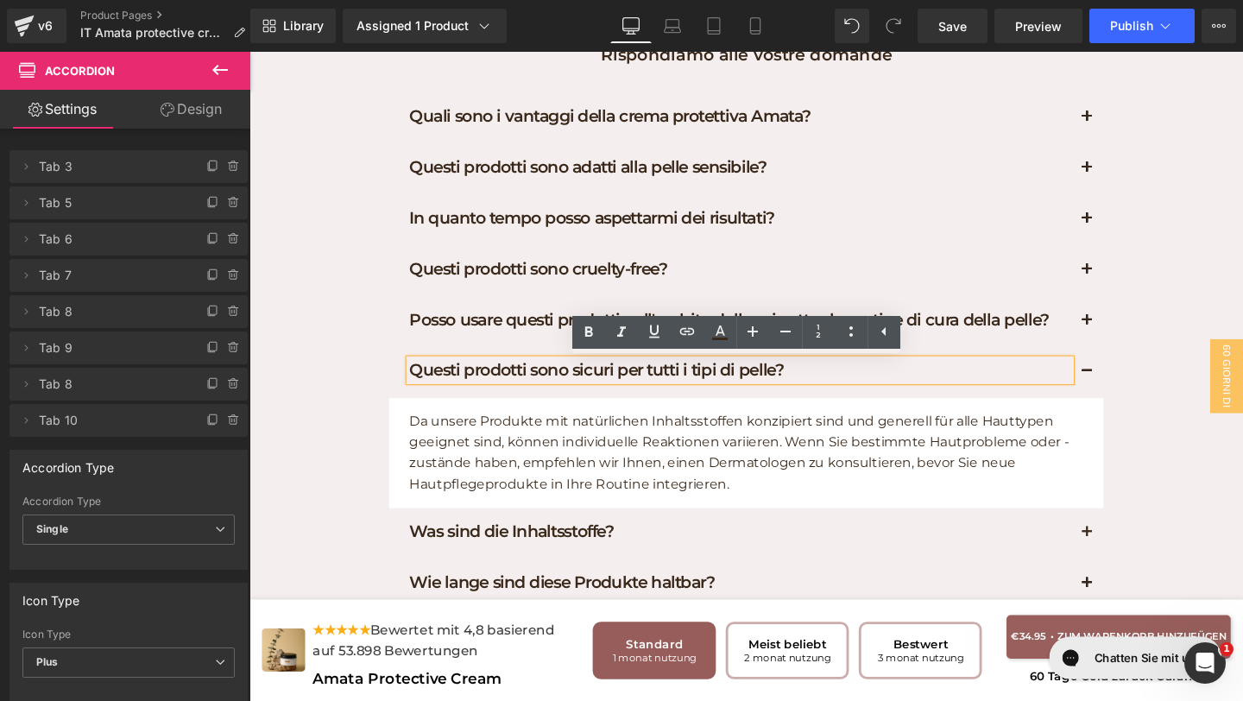
scroll to position [6057, 0]
click at [701, 524] on article "Da unsere Produkte mit natürlichen Inhaltsstoffen konzipiert sind und generell …" at bounding box center [771, 474] width 751 height 115
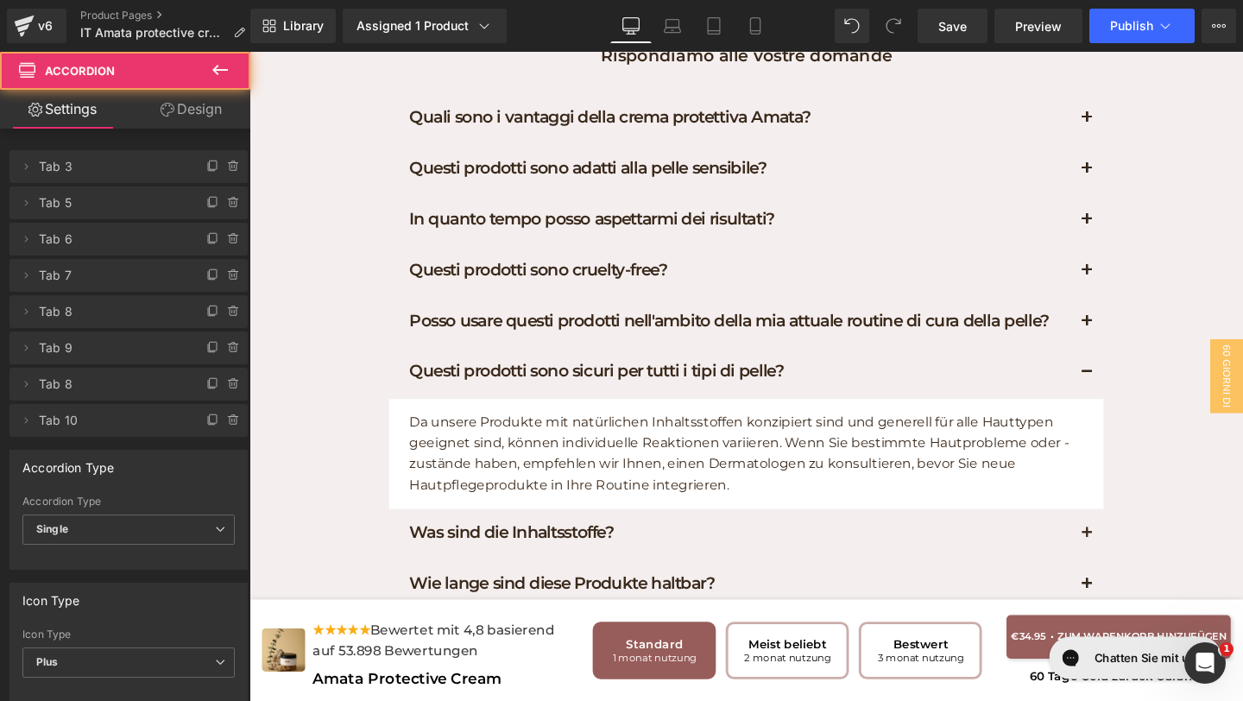
click at [690, 488] on p "Da unsere Produkte mit natürlichen Inhaltsstoffen konzipiert sind und generell …" at bounding box center [776, 474] width 716 height 88
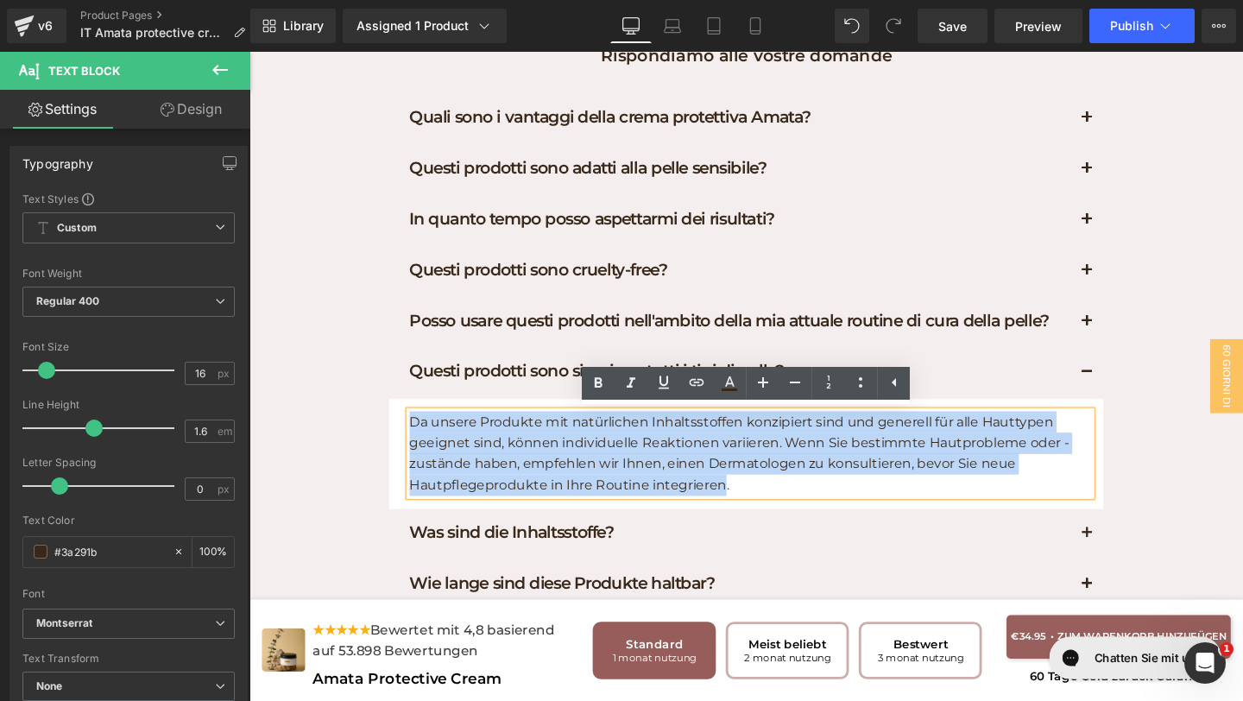
drag, startPoint x: 746, startPoint y: 502, endPoint x: 364, endPoint y: 339, distance: 414.9
click at [364, 339] on div "FAQs Heading Rispondiamo alle vostre domande Text Block Row Quali sono i vantag…" at bounding box center [771, 319] width 1044 height 665
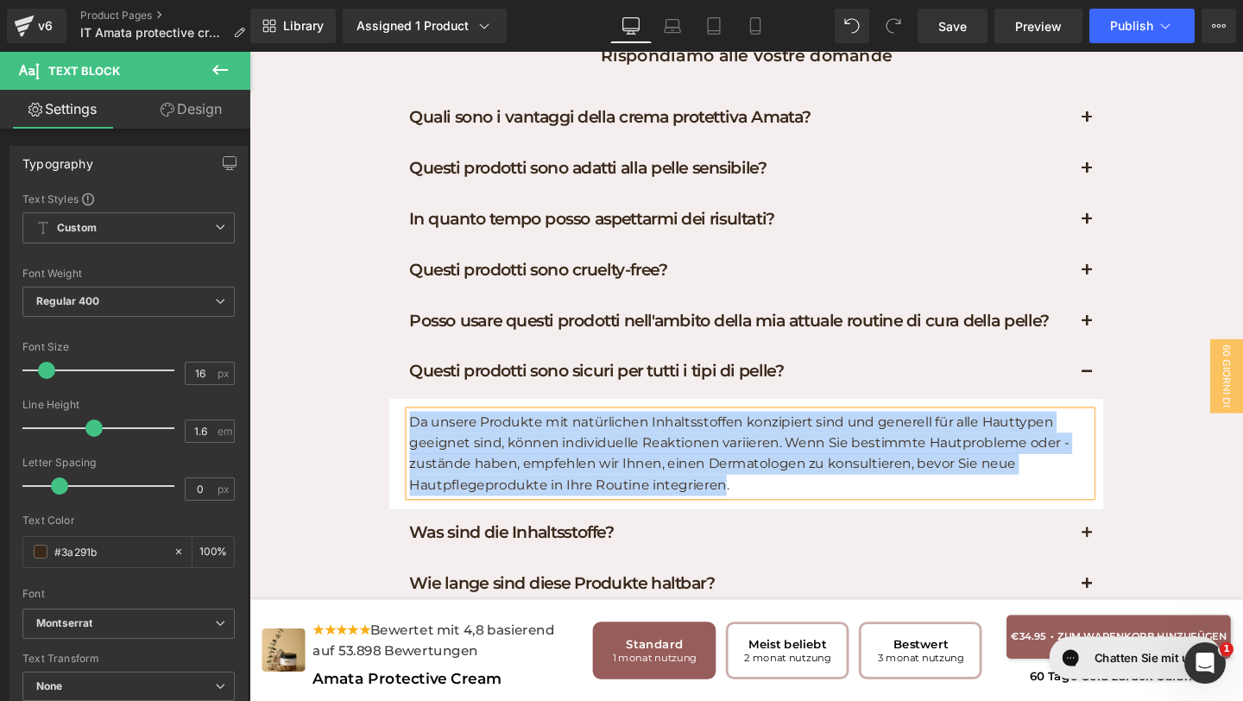
paste div
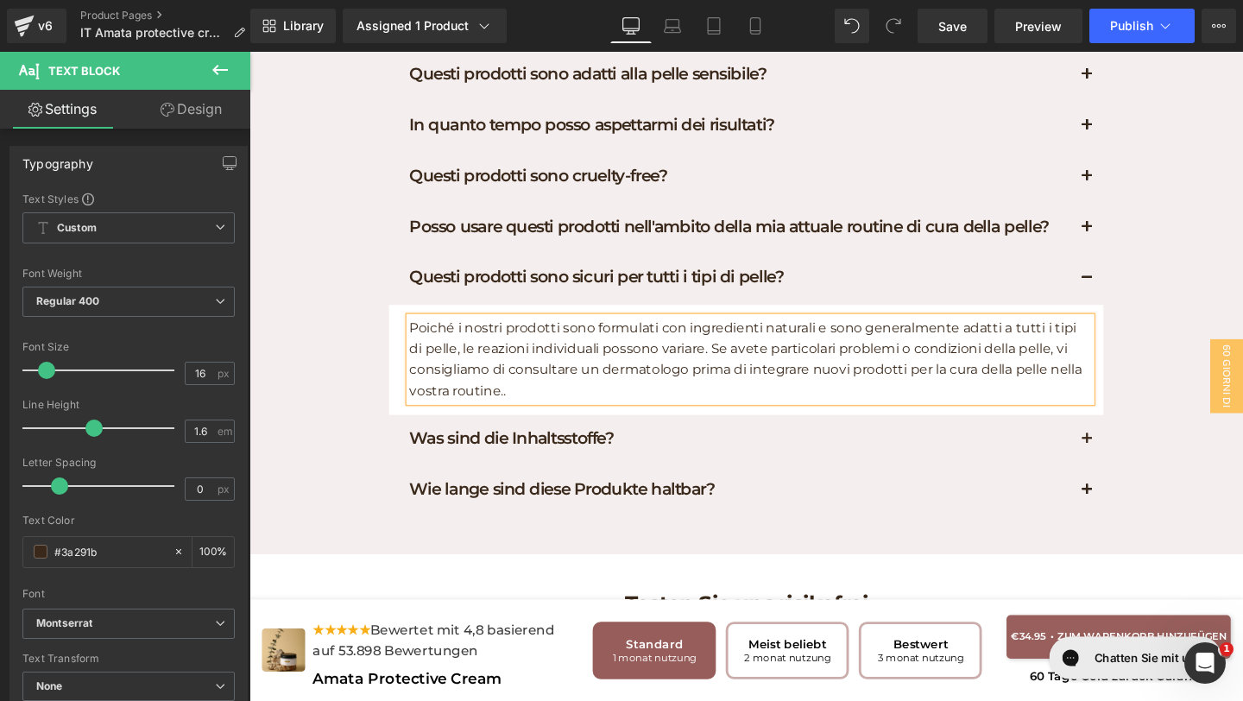
scroll to position [6168, 0]
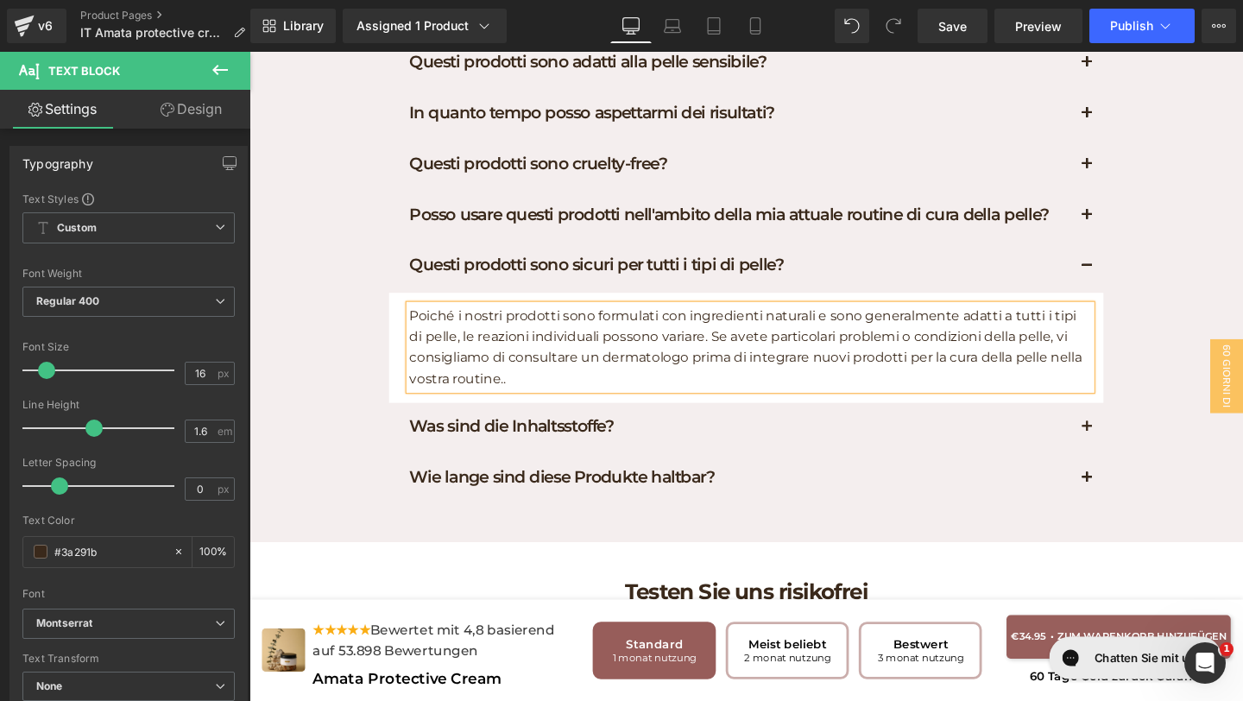
click at [675, 446] on h1 "Was sind die Inhaltsstoffe?" at bounding box center [765, 445] width 695 height 22
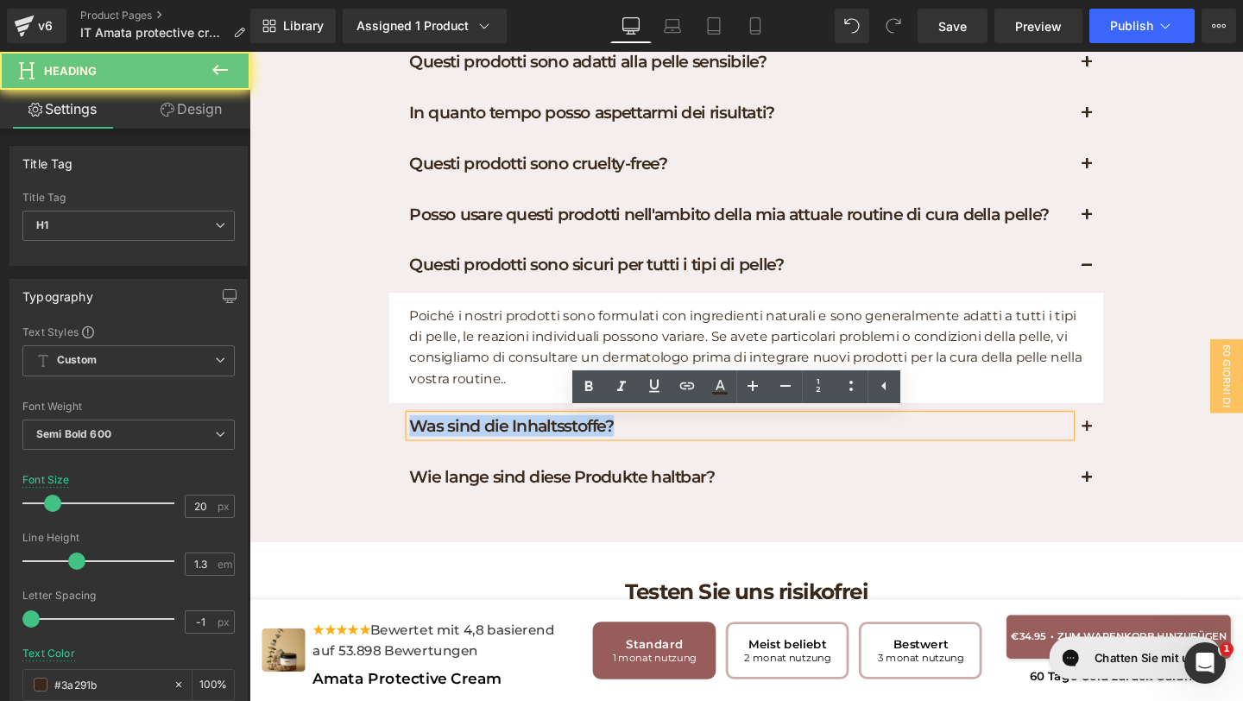
drag, startPoint x: 674, startPoint y: 446, endPoint x: 371, endPoint y: 410, distance: 305.1
click at [373, 410] on div "FAQs Heading Rispondiamo alle vostre domande Text Block Row Quali sono i vantag…" at bounding box center [771, 208] width 1044 height 665
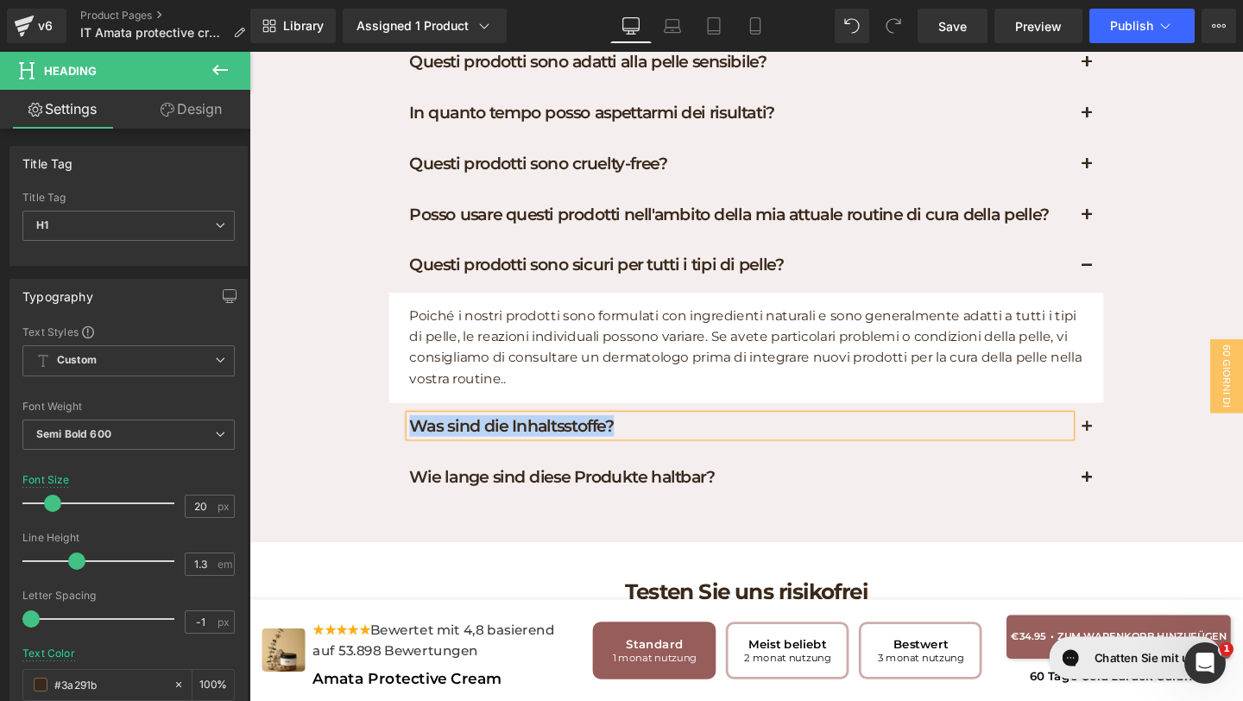
paste div
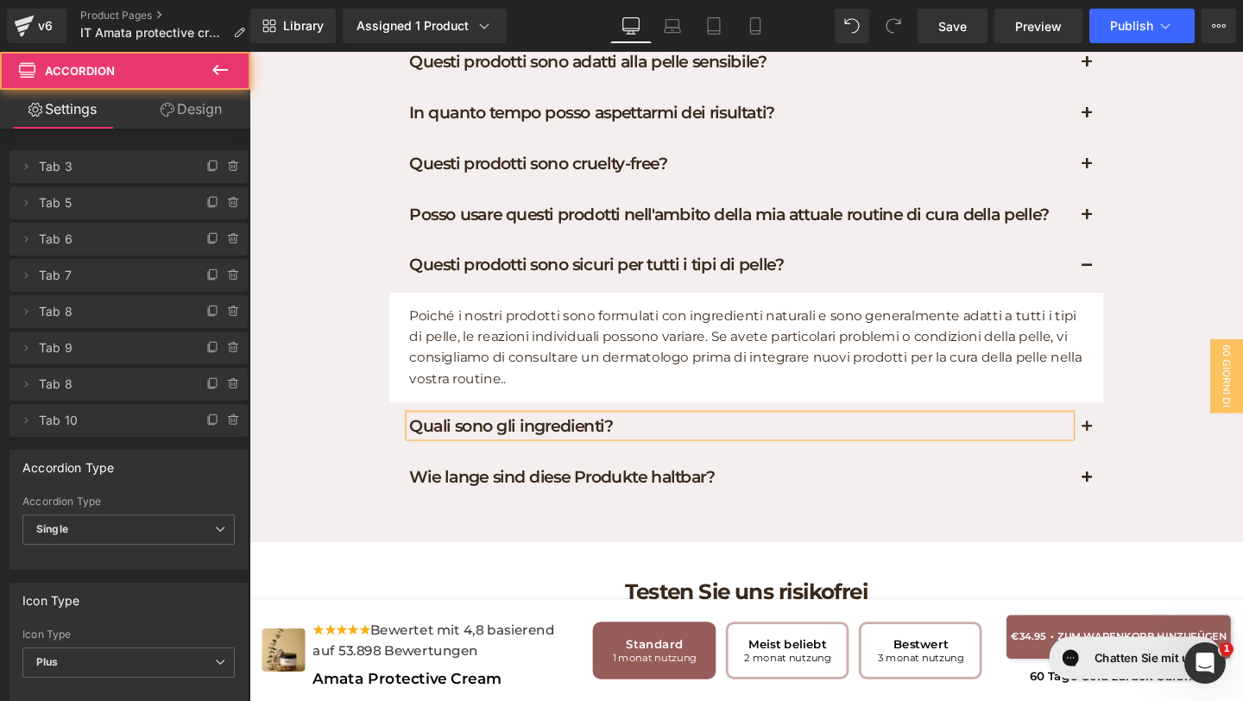
click at [1127, 451] on button "button" at bounding box center [1129, 447] width 35 height 53
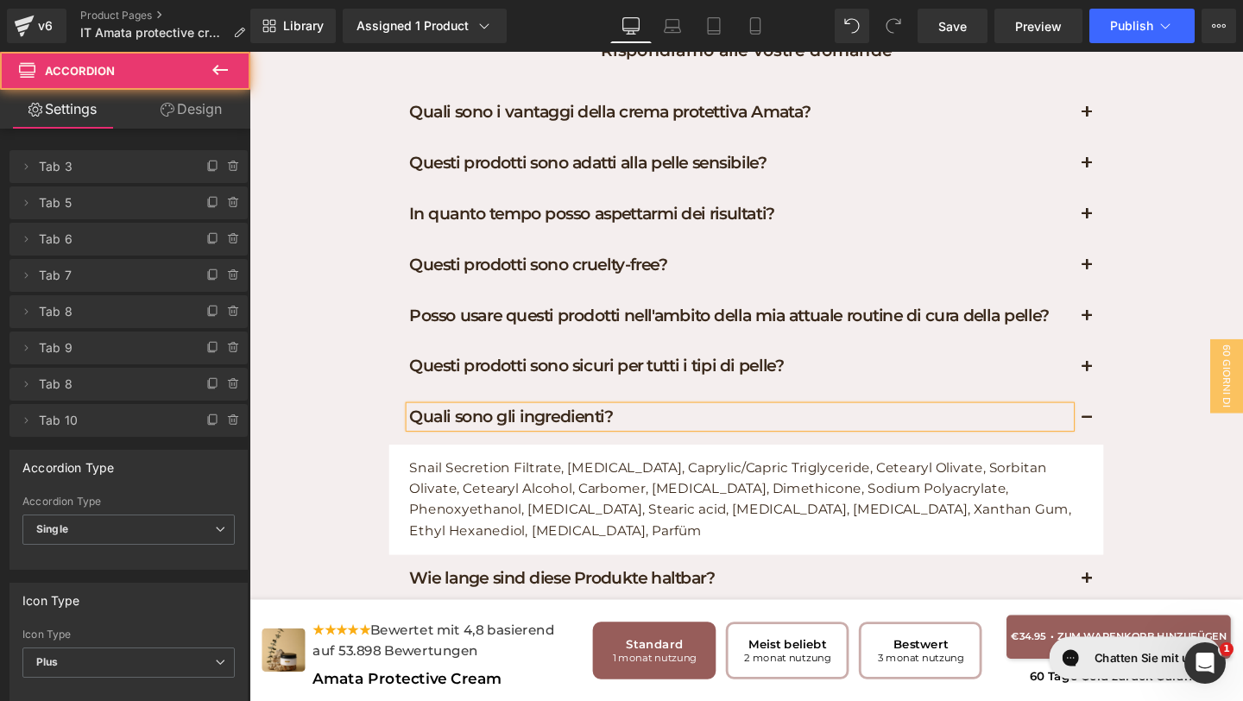
scroll to position [6053, 0]
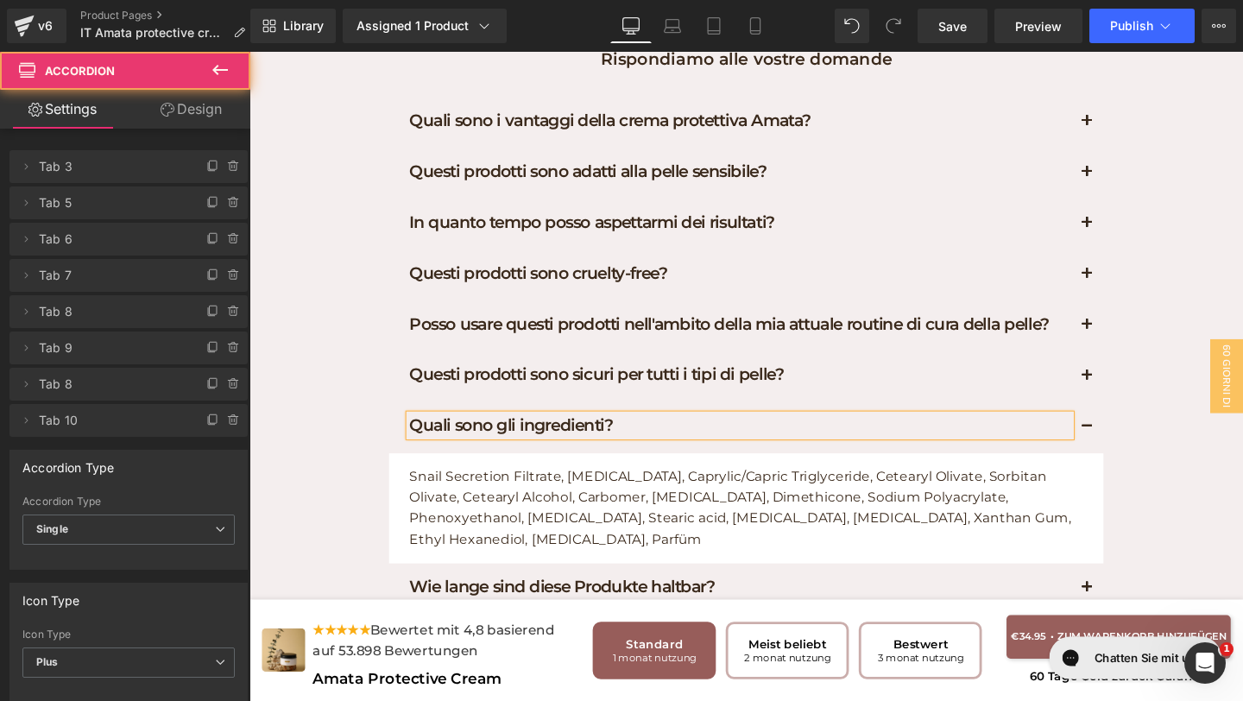
click at [674, 543] on p "Snail Secretion Filtrate, [MEDICAL_DATA], Caprylic/Capric Triglyceride, Ceteary…" at bounding box center [776, 531] width 716 height 88
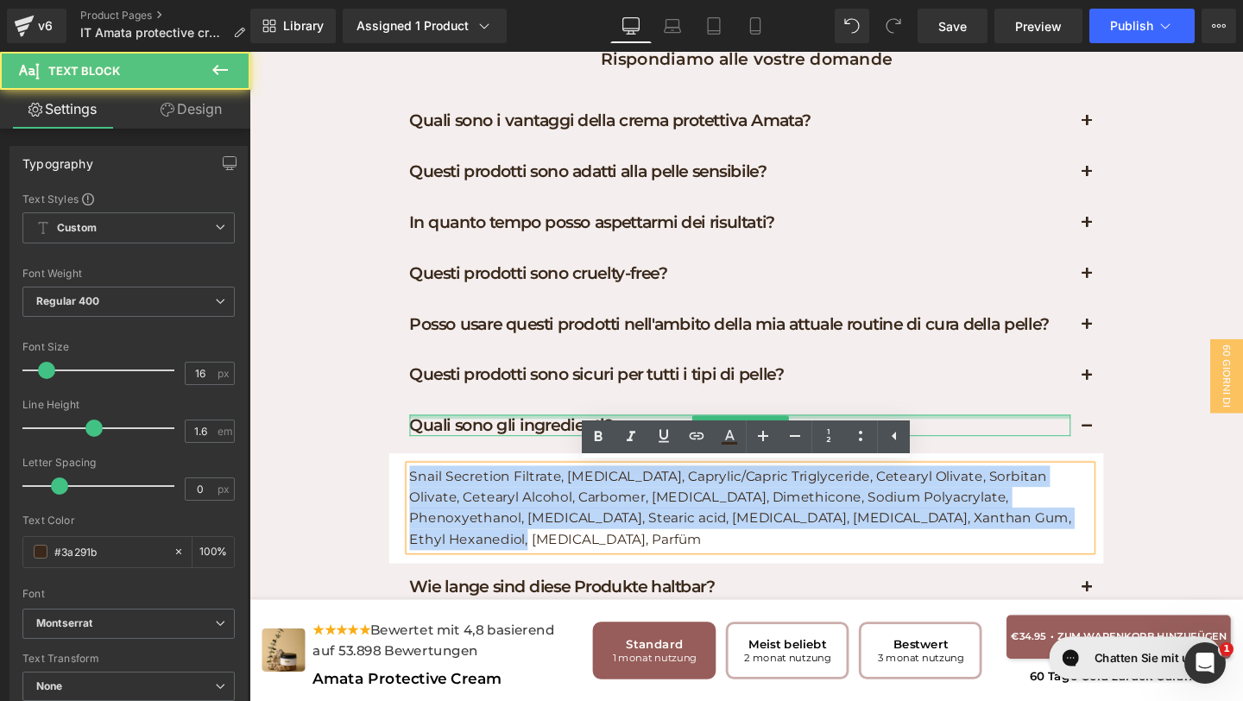
drag, startPoint x: 1125, startPoint y: 545, endPoint x: 516, endPoint y: 433, distance: 618.5
click at [516, 433] on div "Quali sono gli ingredienti? Heading Snail Secretion Filtrate, [MEDICAL_DATA], C…" at bounding box center [771, 504] width 751 height 168
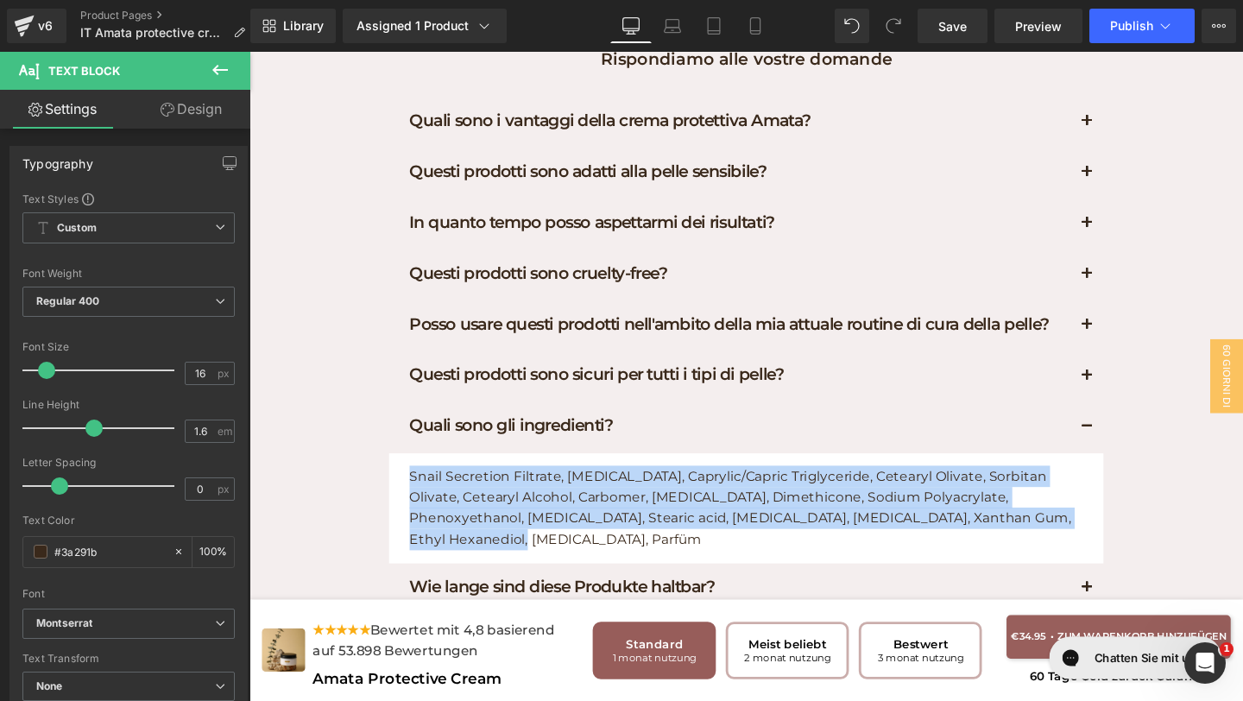
paste div
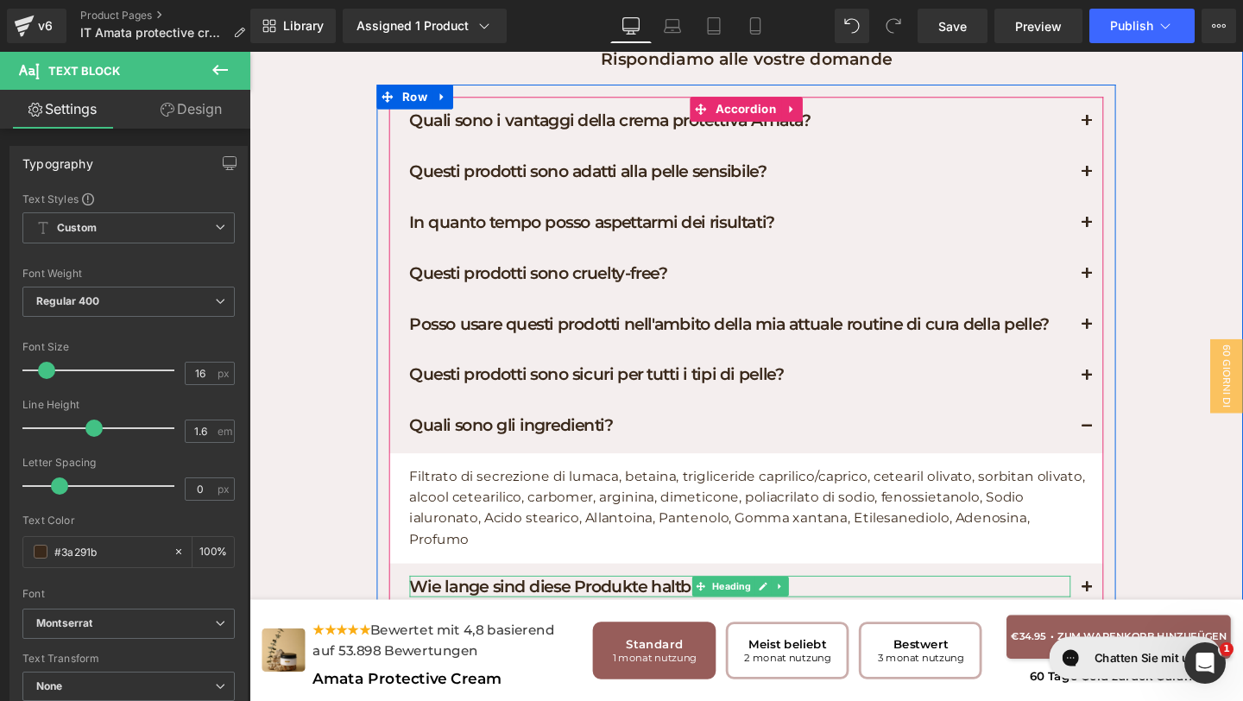
click at [829, 609] on h1 "Wie lange sind diese Produkte haltbar?" at bounding box center [765, 613] width 695 height 22
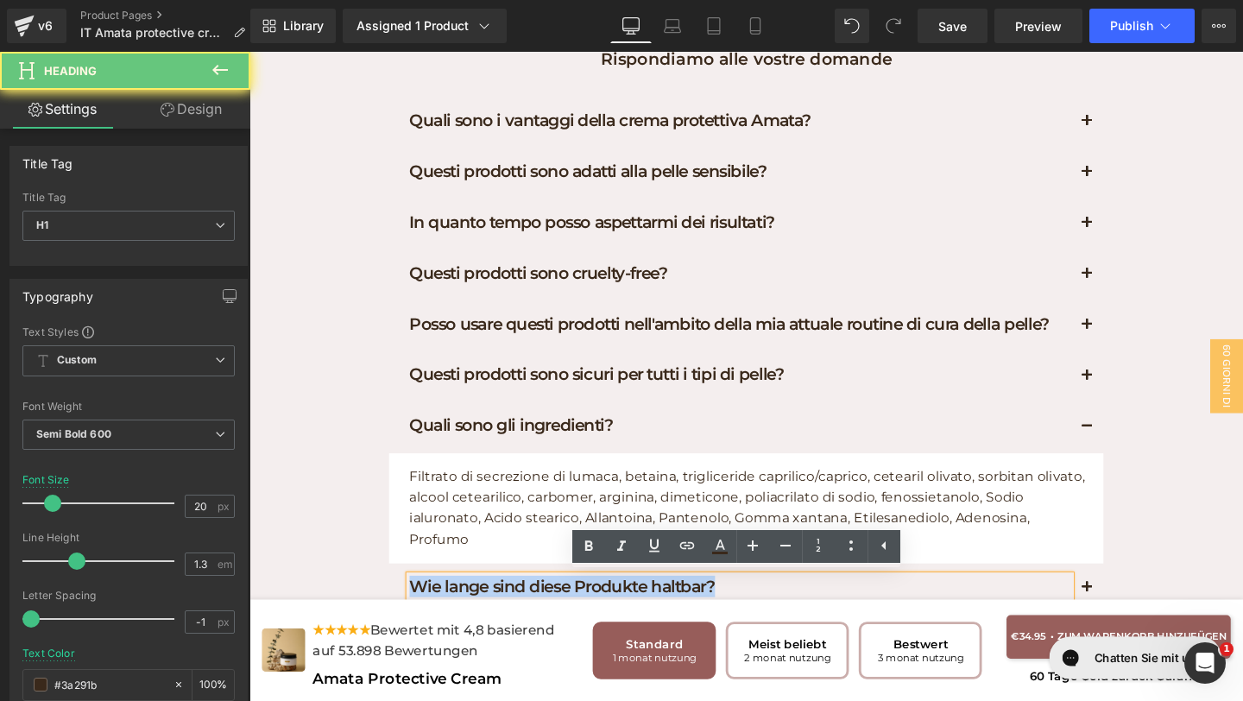
drag, startPoint x: 829, startPoint y: 609, endPoint x: 389, endPoint y: 587, distance: 440.7
click at [390, 587] on div "Quali sono i vantaggi della crema protettiva Amata? Heading Amata Protective Cr…" at bounding box center [771, 370] width 777 height 543
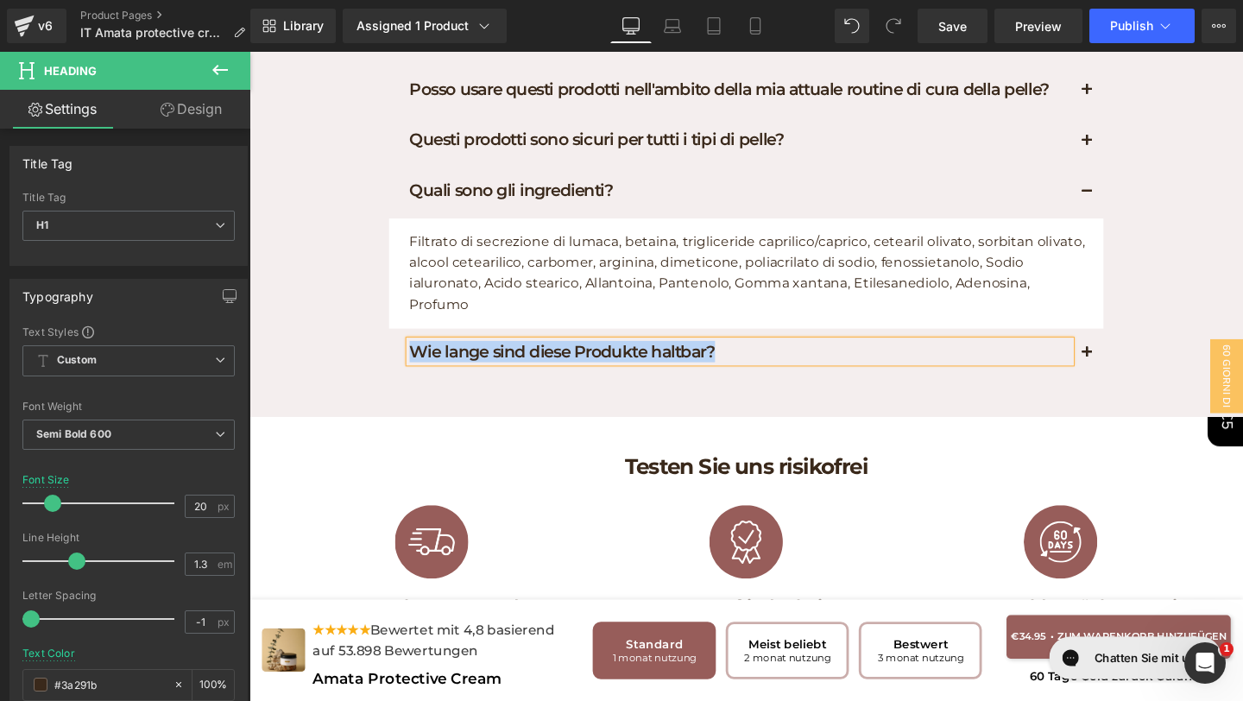
scroll to position [6303, 0]
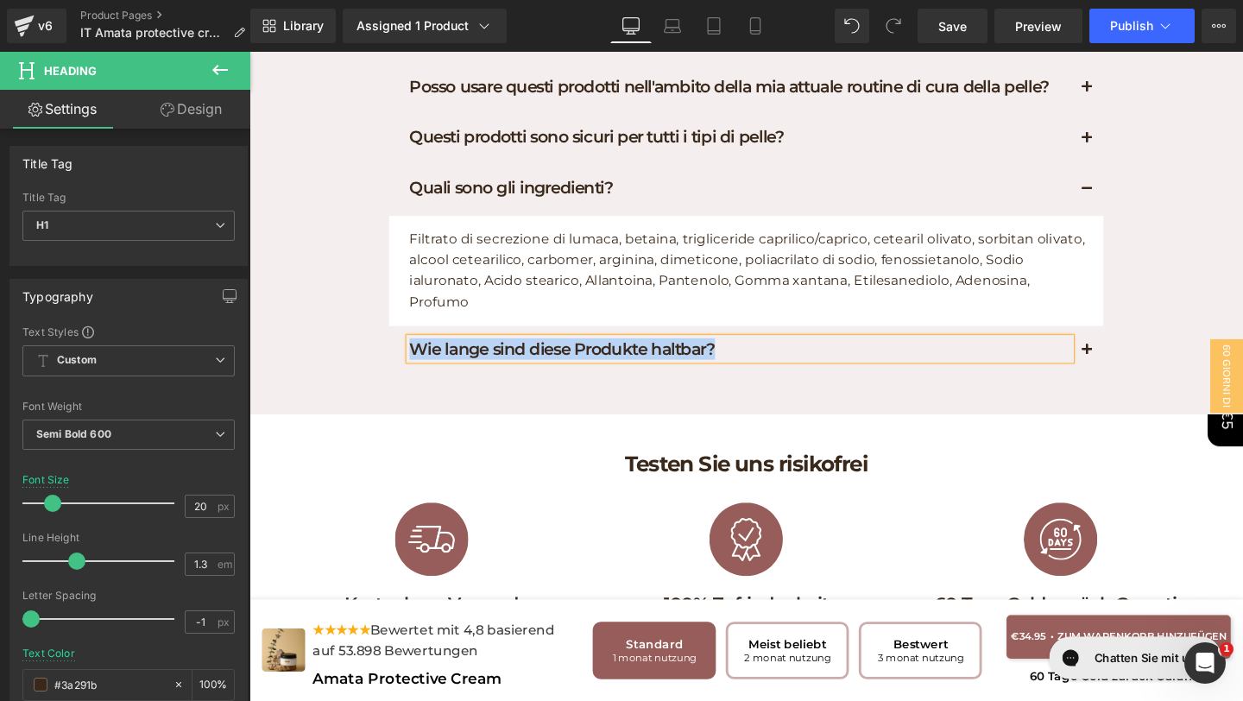
paste div
click at [1118, 371] on button "button" at bounding box center [1129, 366] width 35 height 53
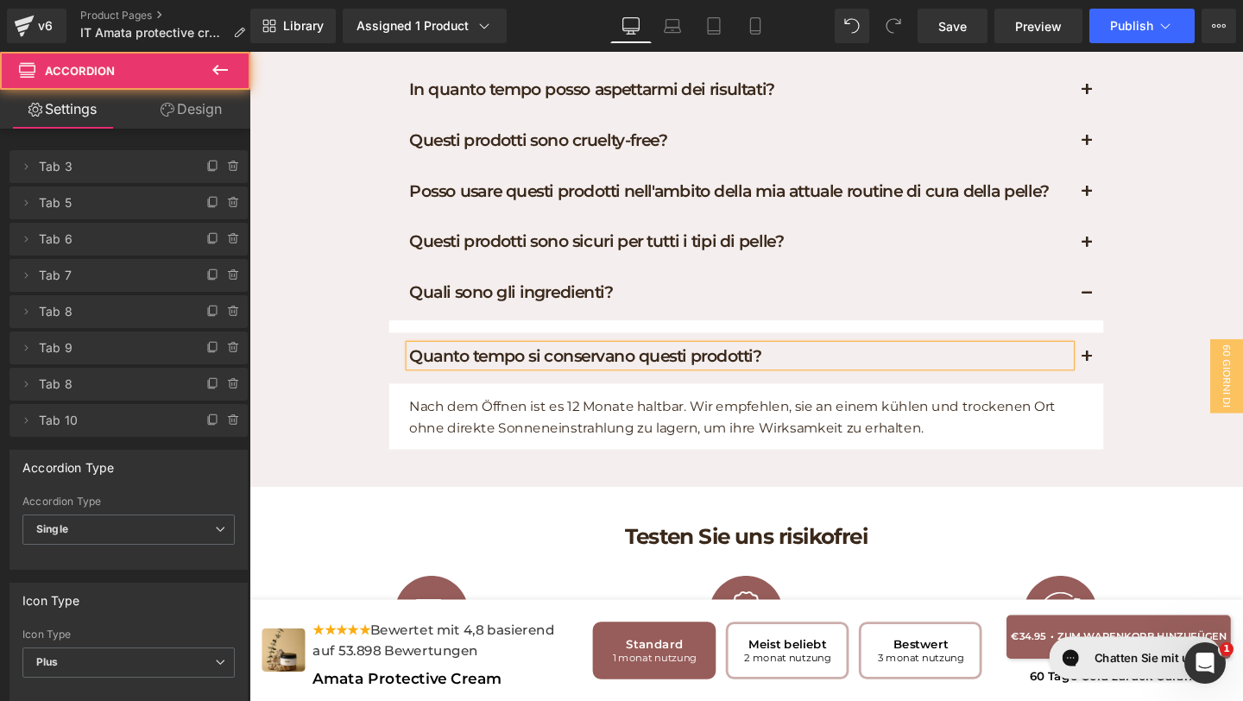
scroll to position [6188, 0]
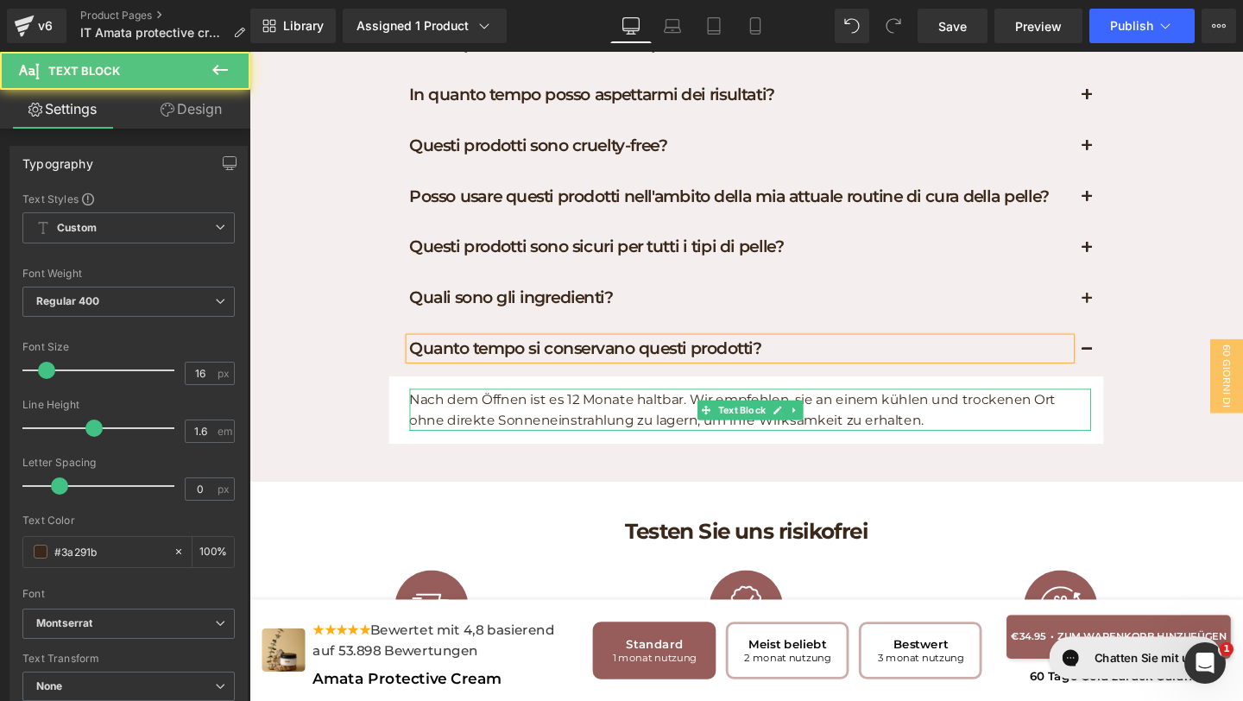
click at [881, 440] on p "Nach dem Öffnen ist es 12 Monate haltbar. Wir empfehlen, sie an einem kühlen un…" at bounding box center [776, 428] width 716 height 44
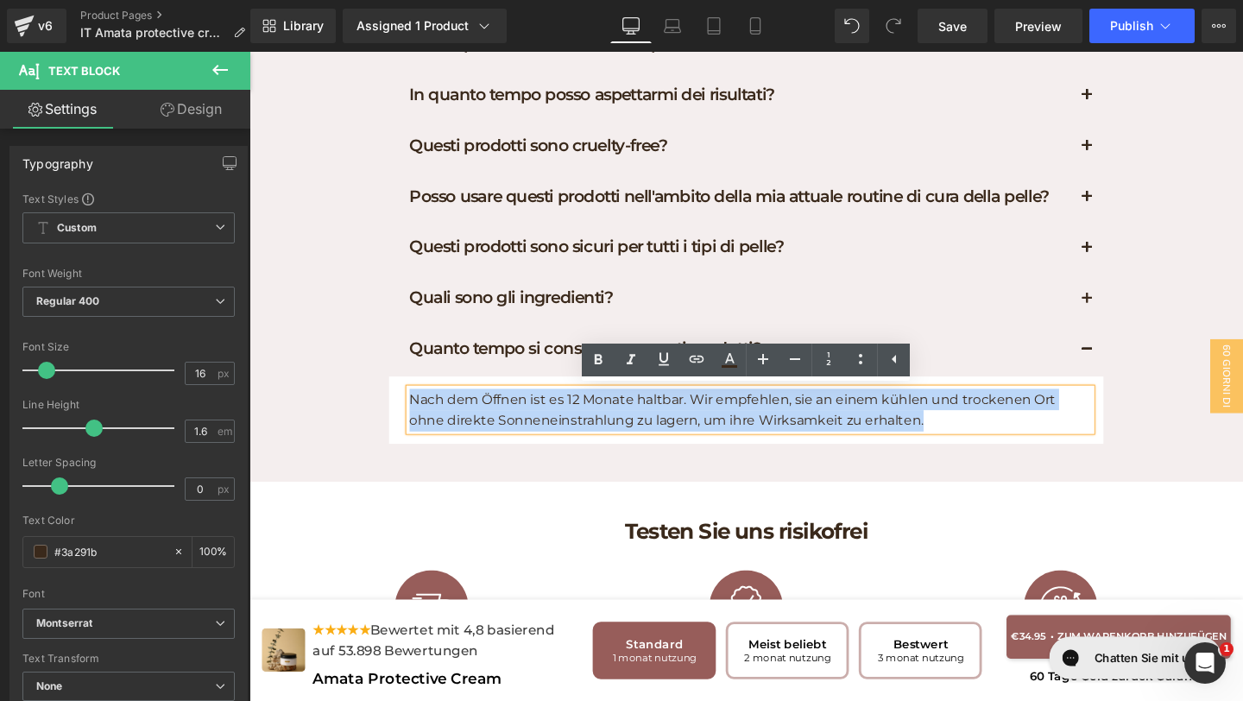
drag, startPoint x: 999, startPoint y: 435, endPoint x: 374, endPoint y: 374, distance: 627.8
click at [374, 373] on div "FAQs Heading Rispondiamo alle vostre domande Text Block Row Quali sono i vantag…" at bounding box center [771, 166] width 1044 height 621
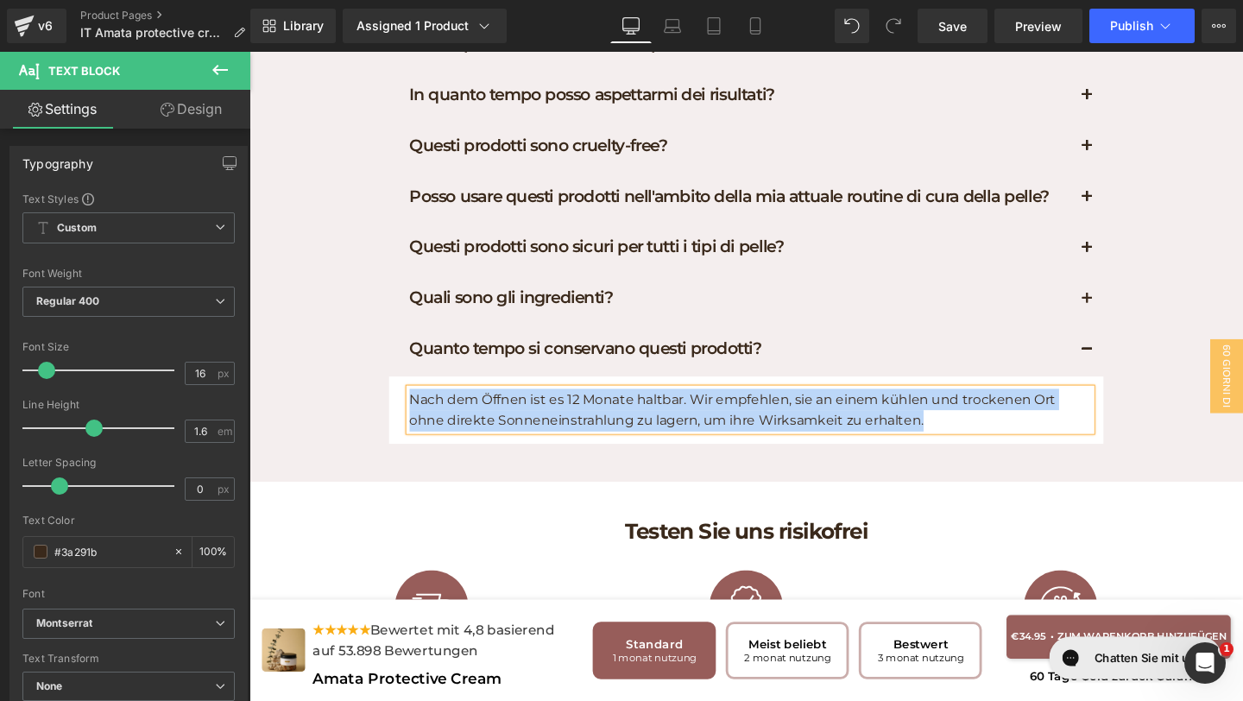
paste div
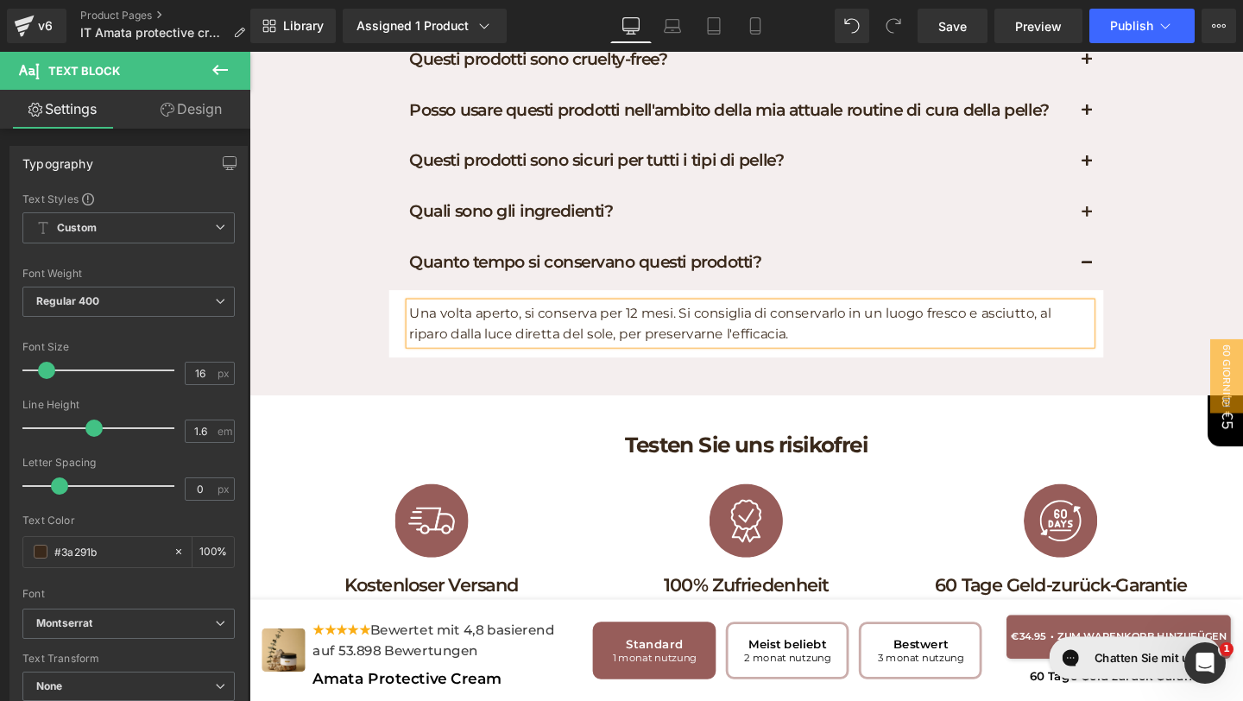
scroll to position [6324, 0]
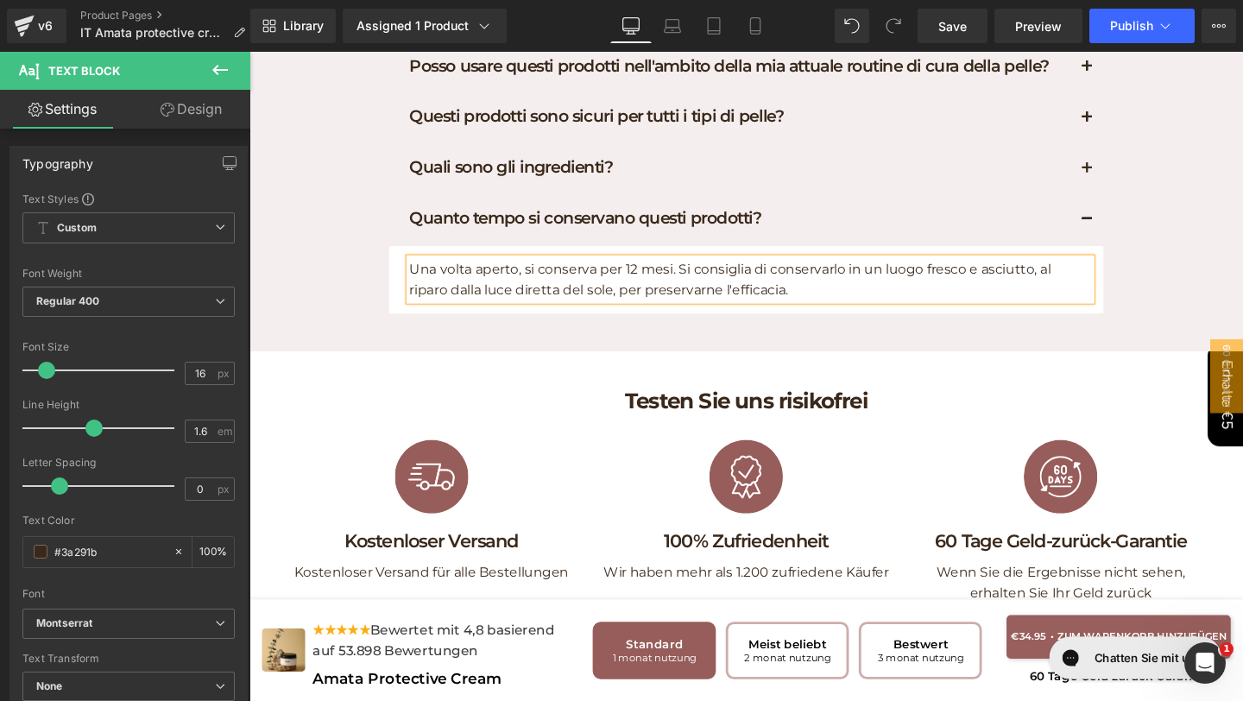
click at [639, 406] on div "Testen Sie uns risikofrei Heading" at bounding box center [771, 419] width 578 height 29
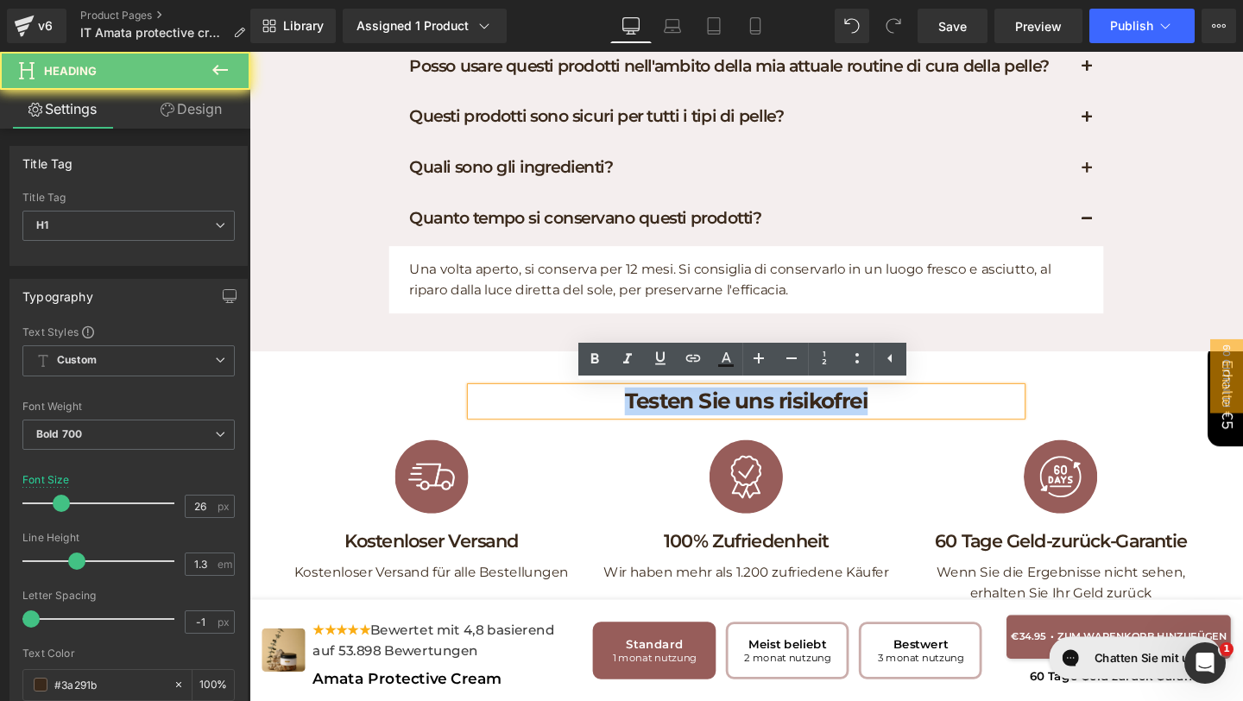
drag, startPoint x: 623, startPoint y: 426, endPoint x: 974, endPoint y: 450, distance: 351.2
click at [966, 452] on div "Testen Sie uns risikofrei Heading Row Image Kostenloser Versand Heading Kostenl…" at bounding box center [771, 519] width 1044 height 254
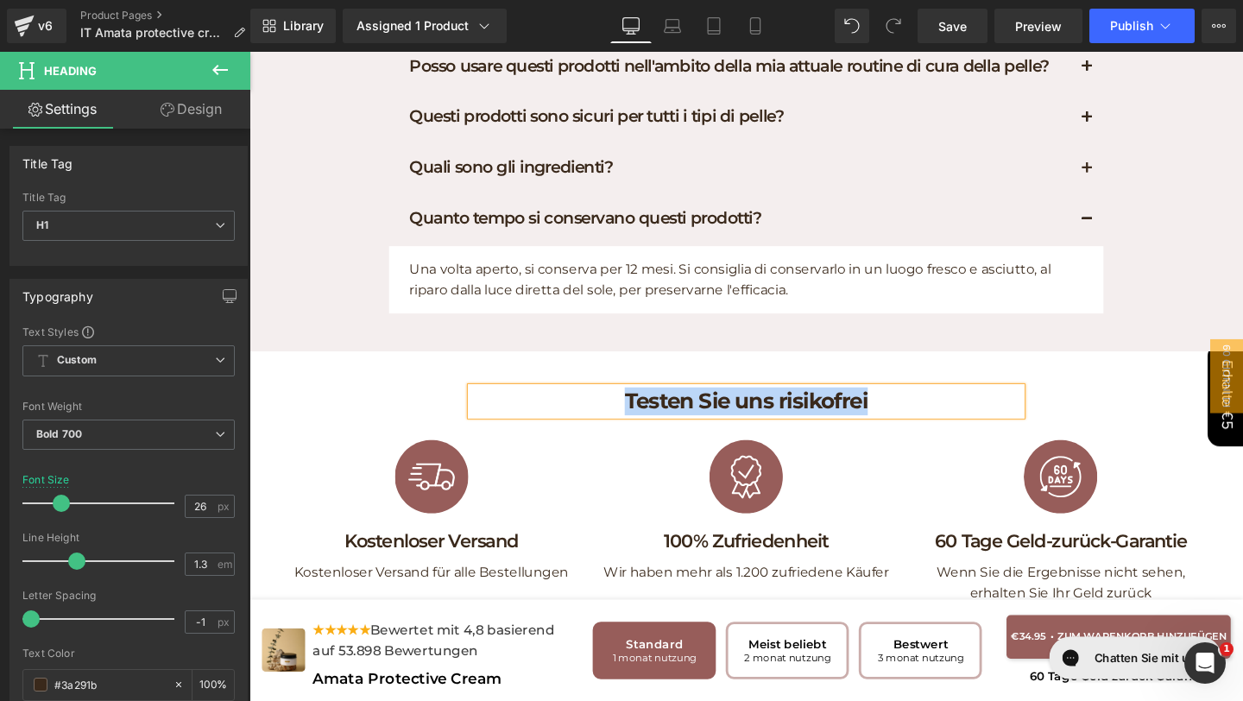
paste div
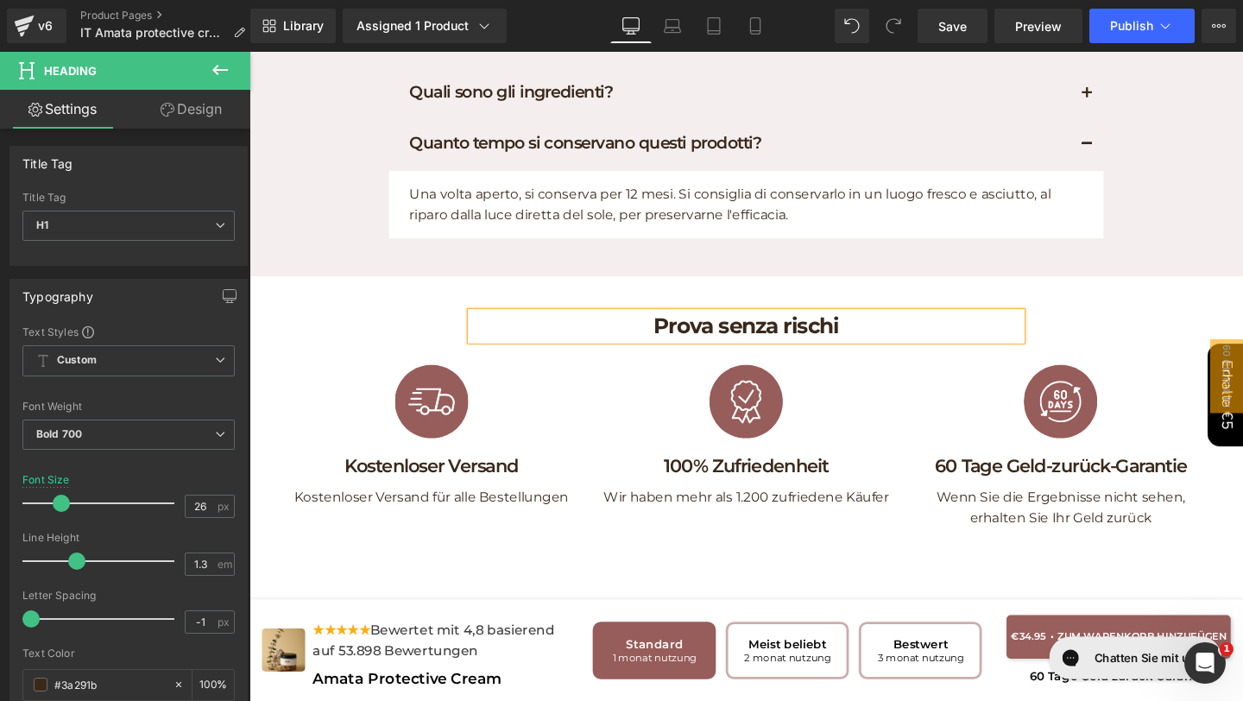
scroll to position [6416, 0]
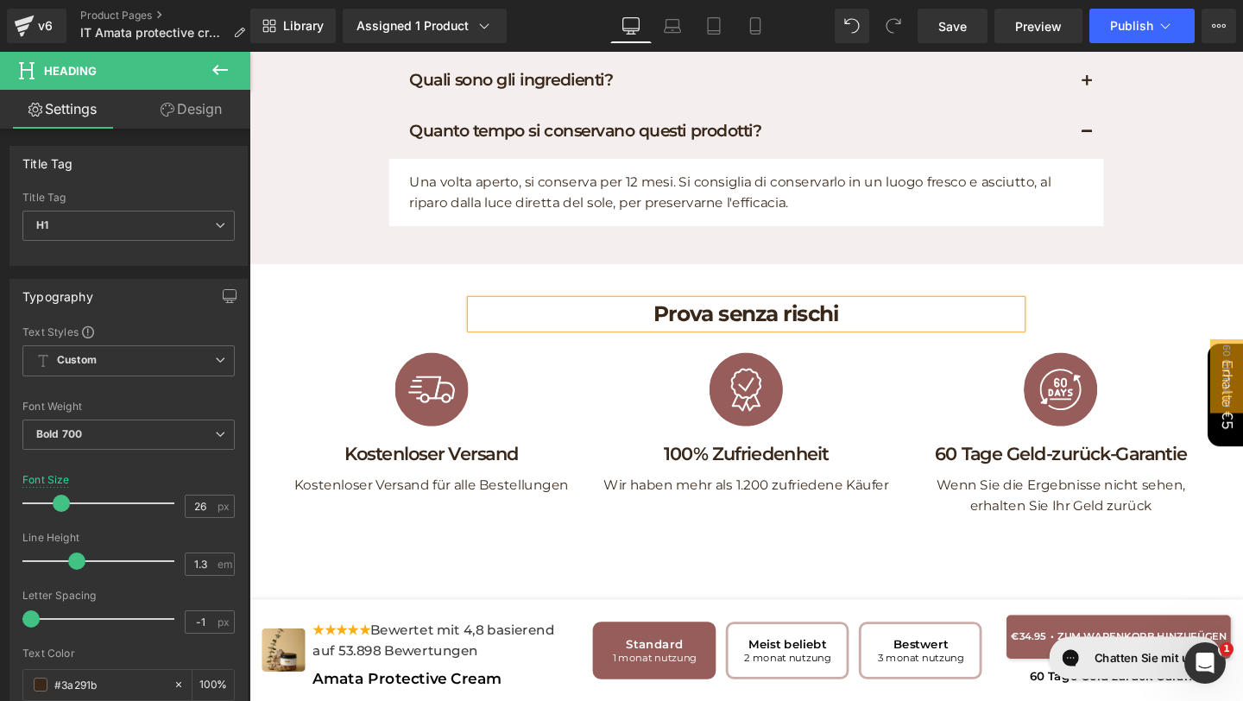
click at [497, 470] on h1 "Kostenloser Versand" at bounding box center [440, 475] width 305 height 25
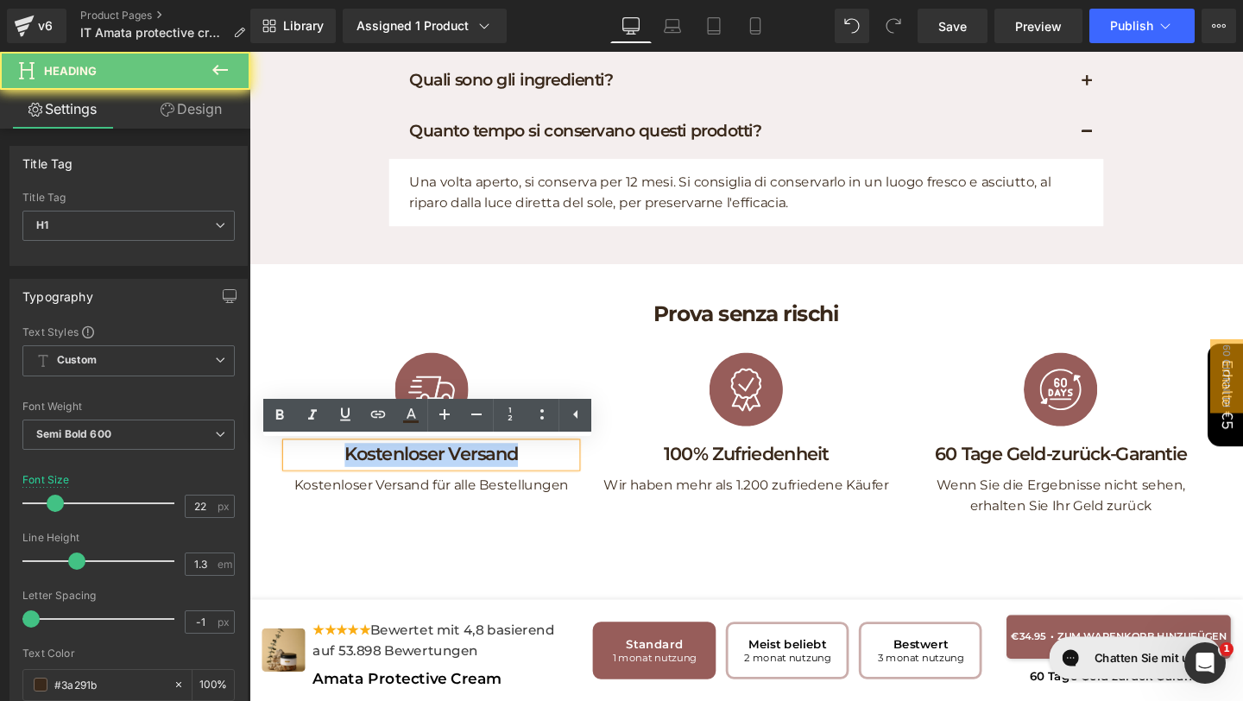
drag, startPoint x: 551, startPoint y: 476, endPoint x: 250, endPoint y: 476, distance: 301.2
click at [253, 476] on div "Prova senza rischi Heading Row Image Kostenloser Versand Heading Kostenloser Ve…" at bounding box center [771, 427] width 1044 height 254
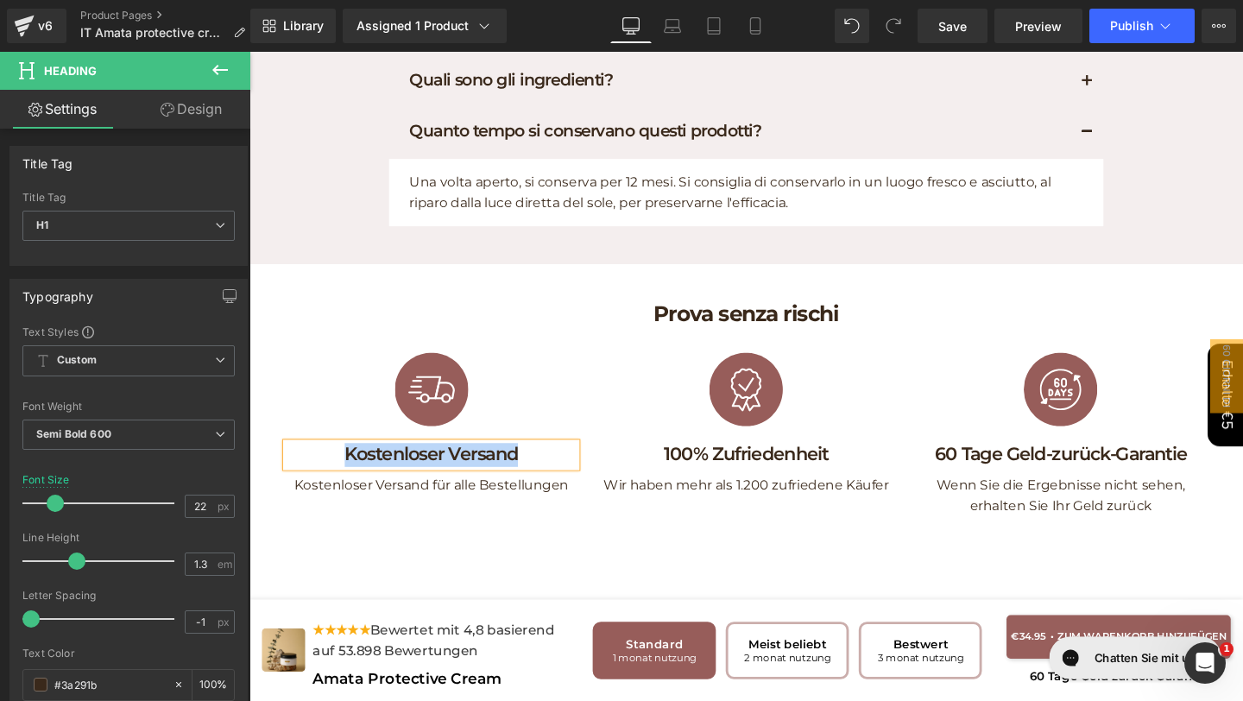
paste div
click at [558, 511] on p "Kostenloser Versand für alle Bestellungen" at bounding box center [440, 508] width 305 height 22
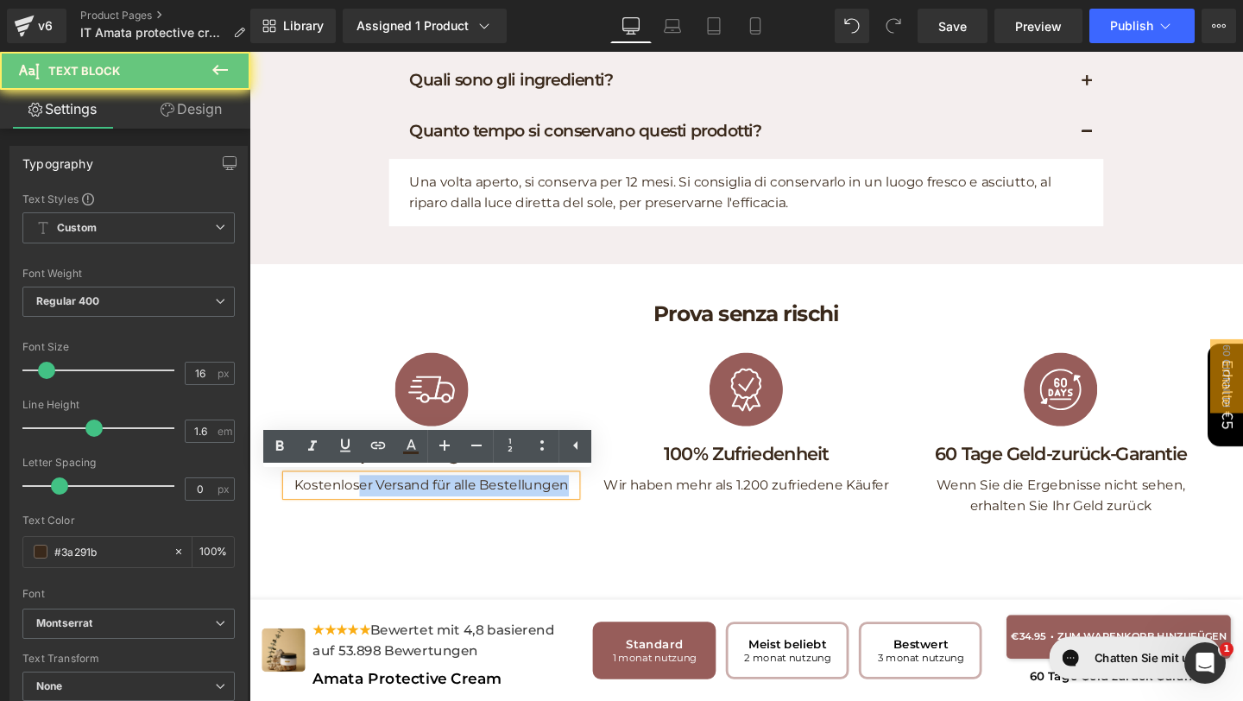
drag, startPoint x: 583, startPoint y: 513, endPoint x: 363, endPoint y: 512, distance: 220.1
click at [363, 513] on p "Kostenloser Versand für alle Bestellungen" at bounding box center [440, 508] width 305 height 22
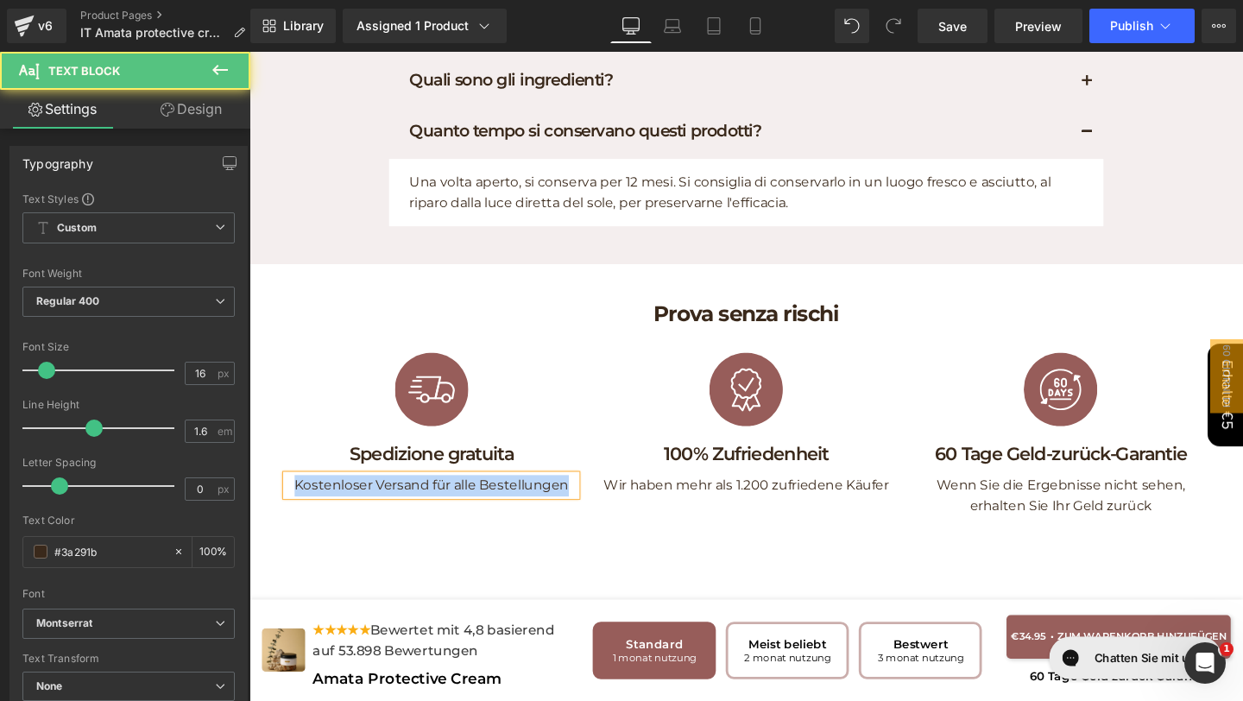
drag, startPoint x: 294, startPoint y: 512, endPoint x: 774, endPoint y: 537, distance: 480.5
click at [771, 538] on div "Image Spedizione gratuita Heading Kostenloser Versand für alle Bestellungen Tex…" at bounding box center [771, 455] width 992 height 198
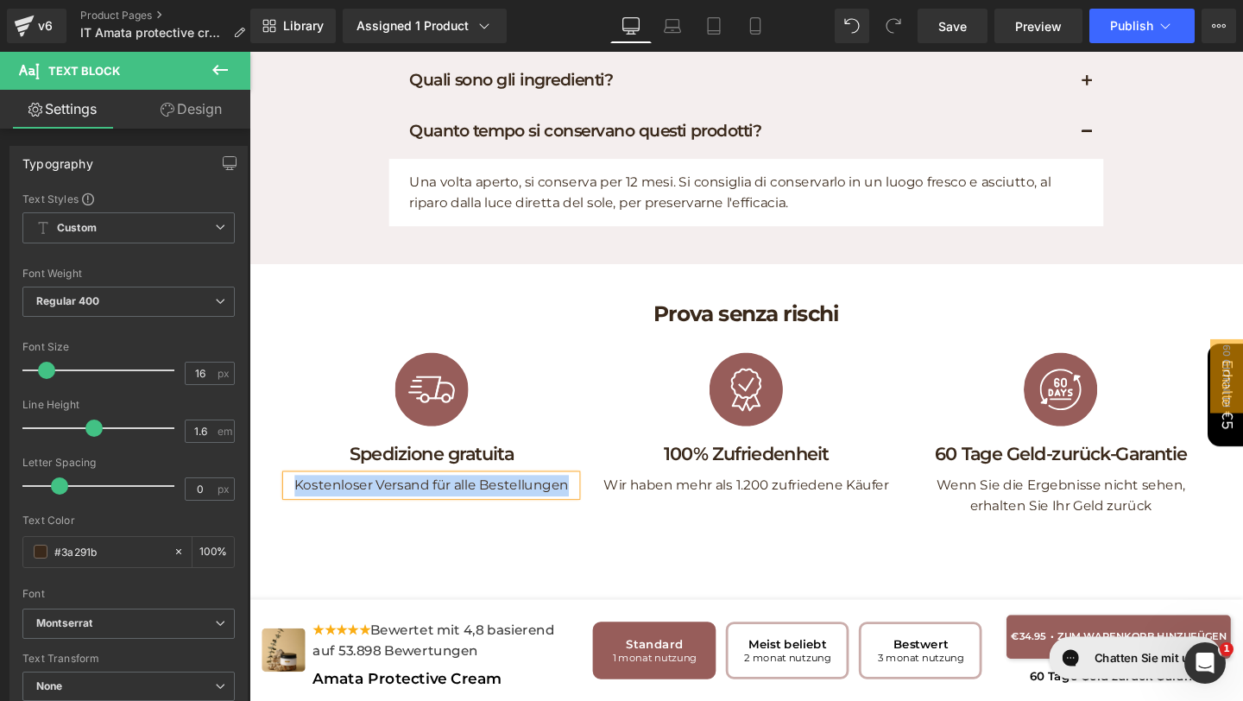
paste div
click at [879, 470] on h1 "100% Zufriedenheit" at bounding box center [771, 475] width 305 height 25
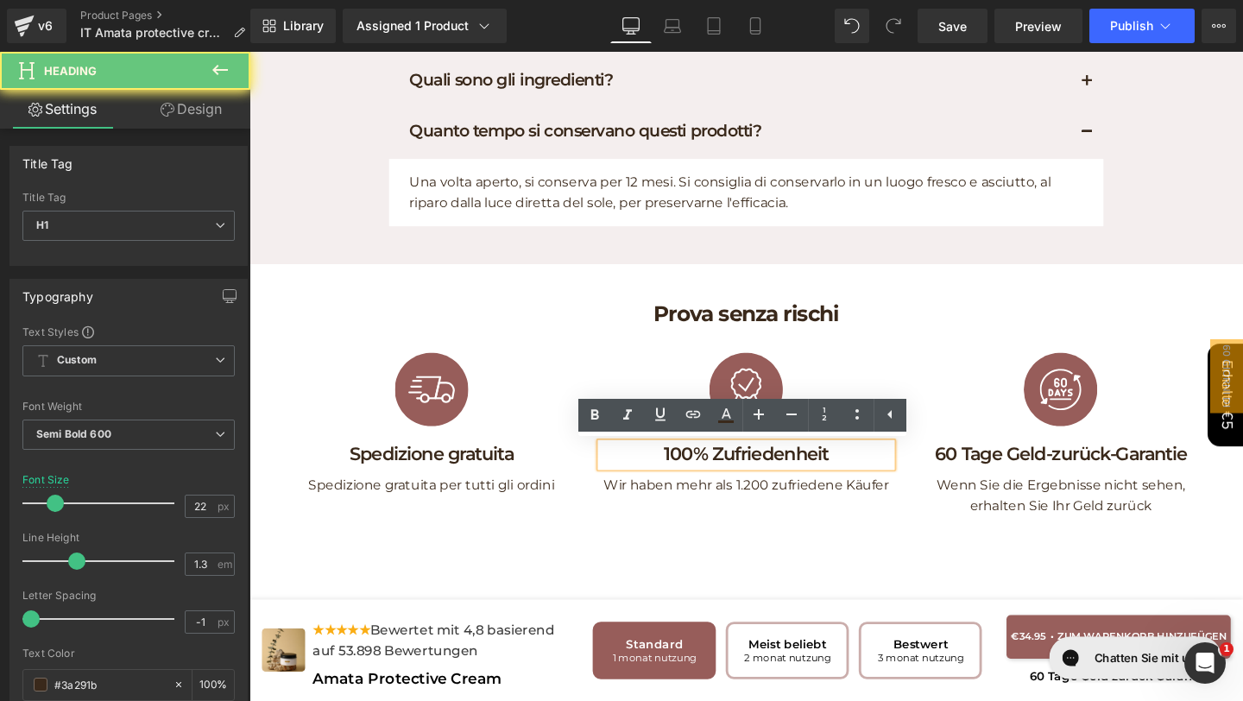
drag, startPoint x: 879, startPoint y: 471, endPoint x: 583, endPoint y: 463, distance: 296.1
click at [589, 464] on div "Image Spedizione gratuita Heading Spedizione gratuita per tutti gli ordini Text…" at bounding box center [771, 455] width 992 height 198
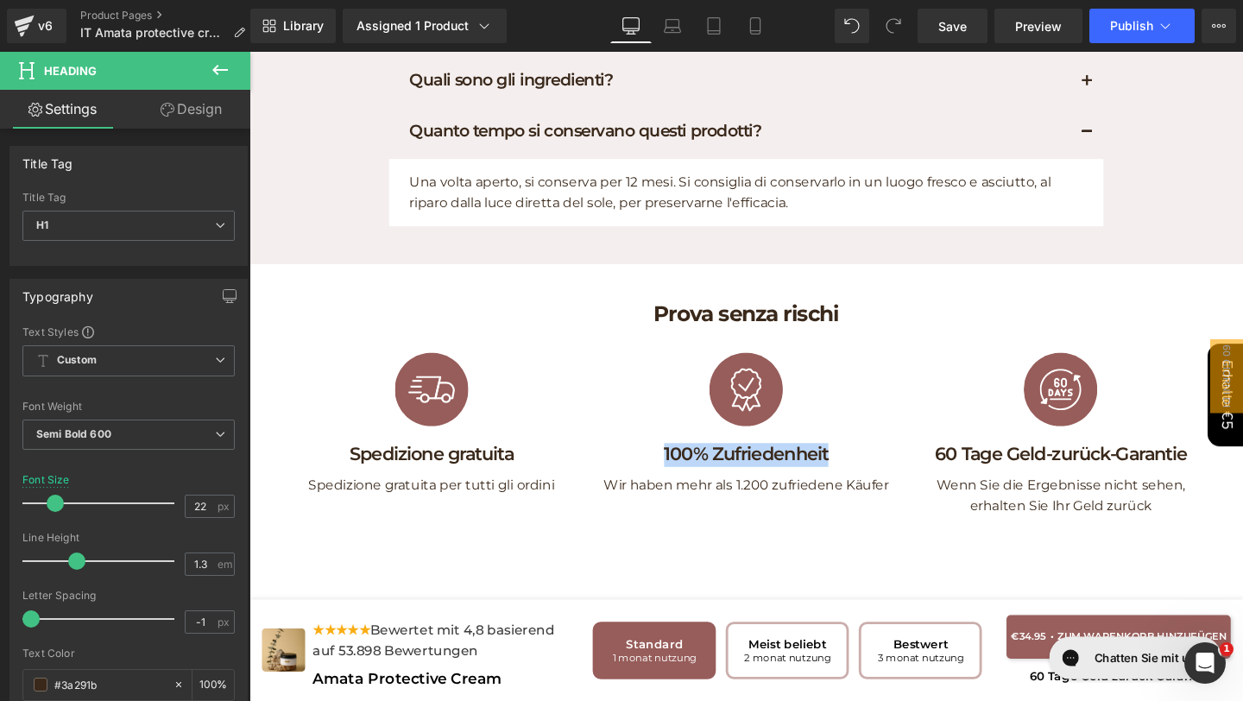
paste div
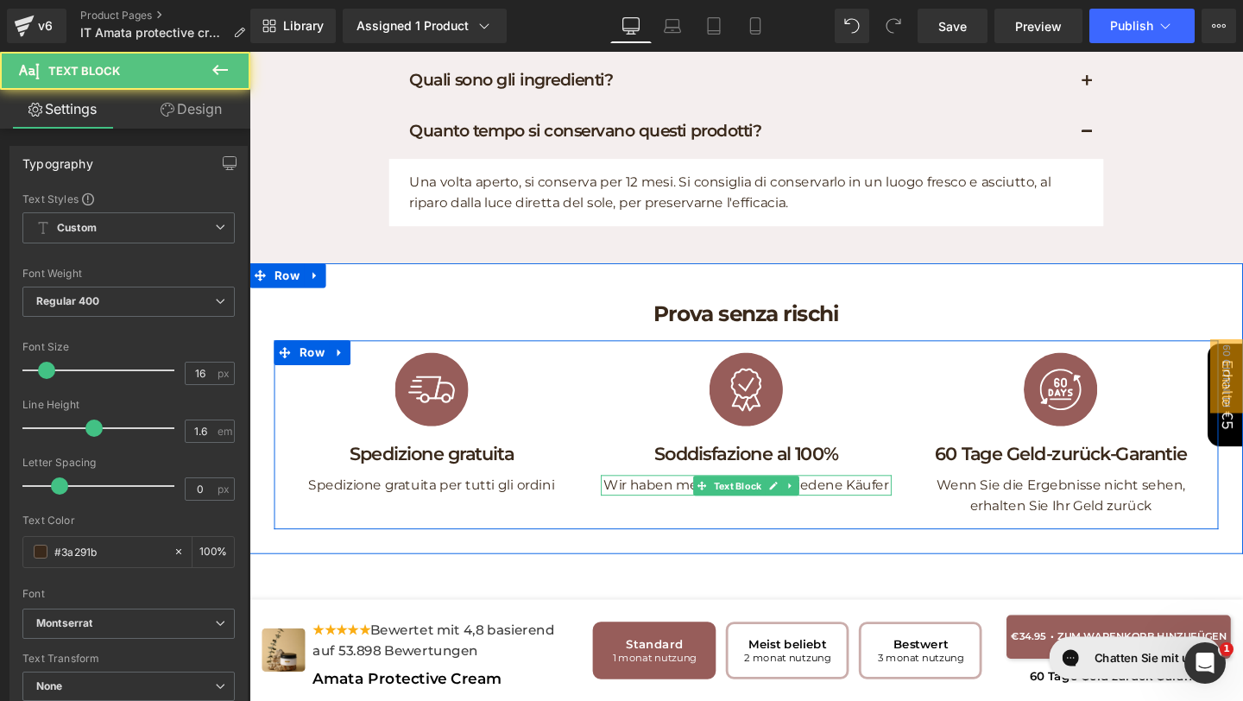
click at [863, 504] on p "Wir haben mehr als 1.200 zufriedene Käufer" at bounding box center [771, 508] width 305 height 22
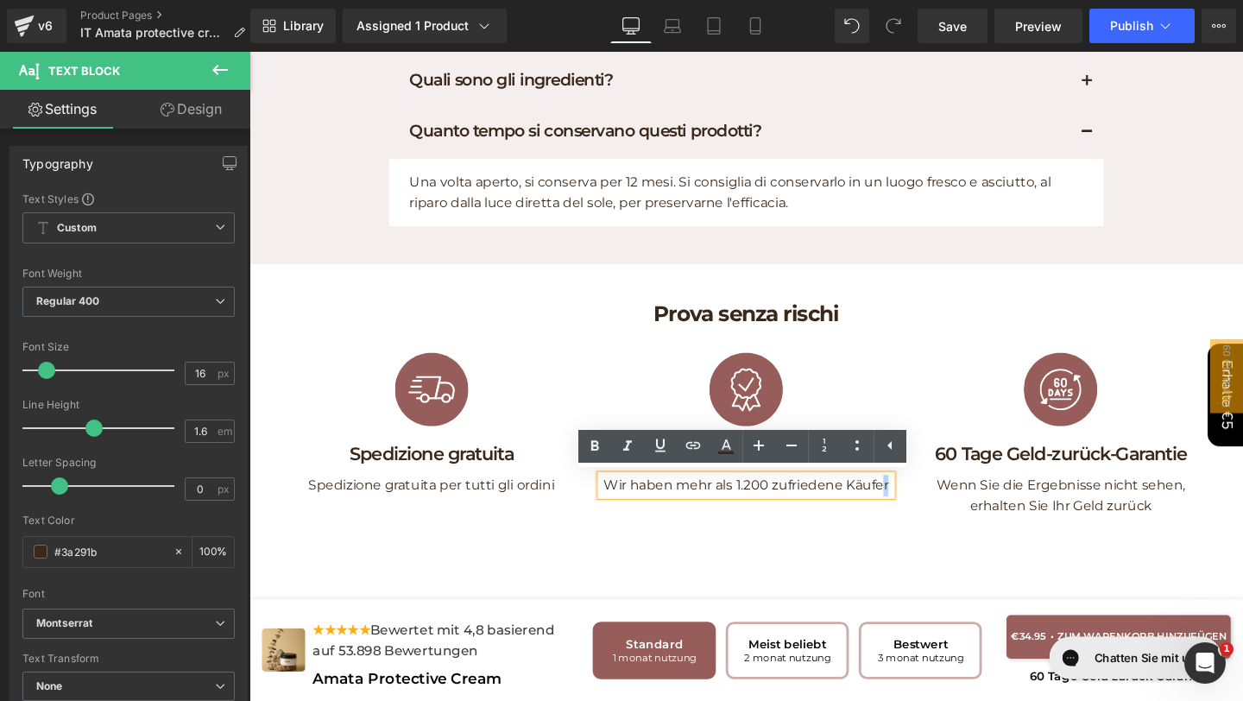
drag, startPoint x: 916, startPoint y: 518, endPoint x: 644, endPoint y: 497, distance: 272.6
click at [647, 497] on div "Wir haben mehr als 1.200 zufriedene Käufer" at bounding box center [771, 508] width 305 height 22
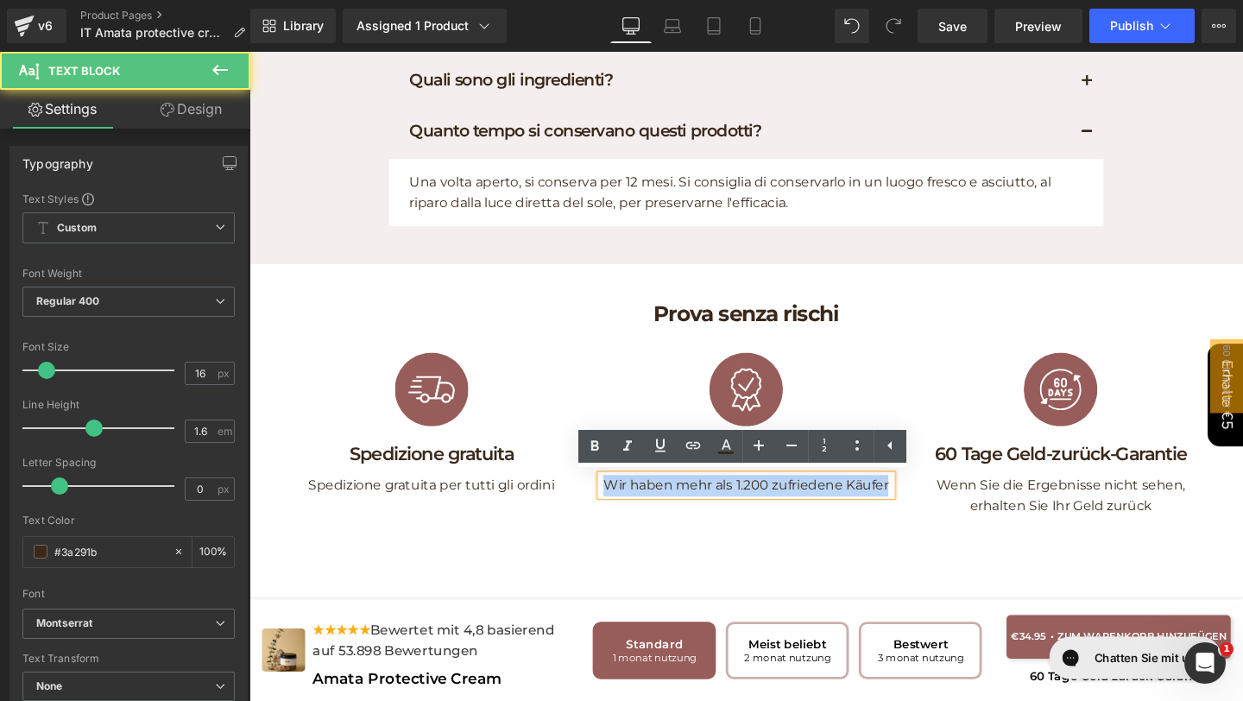
drag, startPoint x: 625, startPoint y: 504, endPoint x: 932, endPoint y: 519, distance: 307.6
click at [932, 519] on div "Image Soddisfazione al 100% Heading Wir haben mehr als 1.200 zufriedene Käufer …" at bounding box center [771, 449] width 331 height 186
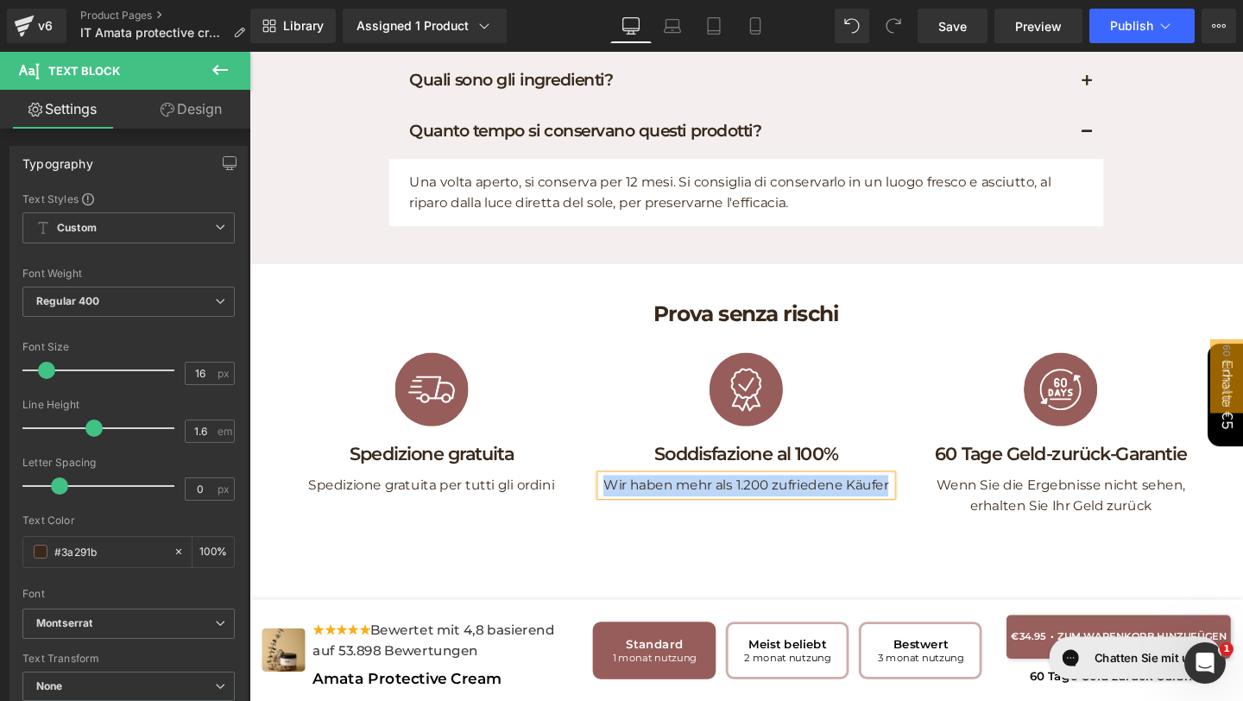
paste div
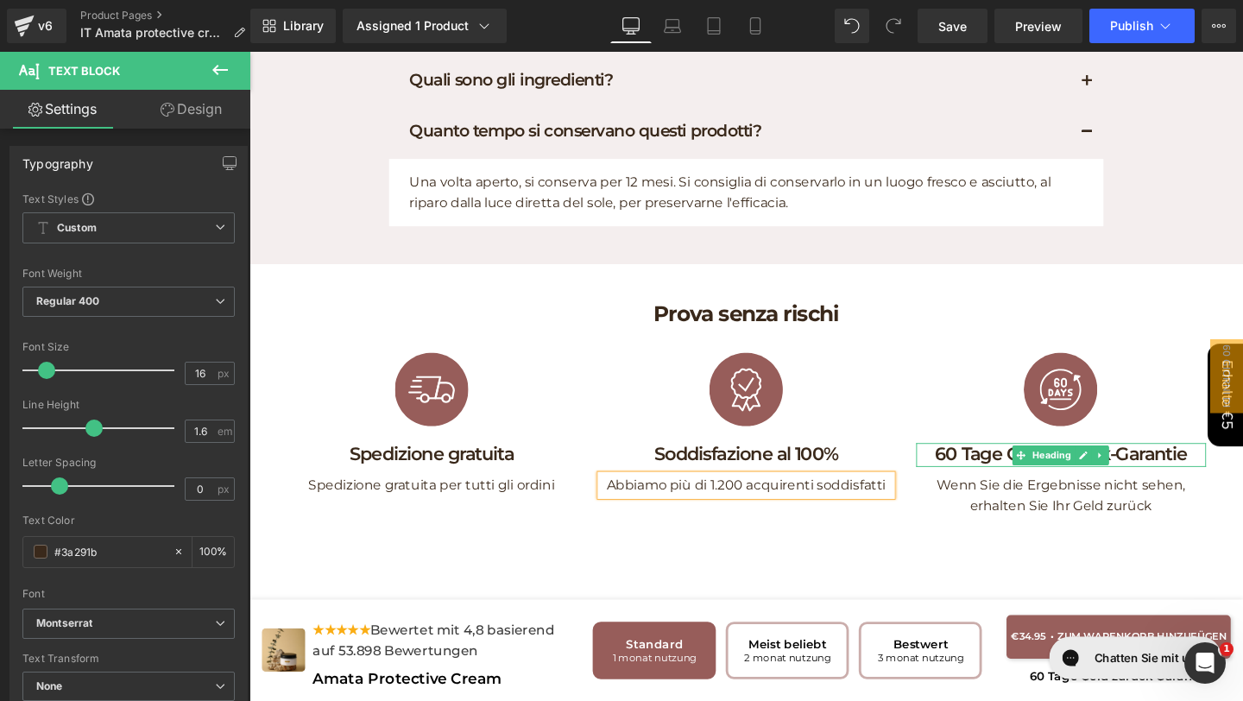
click at [987, 472] on h1 "60 Tage Geld-zurück-Garantie" at bounding box center [1102, 475] width 305 height 25
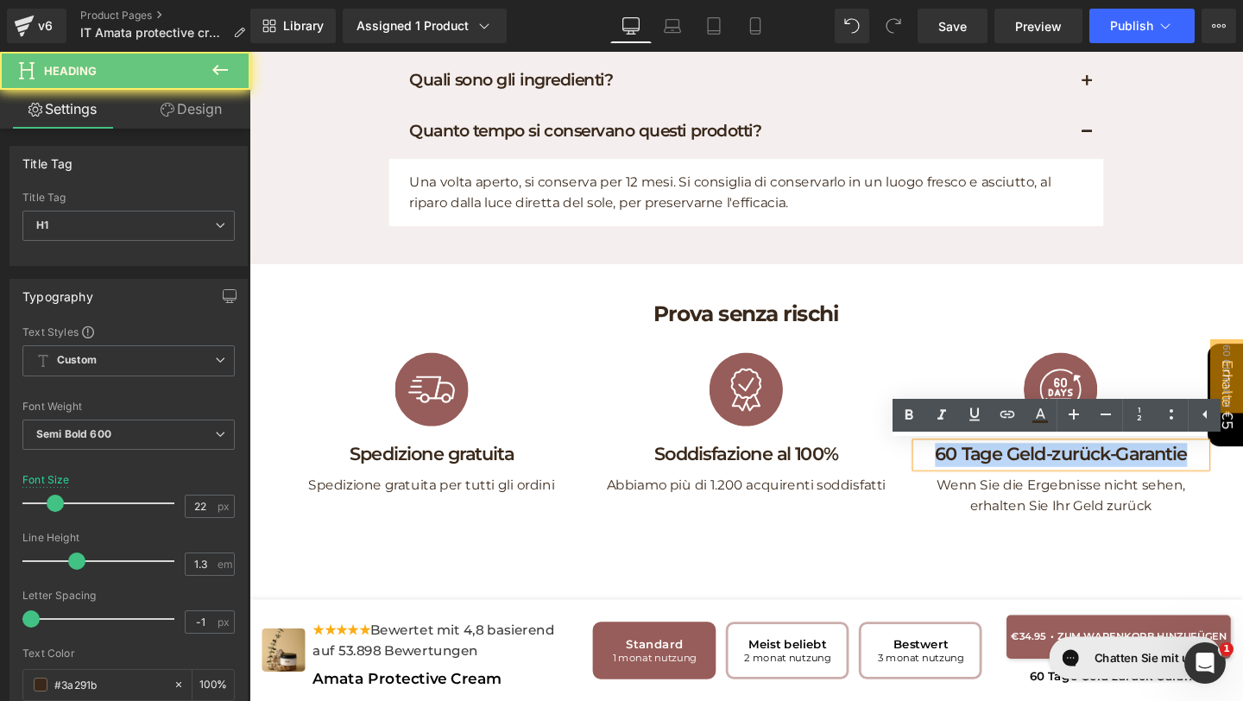
drag, startPoint x: 963, startPoint y: 475, endPoint x: 1260, endPoint y: 493, distance: 297.4
click at [1242, 495] on div "Image 60 Tage Geld-zurück-Garantie Heading Wenn Sie die Ergebnisse nicht sehen,…" at bounding box center [1102, 449] width 331 height 186
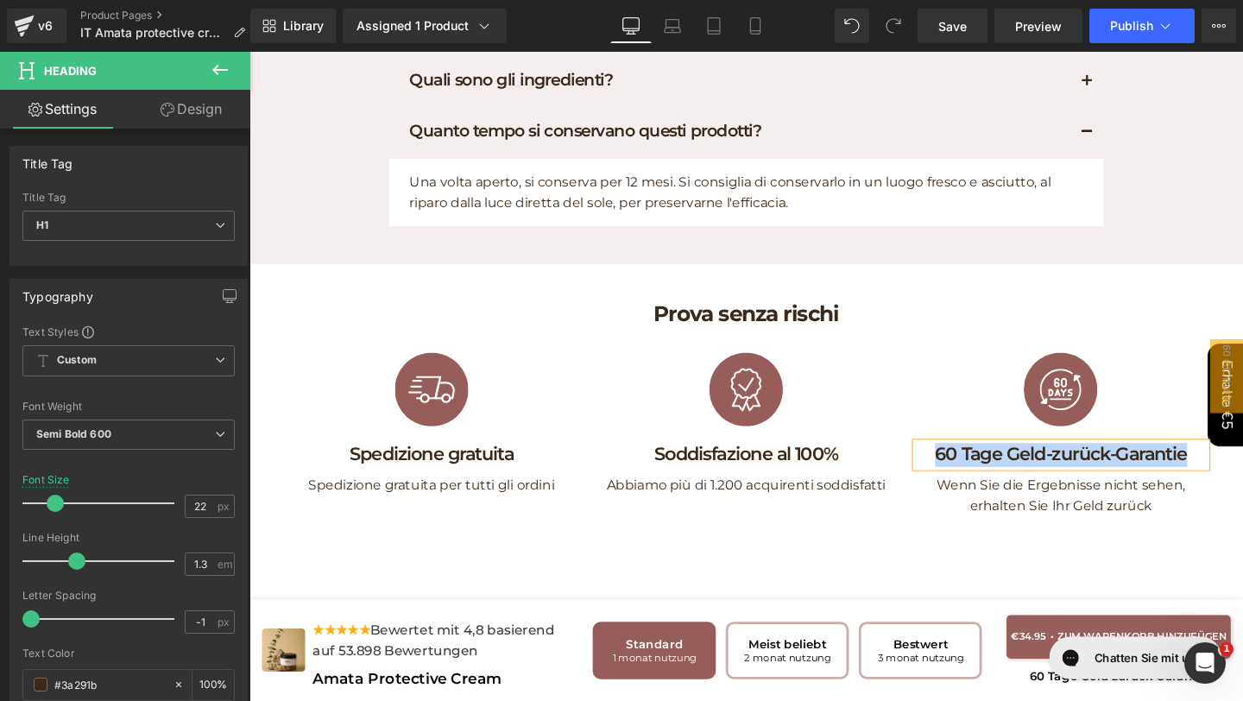
paste div
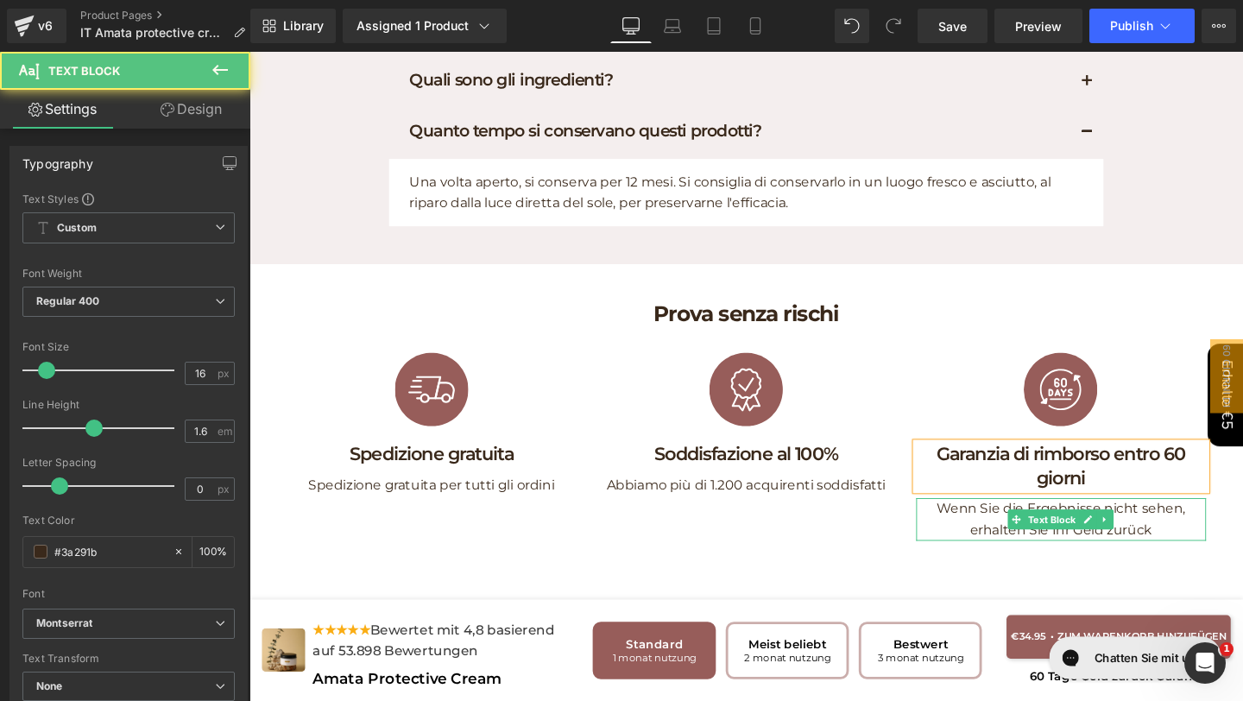
click at [974, 532] on p "Wenn Sie die Ergebnisse nicht sehen, erhalten Sie Ihr Geld zurück" at bounding box center [1102, 543] width 305 height 44
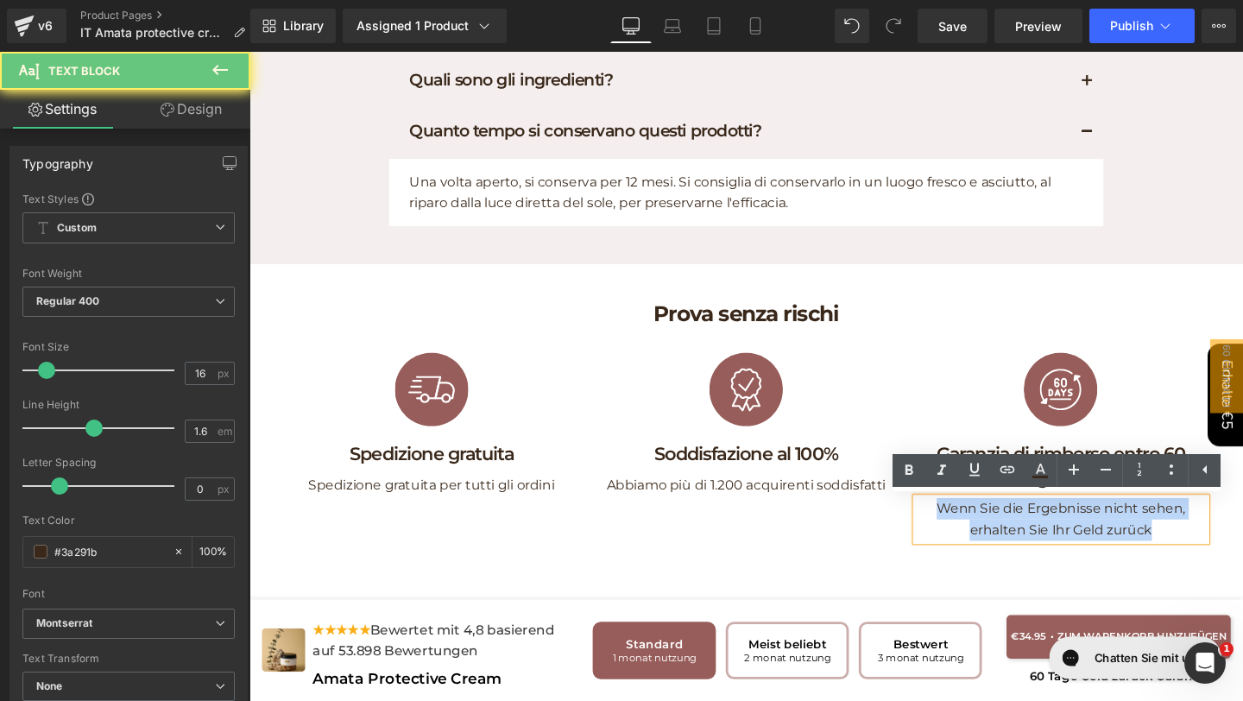
drag, startPoint x: 974, startPoint y: 532, endPoint x: 1190, endPoint y: 552, distance: 217.6
click at [1194, 558] on p "Wenn Sie die Ergebnisse nicht sehen, erhalten Sie Ihr Geld zurück" at bounding box center [1102, 543] width 305 height 44
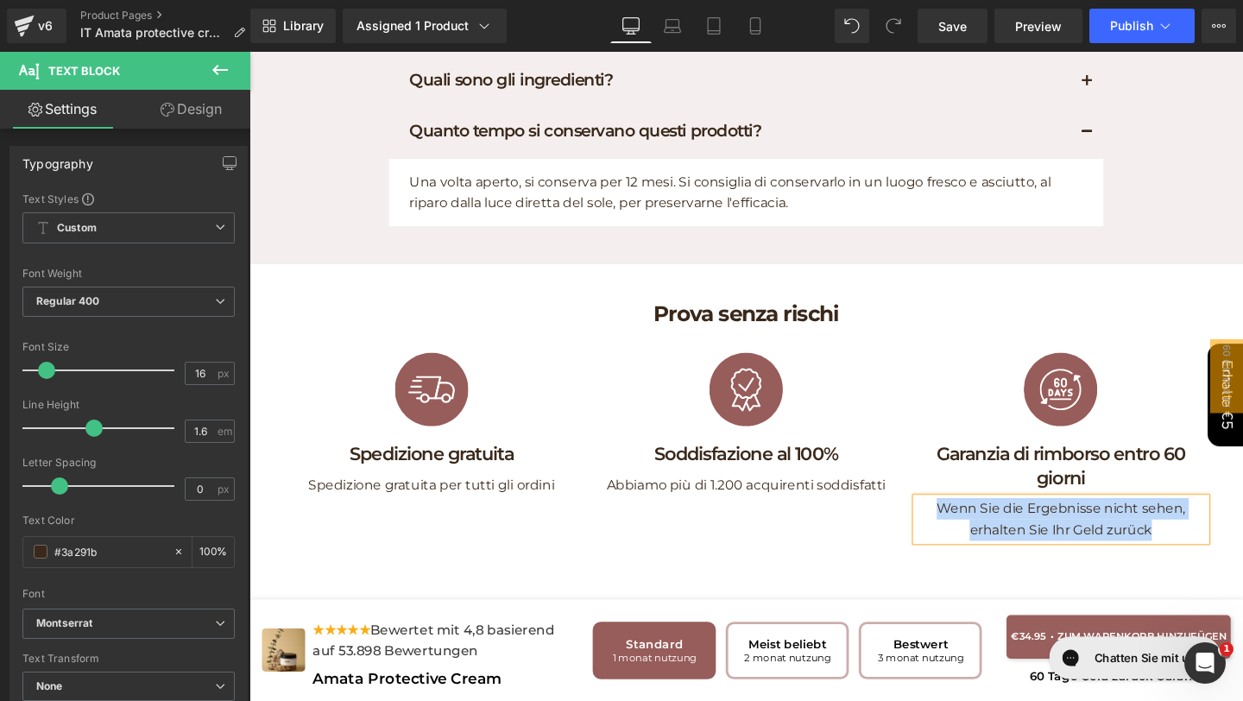
paste div
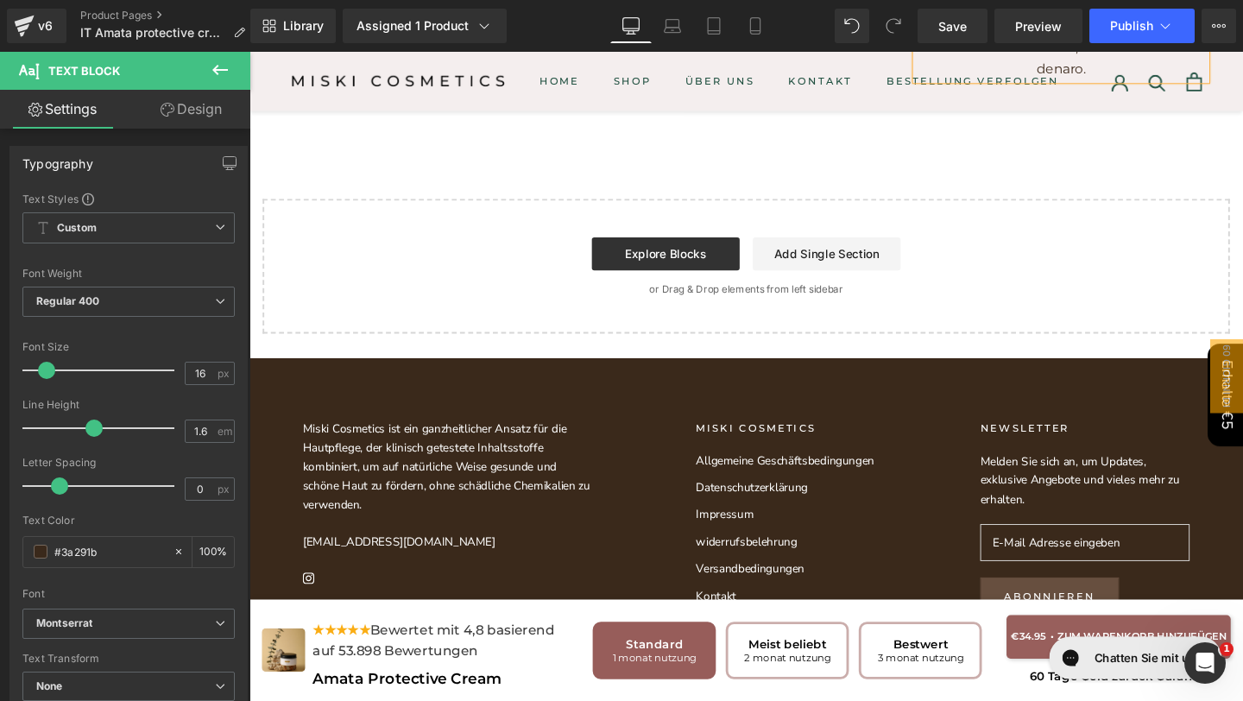
scroll to position [6991, 0]
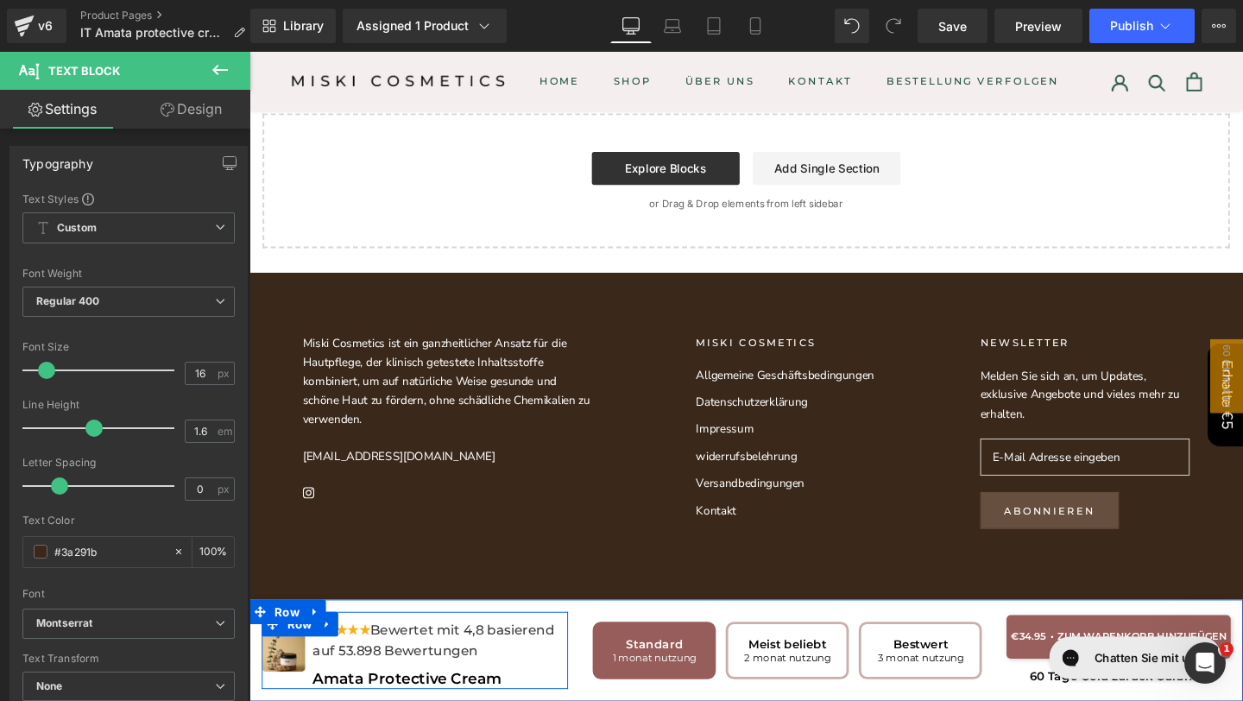
click at [401, 668] on div "★★★★★ Bewertet mit 4,8 basierend auf 53.898 Bewertungen Text Block" at bounding box center [450, 671] width 268 height 44
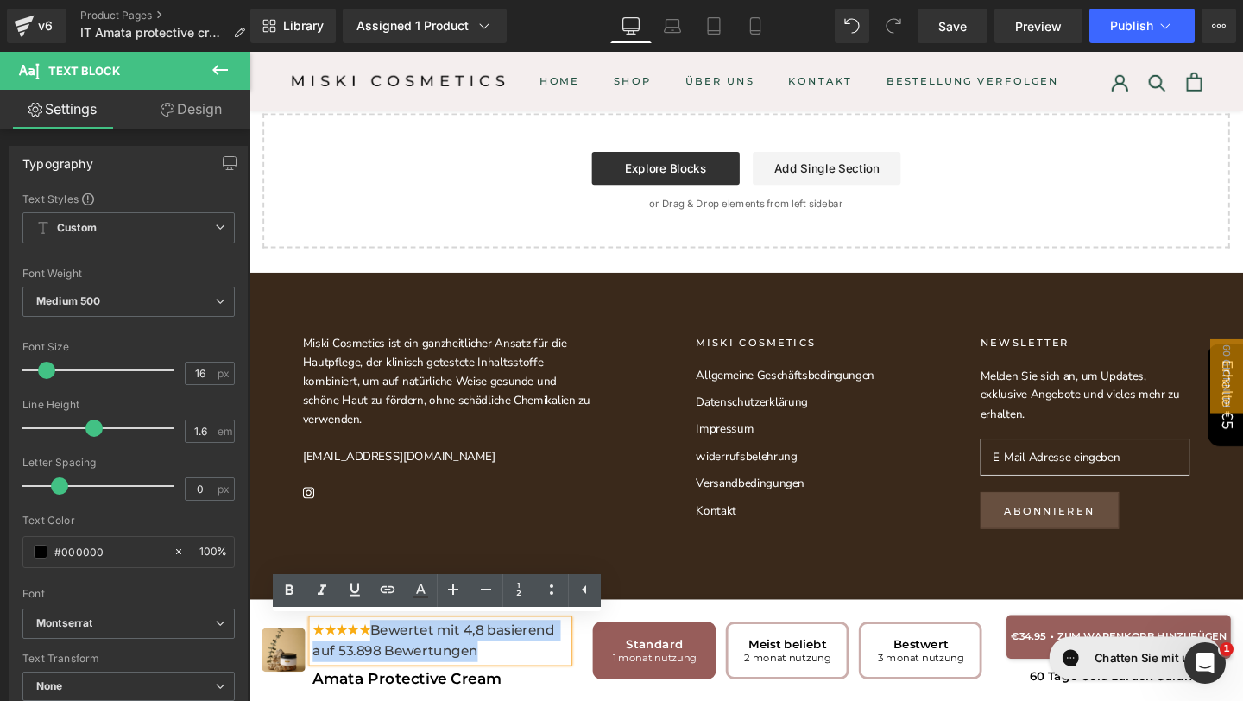
drag, startPoint x: 384, startPoint y: 651, endPoint x: 558, endPoint y: 671, distance: 174.6
click at [559, 673] on div "★★★★★ Bewertet mit 4,8 basierend auf 53.898 Bewertungen" at bounding box center [450, 671] width 268 height 44
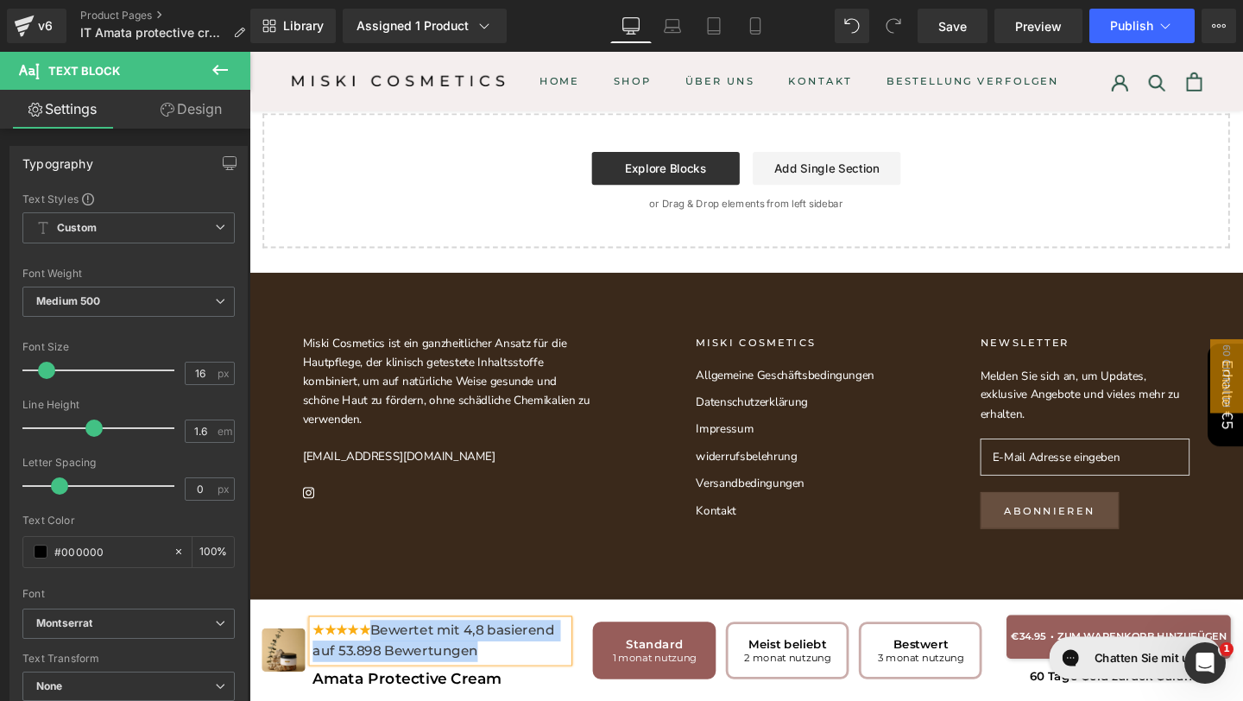
paste div
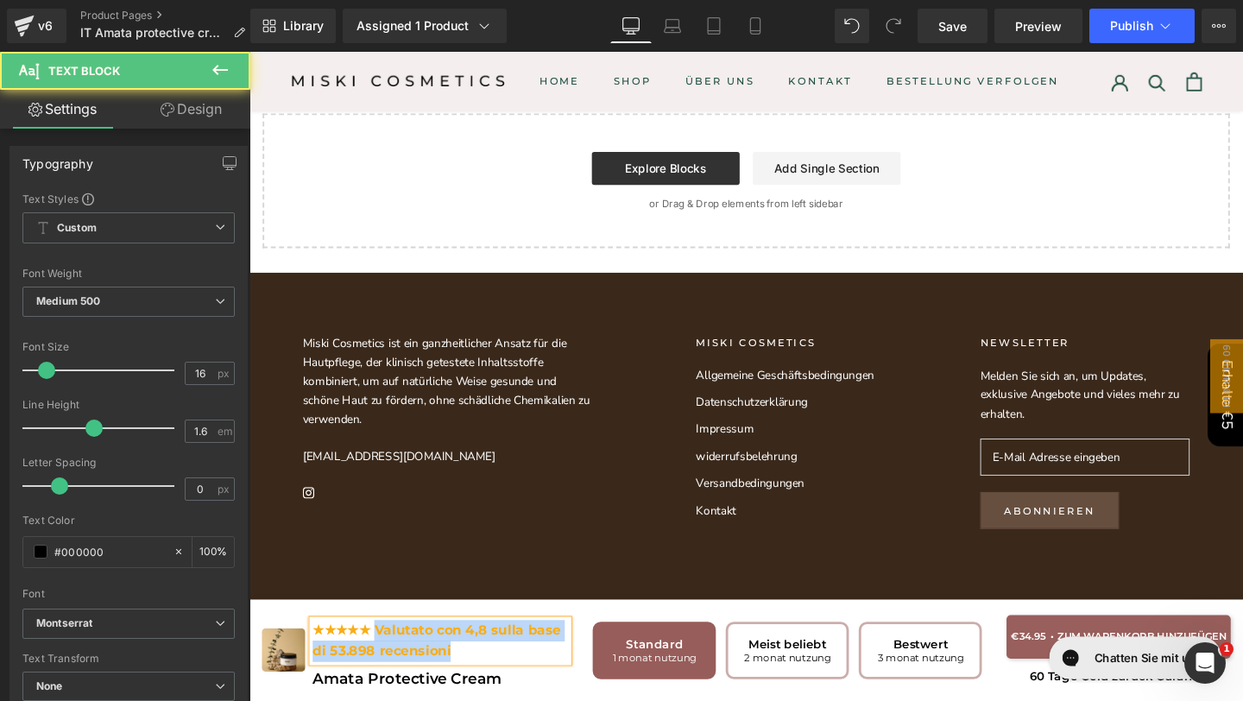
drag, startPoint x: 392, startPoint y: 649, endPoint x: 482, endPoint y: 677, distance: 93.9
click at [482, 679] on div "★★★★★ Valutato con 4,8 sulla base di 53.898 recensioni" at bounding box center [450, 671] width 268 height 44
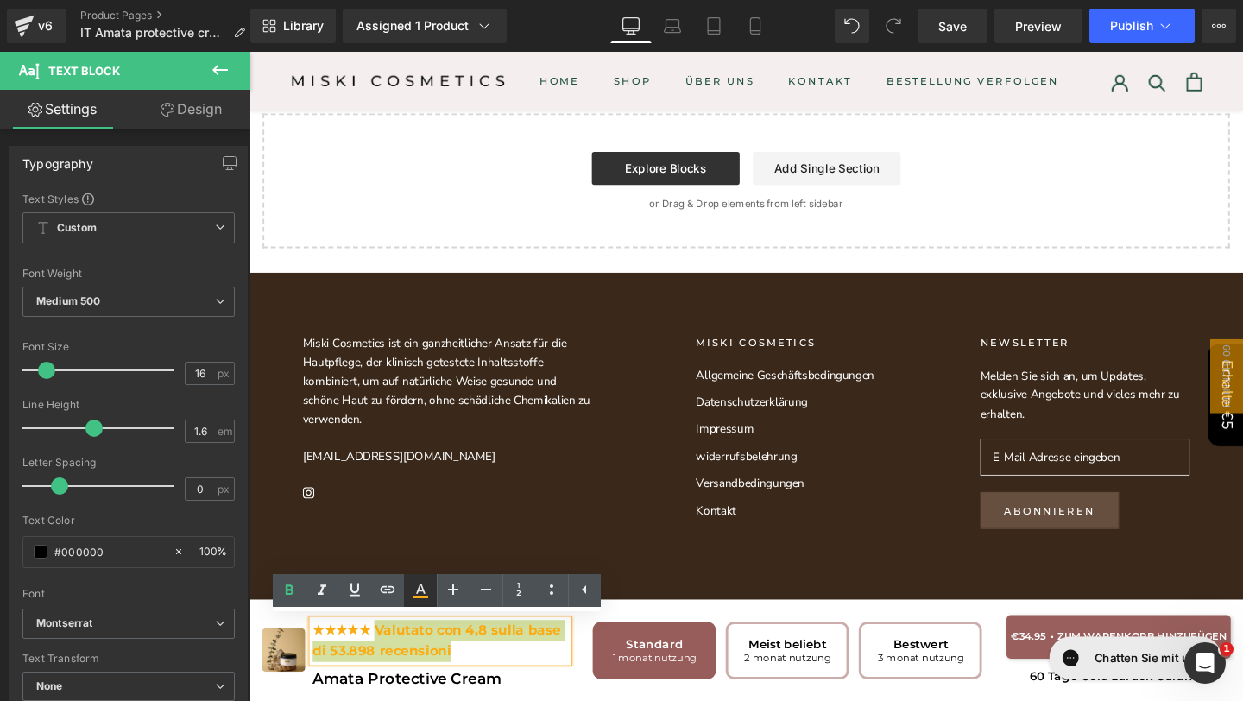
click at [411, 578] on link at bounding box center [420, 590] width 33 height 33
type input "#faad14"
type input "100"
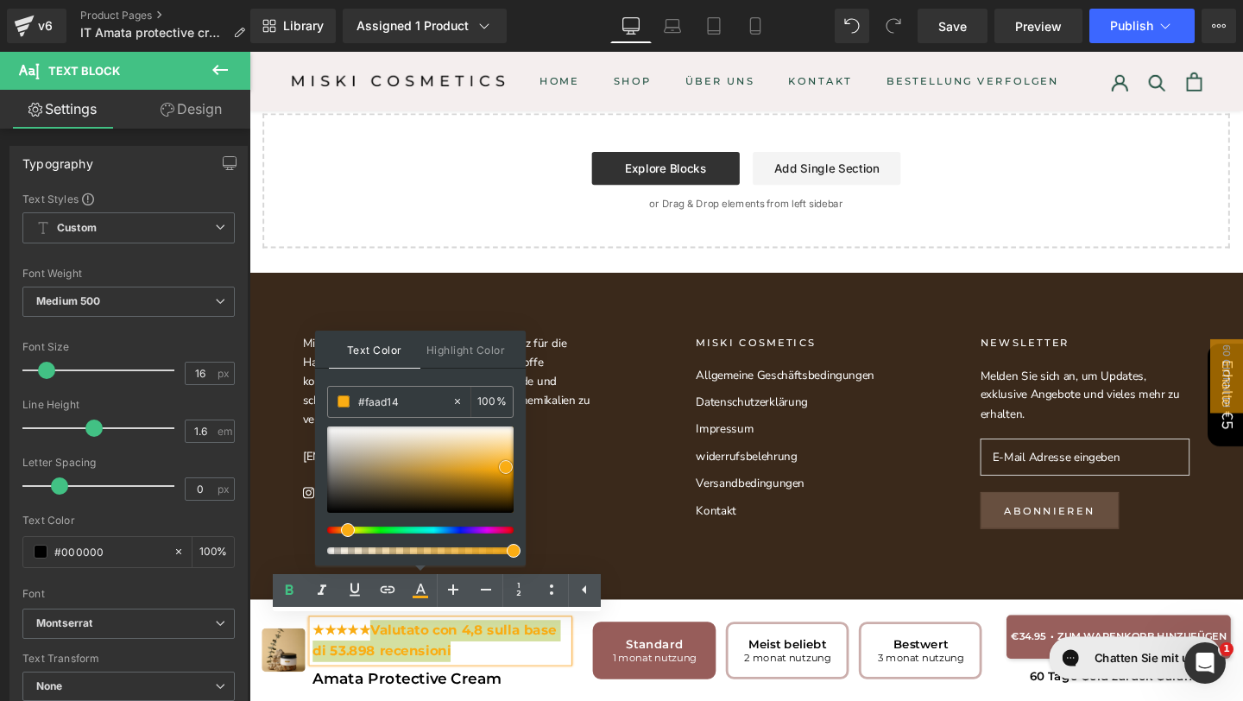
type input "#050504"
click at [332, 511] on div at bounding box center [420, 469] width 186 height 86
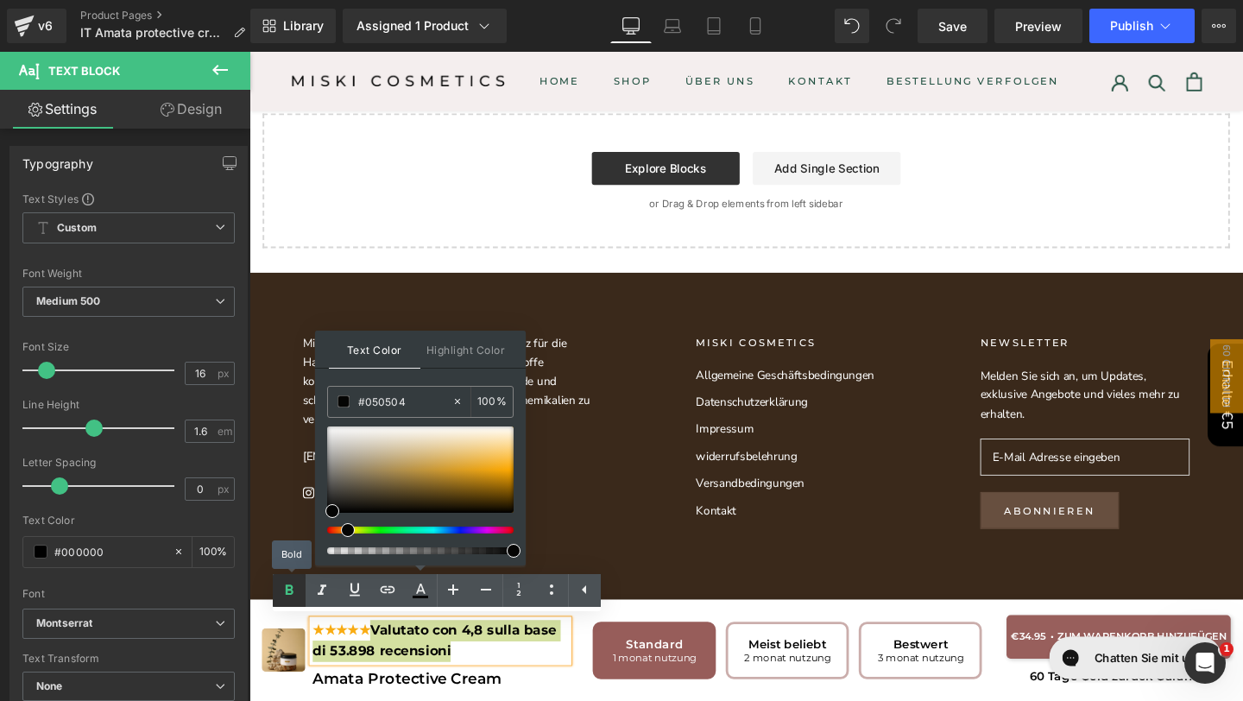
click at [286, 594] on icon at bounding box center [289, 590] width 21 height 21
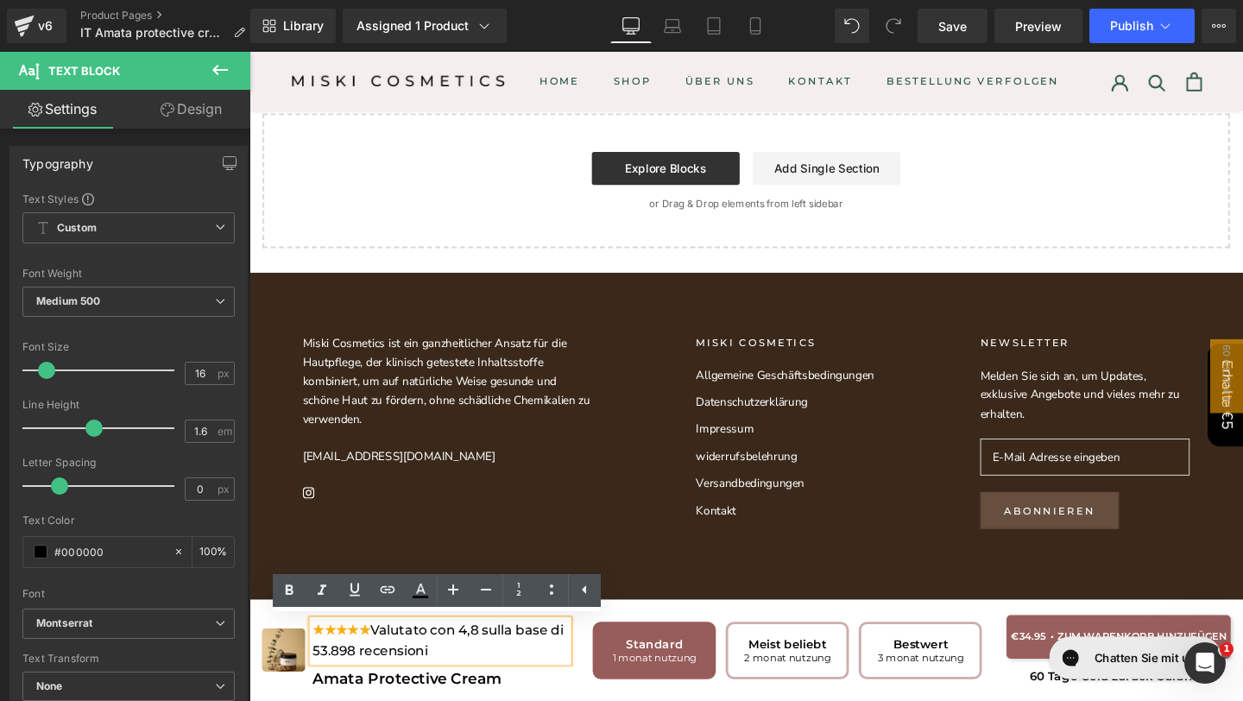
click at [463, 671] on div "★★★★★ Valutato con 4,8 sulla base di 53.898 recensioni" at bounding box center [450, 671] width 268 height 44
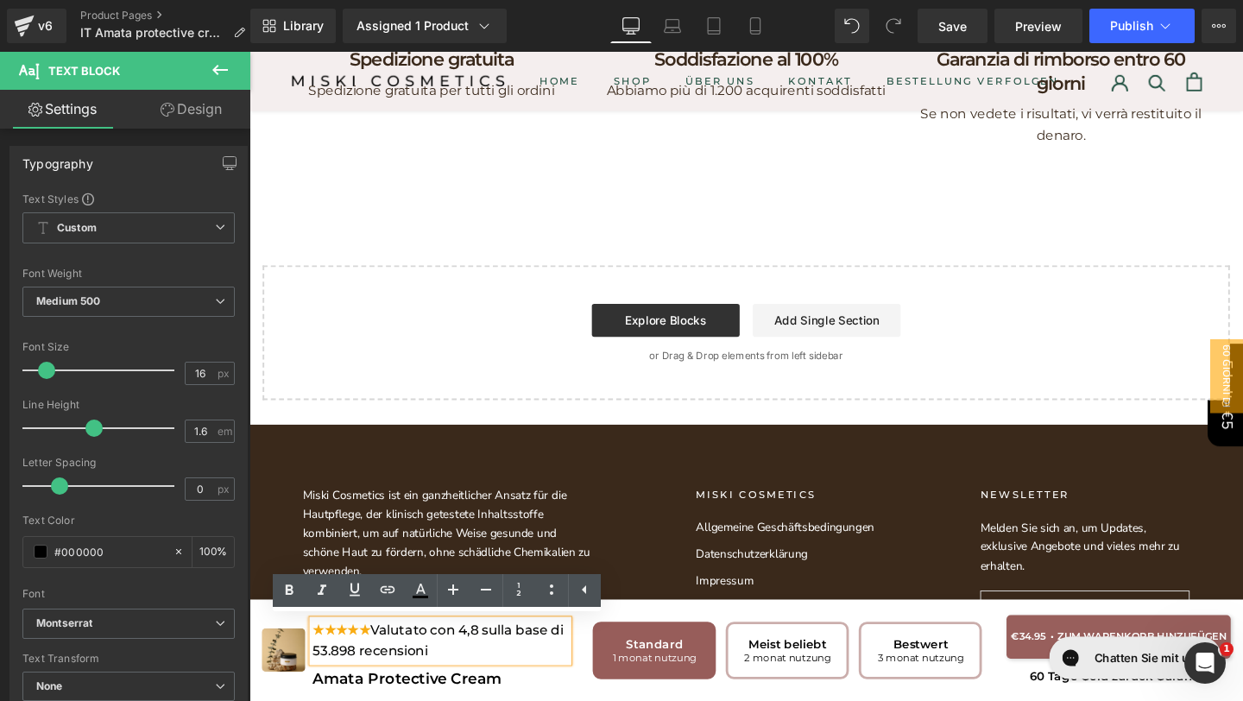
scroll to position [6797, 0]
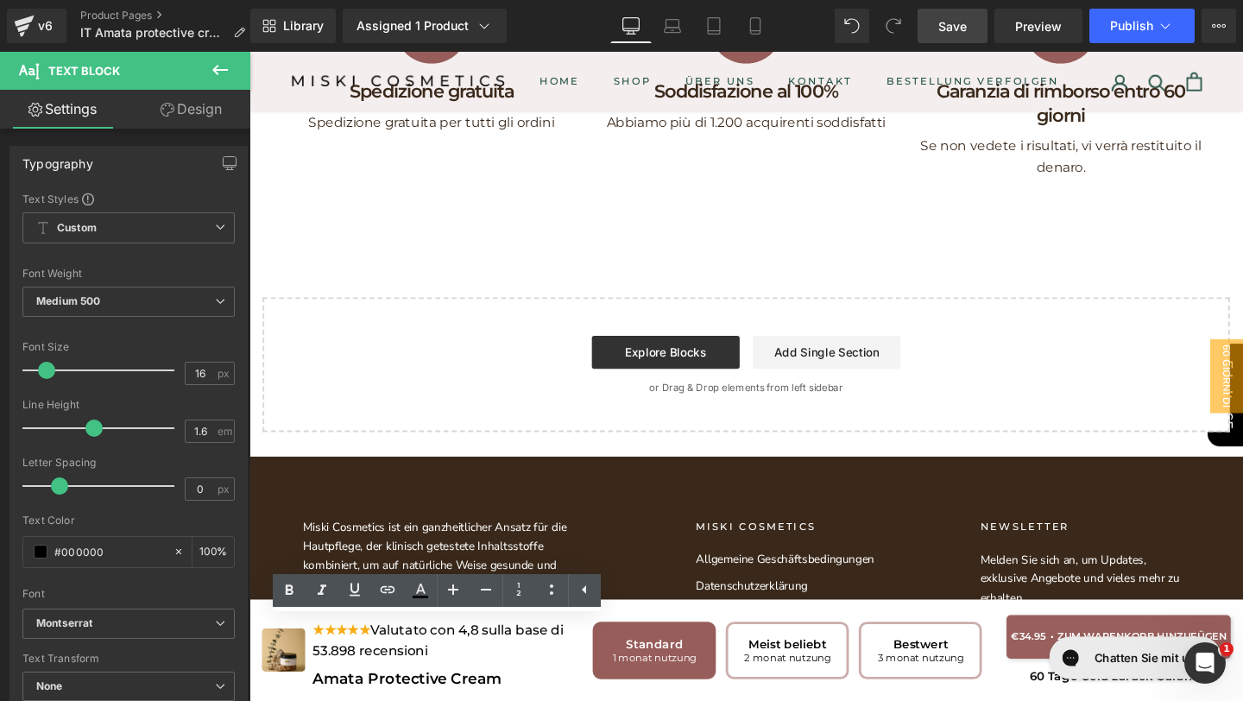
click at [949, 33] on span "Save" at bounding box center [952, 26] width 28 height 18
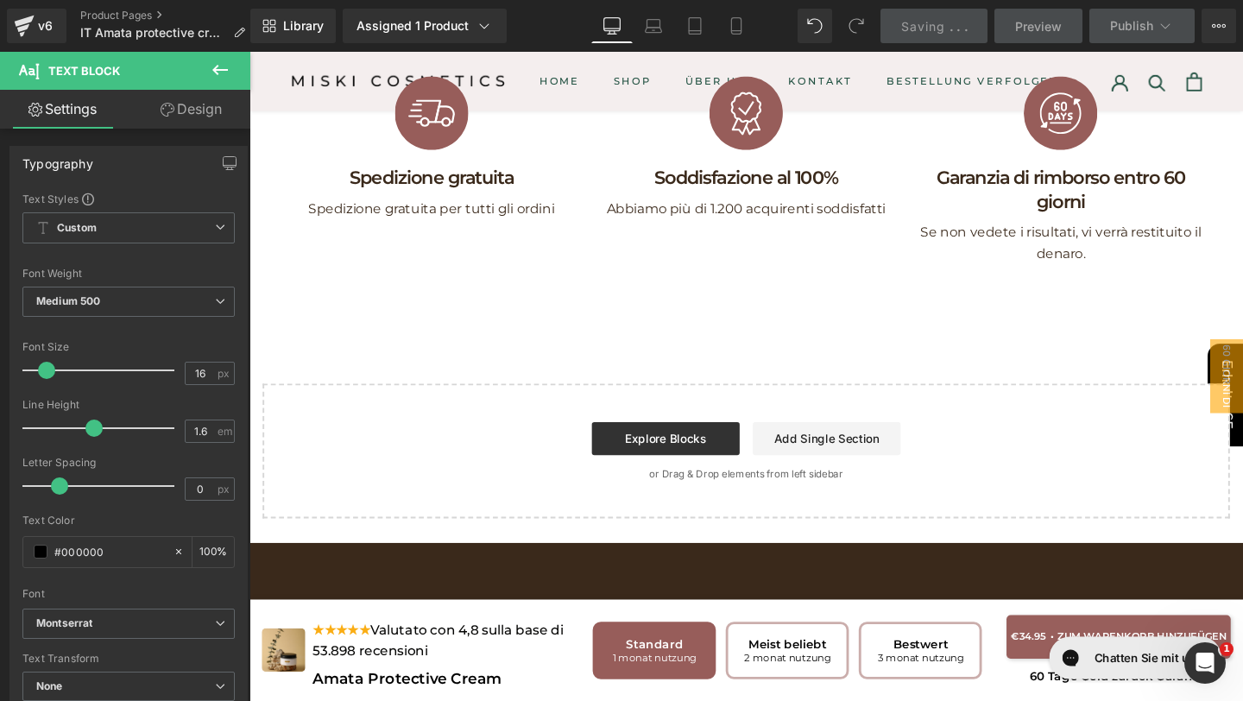
scroll to position [7032, 0]
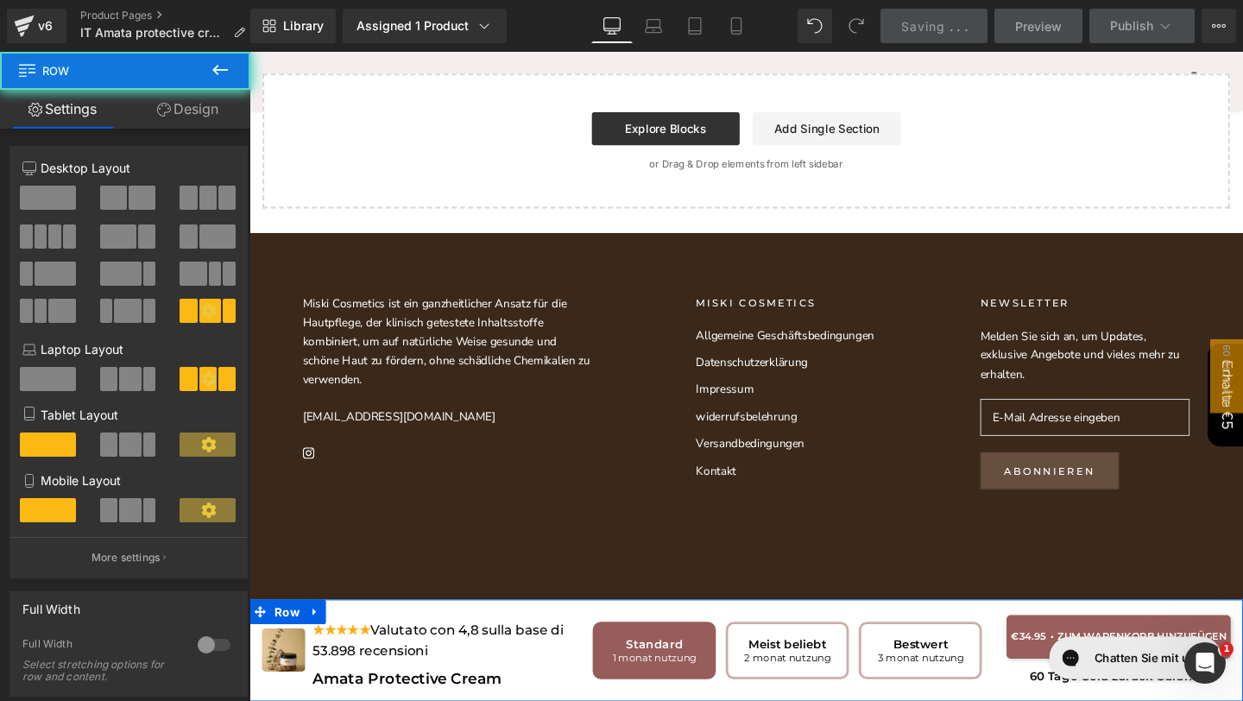
click at [835, 638] on div "Sale Off (P) Image ★★★★★ Valutato con 4,8 sulla base di 53.898 recensioni Text …" at bounding box center [771, 680] width 1044 height 107
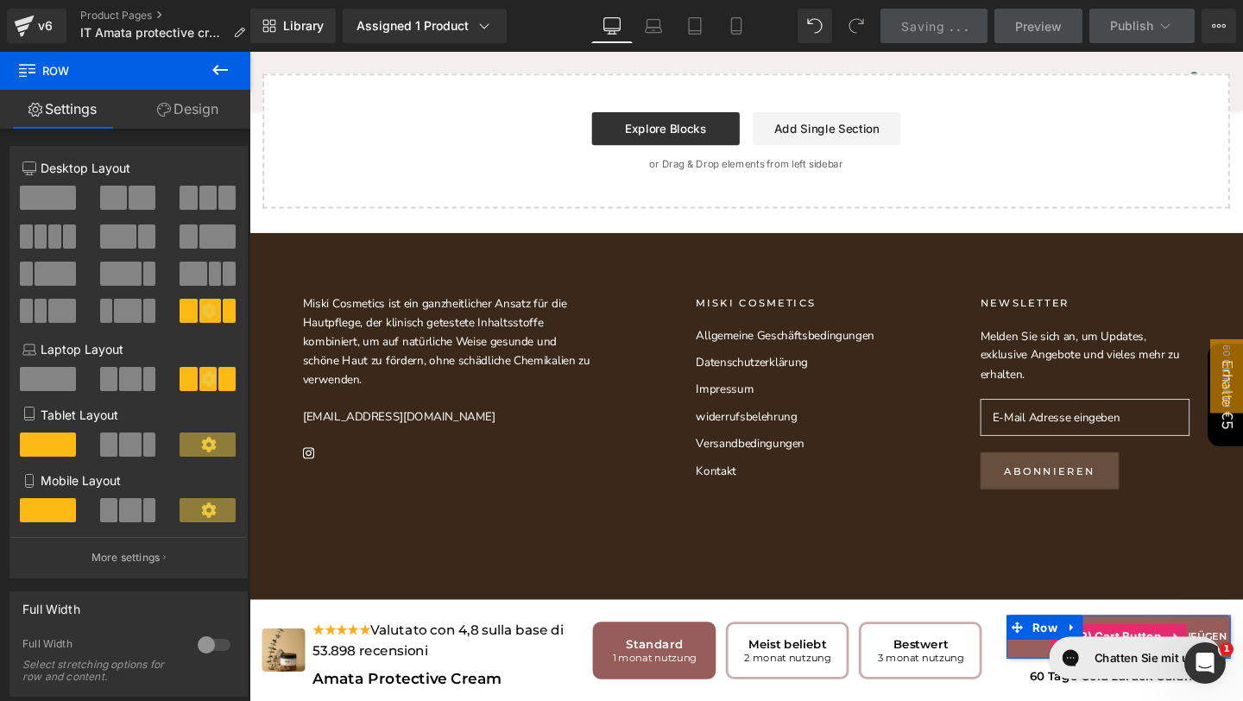
click at [1059, 672] on button "ADD TO CART" at bounding box center [1163, 667] width 236 height 46
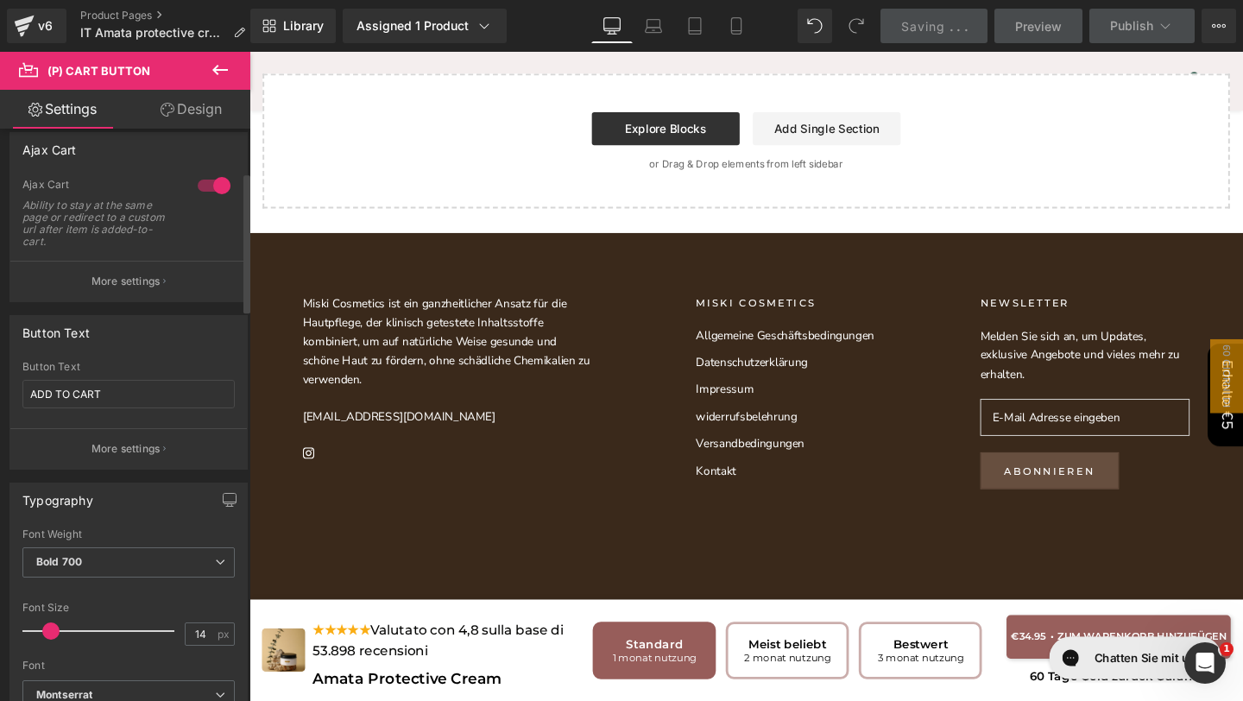
scroll to position [195, 0]
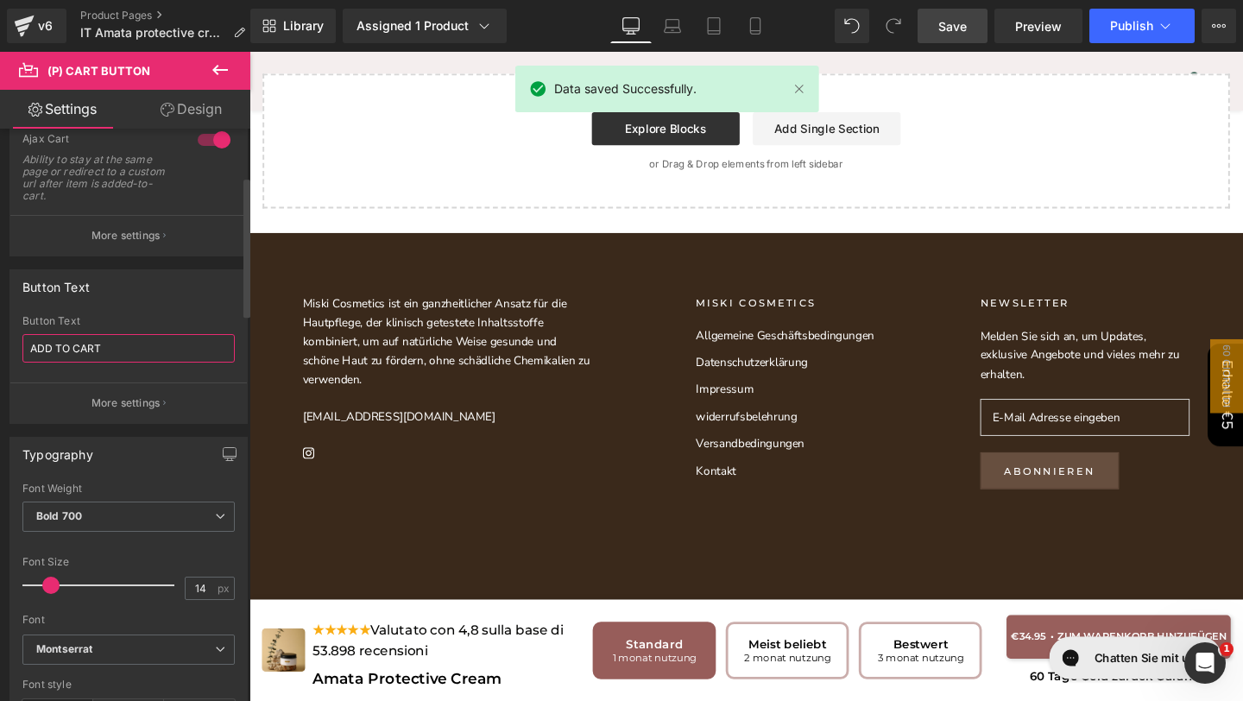
drag, startPoint x: 165, startPoint y: 354, endPoint x: 0, endPoint y: 354, distance: 164.8
click at [0, 354] on div "Button Text ADD TO CART Button Text ADD TO CART More settings" at bounding box center [129, 339] width 258 height 167
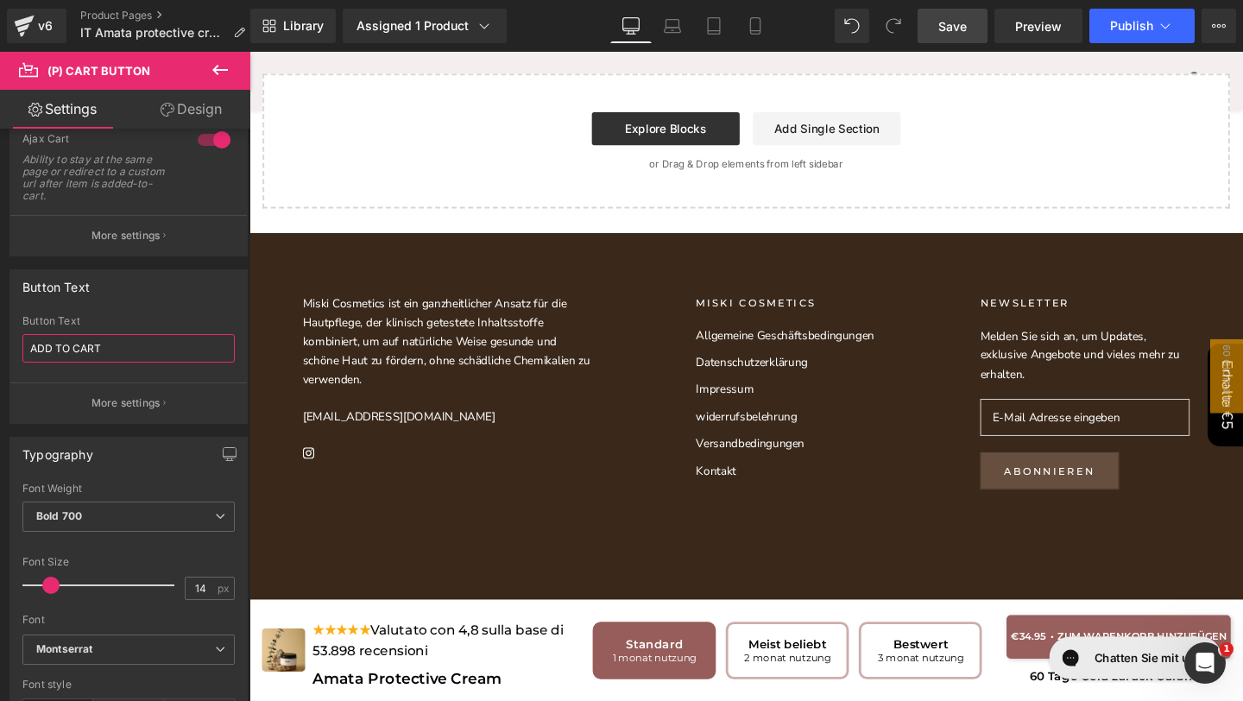
paste input "GGIUNGI AL CARRELLO"
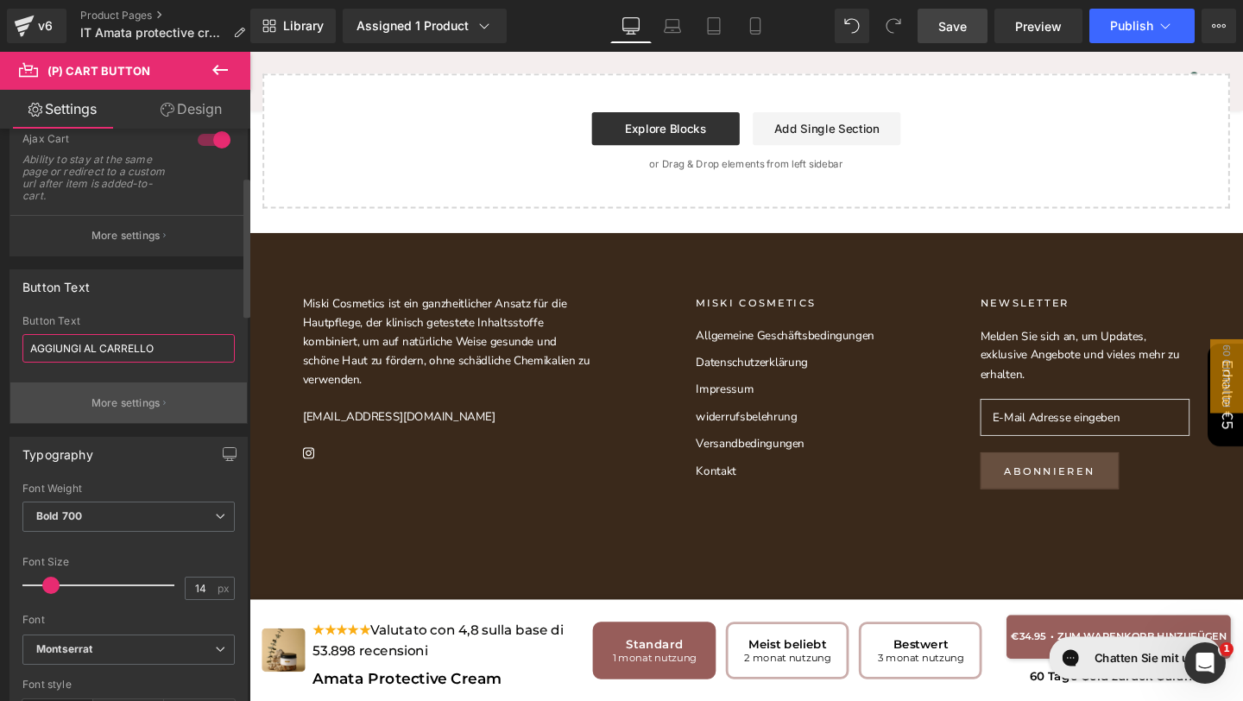
type input "AGGIUNGI AL CARRELLO"
click at [118, 413] on button "More settings" at bounding box center [128, 402] width 236 height 41
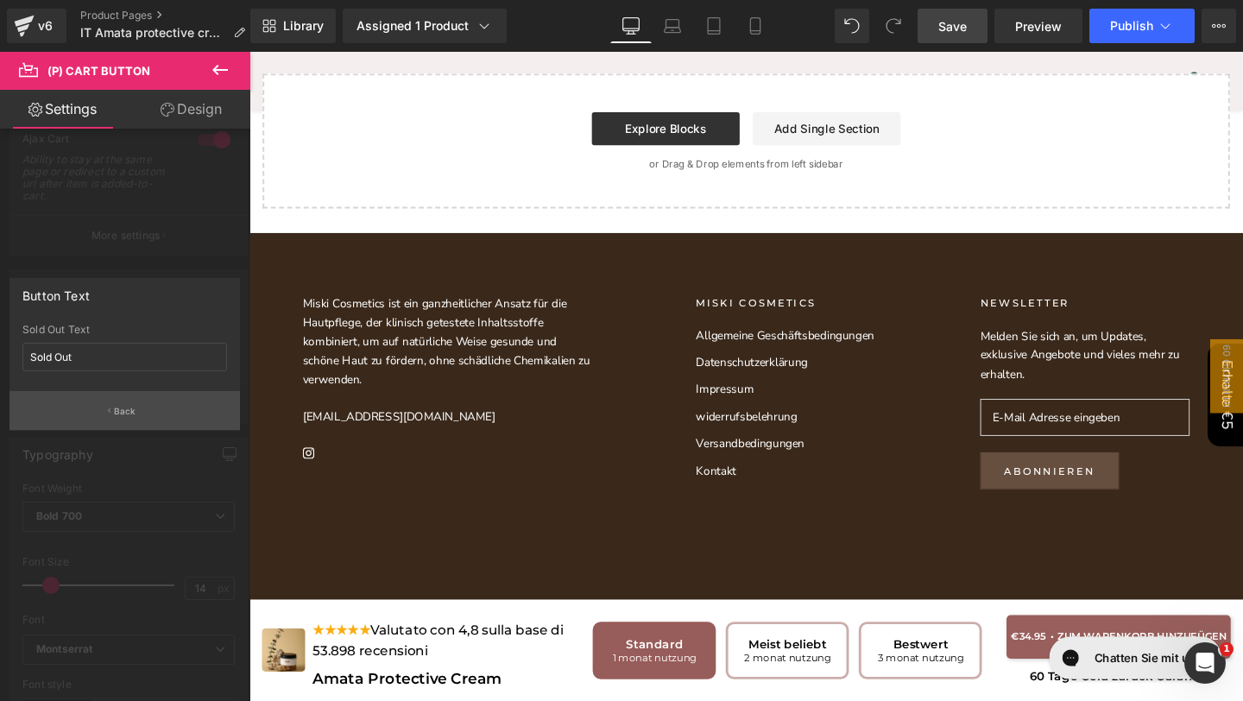
click at [118, 412] on p "Back" at bounding box center [125, 411] width 22 height 13
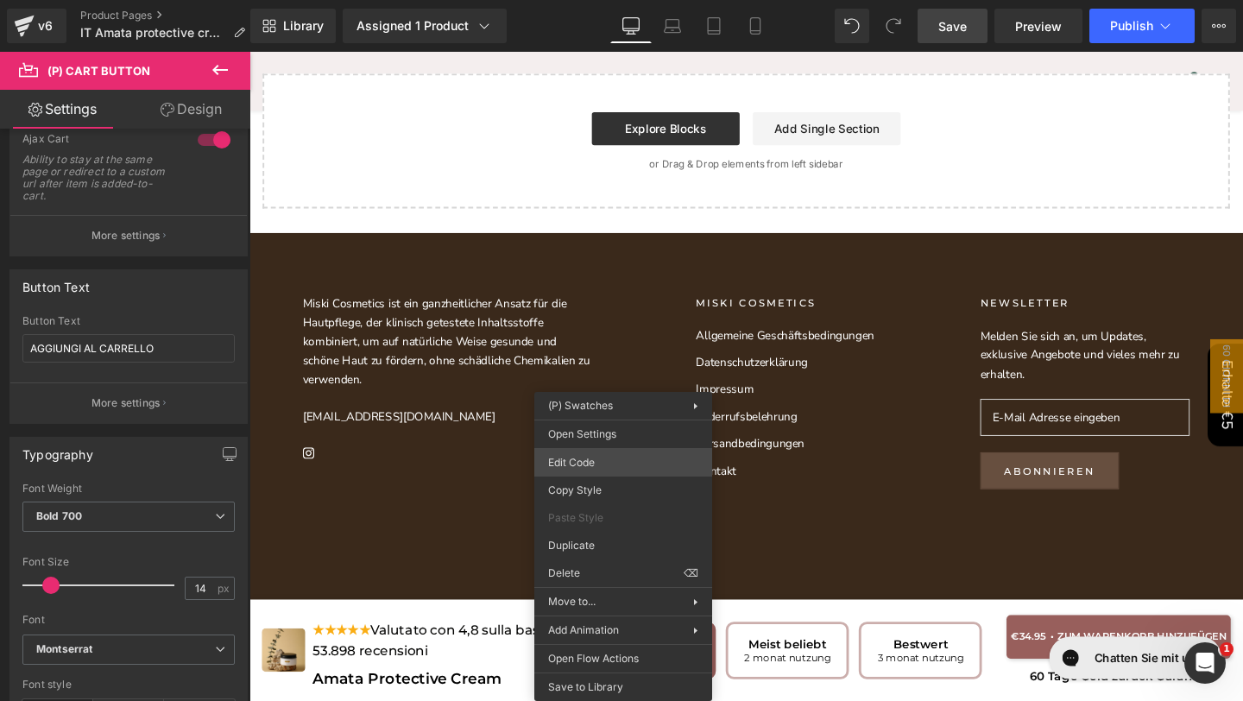
click at [593, 0] on div "Text Block You are previewing how the will restyle your page. You can not edit …" at bounding box center [621, 0] width 1243 height 0
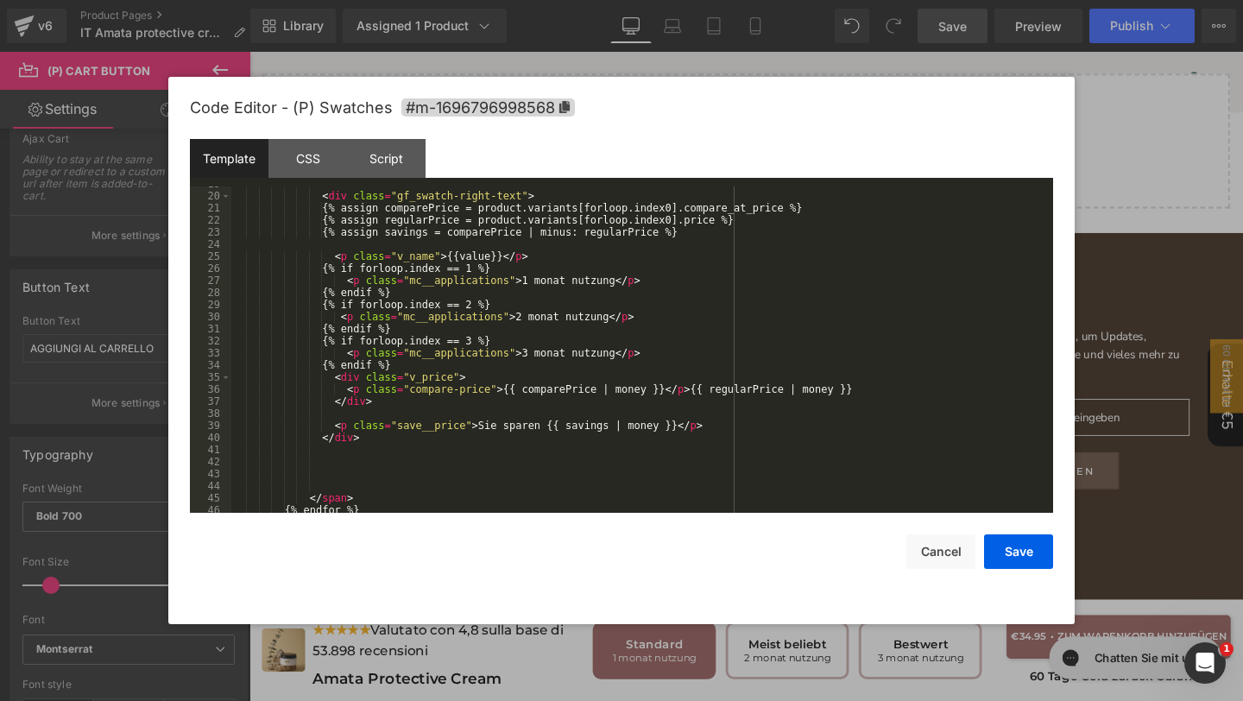
scroll to position [287, 0]
drag, startPoint x: 481, startPoint y: 426, endPoint x: 541, endPoint y: 427, distance: 60.4
click at [541, 427] on div "< div class = "gf_swatch-right-text" > {% assign comparePrice = product.variant…" at bounding box center [638, 353] width 815 height 350
drag, startPoint x: 521, startPoint y: 354, endPoint x: 616, endPoint y: 351, distance: 95.0
click at [616, 351] on div "< div class = "gf_swatch-right-text" > {% assign comparePrice = product.variant…" at bounding box center [638, 353] width 815 height 350
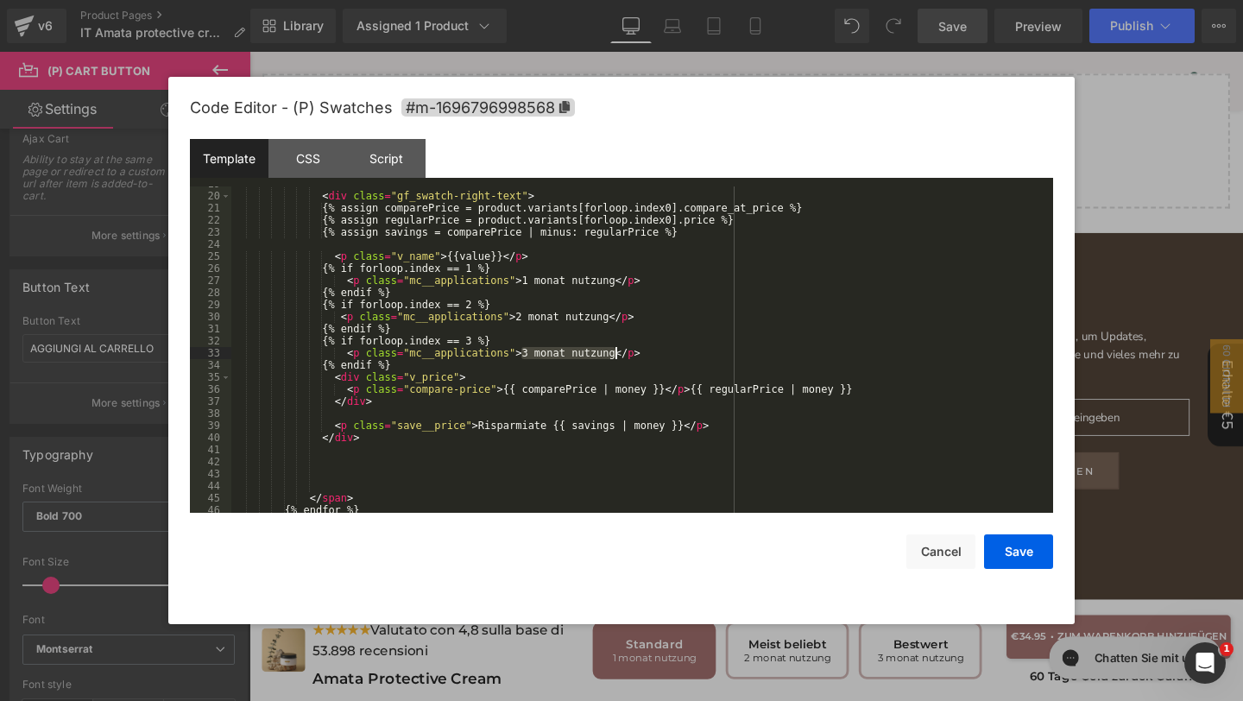
click at [541, 350] on div "< div class = "gf_swatch-right-text" > {% assign comparePrice = product.variant…" at bounding box center [638, 353] width 815 height 350
drag, startPoint x: 533, startPoint y: 351, endPoint x: 612, endPoint y: 354, distance: 78.6
click at [612, 354] on div "< div class = "gf_swatch-right-text" > {% assign comparePrice = product.variant…" at bounding box center [638, 353] width 815 height 350
drag, startPoint x: 616, startPoint y: 354, endPoint x: 535, endPoint y: 353, distance: 81.1
click at [535, 353] on div "< div class = "gf_swatch-right-text" > {% assign comparePrice = product.variant…" at bounding box center [638, 353] width 815 height 350
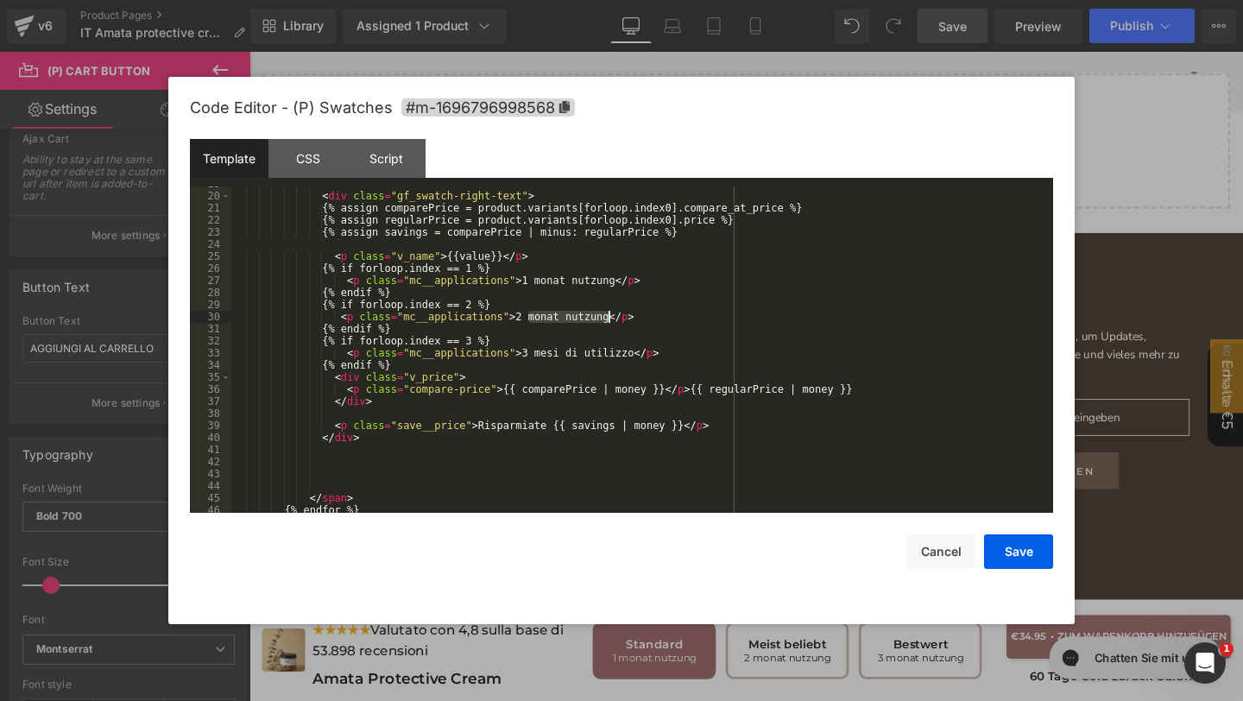
drag, startPoint x: 525, startPoint y: 318, endPoint x: 608, endPoint y: 321, distance: 82.9
click at [608, 321] on div "< div class = "gf_swatch-right-text" > {% assign comparePrice = product.variant…" at bounding box center [638, 353] width 815 height 350
drag, startPoint x: 535, startPoint y: 283, endPoint x: 616, endPoint y: 286, distance: 81.2
click at [616, 286] on div "< div class = "gf_swatch-right-text" > {% assign comparePrice = product.variant…" at bounding box center [638, 353] width 815 height 350
click at [1005, 553] on button "Save" at bounding box center [1018, 551] width 69 height 35
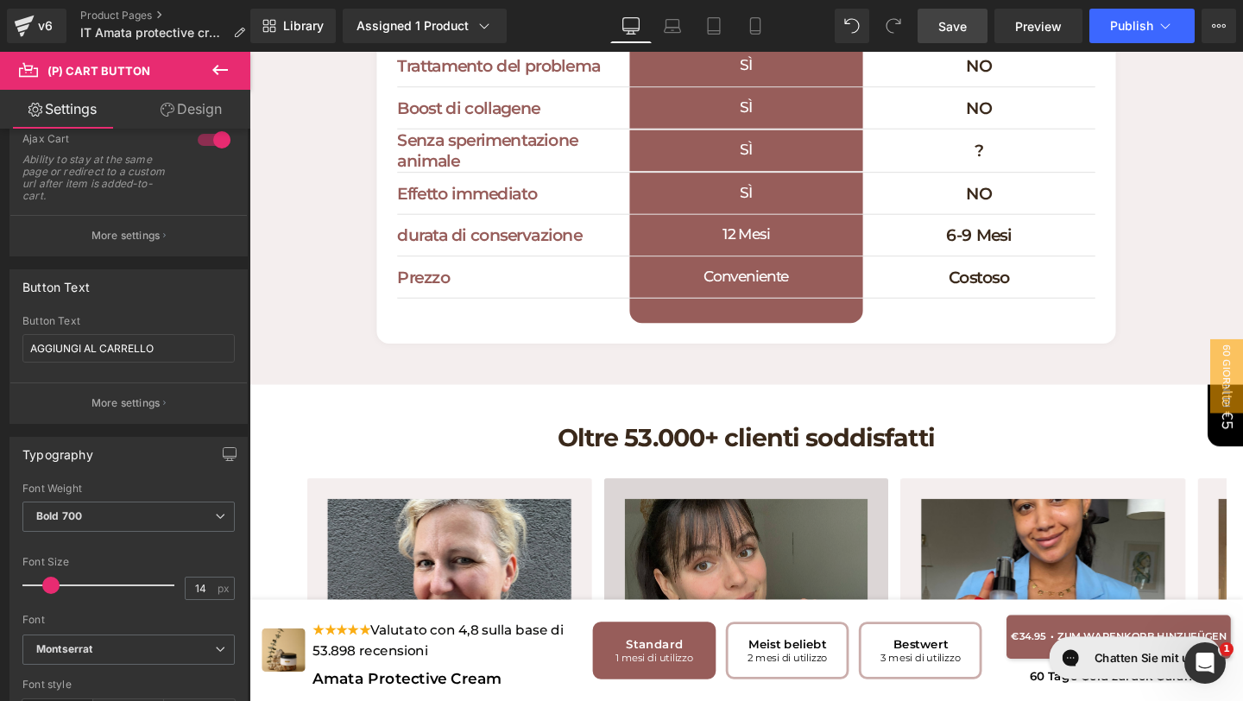
scroll to position [5180, 0]
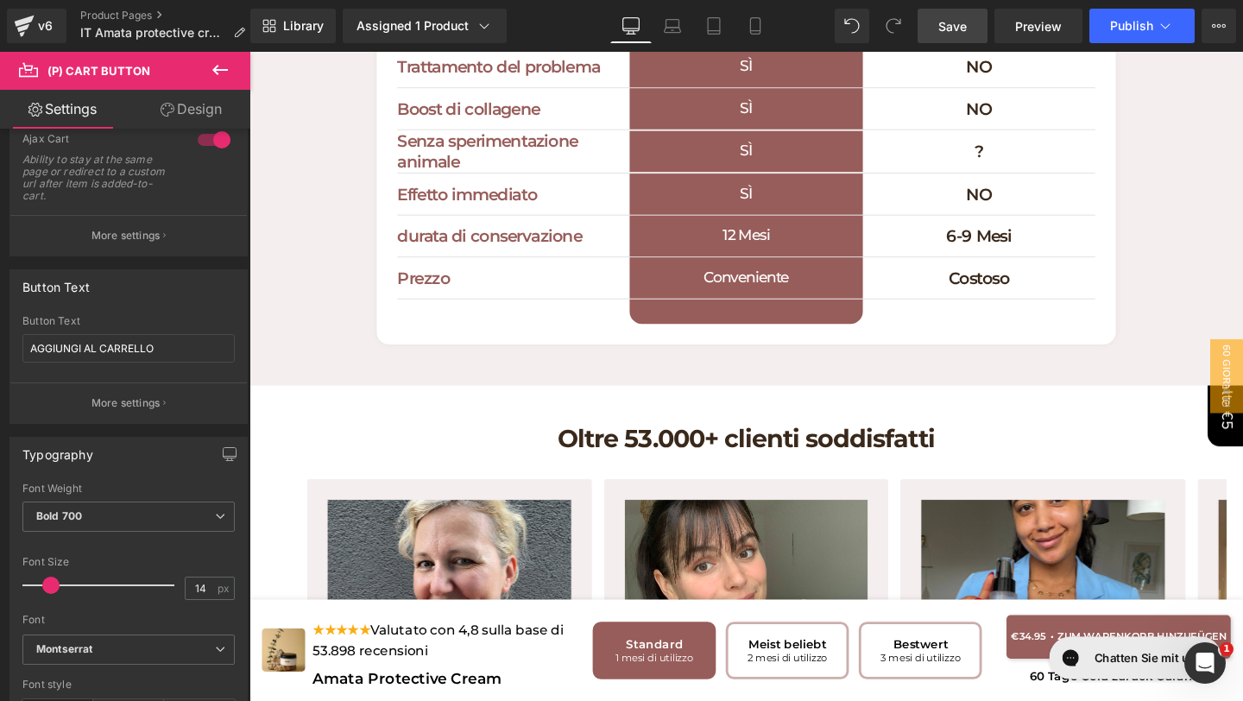
click at [947, 40] on link "Save" at bounding box center [952, 26] width 70 height 35
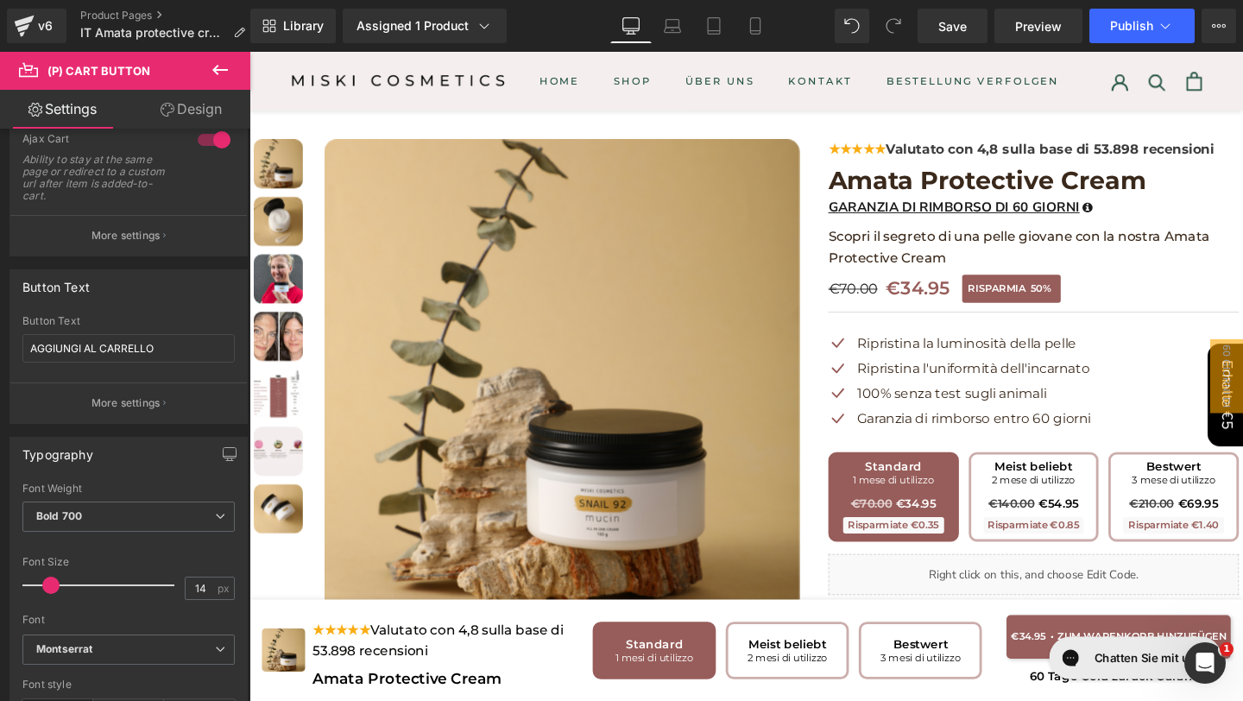
scroll to position [0, 0]
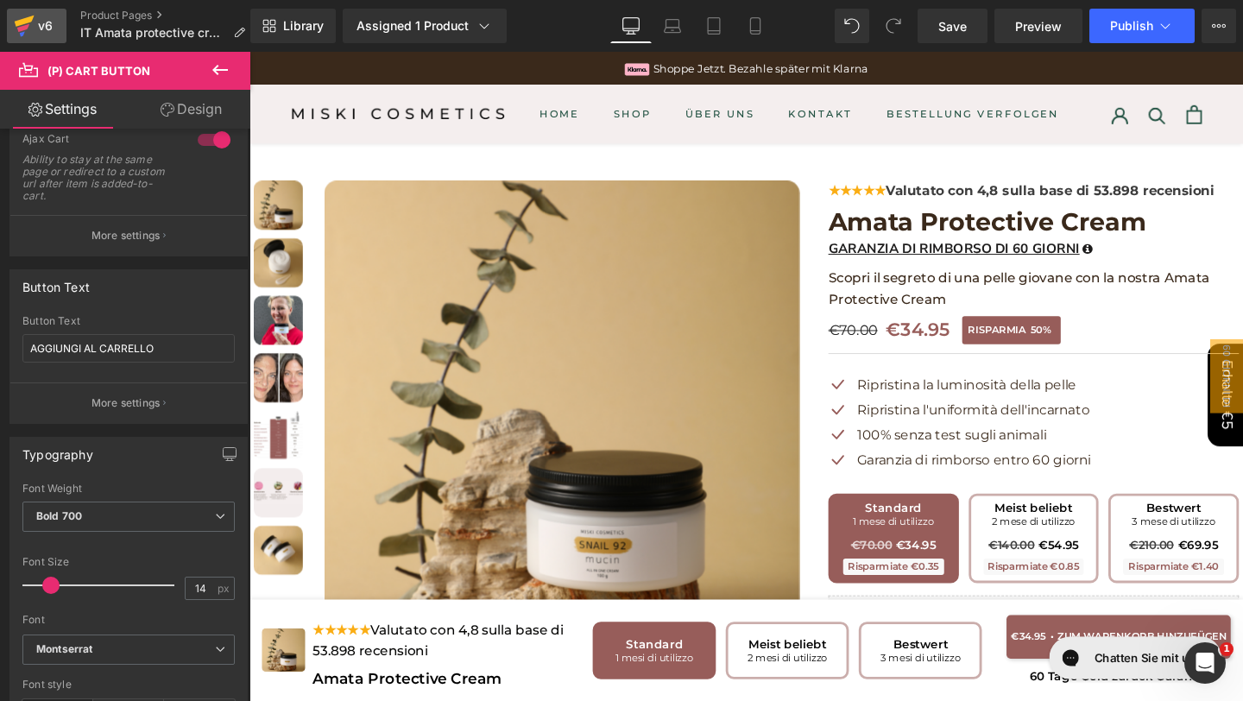
click at [18, 24] on icon at bounding box center [25, 21] width 20 height 11
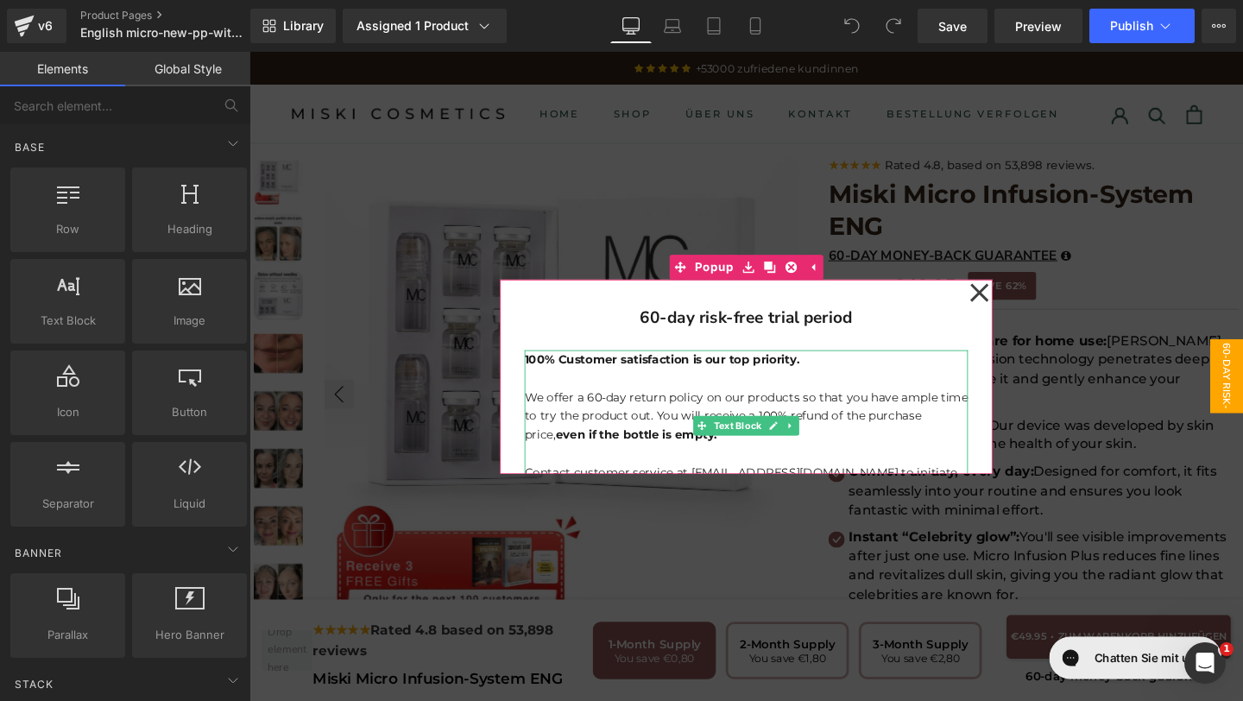
scroll to position [54, 0]
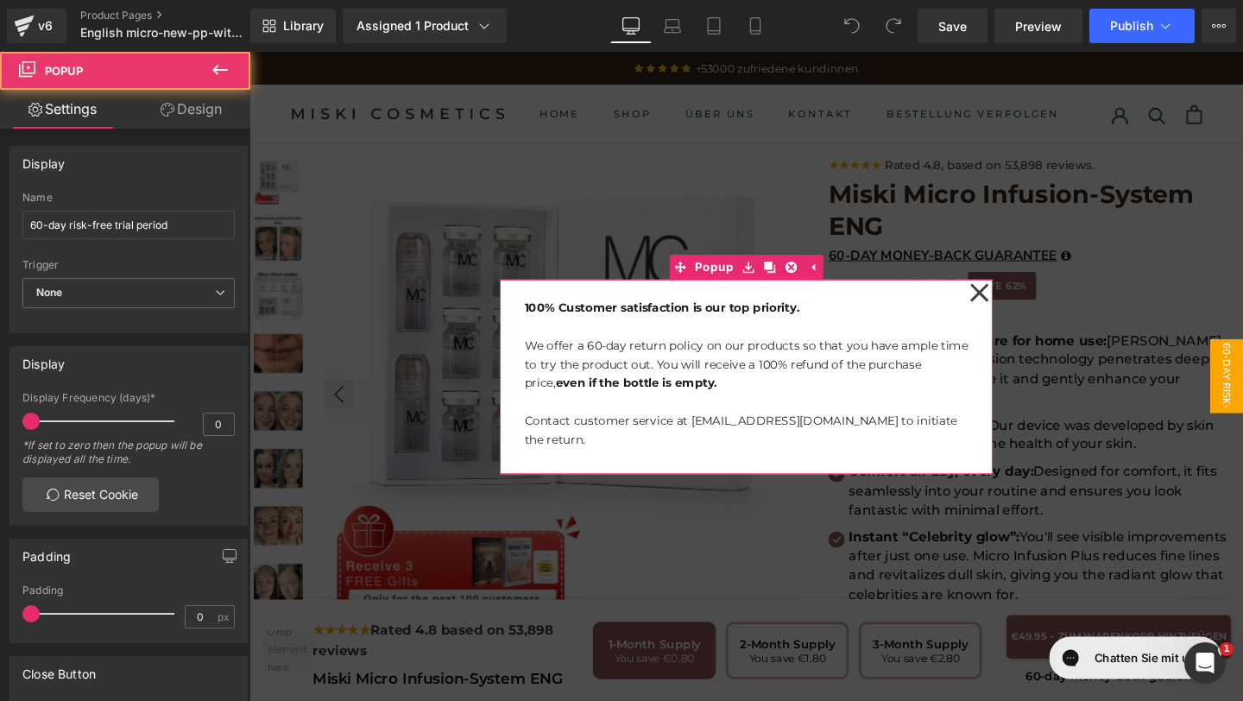
click at [1009, 312] on icon at bounding box center [1016, 304] width 19 height 19
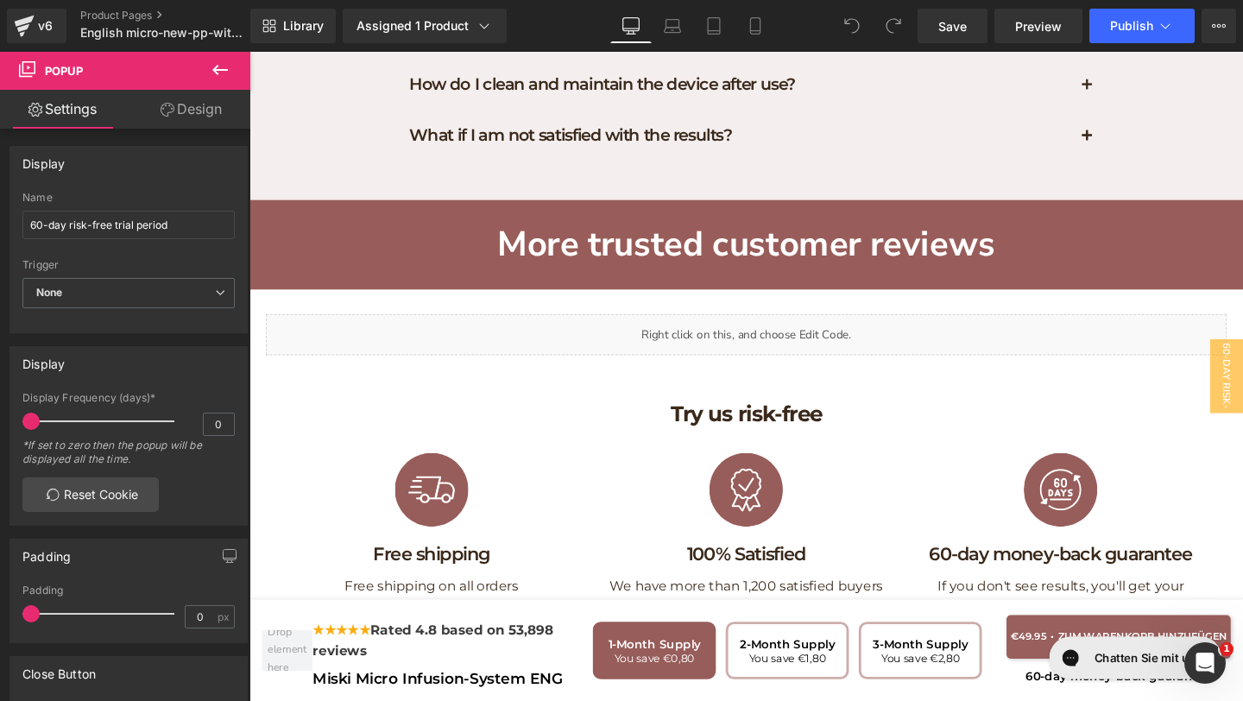
scroll to position [8831, 0]
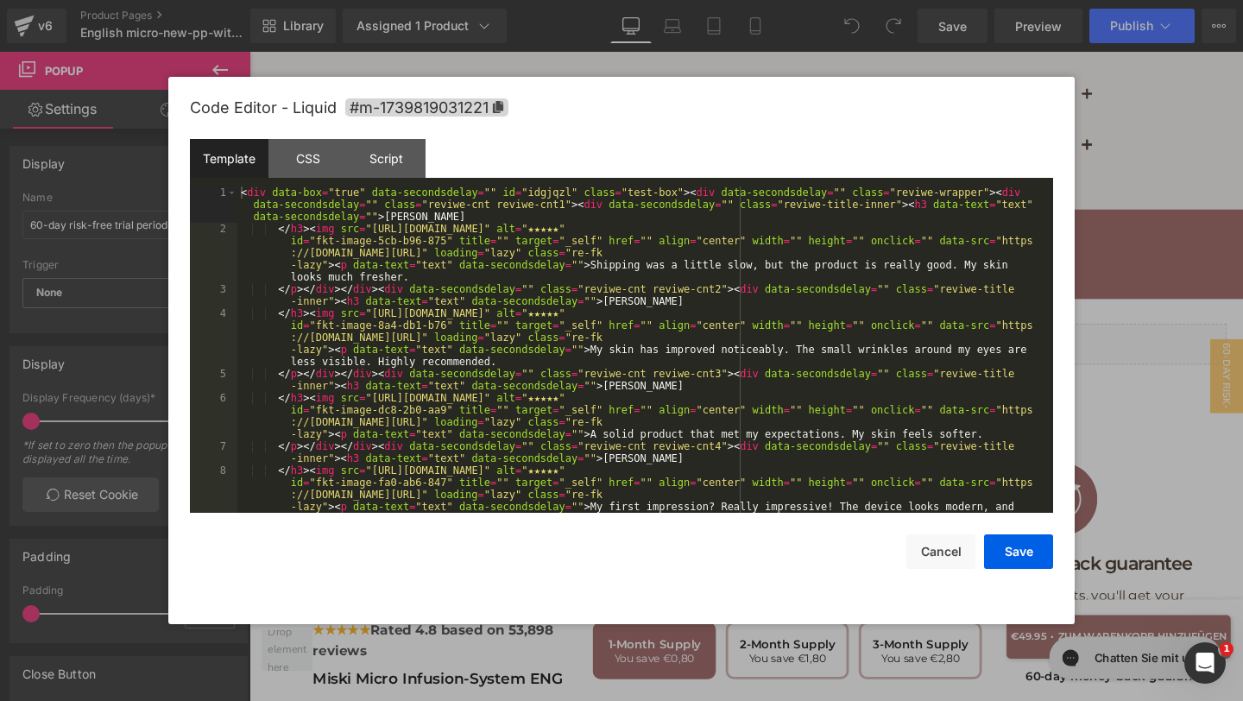
click at [784, 0] on div "You are previewing how the will restyle your page. You can not edit Elements in…" at bounding box center [621, 0] width 1243 height 0
click at [942, 561] on button "Cancel" at bounding box center [940, 551] width 69 height 35
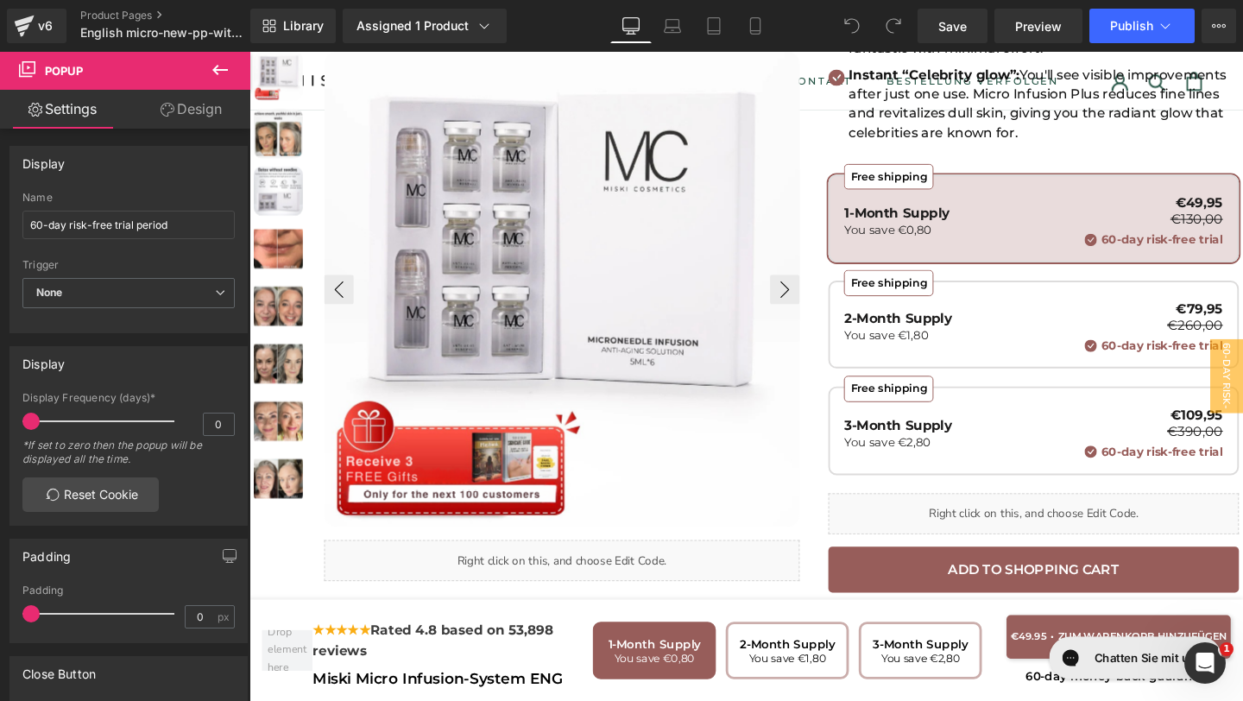
scroll to position [0, 0]
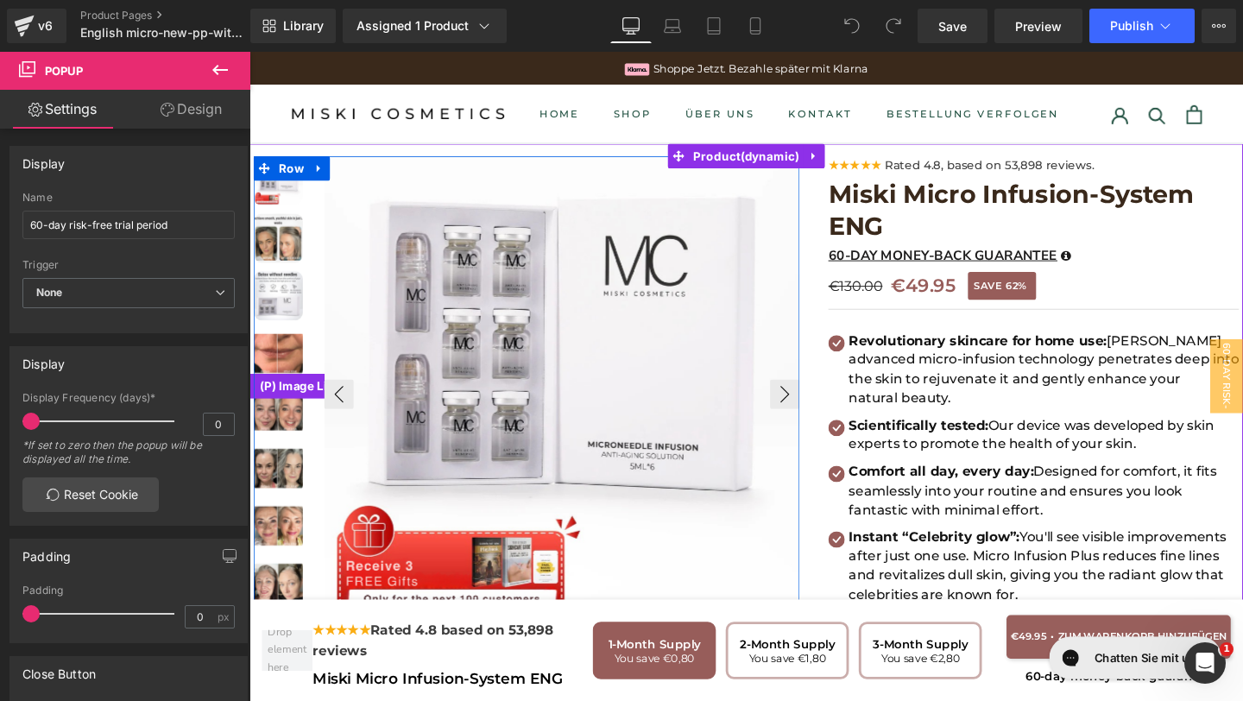
click at [266, 241] on img at bounding box center [280, 248] width 52 height 52
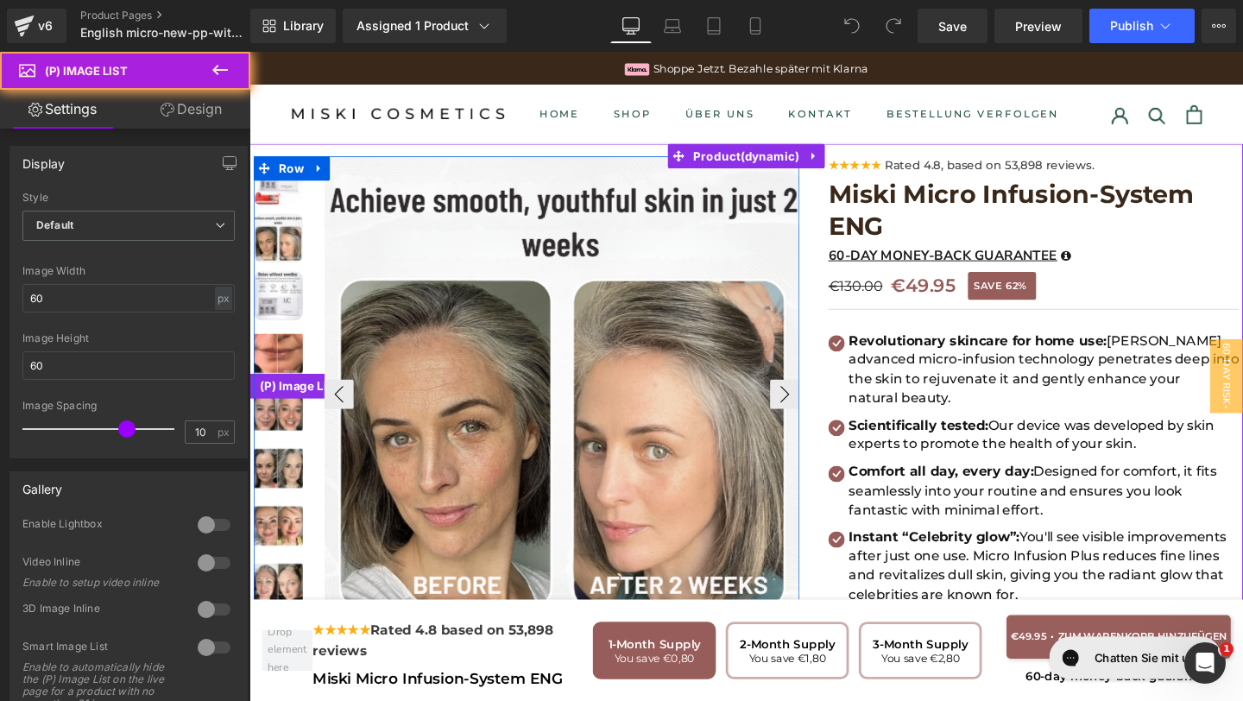
click at [265, 297] on img at bounding box center [280, 308] width 52 height 52
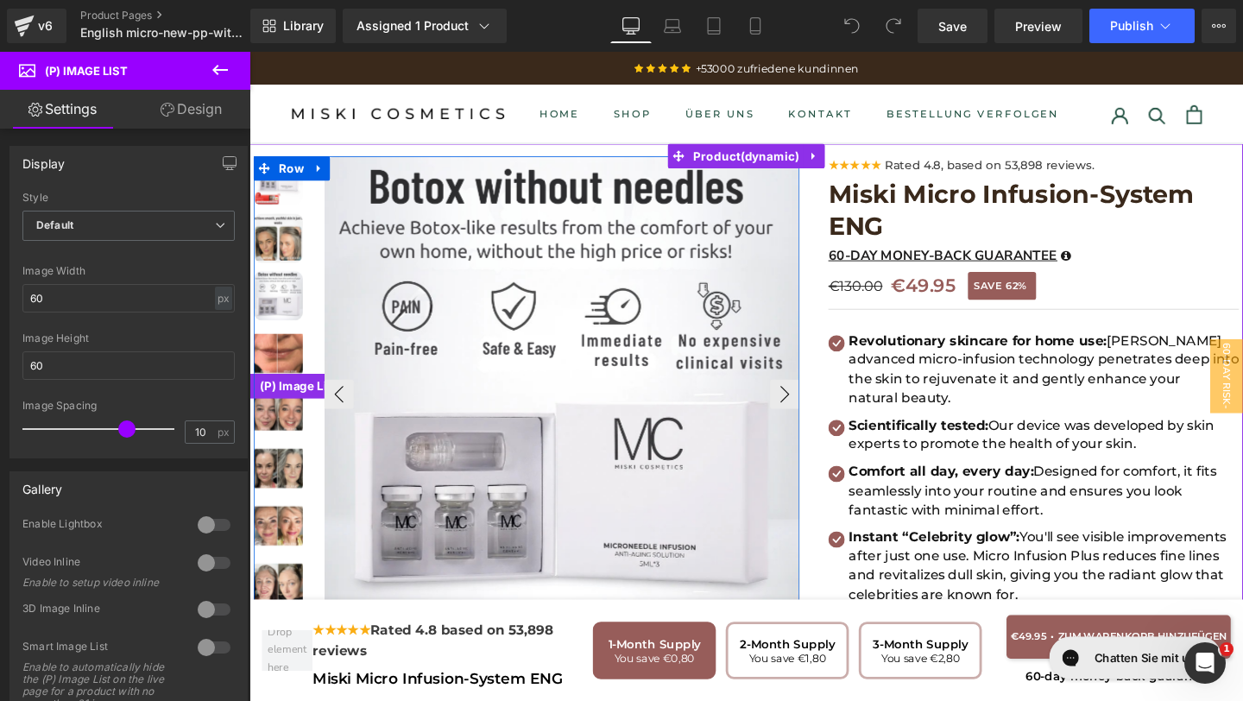
click at [278, 350] on img at bounding box center [280, 369] width 52 height 52
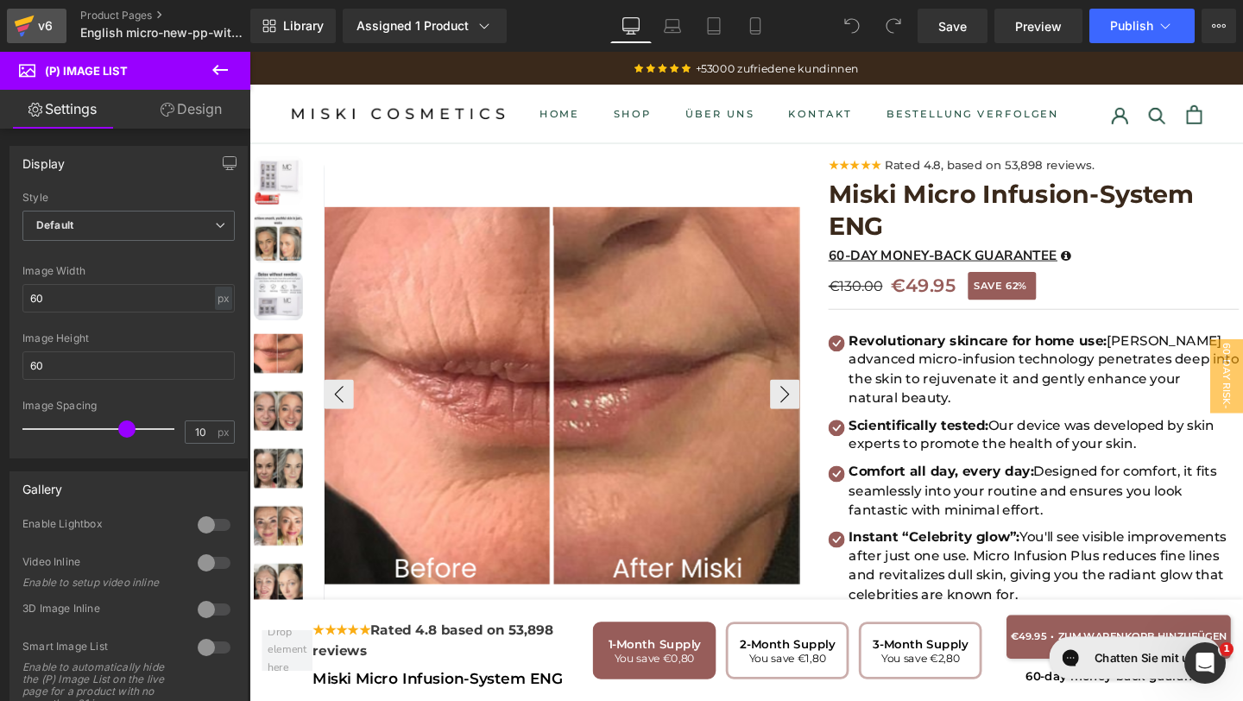
click at [30, 24] on icon at bounding box center [24, 25] width 21 height 43
